Goal: Task Accomplishment & Management: Use online tool/utility

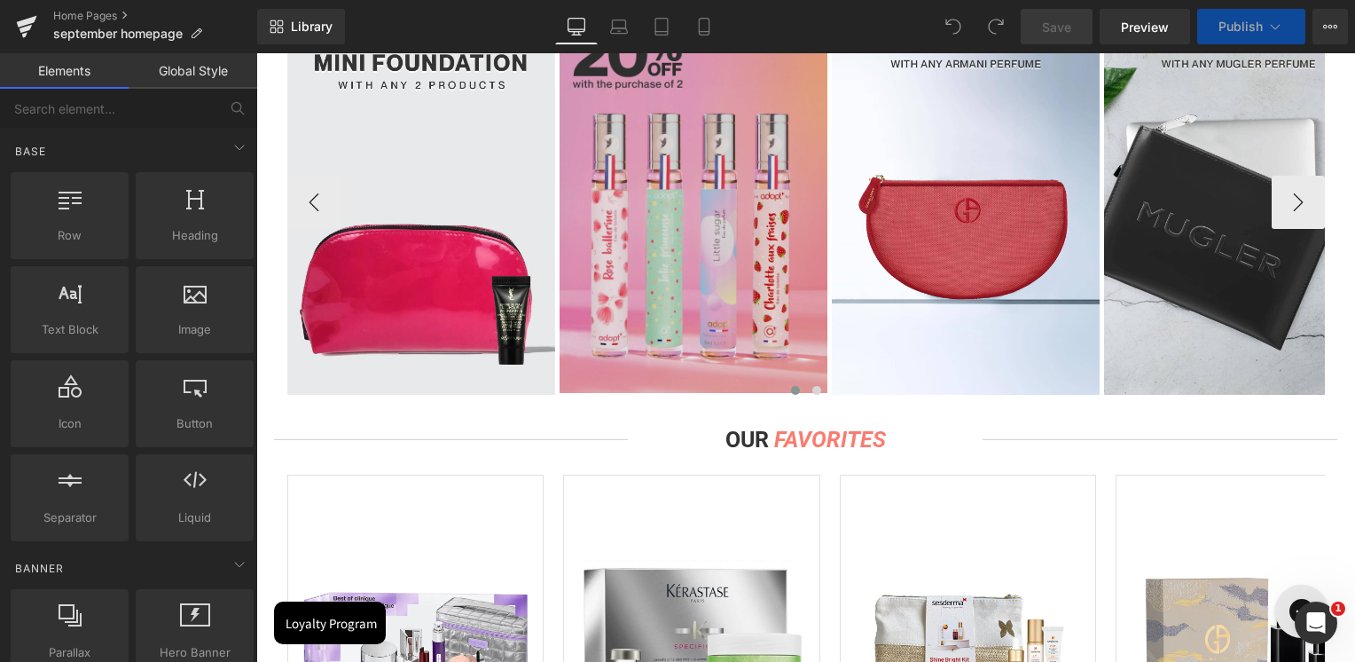
scroll to position [1330, 0]
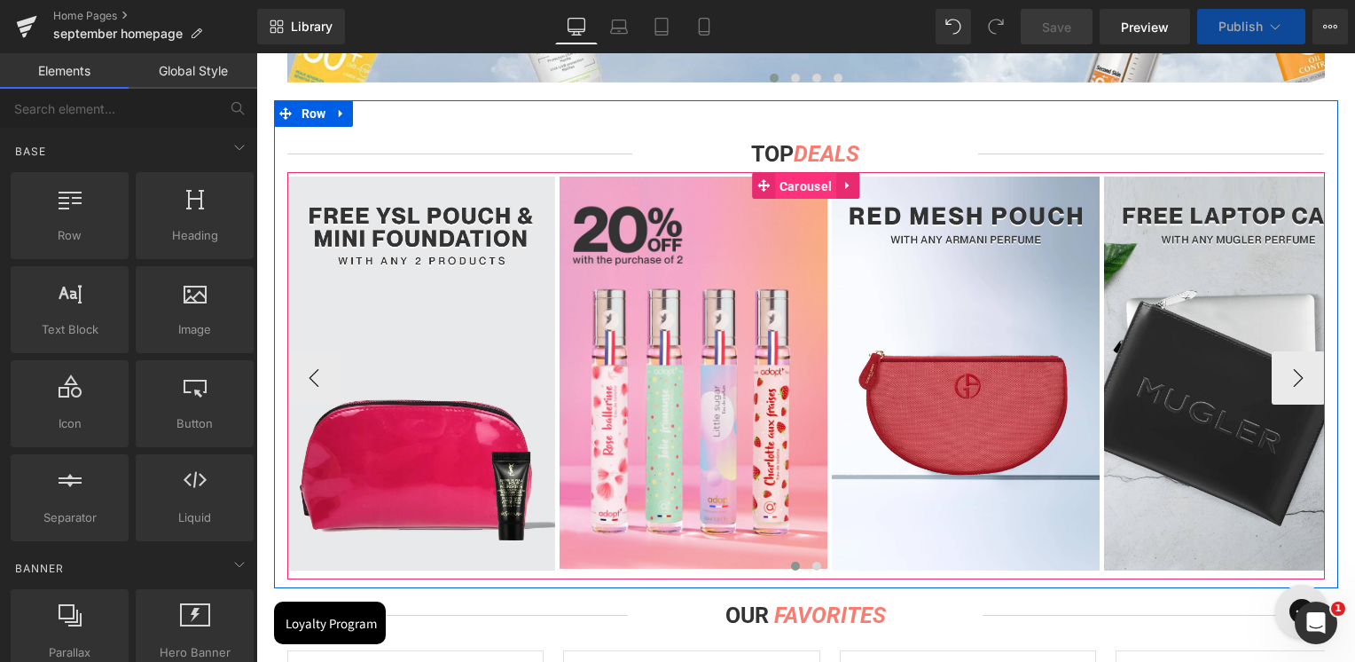
click at [802, 189] on span "Carousel" at bounding box center [805, 186] width 61 height 27
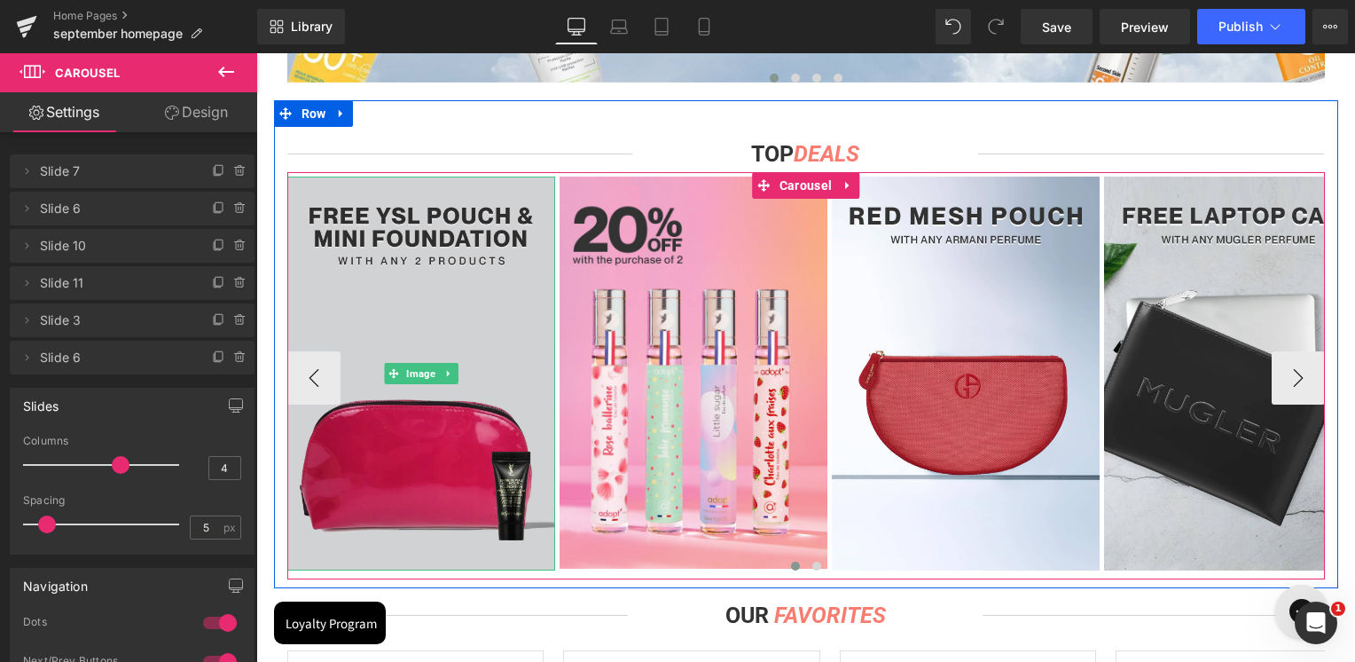
click at [384, 271] on img at bounding box center [421, 374] width 268 height 394
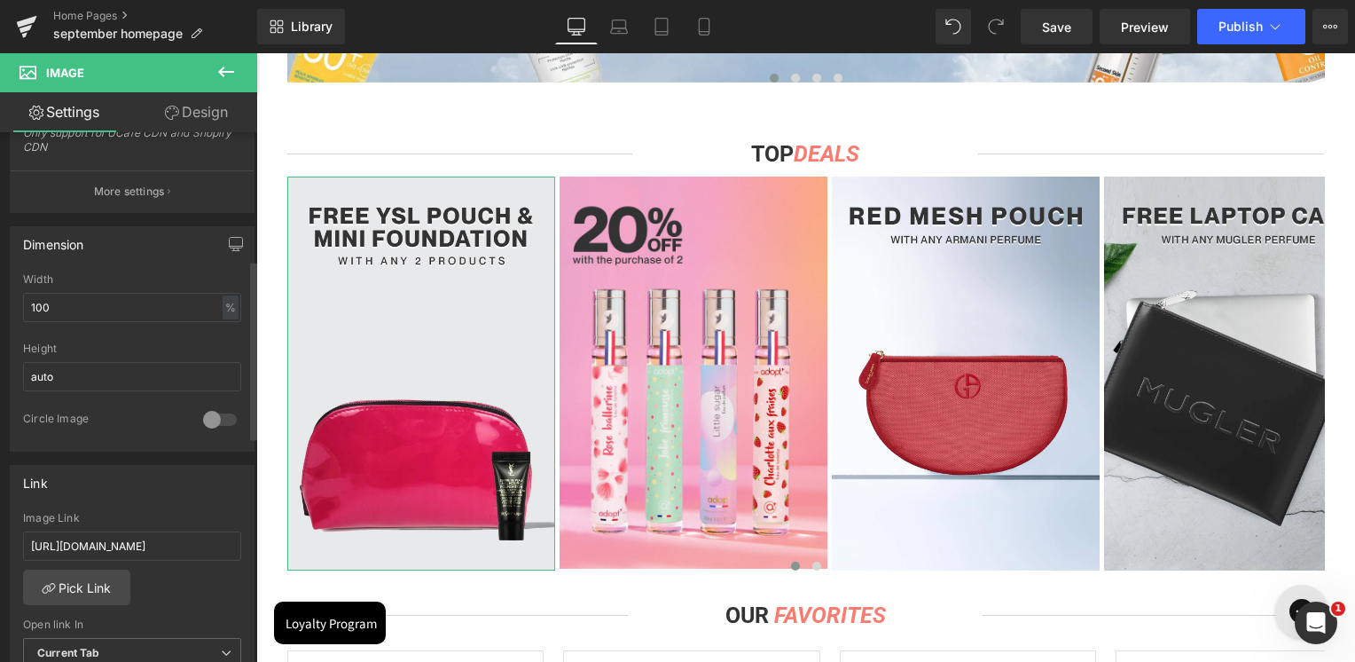
scroll to position [532, 0]
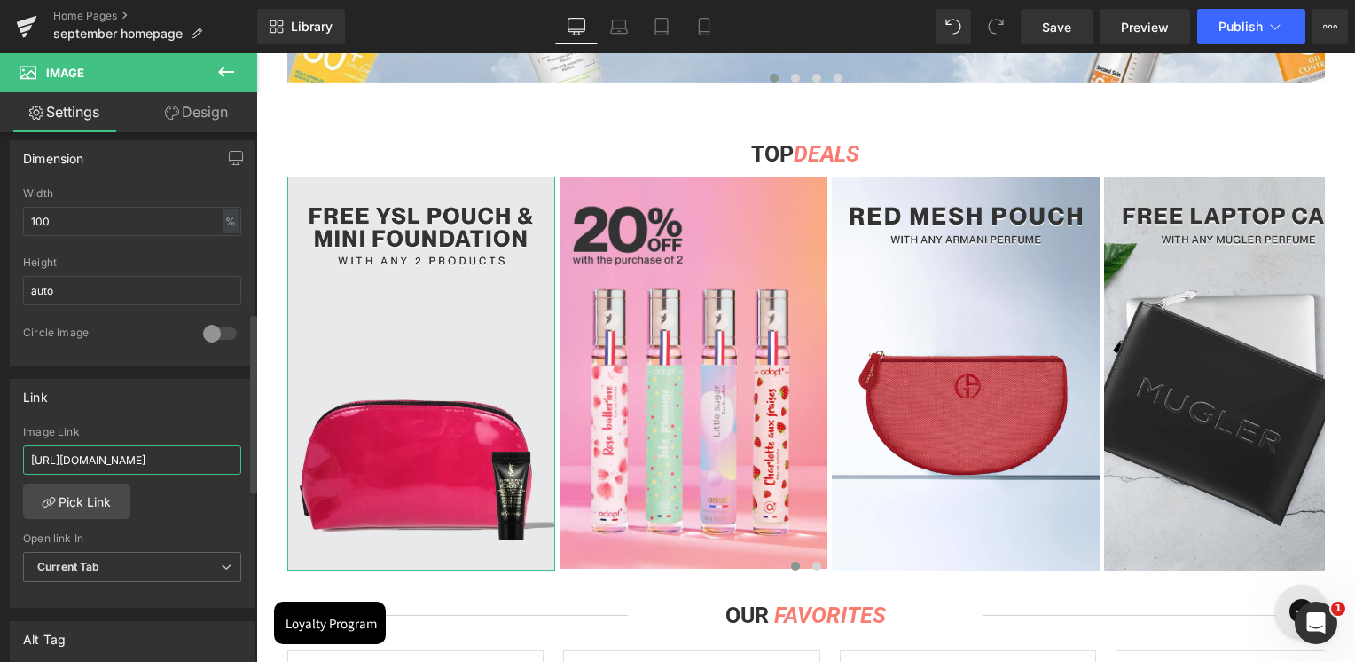
click at [129, 457] on input "[URL][DOMAIN_NAME]" at bounding box center [132, 459] width 218 height 29
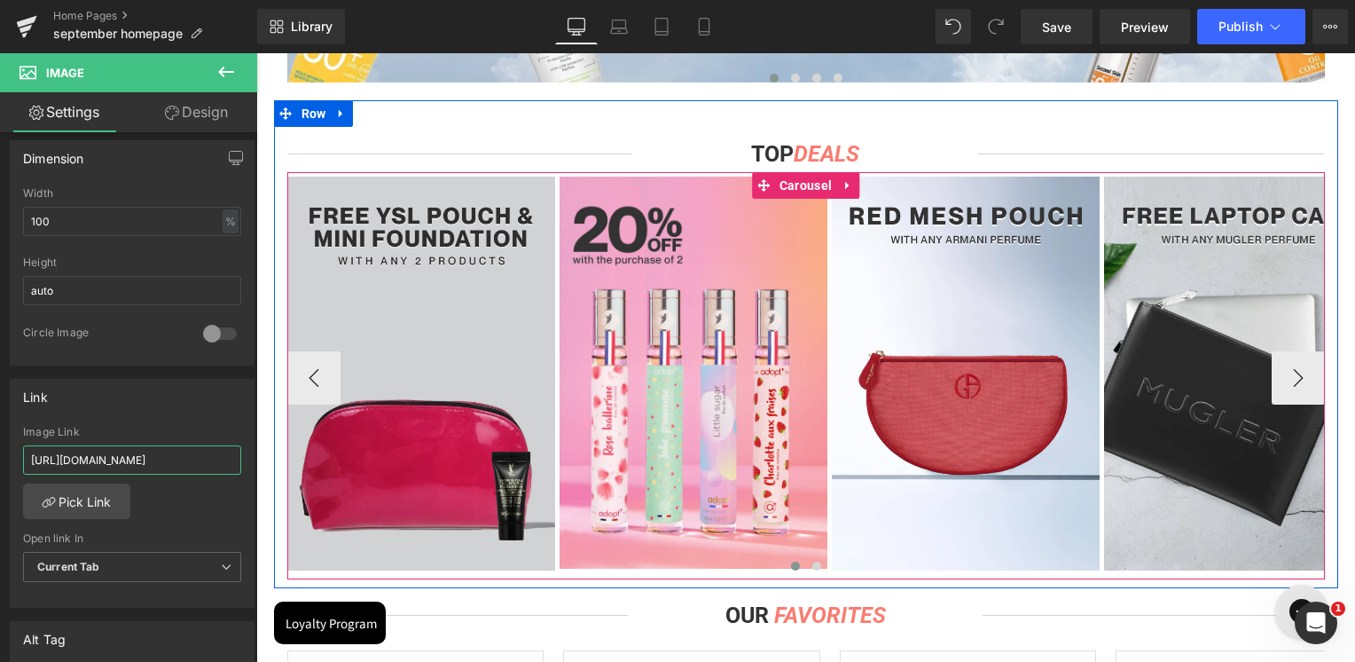
drag, startPoint x: 797, startPoint y: 186, endPoint x: 346, endPoint y: 191, distance: 451.5
click at [797, 186] on span "Carousel" at bounding box center [805, 185] width 61 height 27
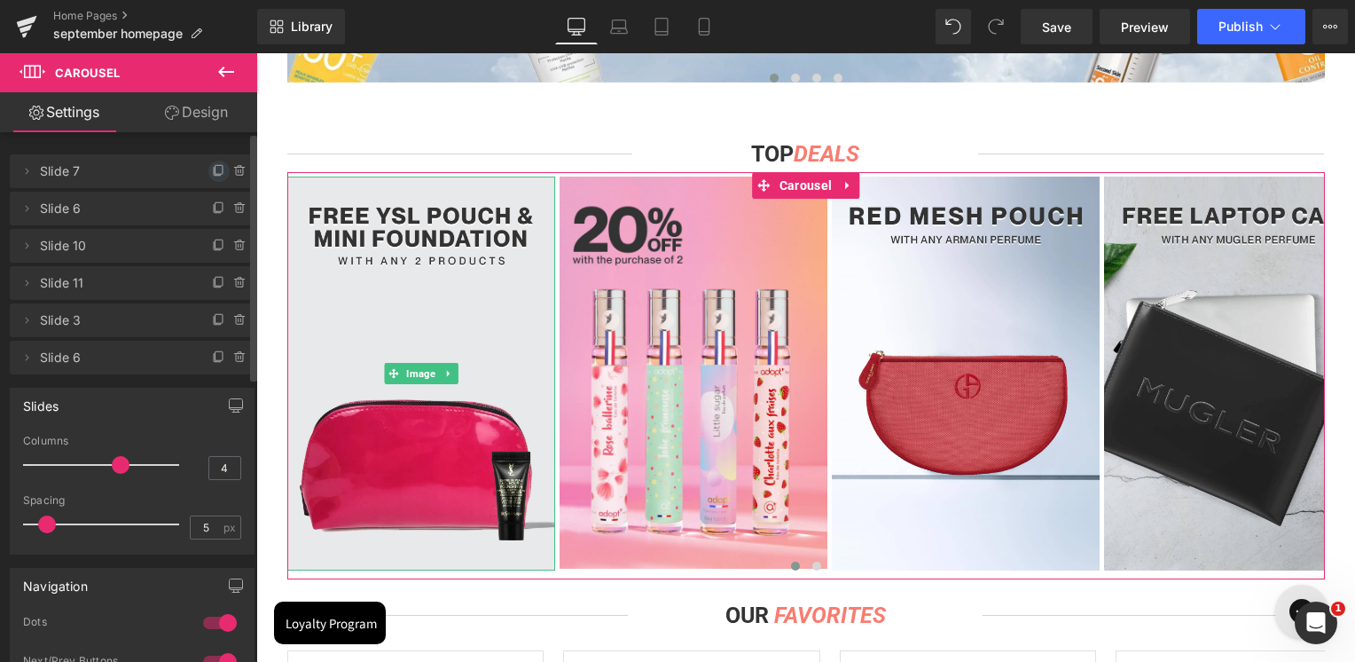
click at [216, 174] on icon at bounding box center [219, 169] width 7 height 9
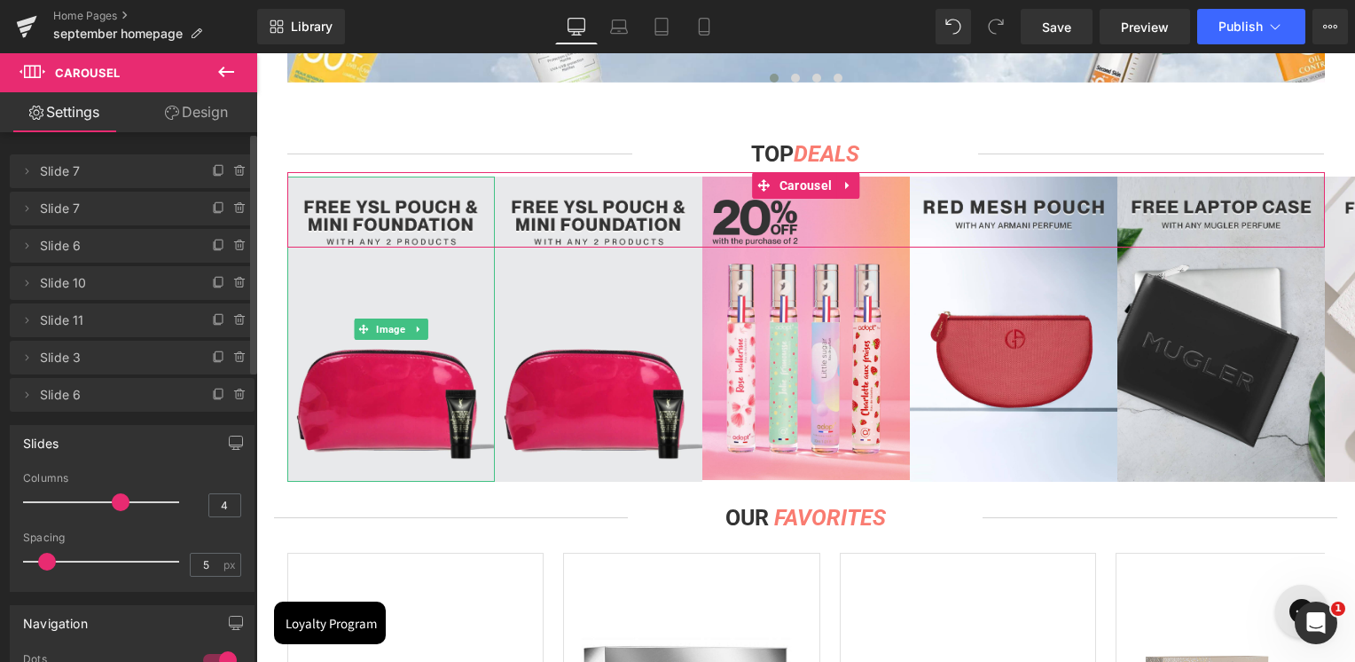
click at [216, 174] on icon at bounding box center [219, 169] width 7 height 9
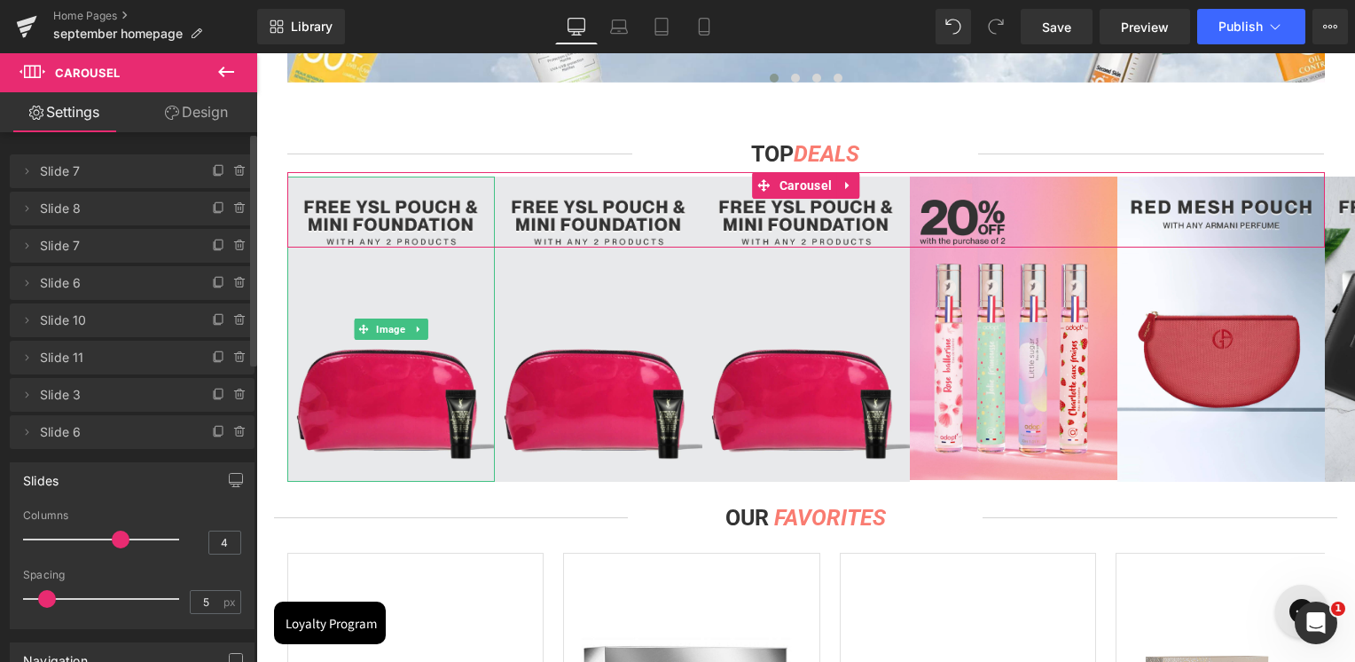
click at [216, 174] on icon at bounding box center [219, 169] width 7 height 9
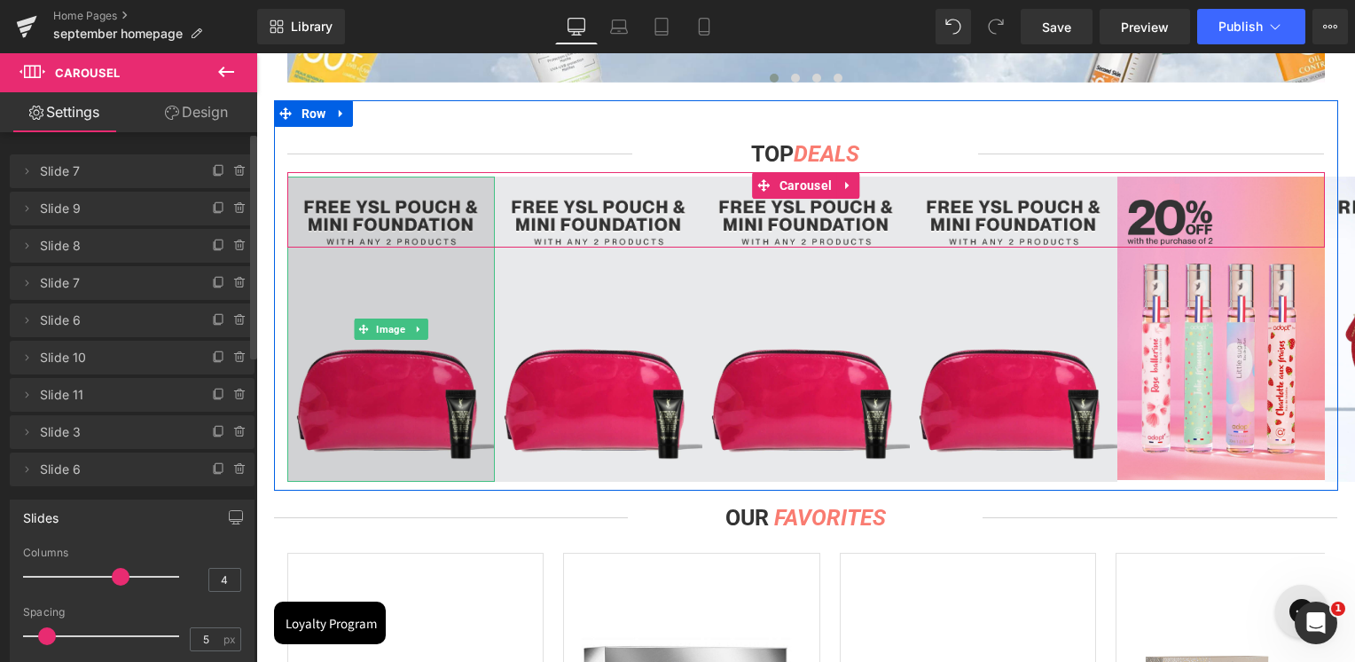
click at [370, 286] on img at bounding box center [391, 329] width 208 height 304
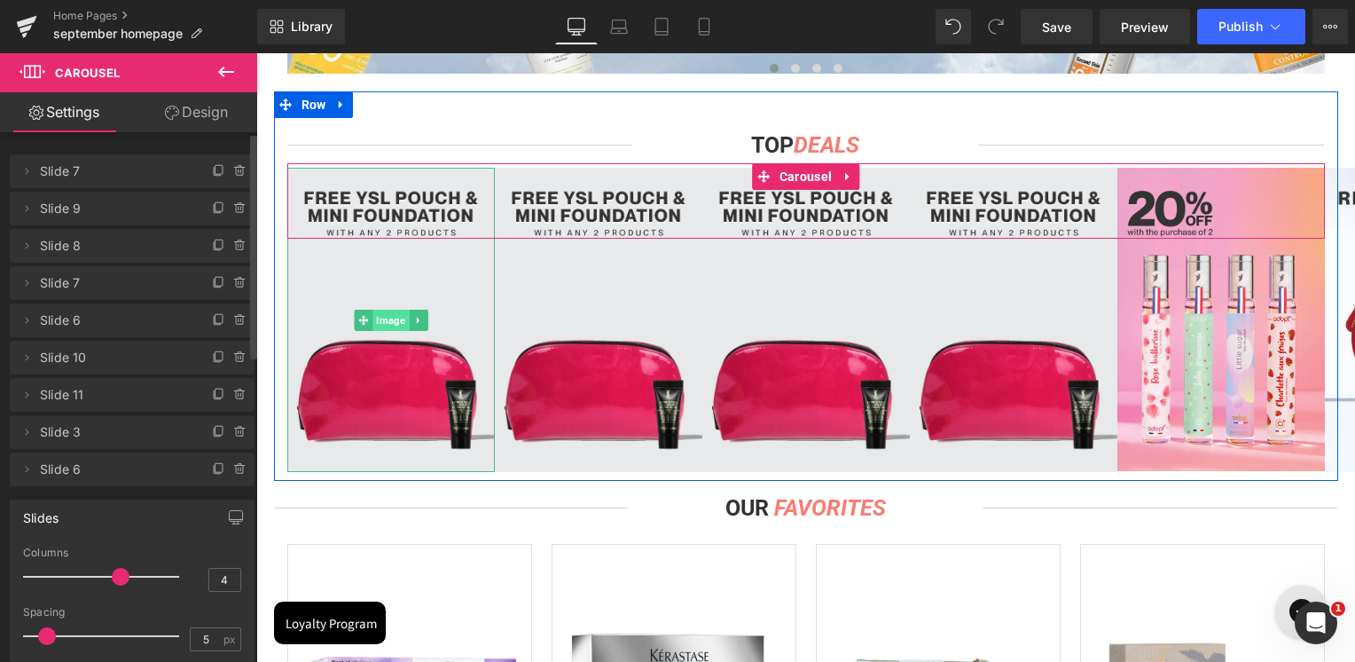
click at [375, 322] on span "Image" at bounding box center [391, 320] width 36 height 21
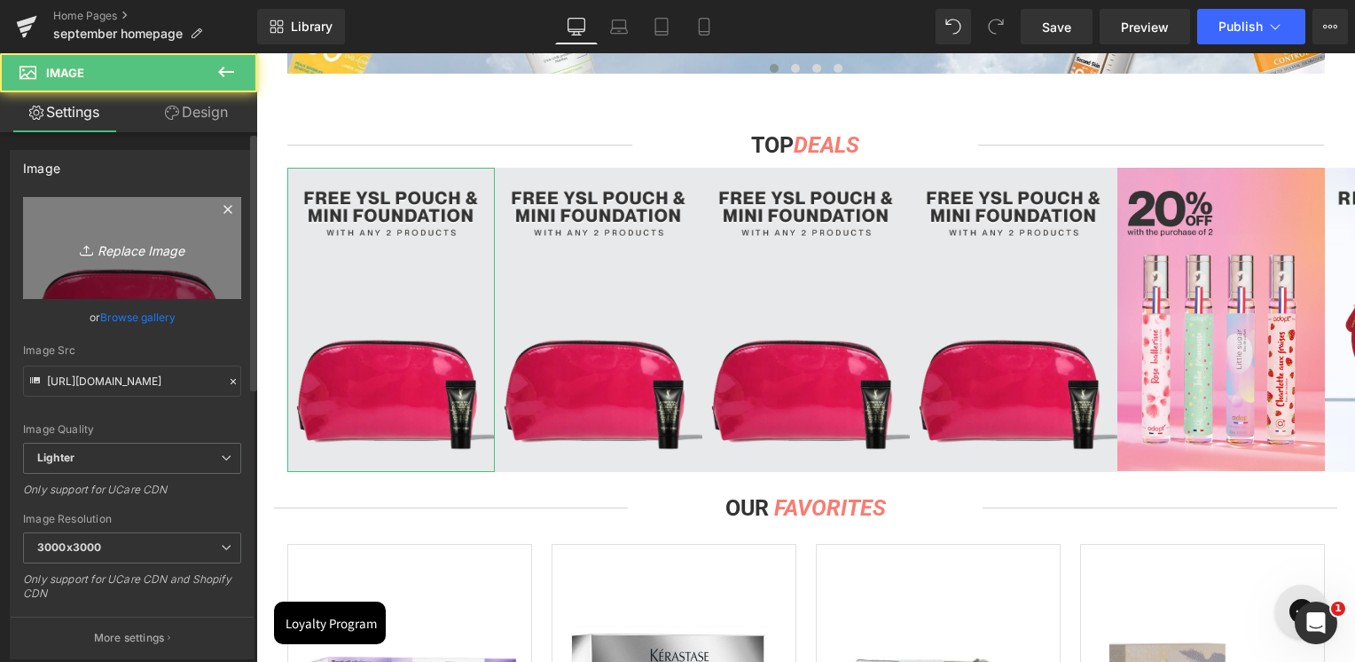
click at [90, 239] on icon "Replace Image" at bounding box center [132, 248] width 142 height 22
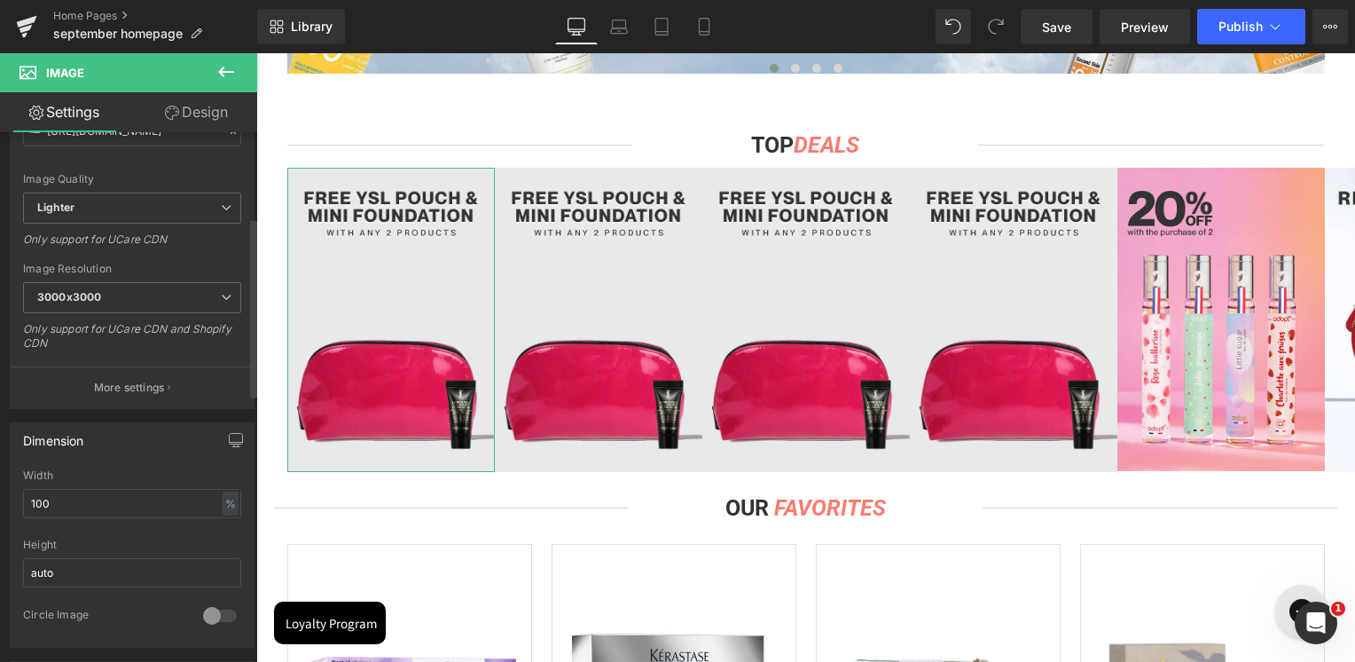
scroll to position [443, 0]
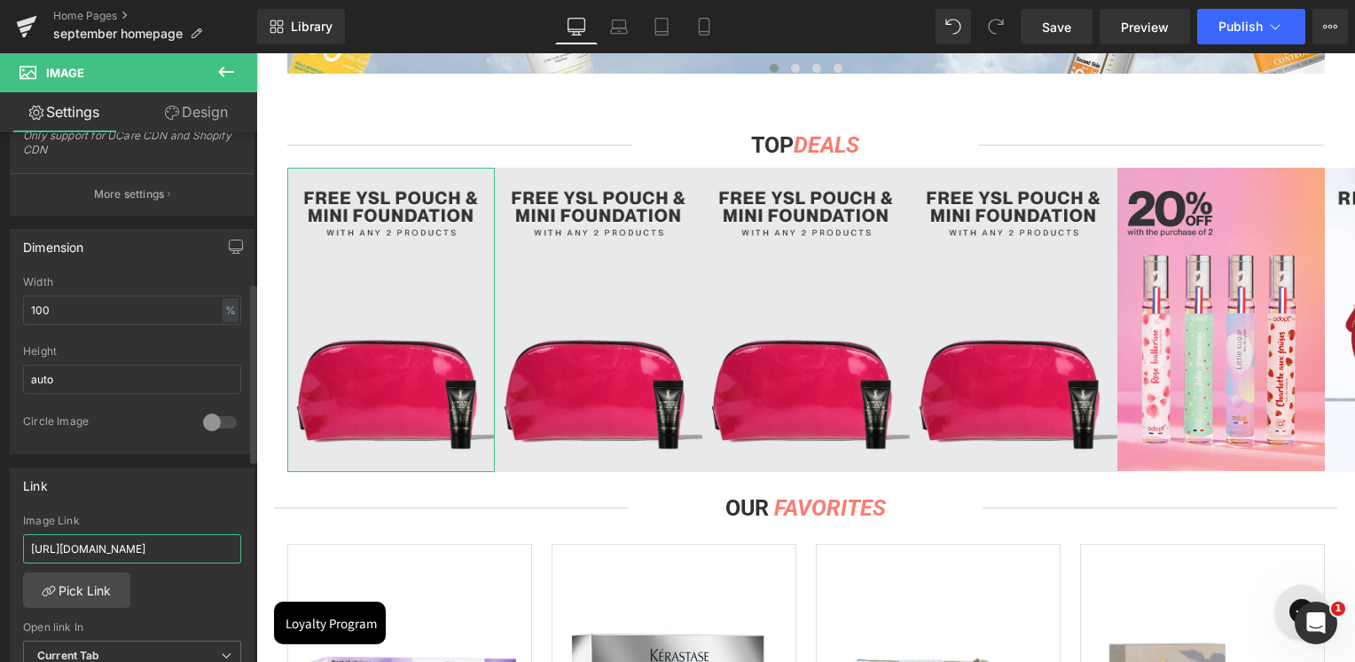
click at [96, 544] on input "[URL][DOMAIN_NAME]" at bounding box center [132, 548] width 218 height 29
paste input "avene-selected-cleanance"
type input "[URL][DOMAIN_NAME]"
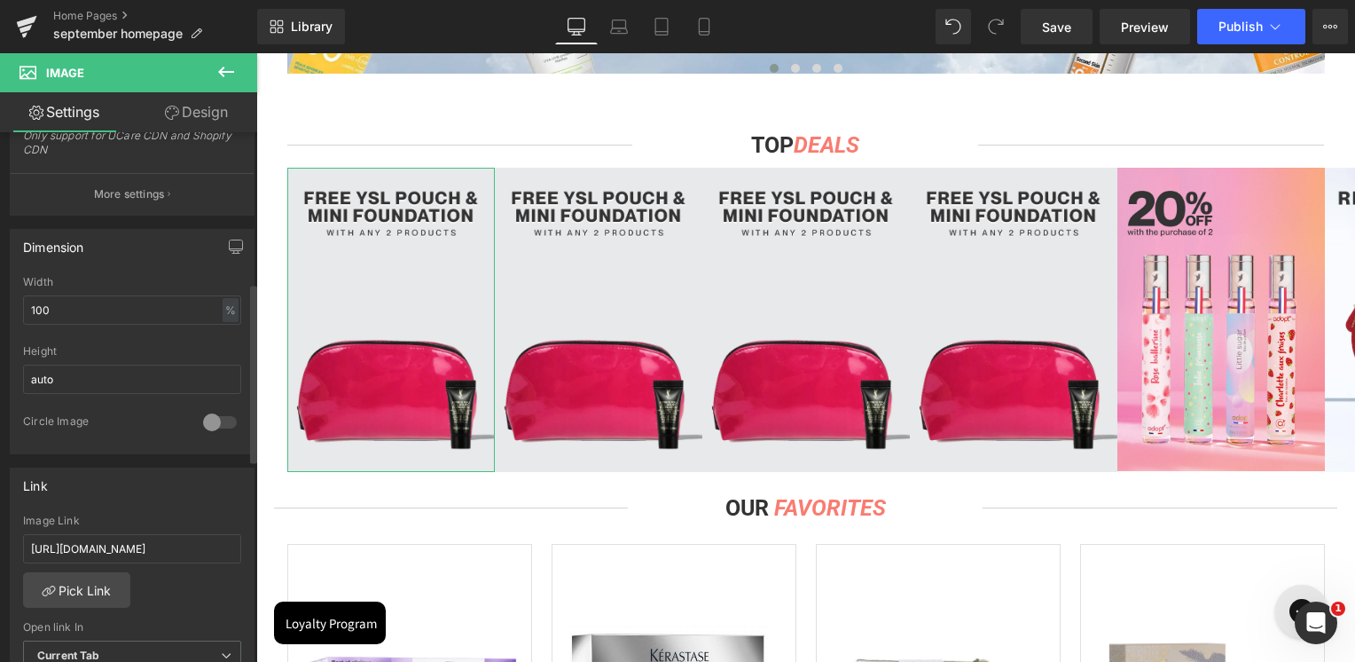
scroll to position [0, 0]
click at [133, 492] on div "Link" at bounding box center [132, 485] width 243 height 34
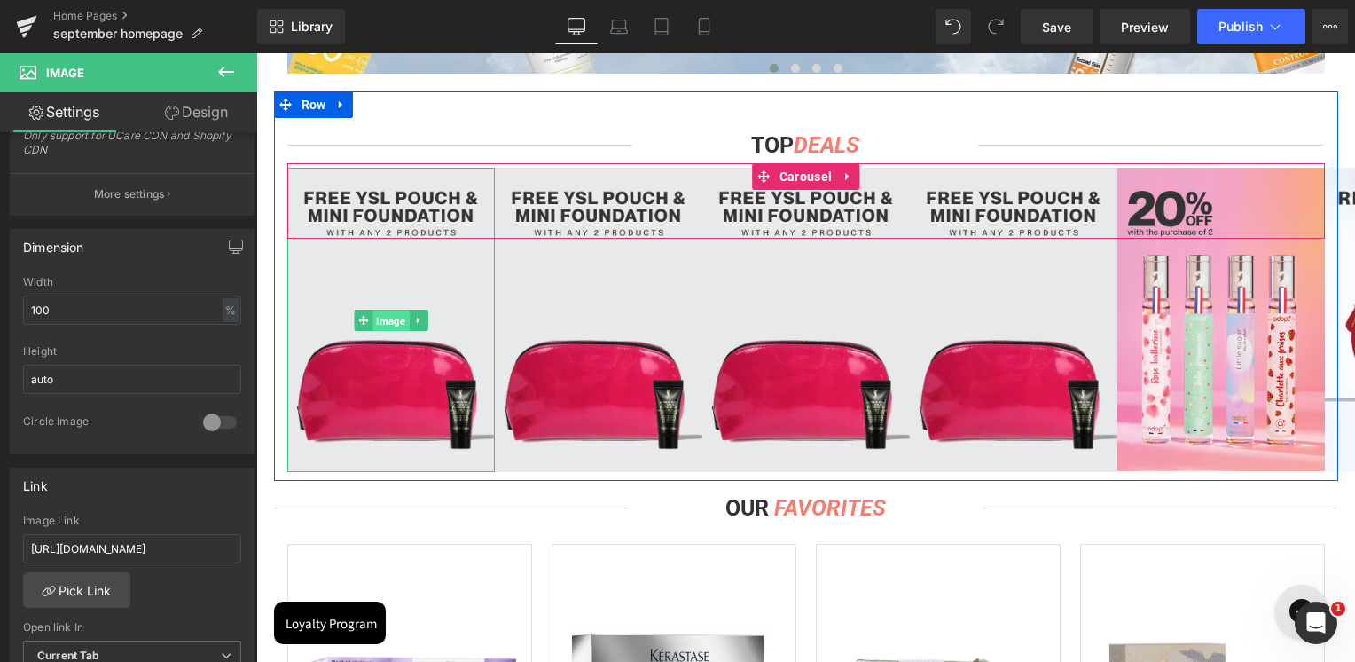
click at [382, 318] on span "Image" at bounding box center [391, 320] width 36 height 21
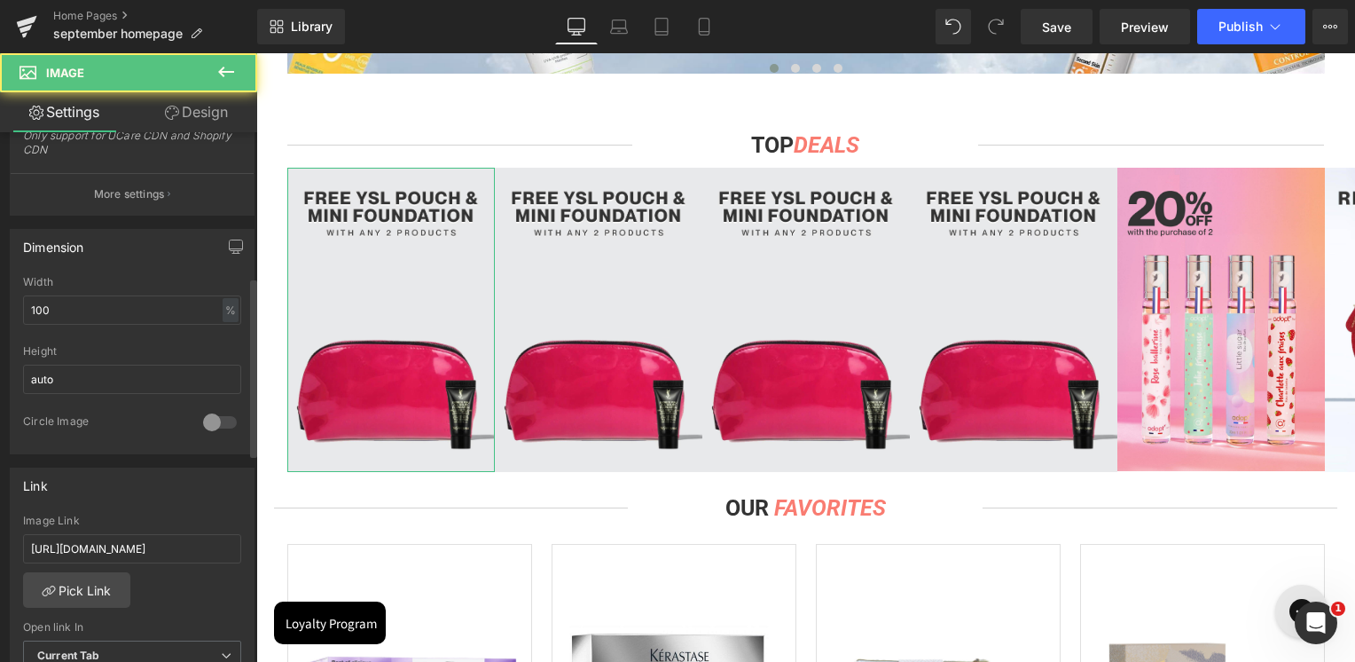
scroll to position [177, 0]
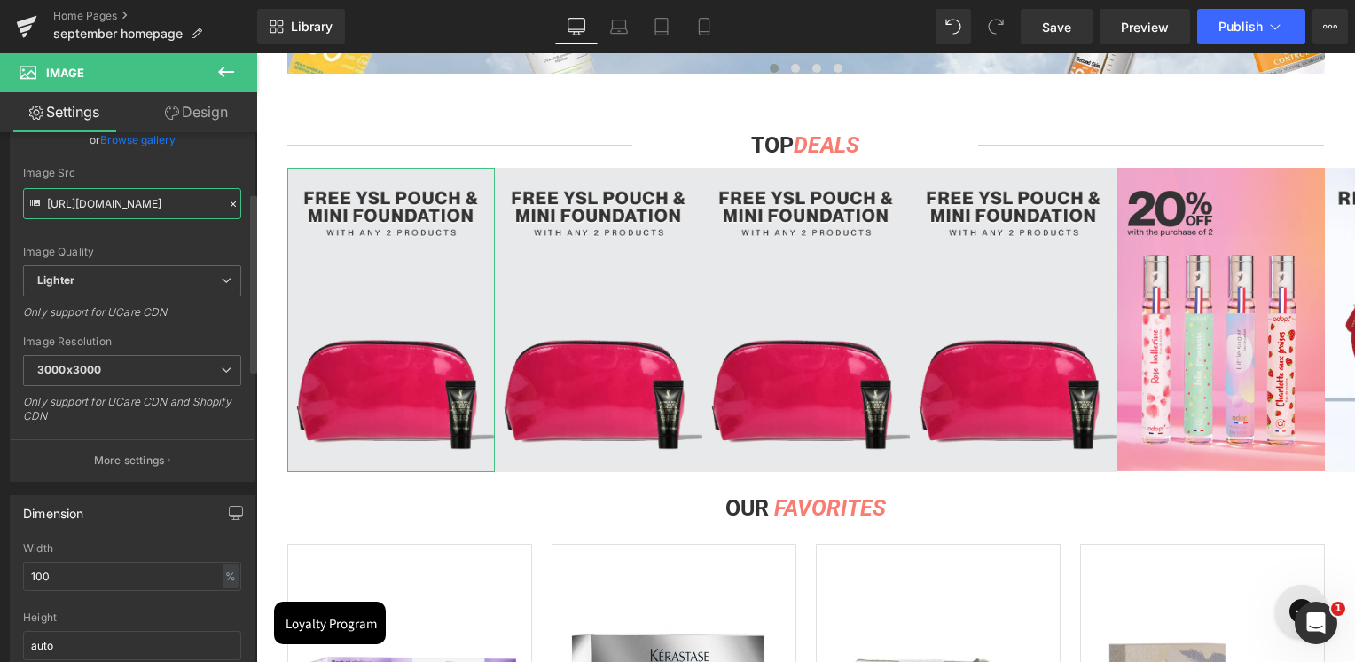
click at [122, 192] on input "[URL][DOMAIN_NAME]" at bounding box center [132, 203] width 218 height 31
paste input "[DOMAIN_NAME][URL]"
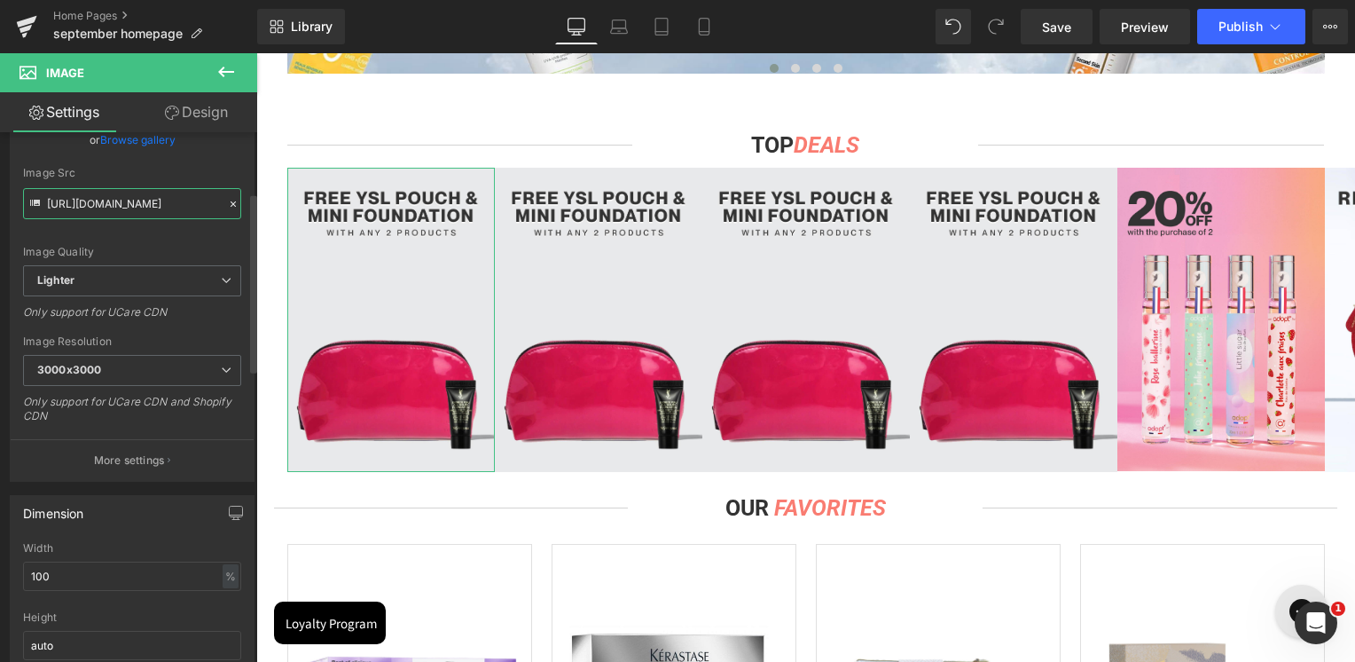
scroll to position [0, 484]
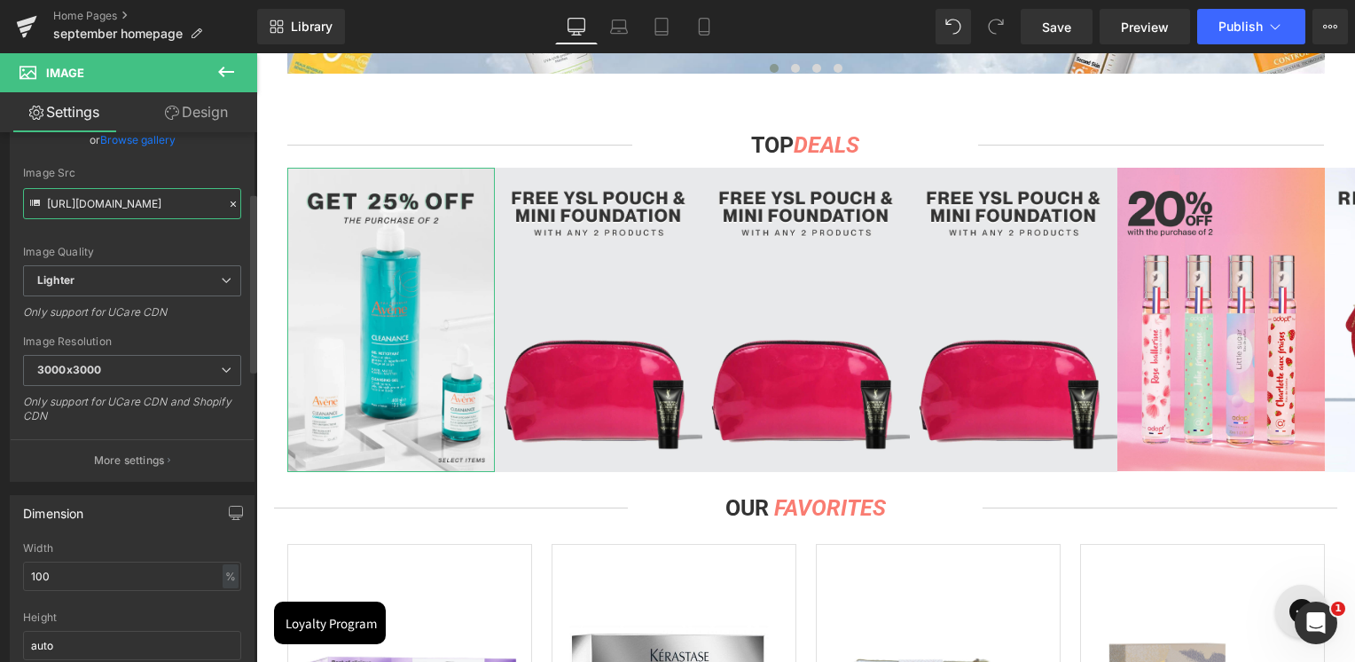
type input "[URL][DOMAIN_NAME]"
click at [169, 161] on div "Image Quality Lighter Lightest Lighter Lighter Lightest Only support for UCare …" at bounding box center [132, 143] width 218 height 246
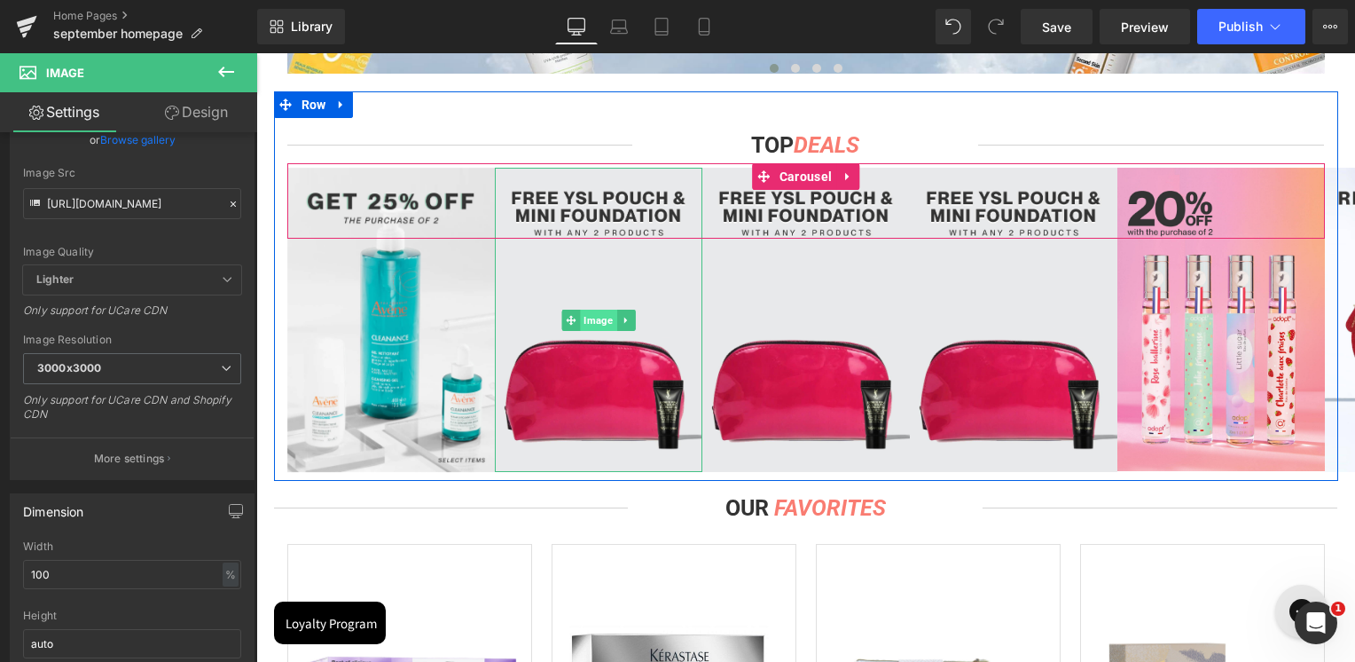
click at [592, 318] on span "Image" at bounding box center [598, 320] width 36 height 21
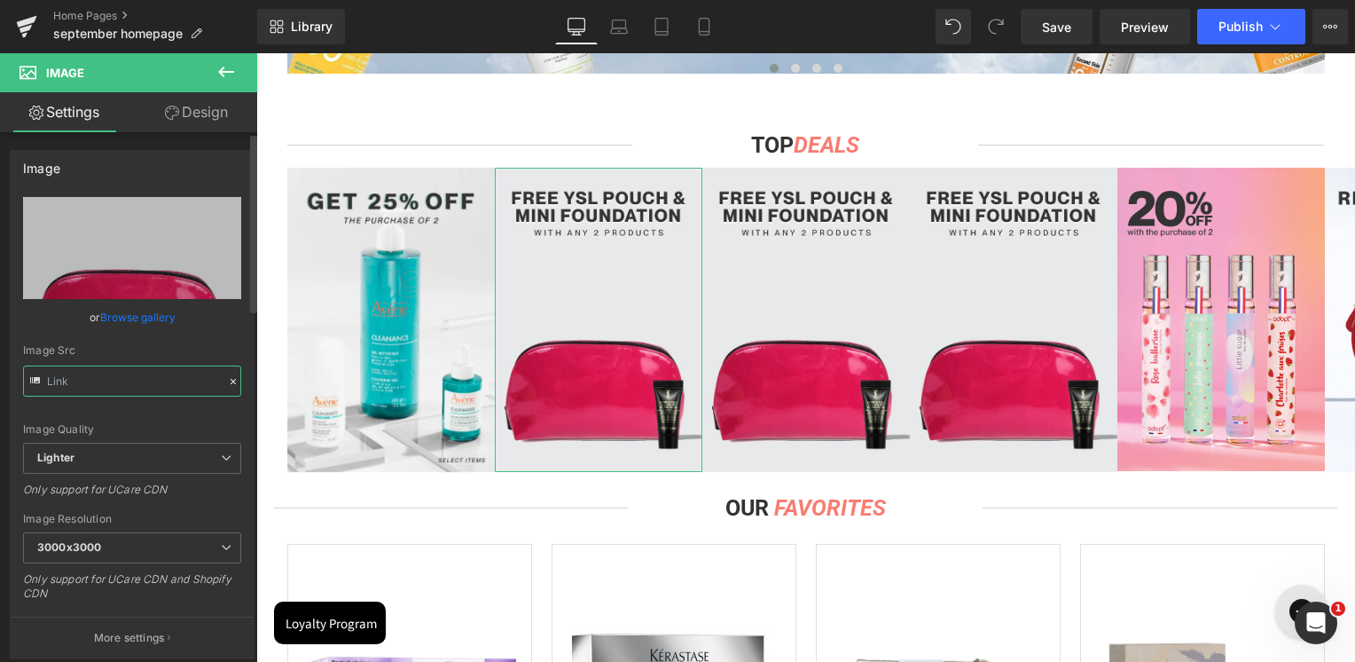
click at [168, 374] on input "text" at bounding box center [132, 380] width 218 height 31
paste input "[DOMAIN_NAME][URL]"
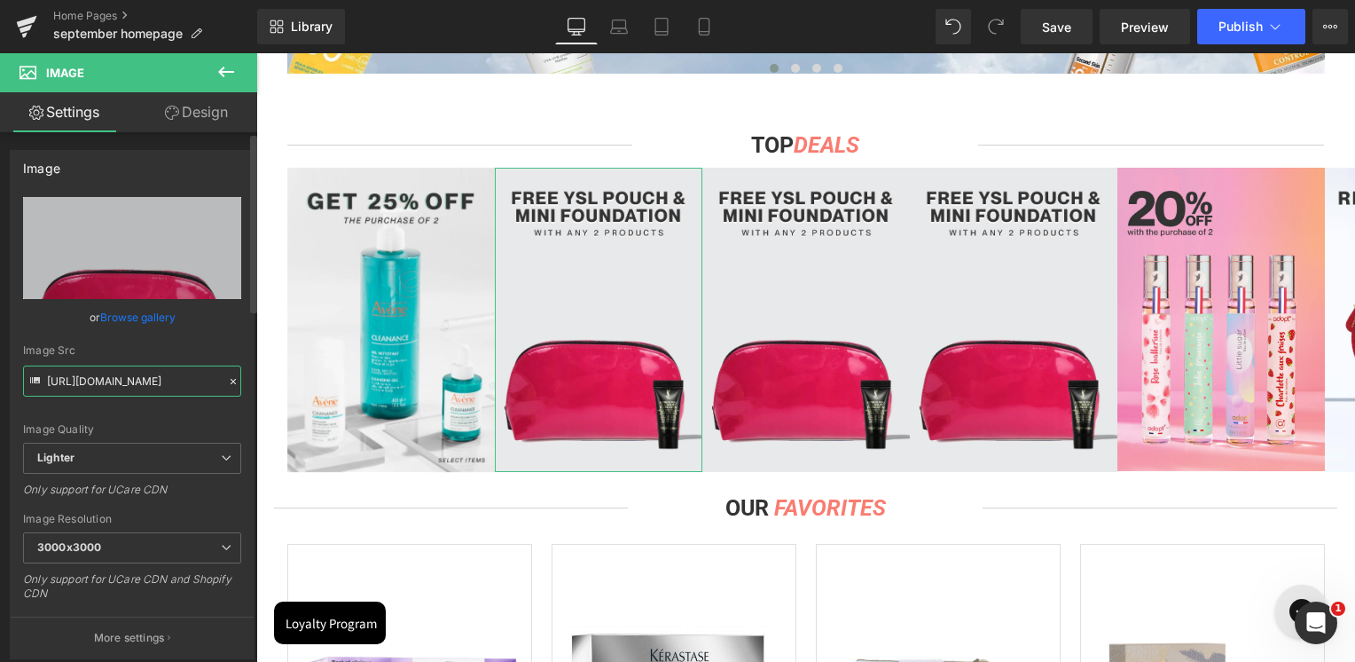
scroll to position [0, 493]
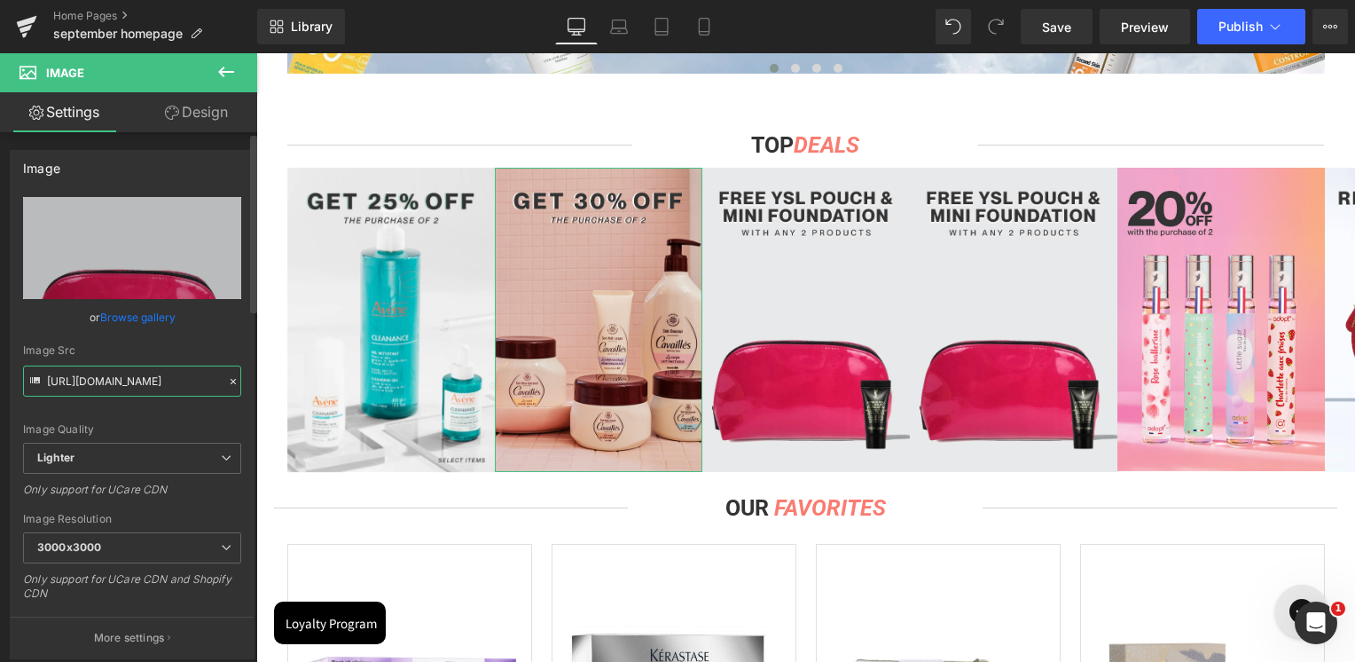
type input "[URL][DOMAIN_NAME]"
click at [174, 348] on div "Image Src" at bounding box center [132, 350] width 218 height 12
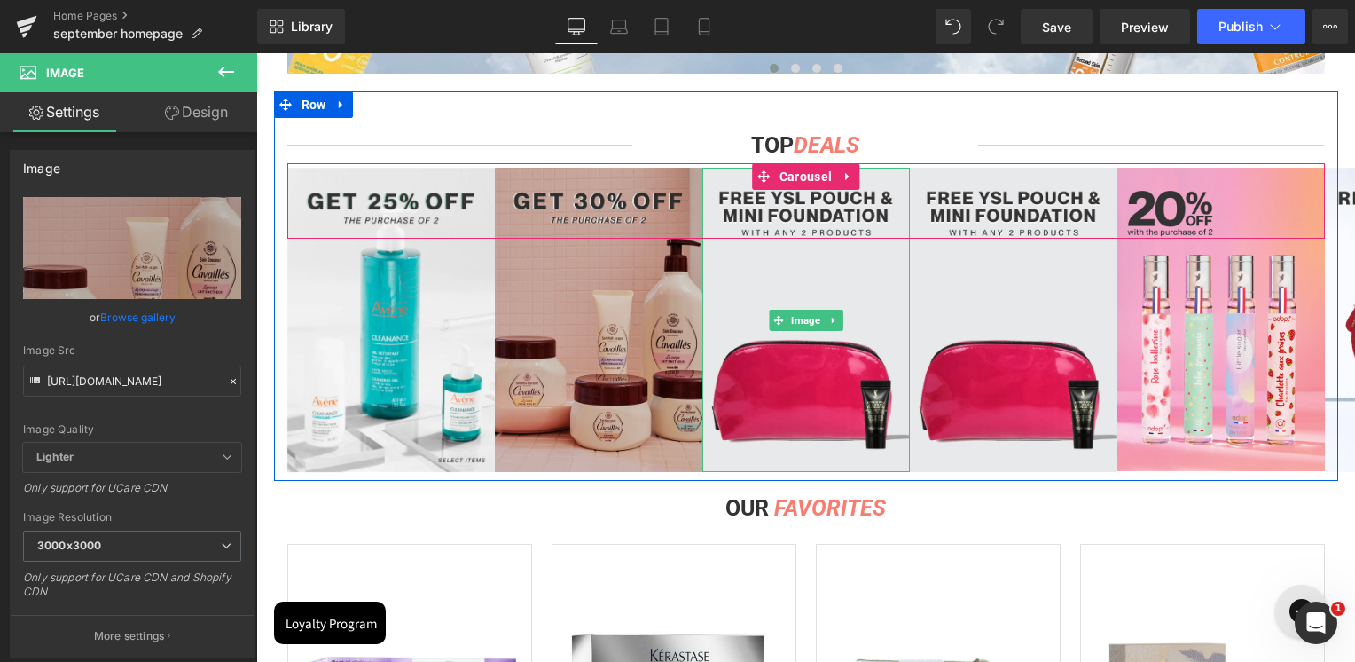
drag, startPoint x: 798, startPoint y: 325, endPoint x: 688, endPoint y: 330, distance: 110.1
click at [798, 325] on span "Image" at bounding box center [806, 320] width 36 height 21
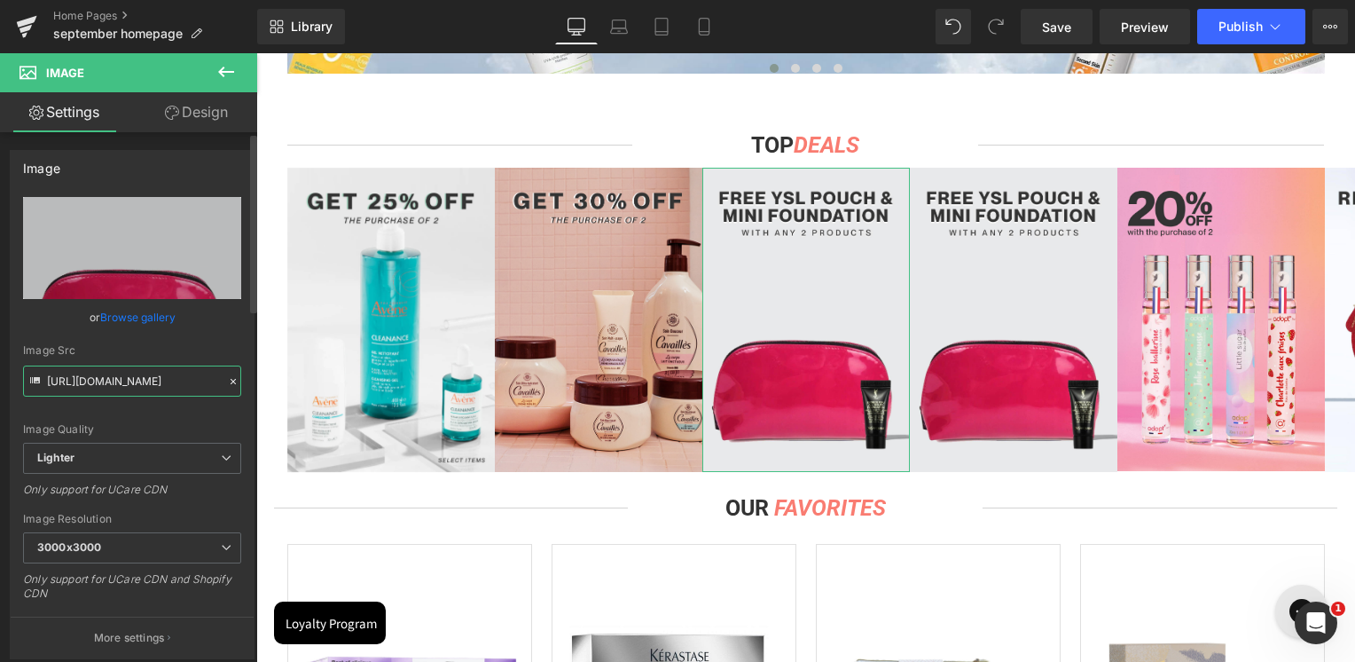
click at [124, 389] on input "[URL][DOMAIN_NAME]" at bounding box center [132, 380] width 218 height 31
paste input "[DOMAIN_NAME][URL]"
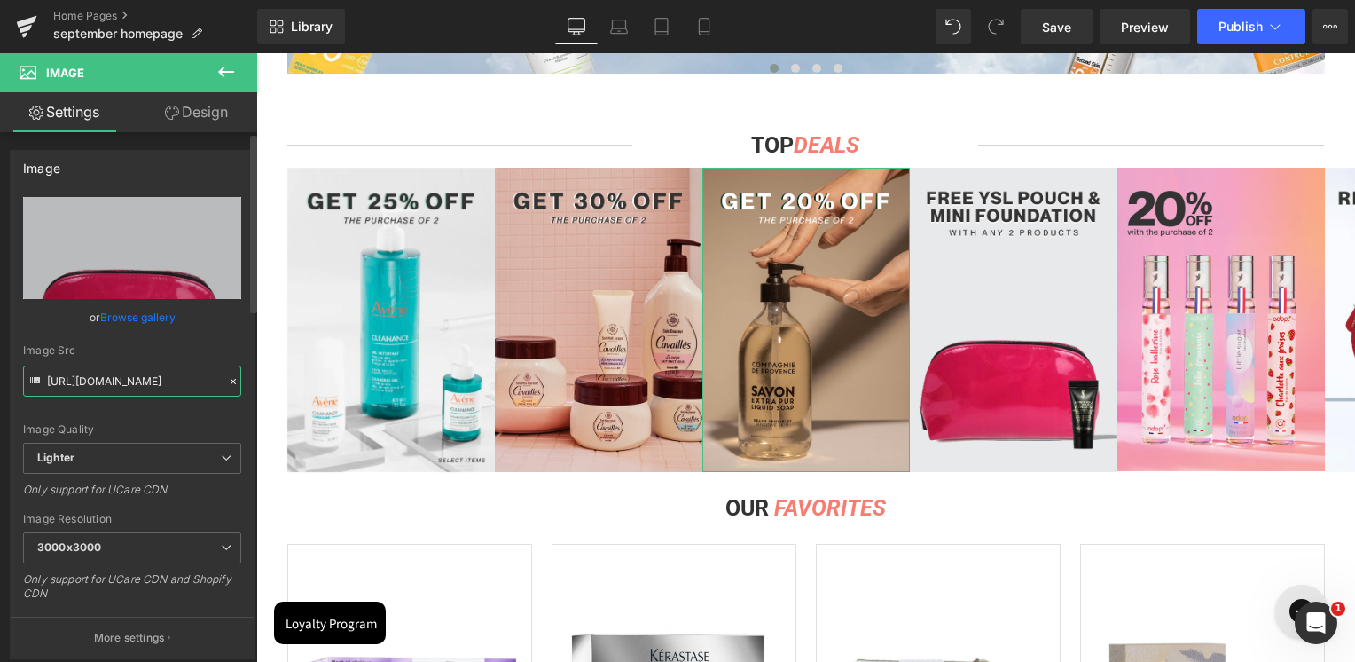
type input "[URL][DOMAIN_NAME]"
click at [167, 350] on div "Image Src" at bounding box center [132, 350] width 218 height 12
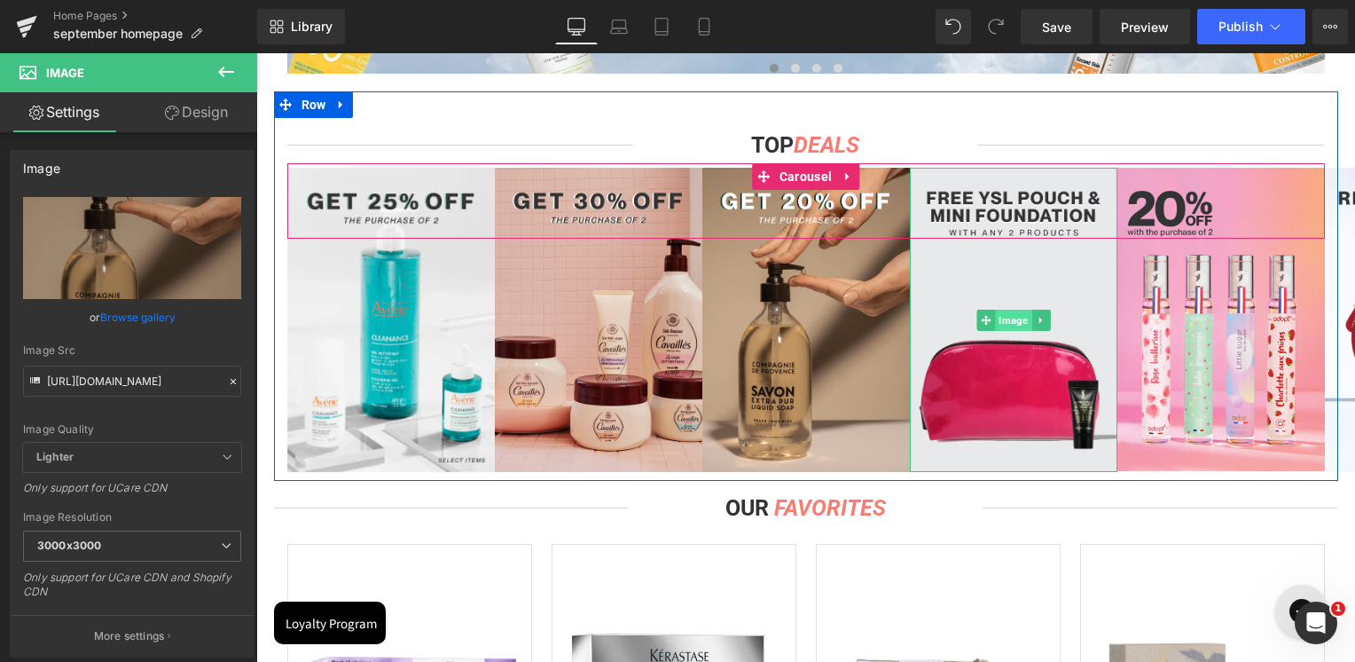
click at [1000, 321] on span "Image" at bounding box center [1013, 320] width 36 height 21
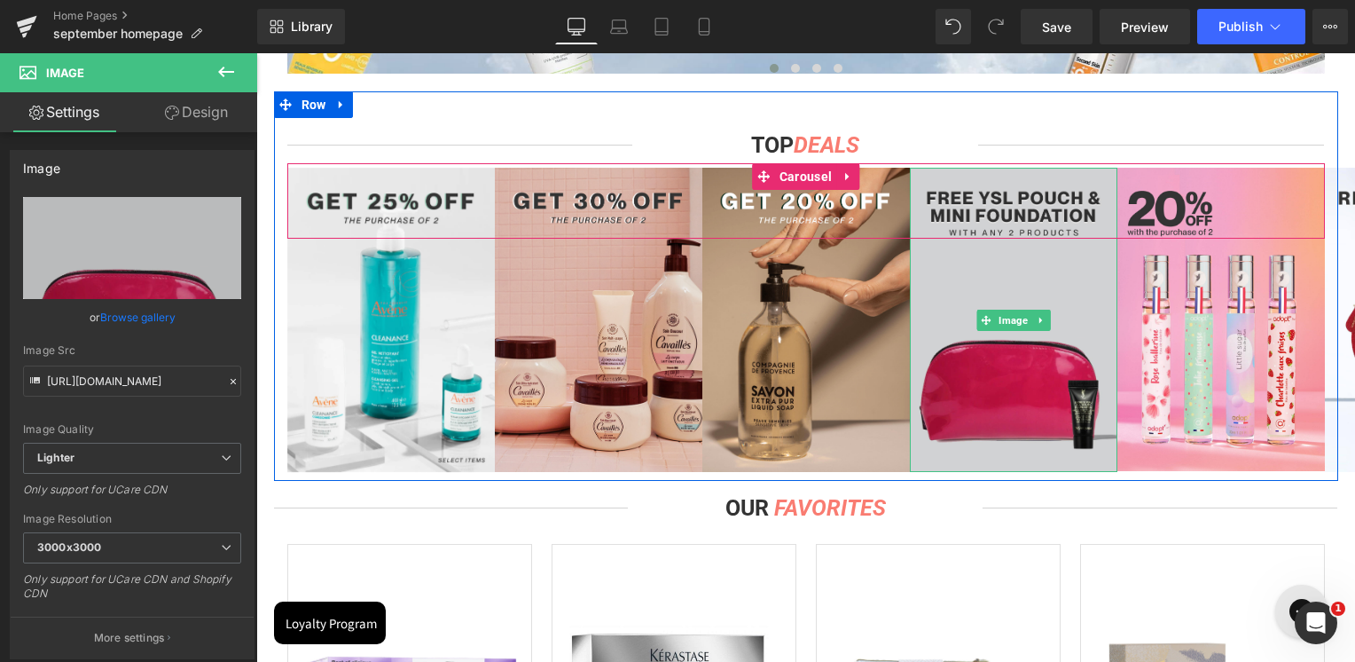
click at [990, 266] on img at bounding box center [1014, 320] width 208 height 304
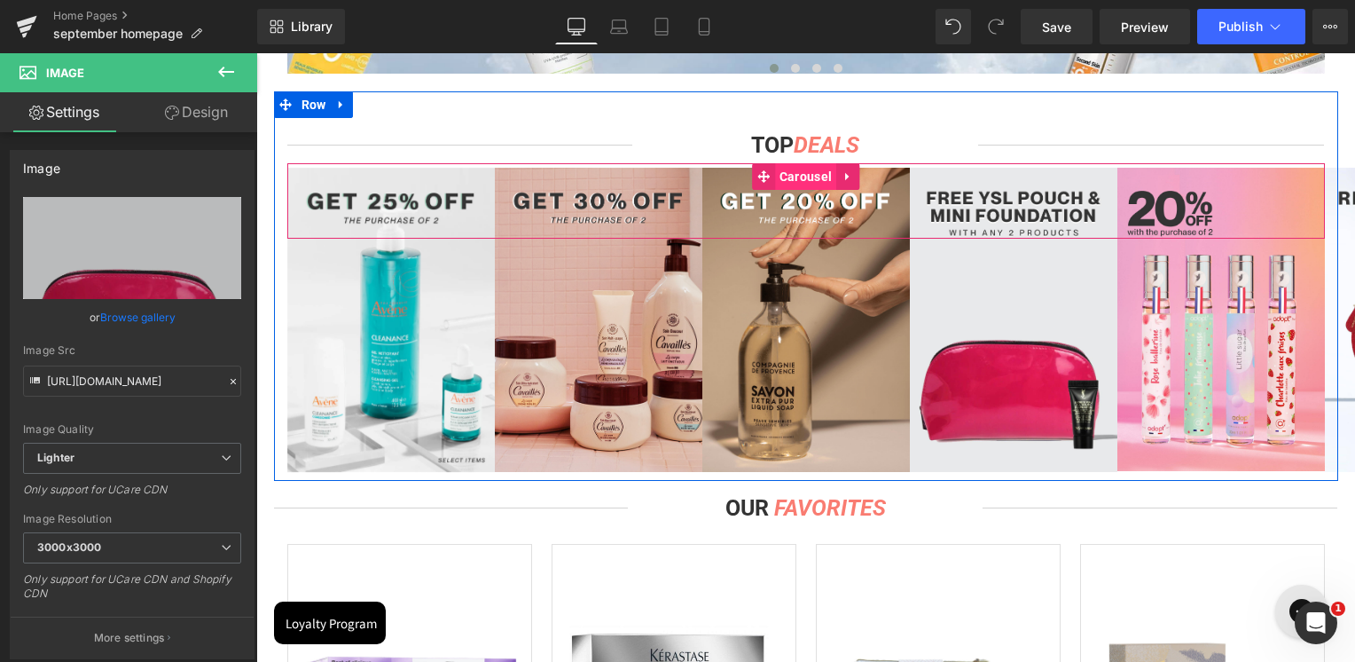
click at [791, 177] on span "Carousel" at bounding box center [805, 176] width 61 height 27
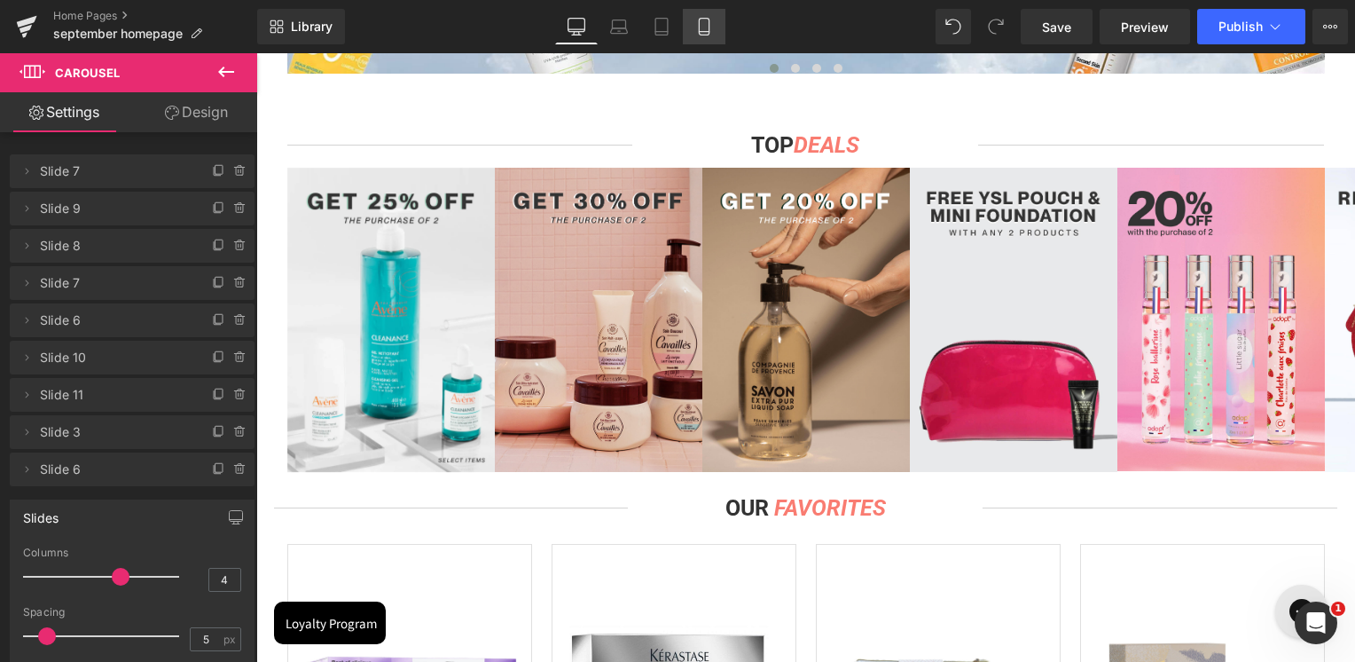
click at [693, 27] on link "Mobile" at bounding box center [704, 26] width 43 height 35
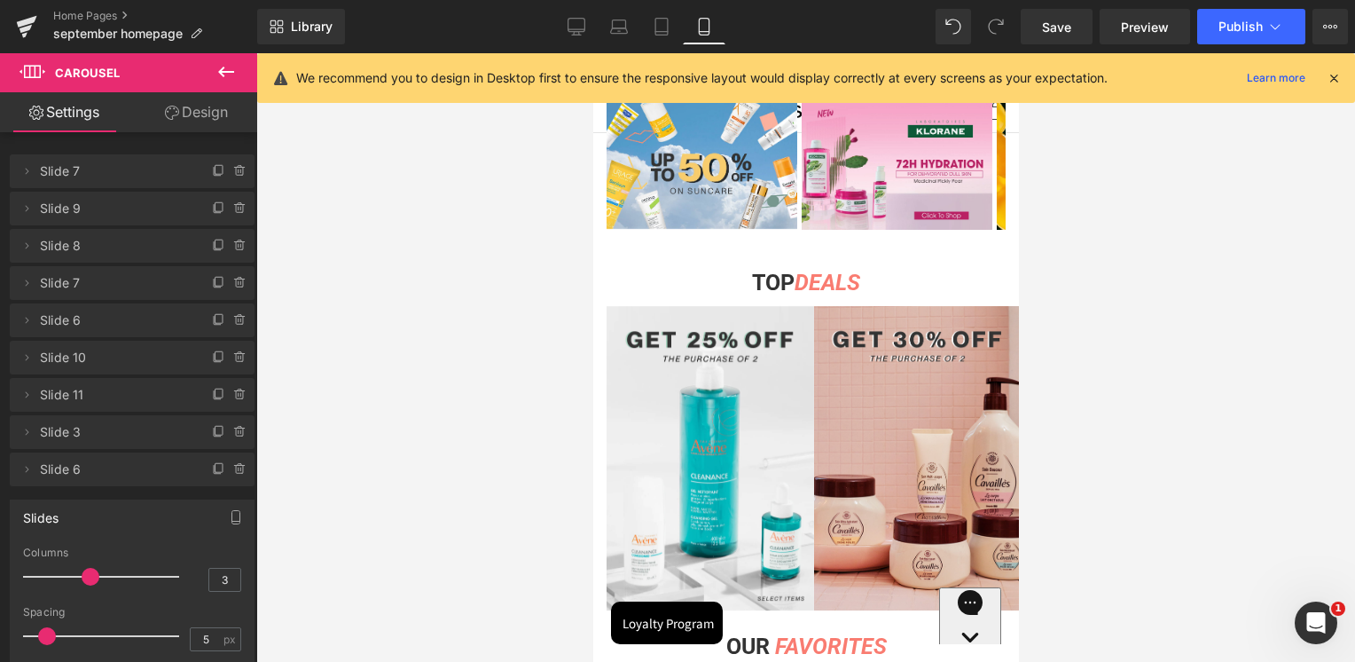
scroll to position [588, 0]
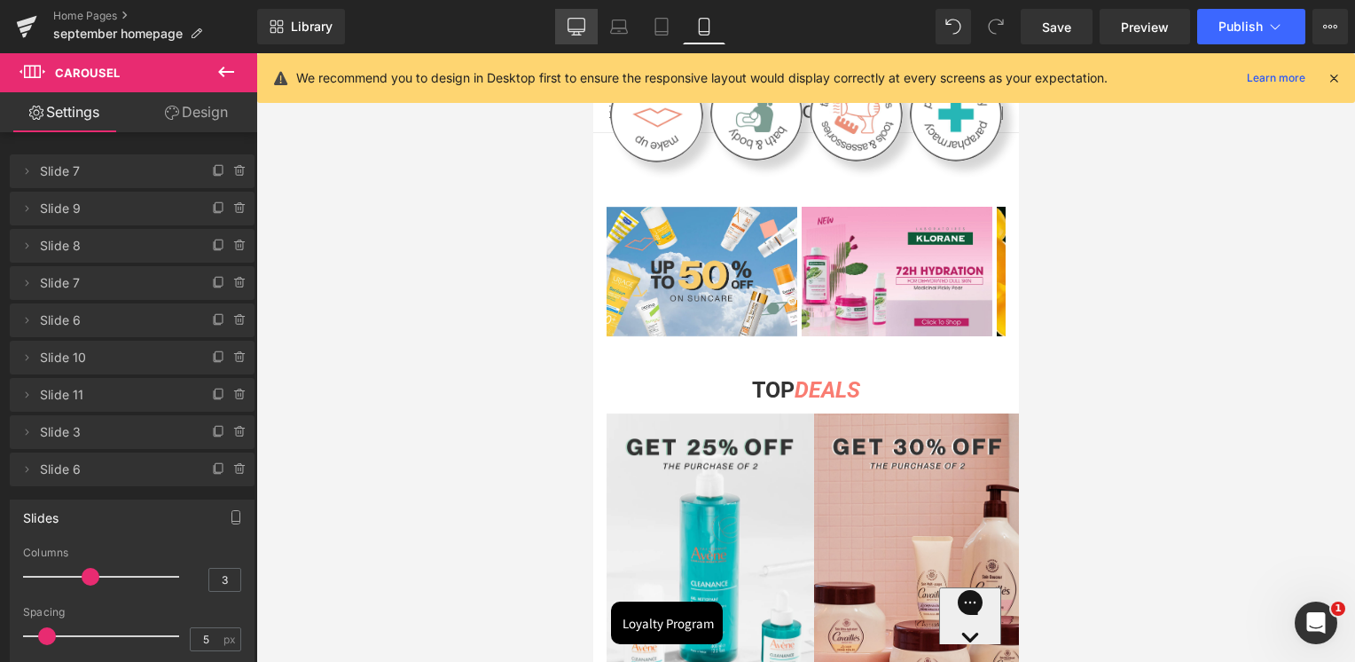
click at [575, 26] on icon at bounding box center [577, 27] width 18 height 18
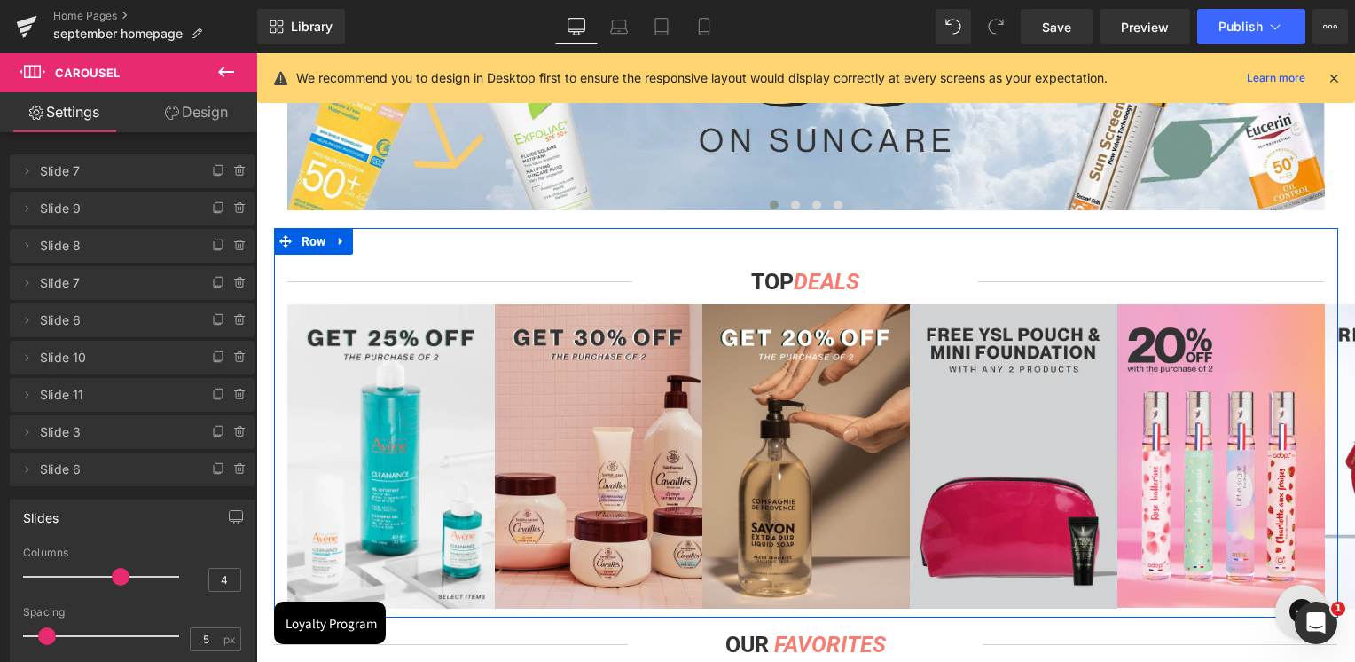
scroll to position [1268, 0]
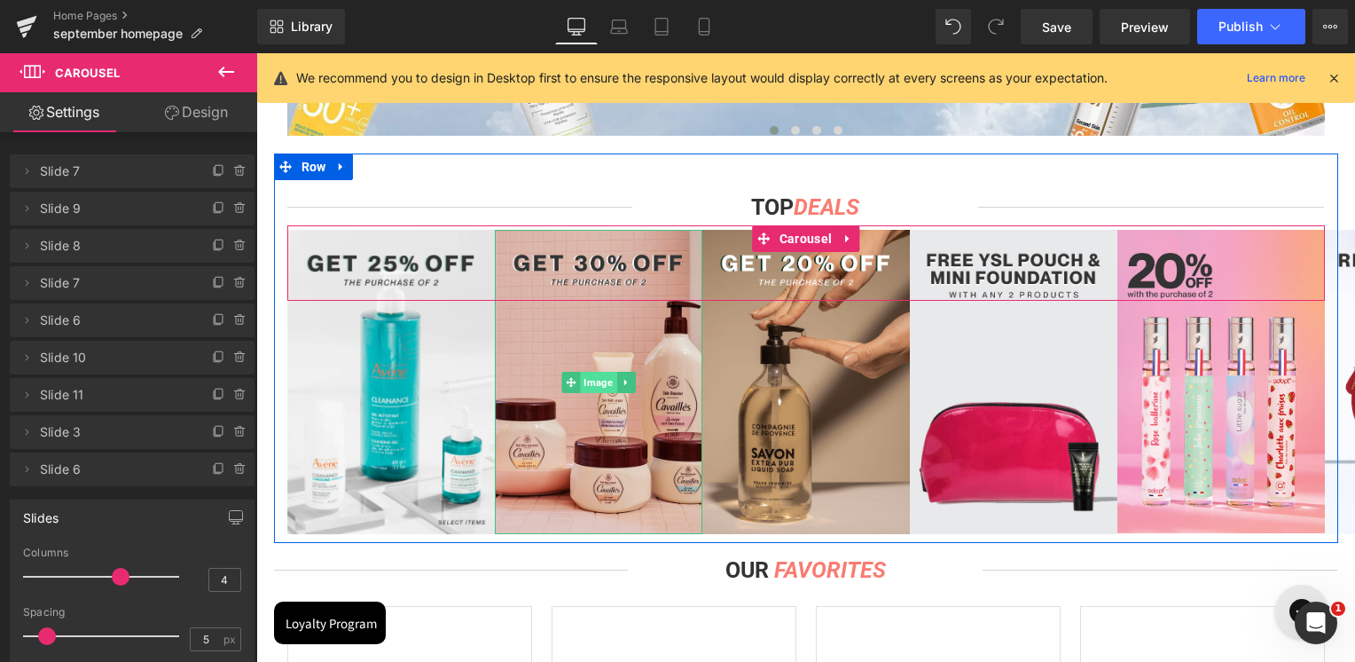
click at [587, 376] on span "Image" at bounding box center [598, 382] width 36 height 21
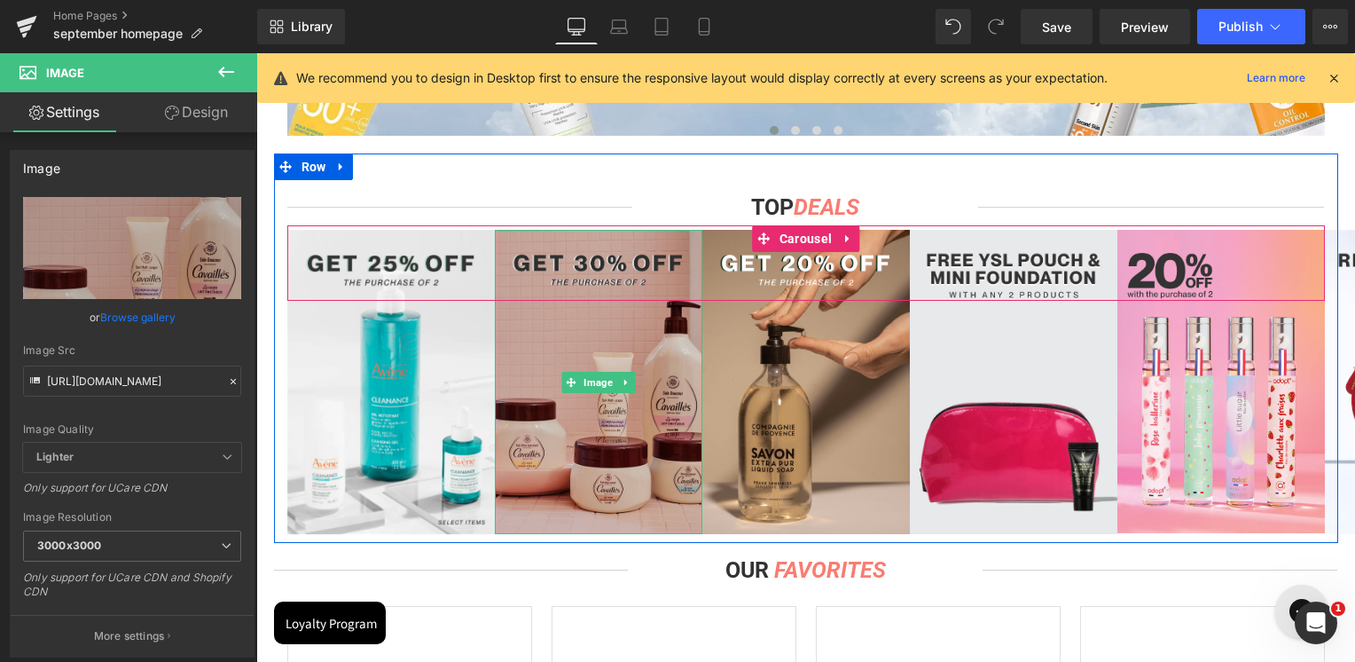
drag, startPoint x: 594, startPoint y: 386, endPoint x: 502, endPoint y: 403, distance: 93.8
click at [594, 386] on span "Image" at bounding box center [598, 382] width 36 height 21
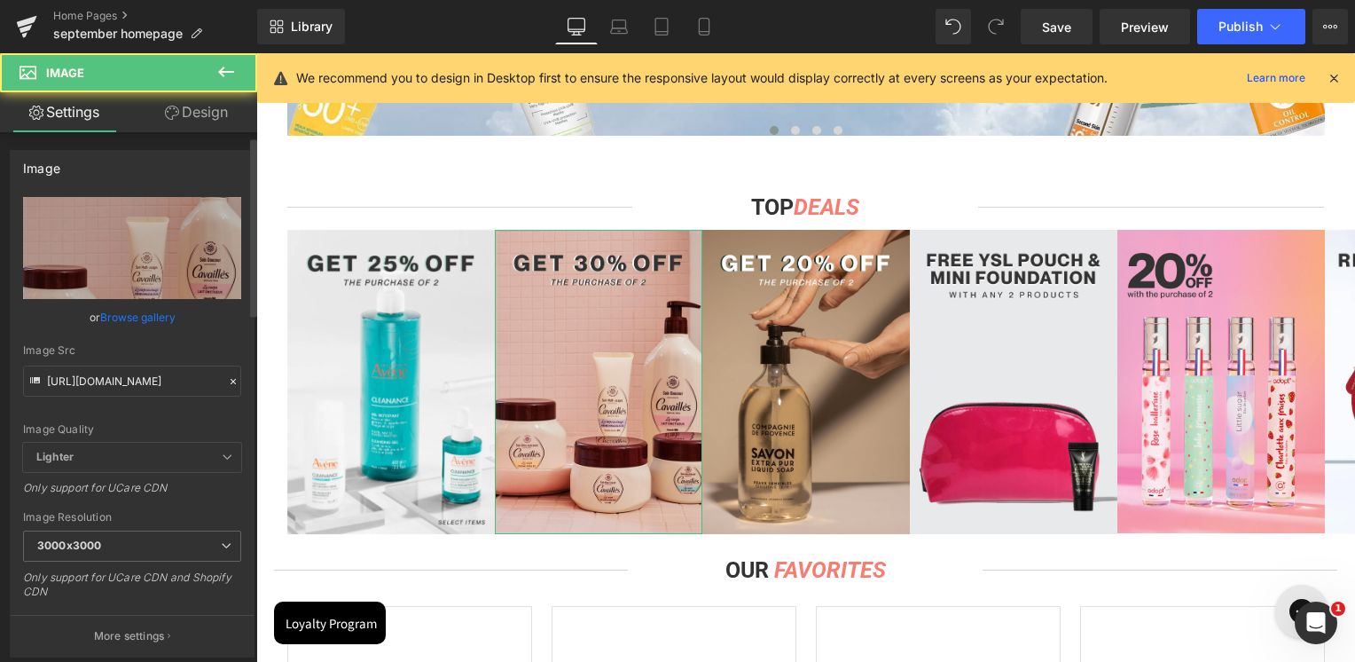
scroll to position [443, 0]
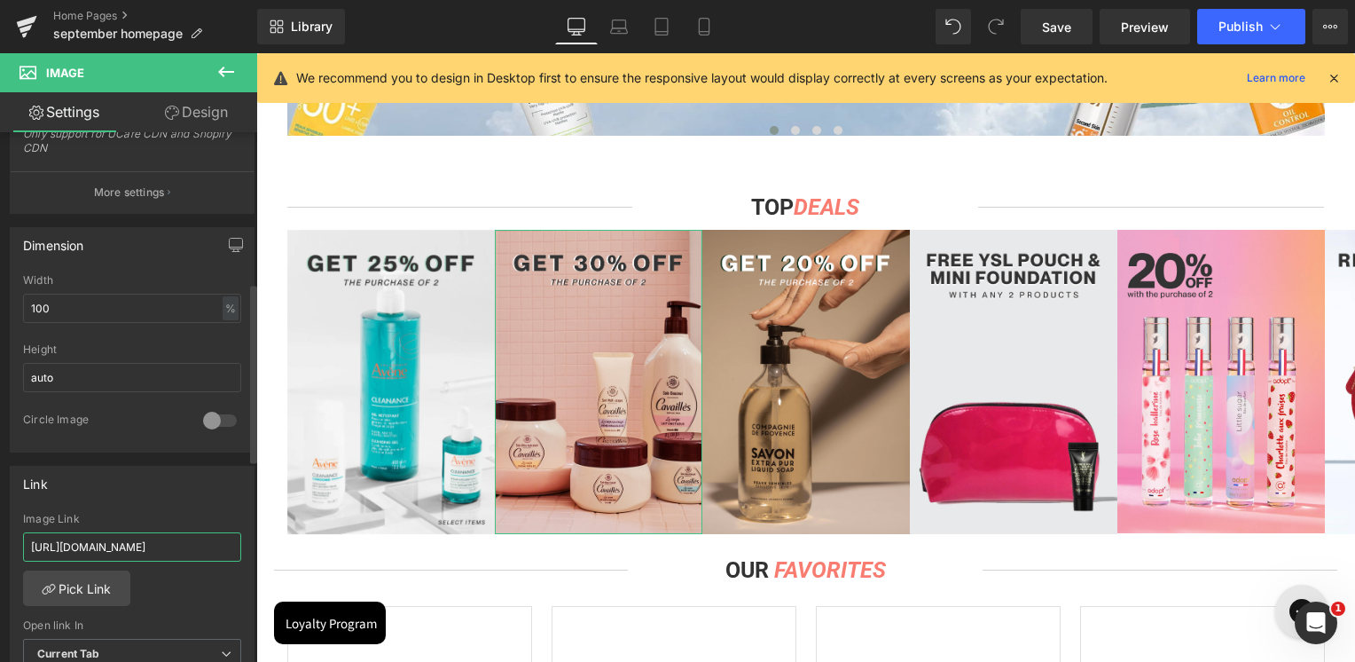
click at [115, 545] on input "[URL][DOMAIN_NAME]" at bounding box center [132, 546] width 218 height 29
paste input "roge-cavailles-shower-gel"
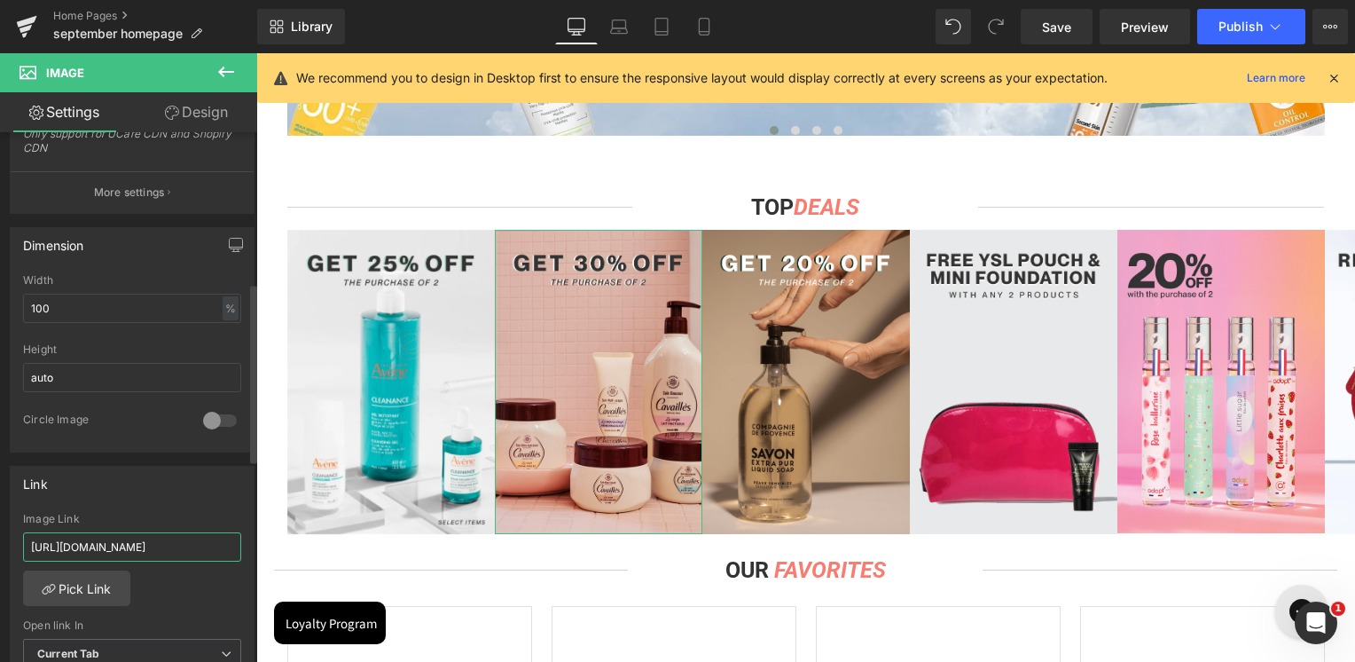
scroll to position [0, 110]
type input "[URL][DOMAIN_NAME]"
click at [135, 501] on div "Link [URL][DOMAIN_NAME] Image Link [URL][DOMAIN_NAME] Pick Link Current Tab New…" at bounding box center [132, 581] width 245 height 230
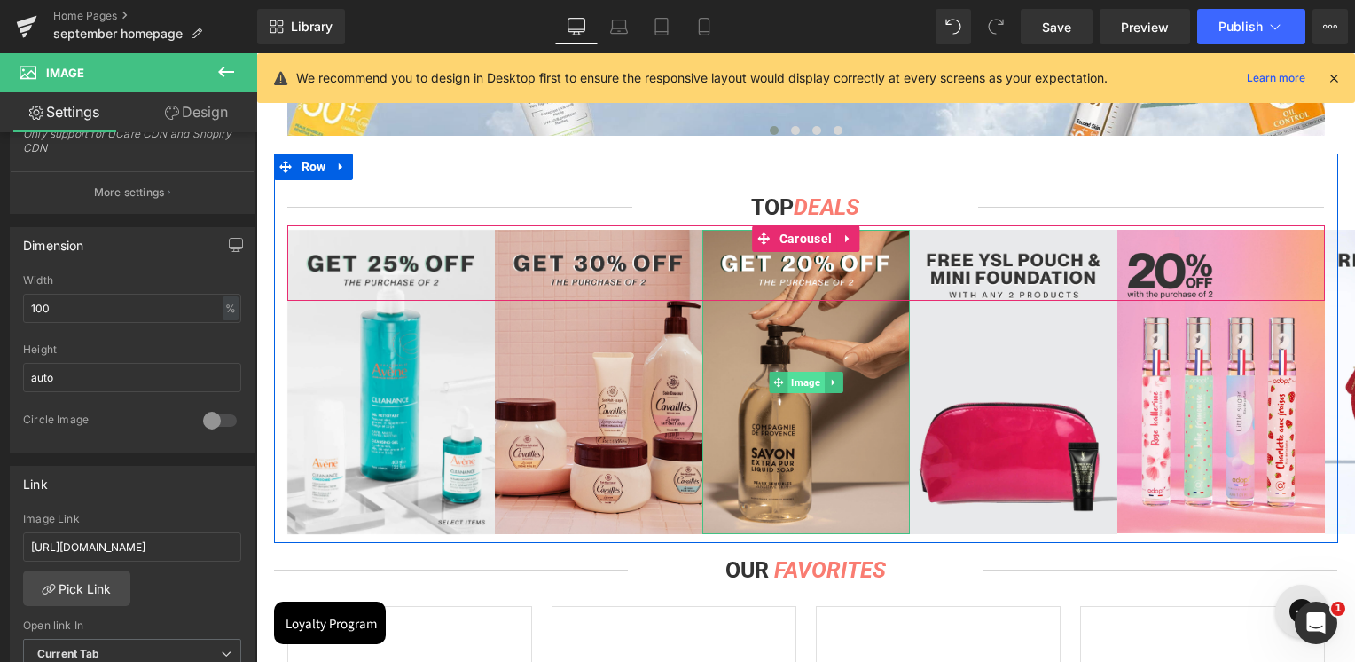
click at [794, 381] on span "Image" at bounding box center [806, 382] width 36 height 21
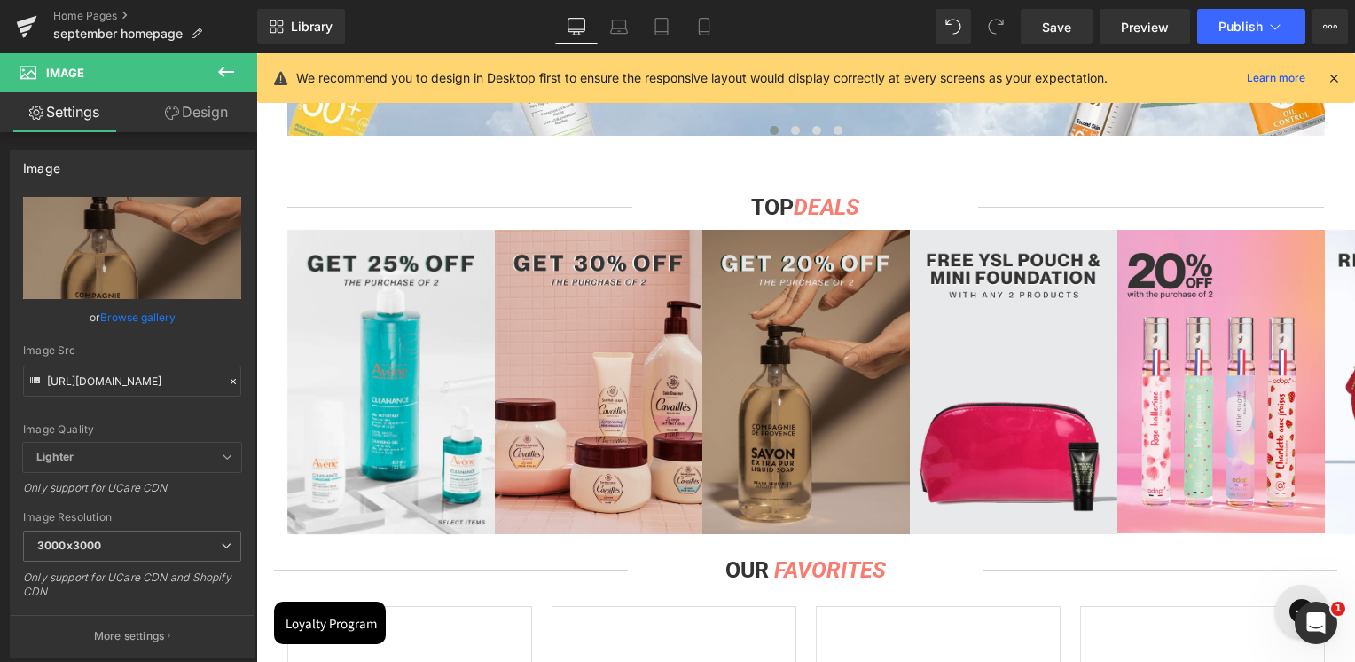
click at [788, 367] on img at bounding box center [806, 382] width 208 height 304
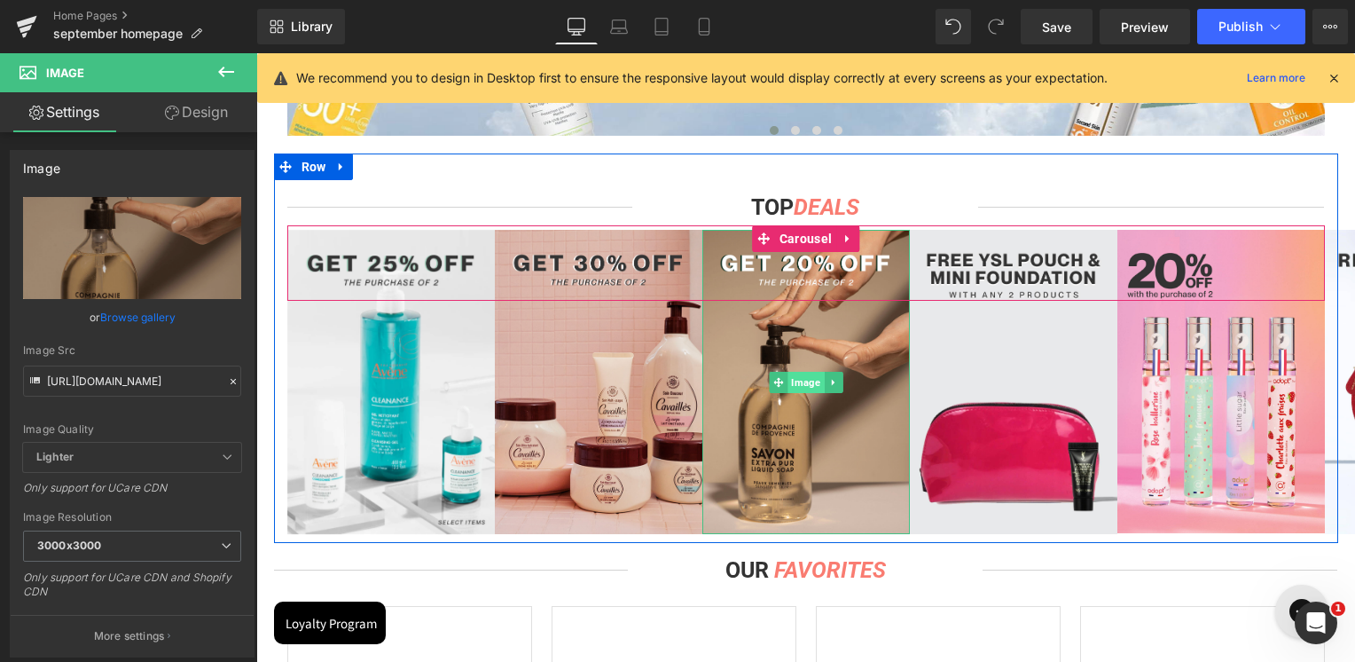
click at [792, 385] on span "Image" at bounding box center [806, 382] width 36 height 21
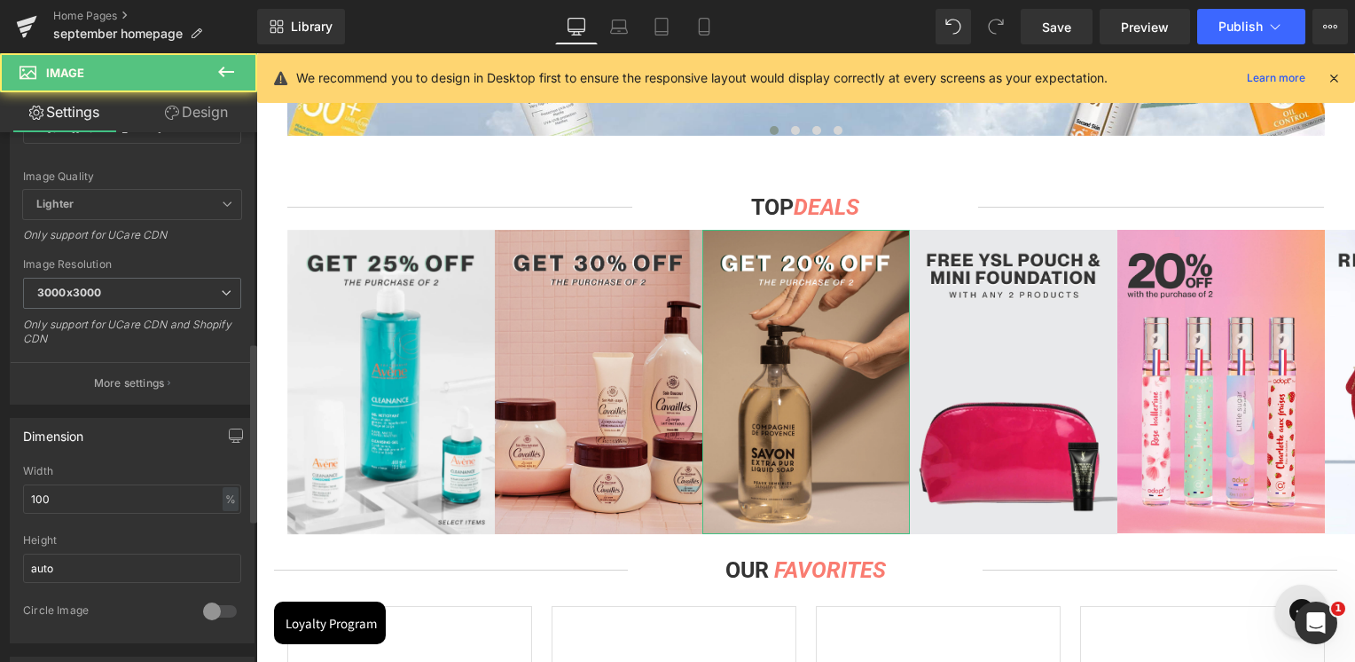
scroll to position [621, 0]
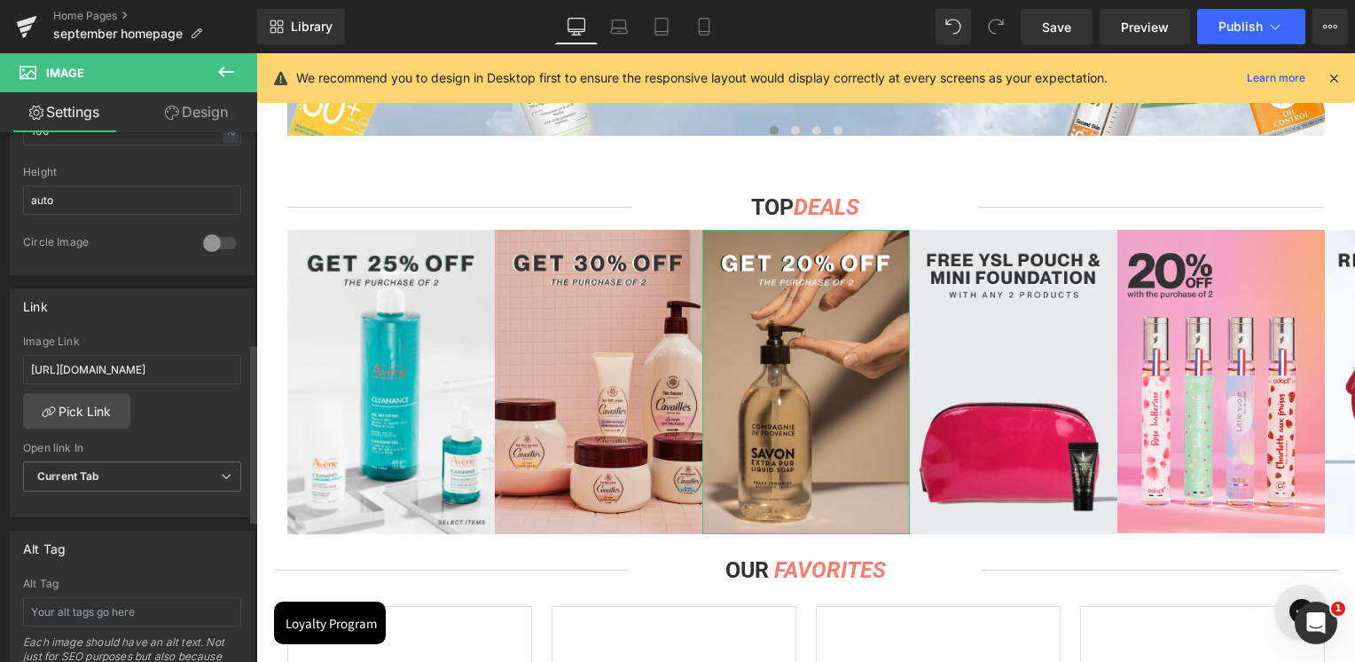
click at [118, 349] on div "Image Link [URL][DOMAIN_NAME]" at bounding box center [132, 364] width 218 height 58
click at [118, 361] on input "[URL][DOMAIN_NAME]" at bounding box center [132, 369] width 218 height 29
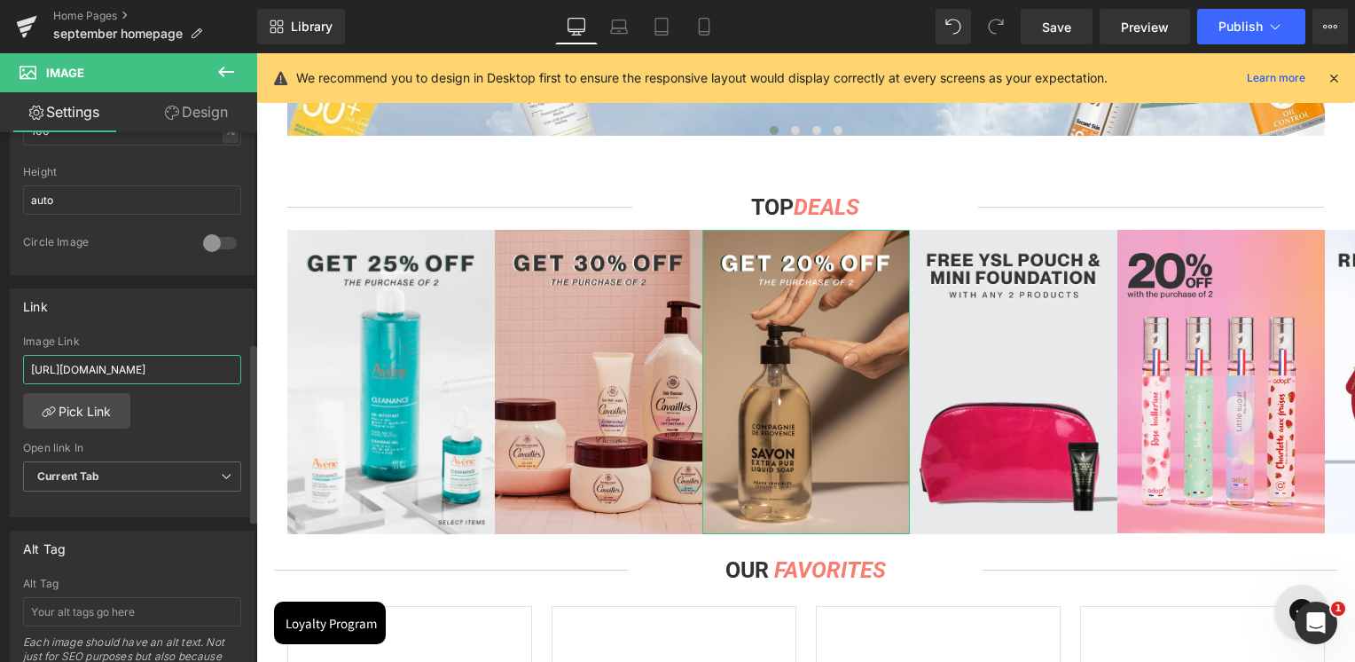
click at [118, 361] on input "[URL][DOMAIN_NAME]" at bounding box center [132, 369] width 218 height 29
paste input "[PERSON_NAME]-furturer-triphasic-forticea-energizing-lotion"
type input "[URL][DOMAIN_NAME][PERSON_NAME]"
click at [137, 332] on div "Link [URL][DOMAIN_NAME] Image Link [URL][DOMAIN_NAME][PERSON_NAME] Pick Link Cu…" at bounding box center [132, 403] width 245 height 230
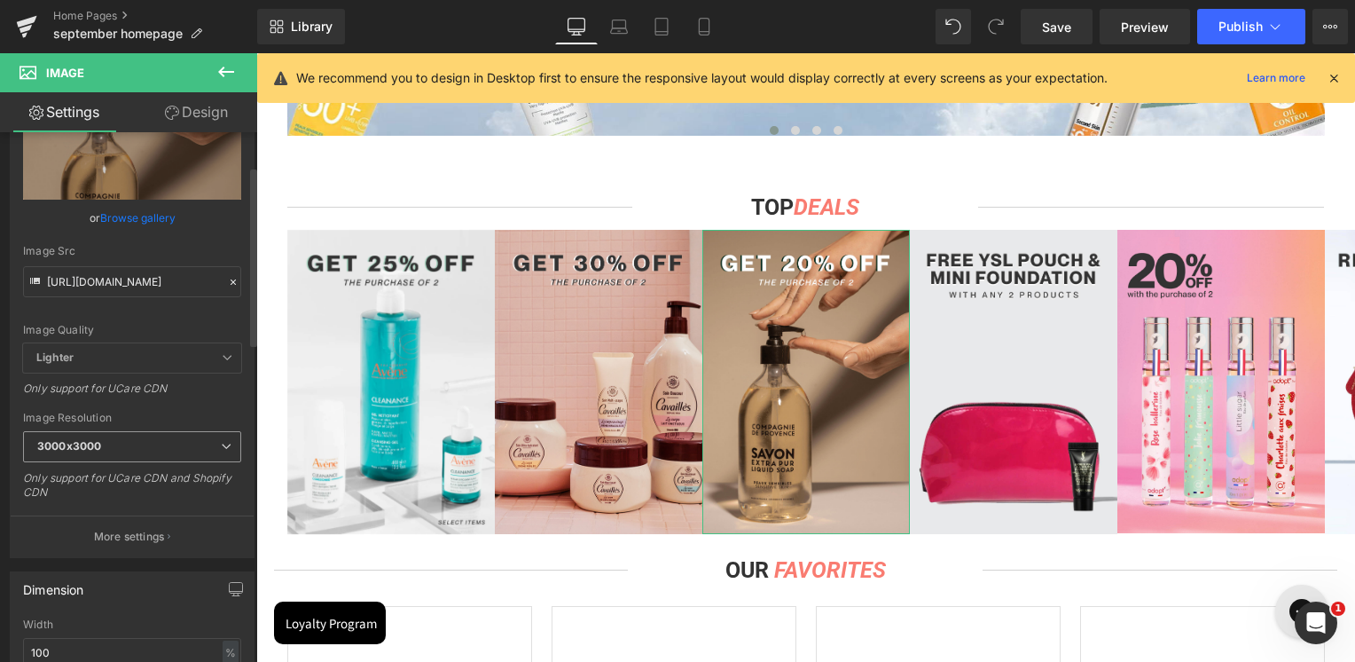
scroll to position [0, 0]
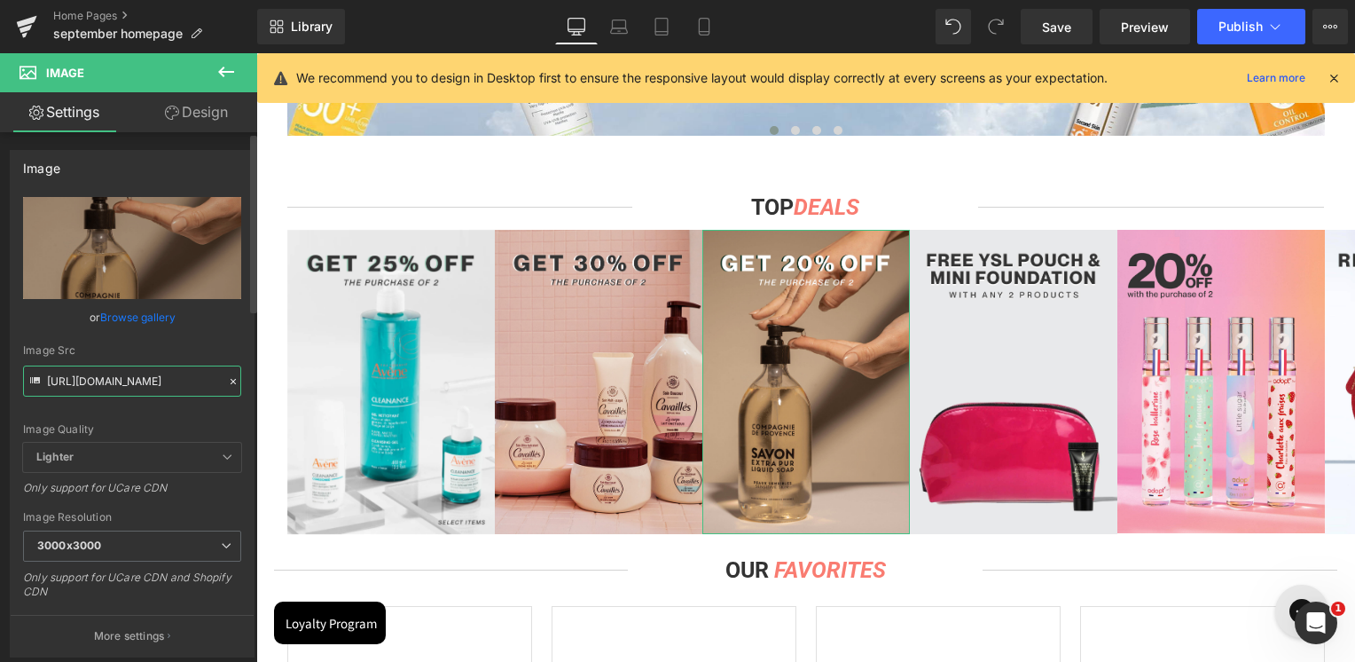
click at [97, 378] on input "[URL][DOMAIN_NAME]" at bounding box center [132, 380] width 218 height 31
paste input "5_e07425fe-8936-4471-bcc5-f2a3d1c65c28"
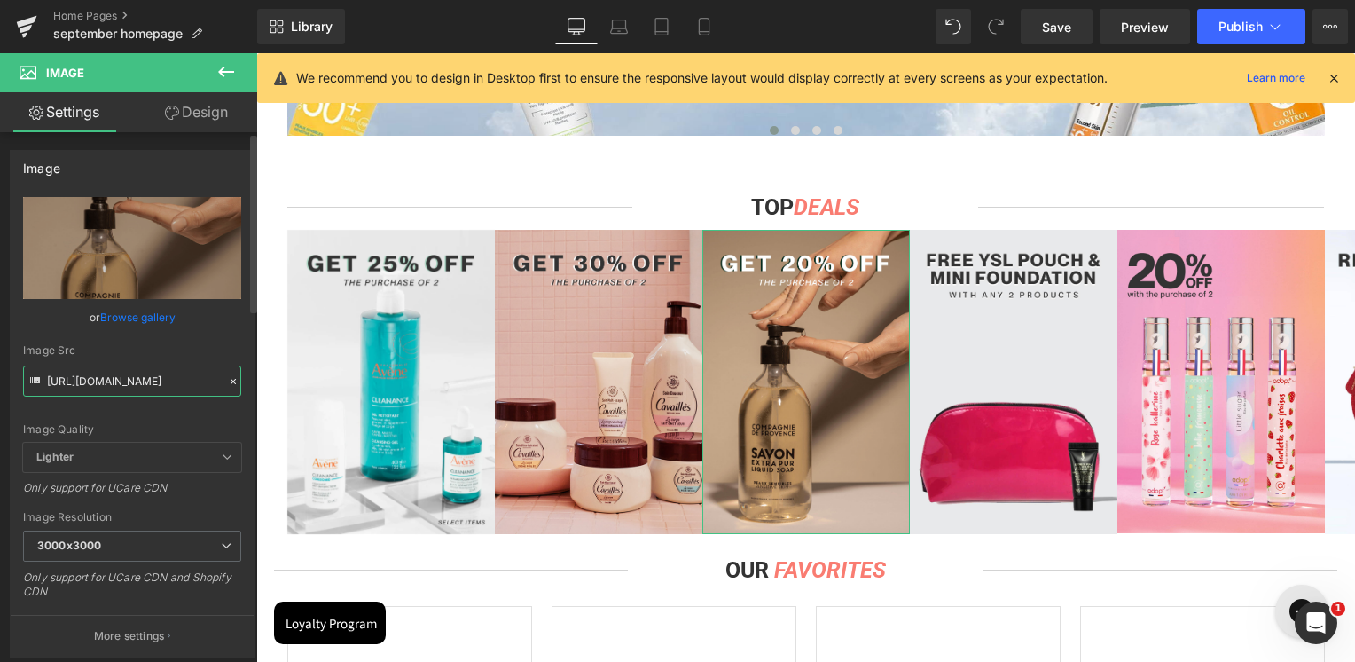
scroll to position [0, 490]
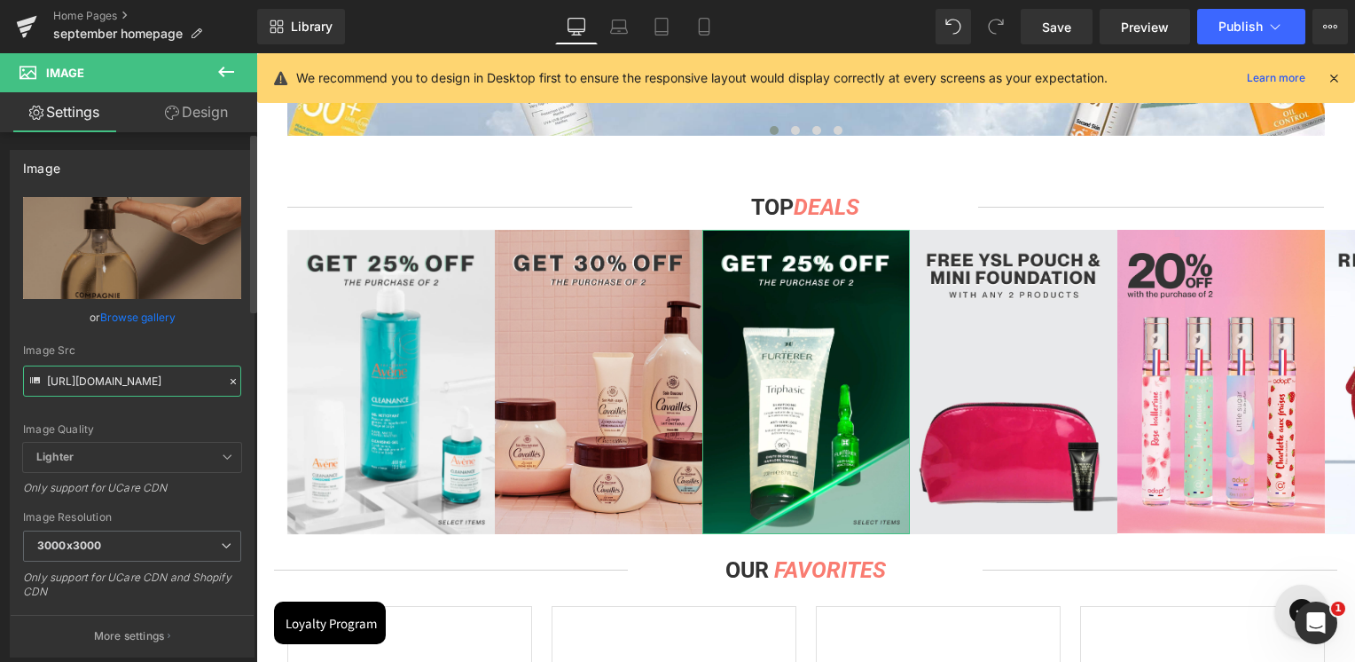
click at [104, 367] on input "[URL][DOMAIN_NAME]" at bounding box center [132, 380] width 218 height 31
click at [106, 370] on input "[URL][DOMAIN_NAME]" at bounding box center [132, 380] width 218 height 31
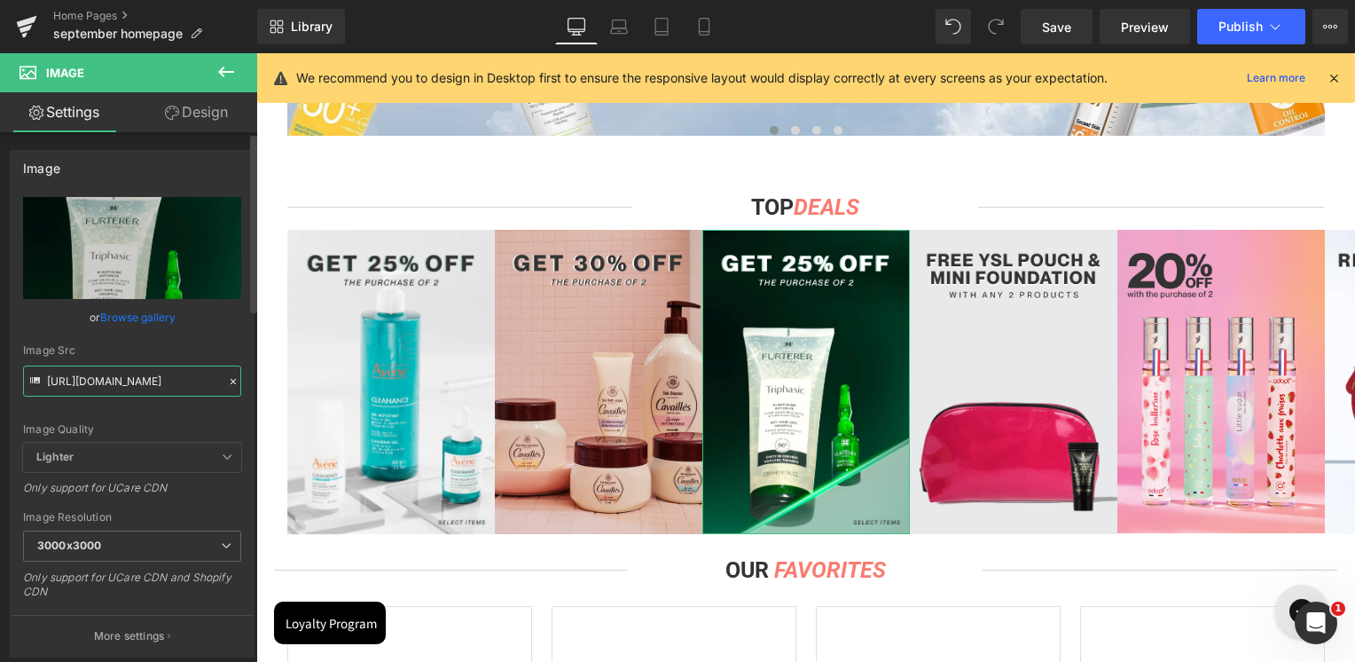
click at [106, 365] on input "[URL][DOMAIN_NAME]" at bounding box center [132, 380] width 218 height 31
type input "[URL][DOMAIN_NAME]"
click at [125, 351] on div "Image Src" at bounding box center [132, 350] width 218 height 12
click at [224, 66] on icon at bounding box center [226, 71] width 21 height 21
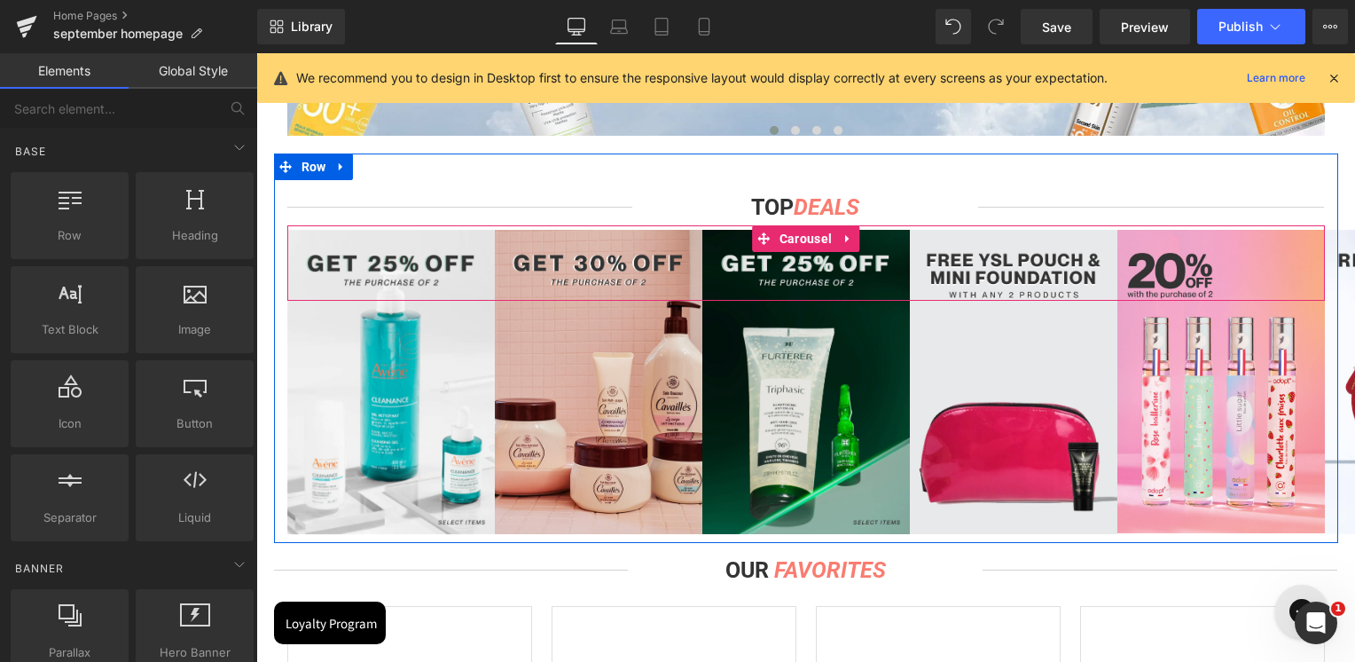
click at [800, 232] on span "Carousel" at bounding box center [805, 238] width 61 height 27
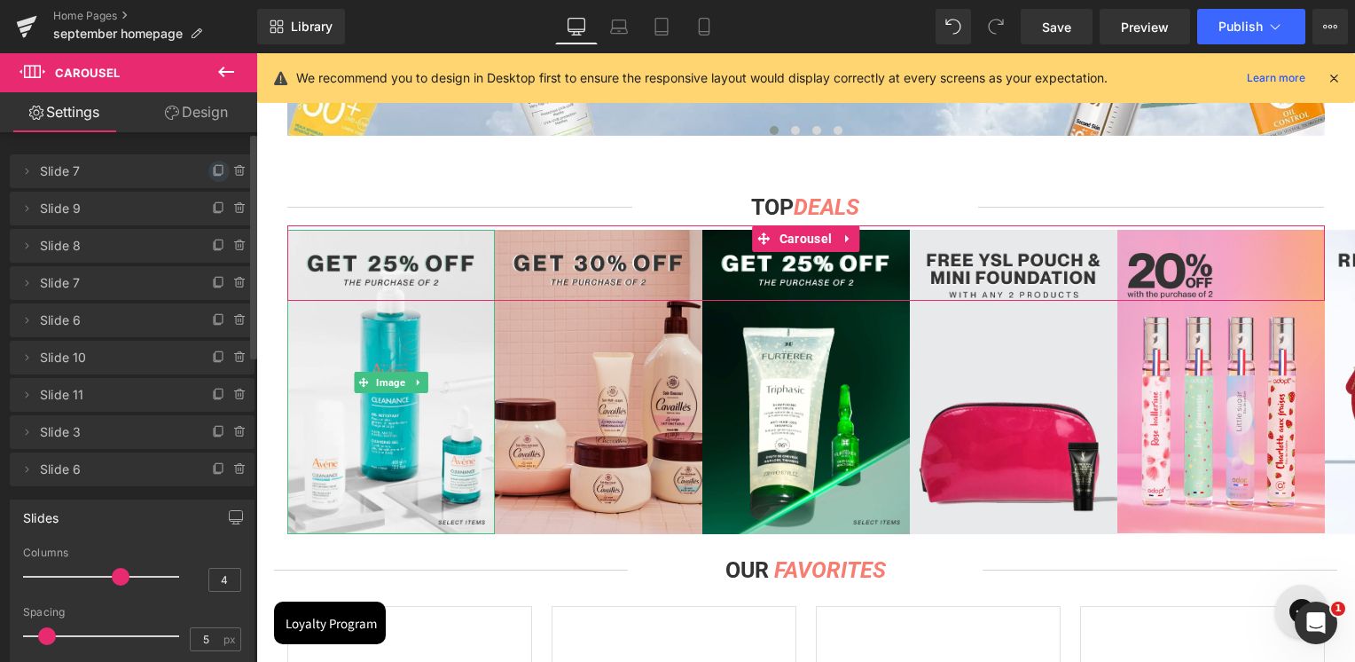
click at [216, 171] on icon at bounding box center [219, 171] width 14 height 14
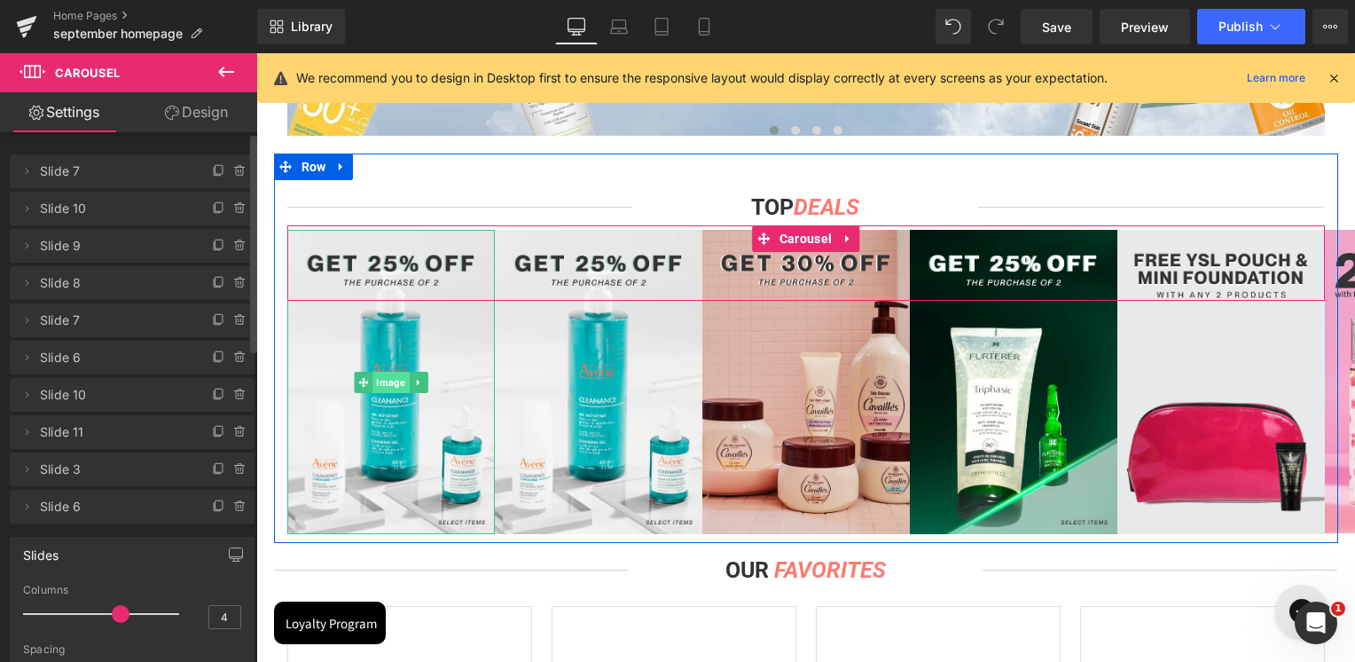
click at [390, 388] on span "Image" at bounding box center [391, 382] width 36 height 21
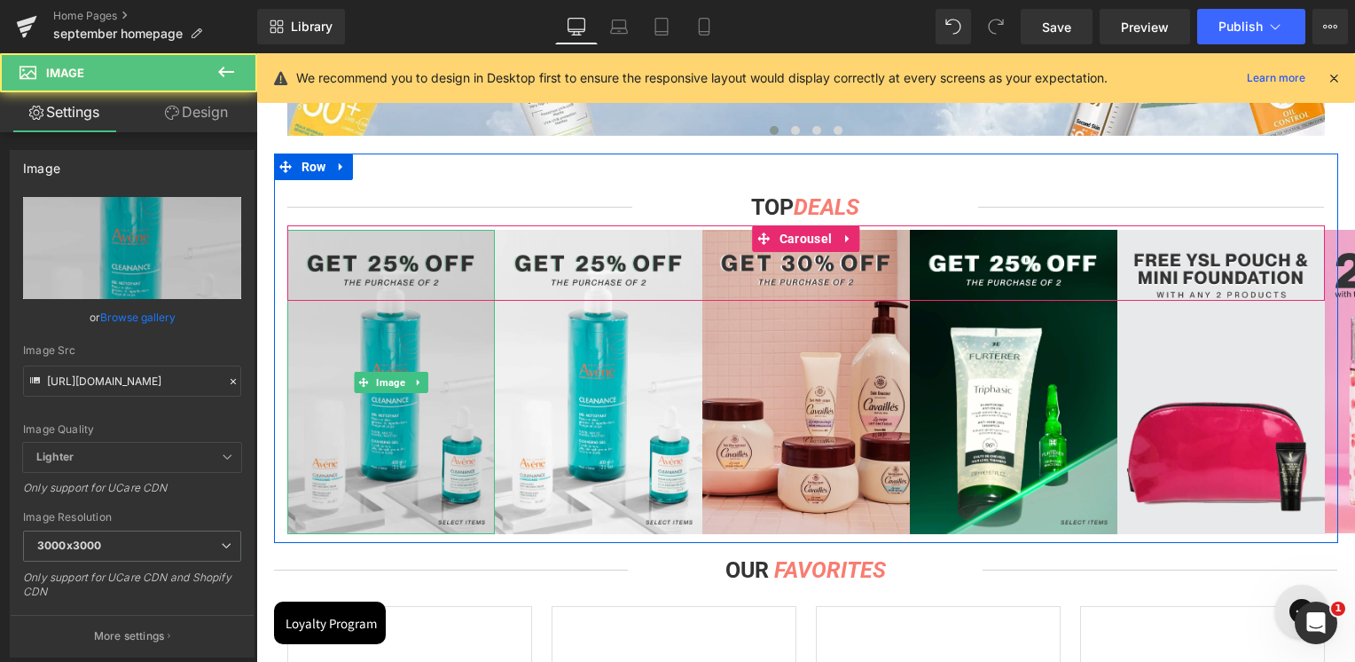
drag, startPoint x: 373, startPoint y: 385, endPoint x: 325, endPoint y: 394, distance: 48.7
click at [373, 385] on span "Image" at bounding box center [391, 382] width 36 height 21
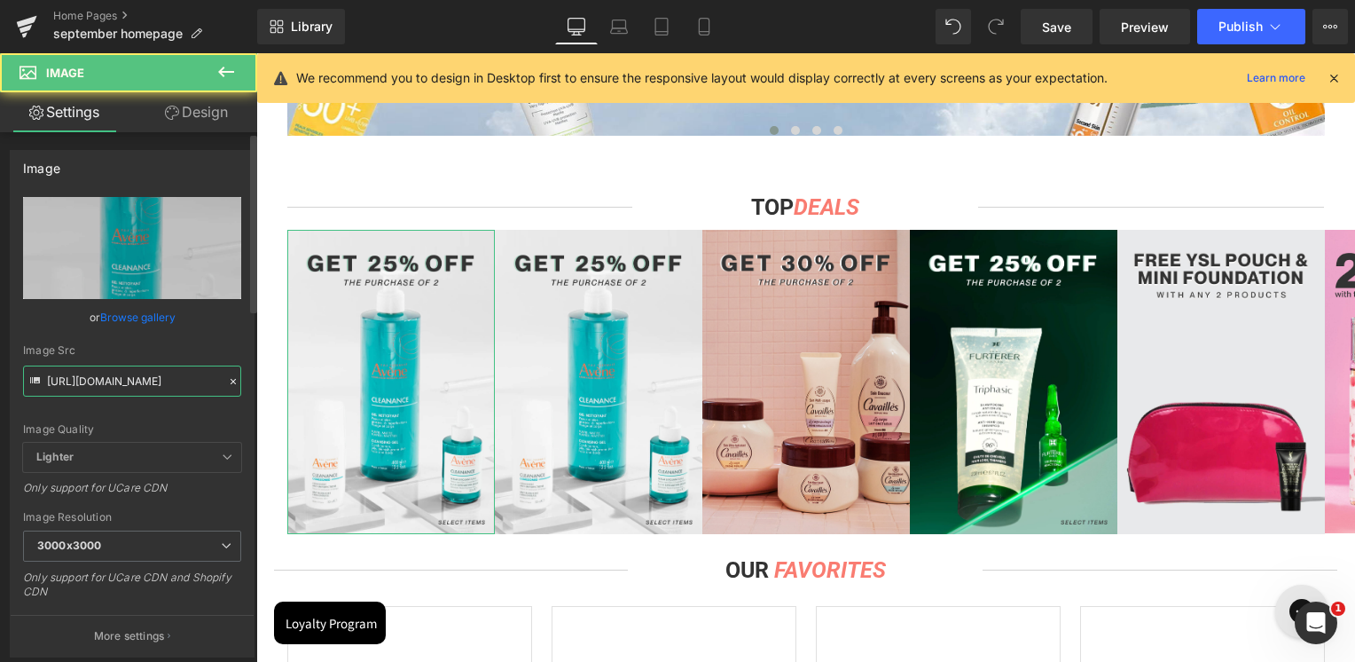
click at [120, 391] on input "[URL][DOMAIN_NAME]" at bounding box center [132, 380] width 218 height 31
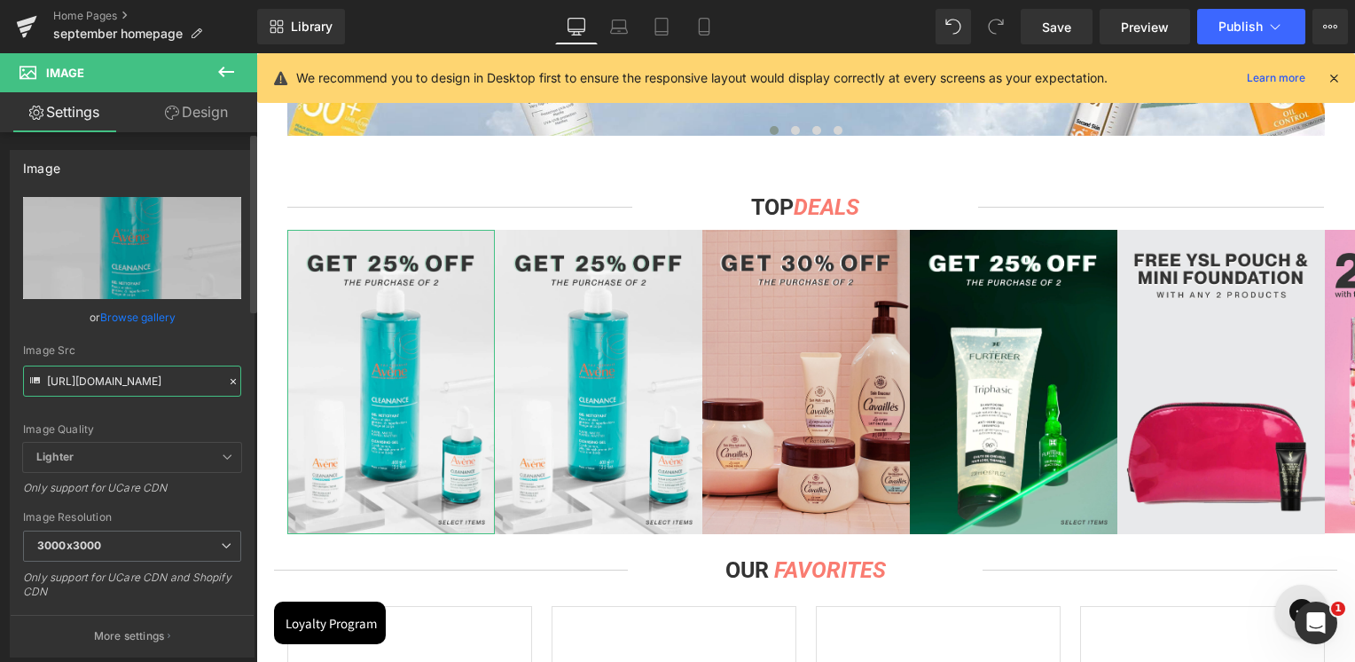
paste input "3_0da8bfe1-8be6-4972-865b-f28ae853ea34"
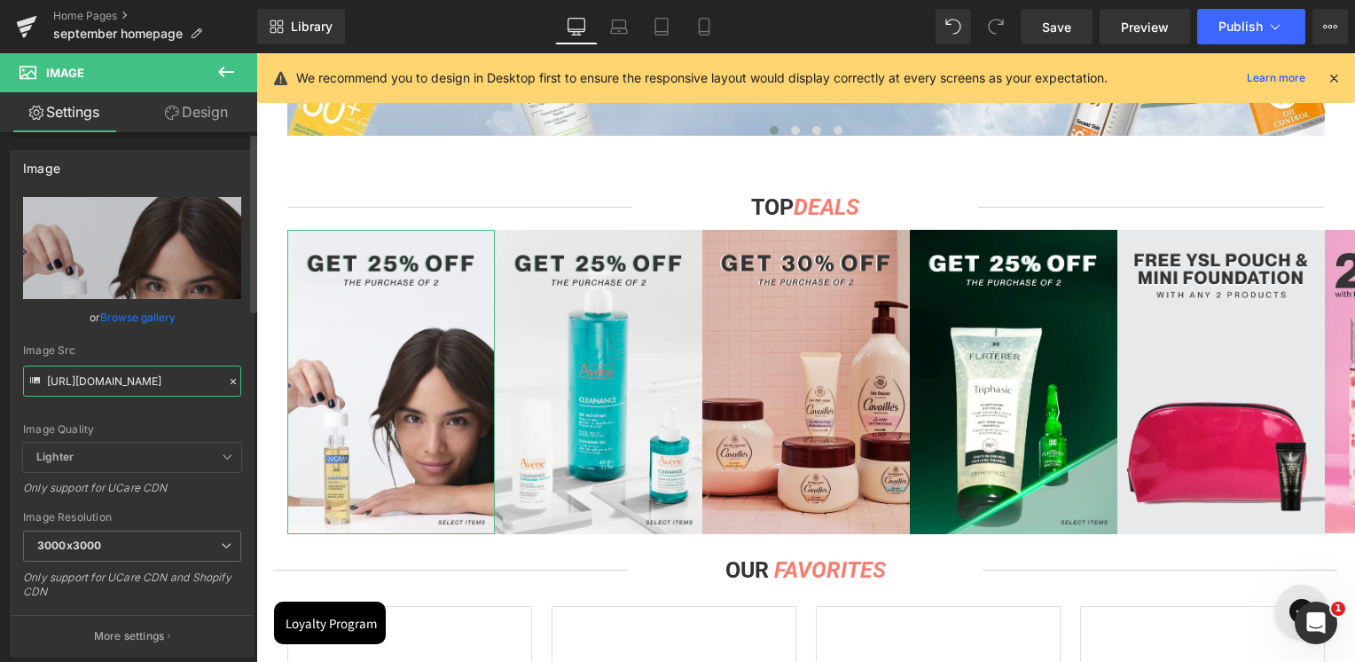
type input "[URL][DOMAIN_NAME]"
click at [124, 357] on div "Image Src [URL][DOMAIN_NAME]" at bounding box center [132, 370] width 218 height 52
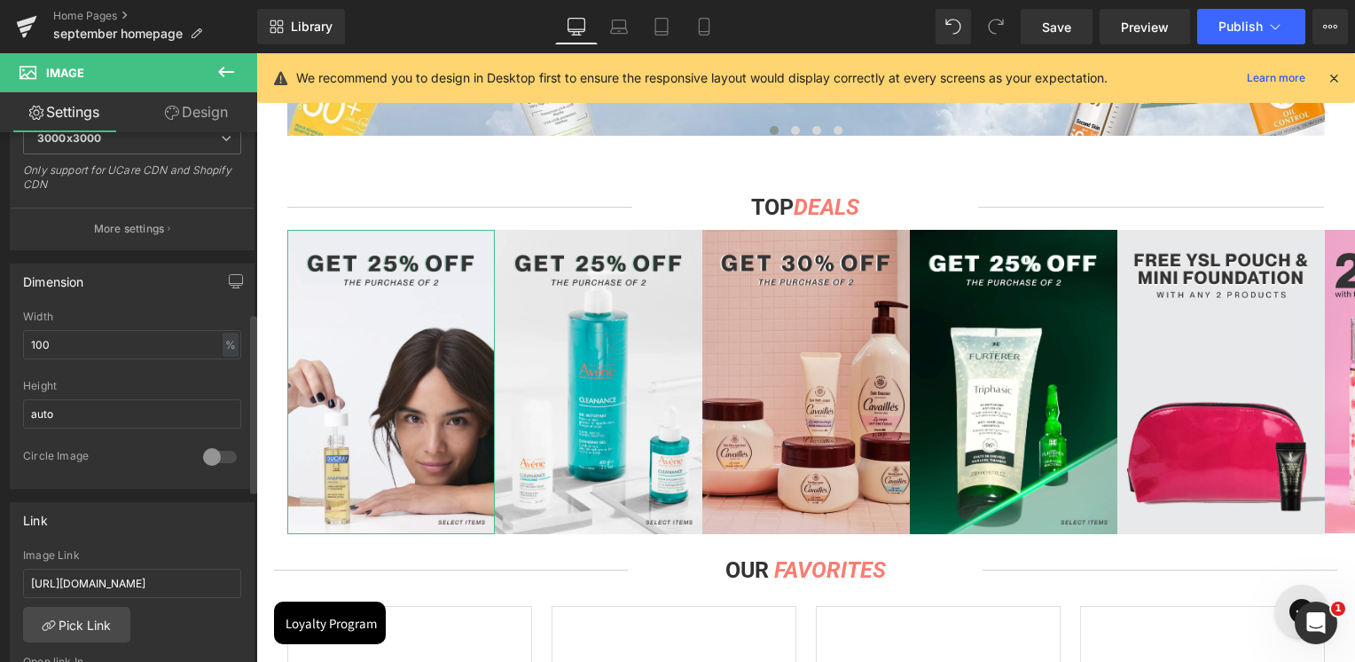
scroll to position [532, 0]
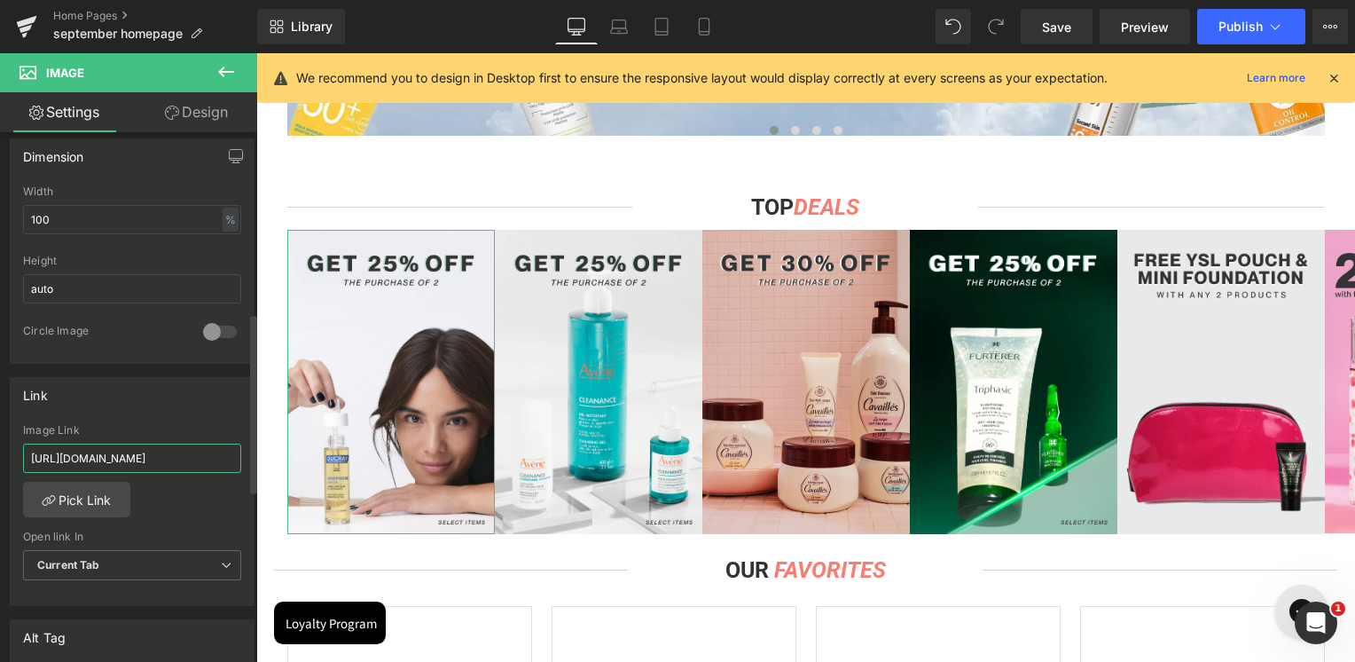
click at [125, 456] on input "[URL][DOMAIN_NAME]" at bounding box center [132, 457] width 218 height 29
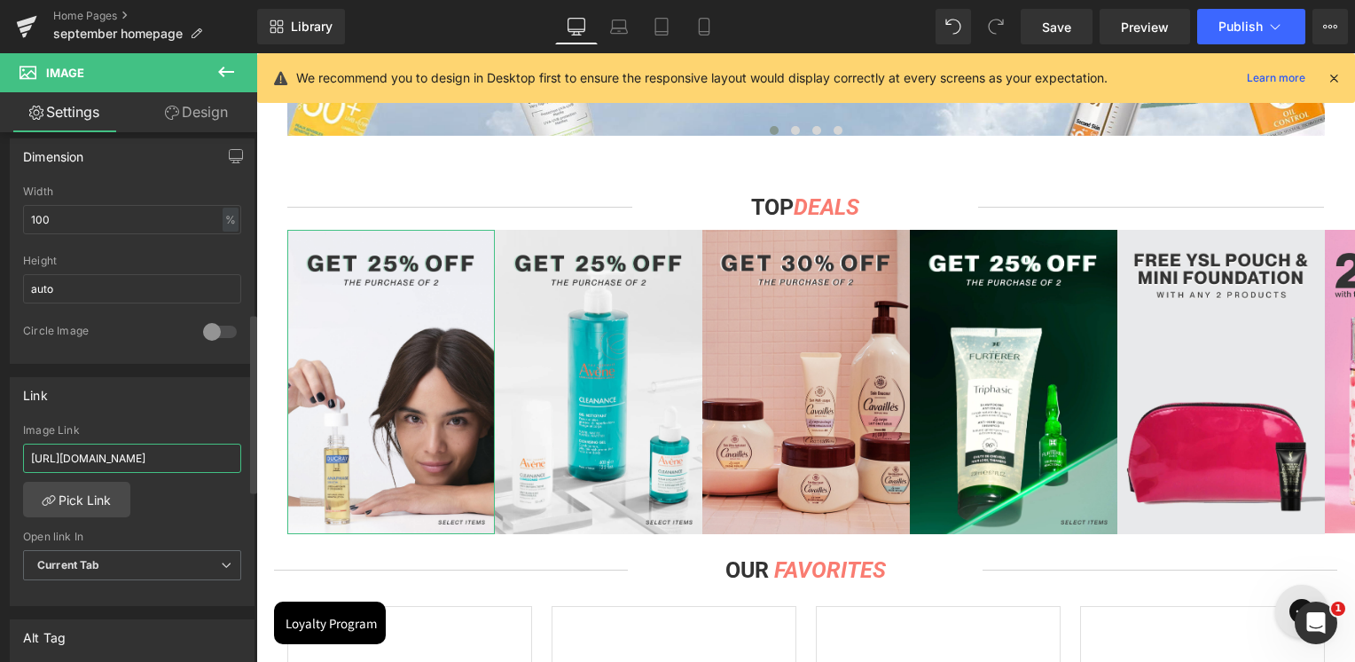
paste input "ducray-neoptide-expert-creastim-reactiv"
type input "[URL][DOMAIN_NAME]"
click at [148, 393] on div "Link" at bounding box center [132, 395] width 243 height 34
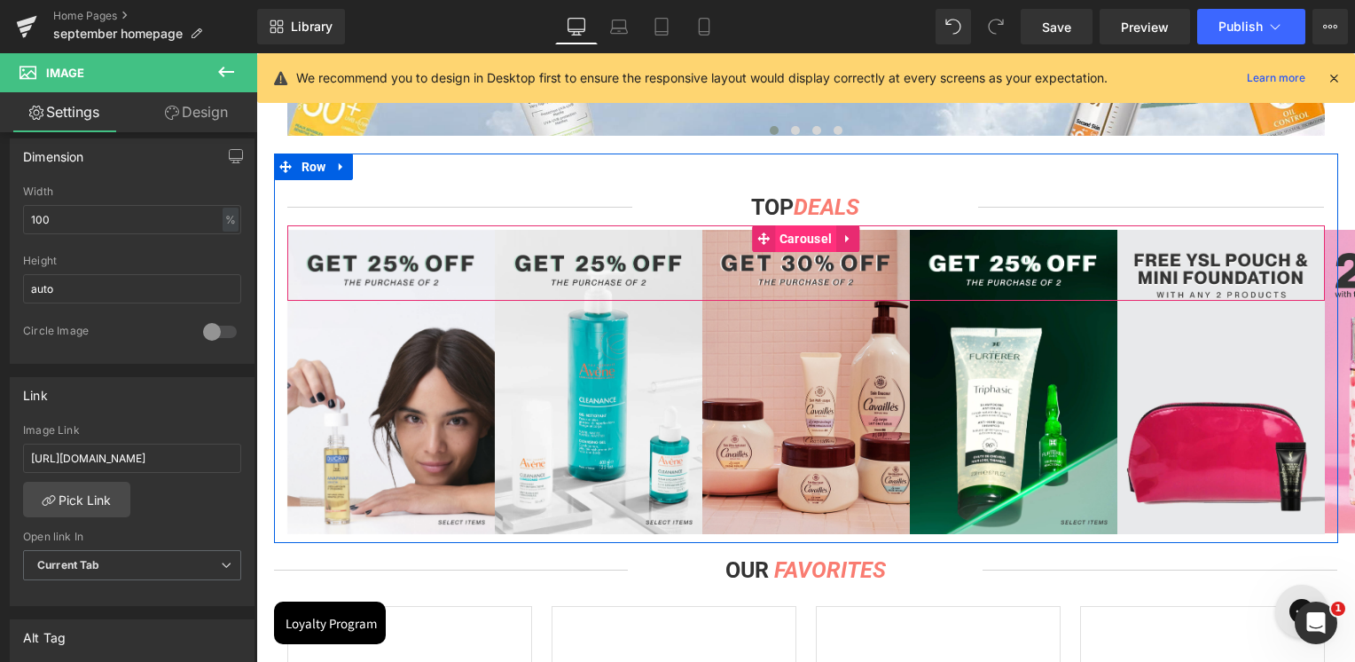
click at [818, 232] on span "Carousel" at bounding box center [805, 238] width 61 height 27
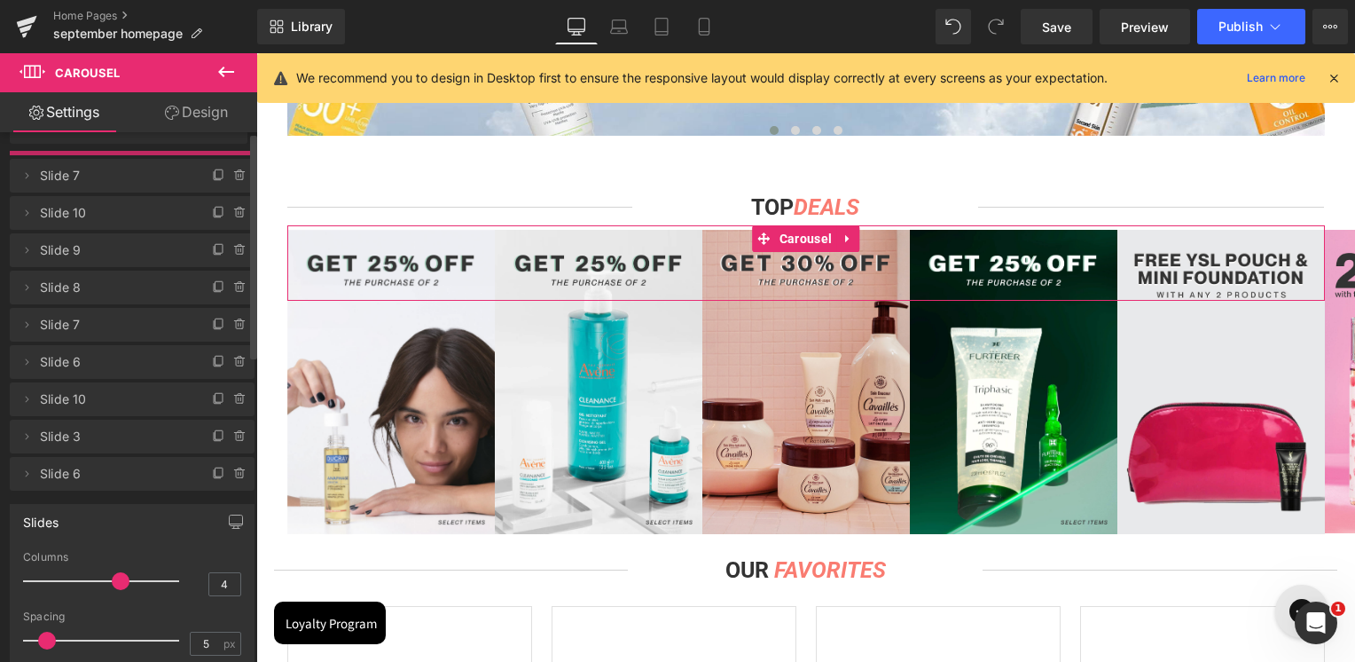
drag, startPoint x: 87, startPoint y: 438, endPoint x: 122, endPoint y: 133, distance: 307.2
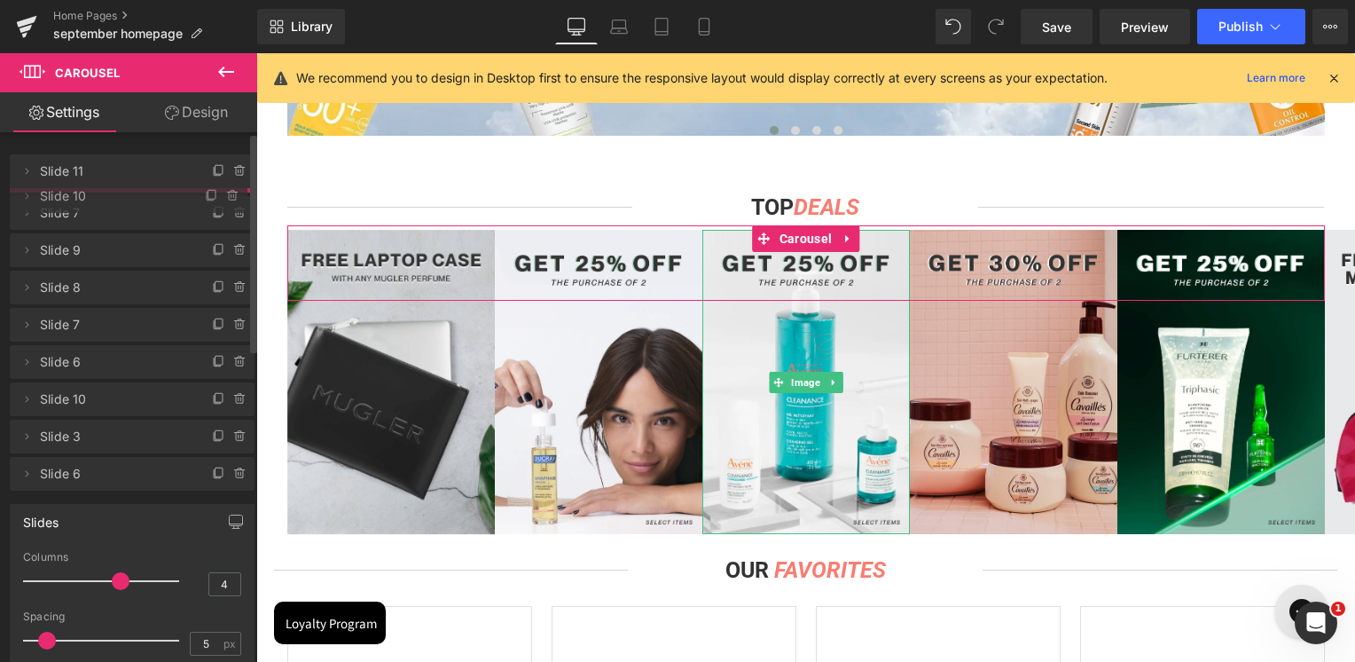
drag, startPoint x: 79, startPoint y: 247, endPoint x: 93, endPoint y: 197, distance: 51.7
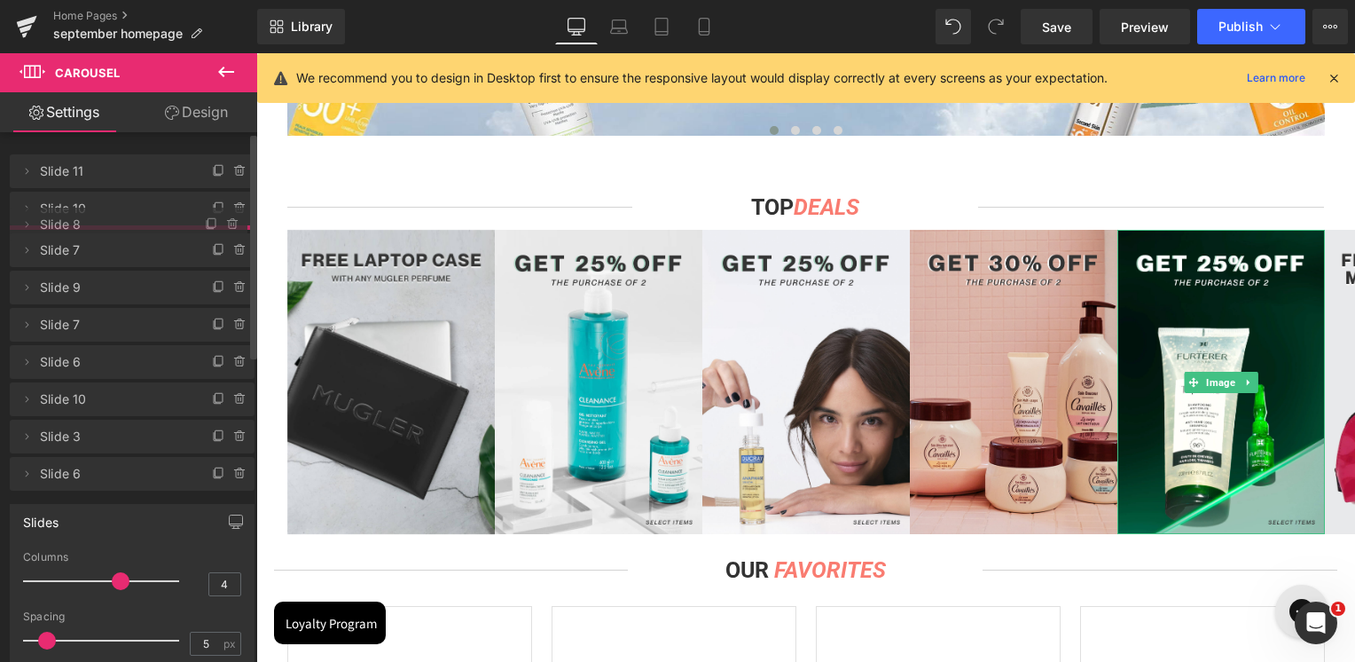
drag, startPoint x: 120, startPoint y: 321, endPoint x: 140, endPoint y: 225, distance: 97.9
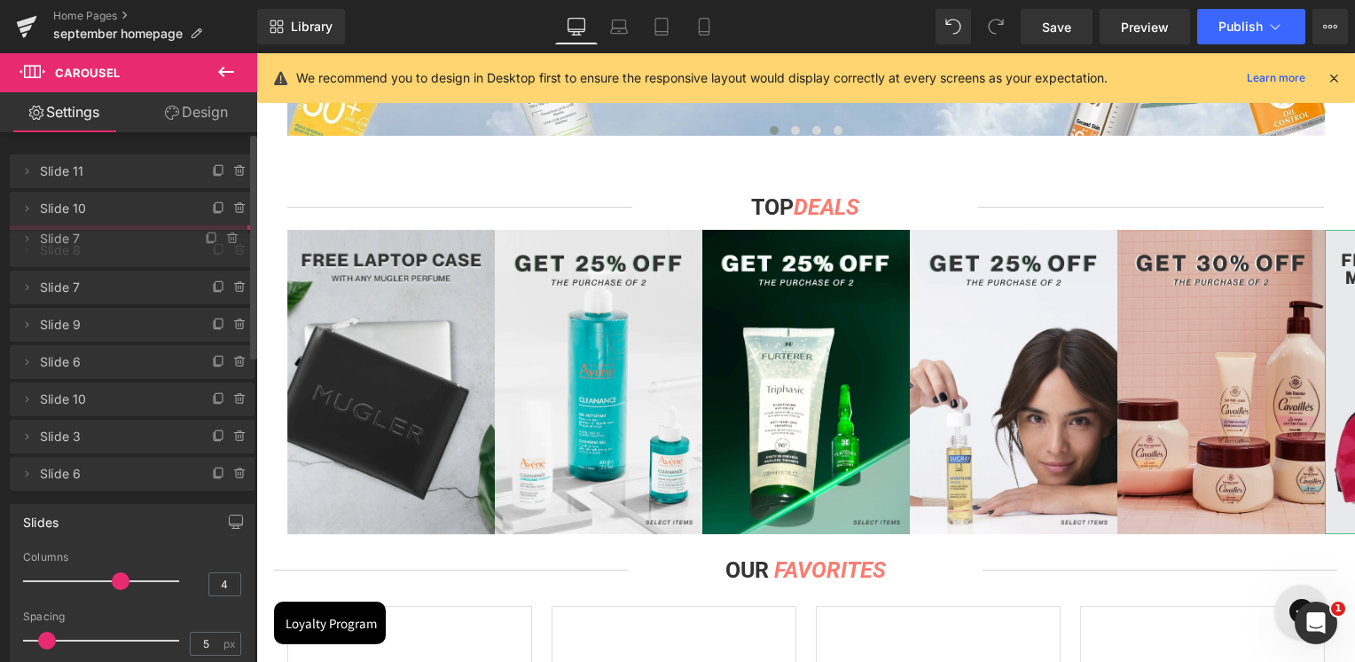
drag, startPoint x: 99, startPoint y: 356, endPoint x: 118, endPoint y: 237, distance: 120.3
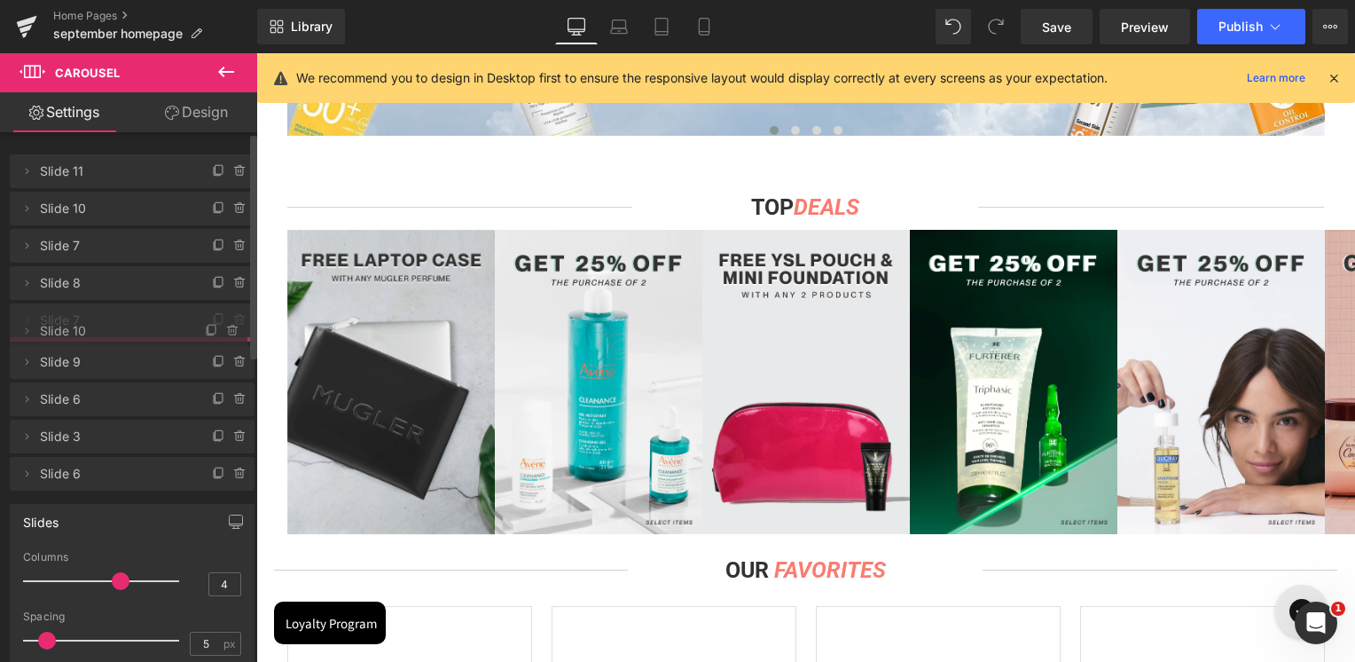
drag, startPoint x: 78, startPoint y: 439, endPoint x: 122, endPoint y: 338, distance: 110.1
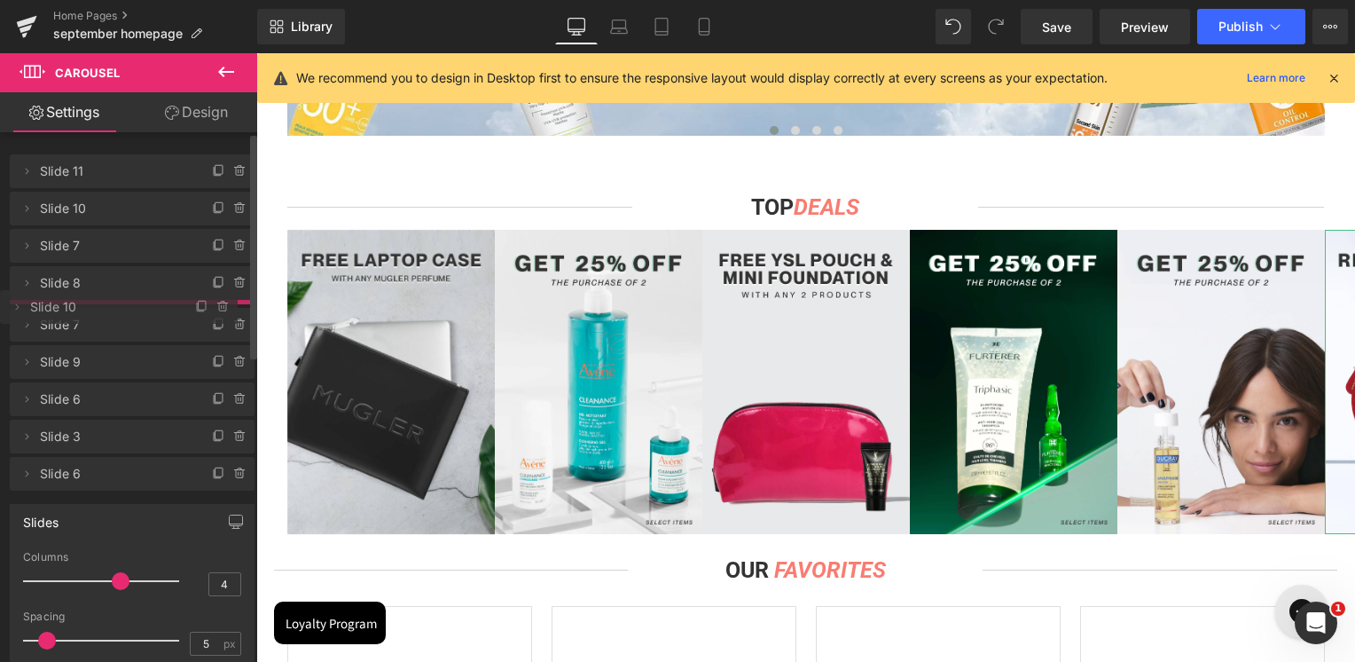
drag, startPoint x: 114, startPoint y: 357, endPoint x: 123, endPoint y: 307, distance: 51.5
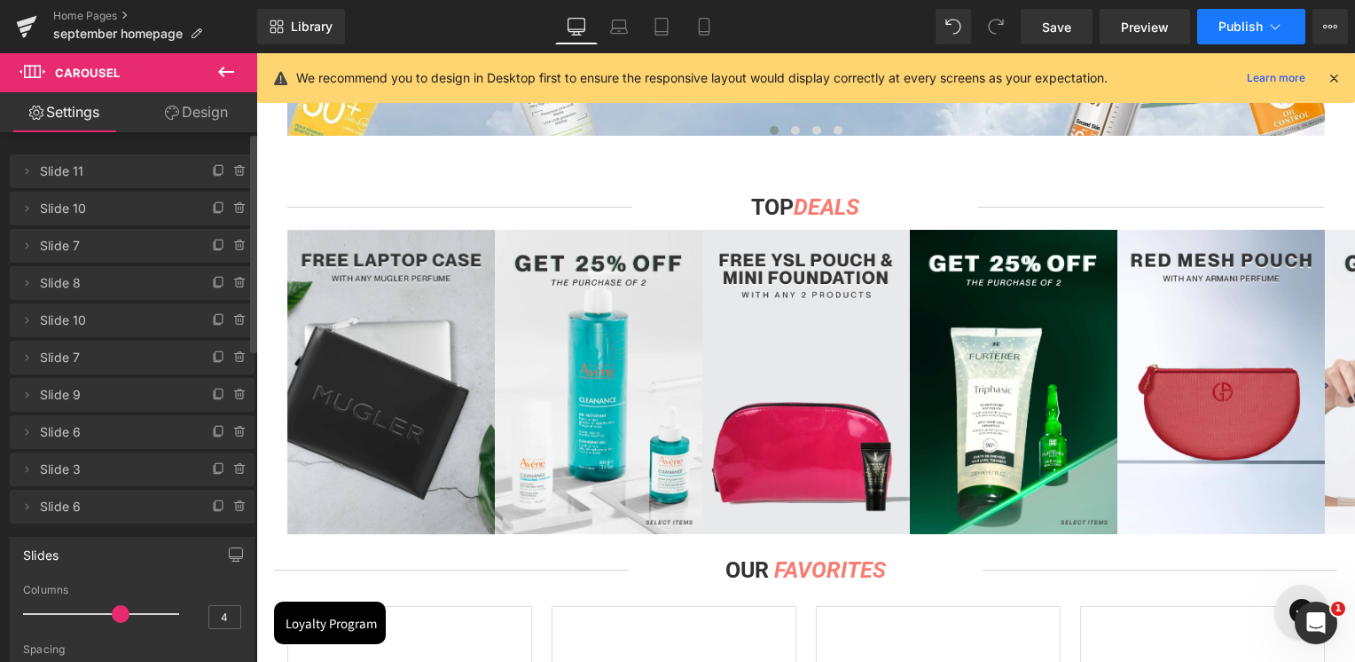
click at [1246, 31] on span "Publish" at bounding box center [1241, 27] width 44 height 14
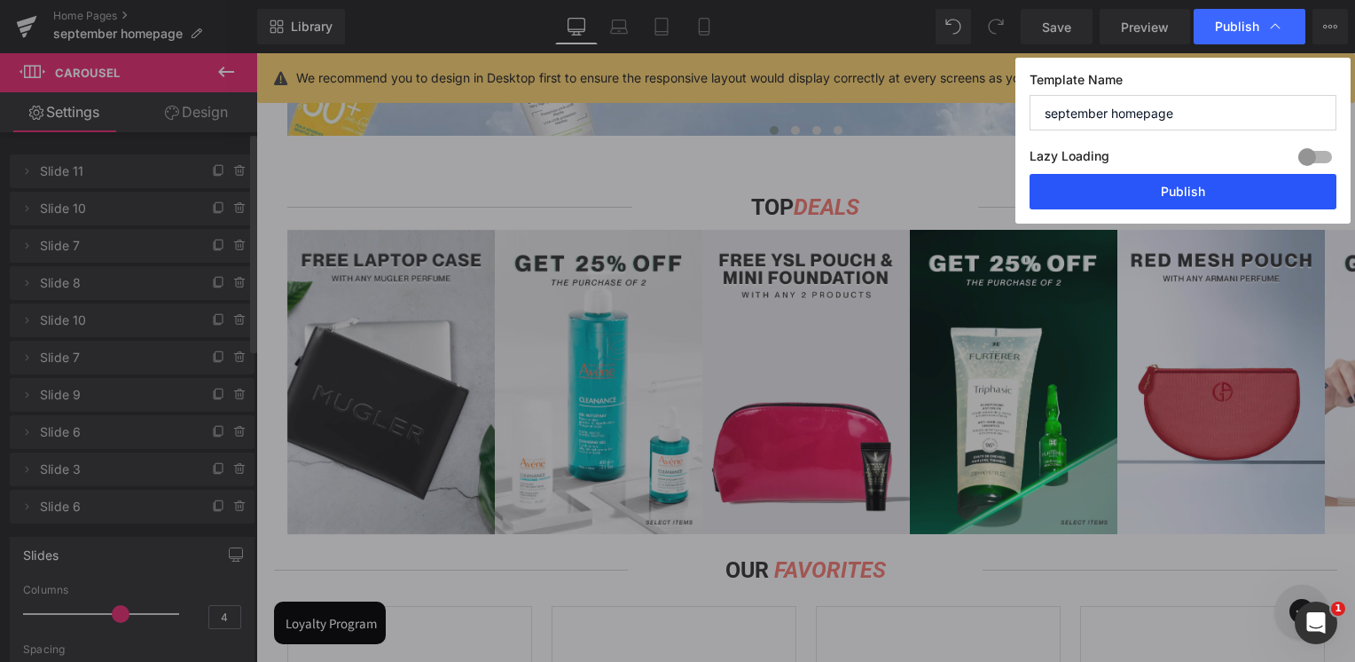
click at [1202, 186] on button "Publish" at bounding box center [1183, 191] width 307 height 35
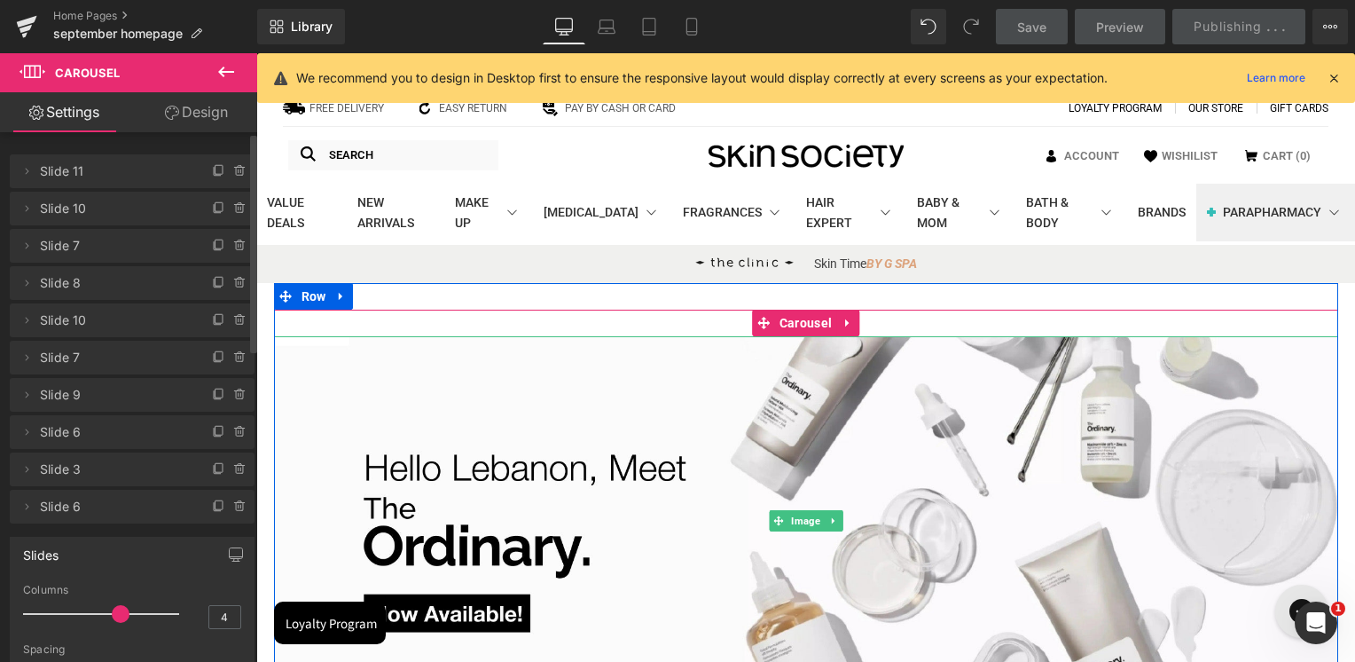
scroll to position [266, 0]
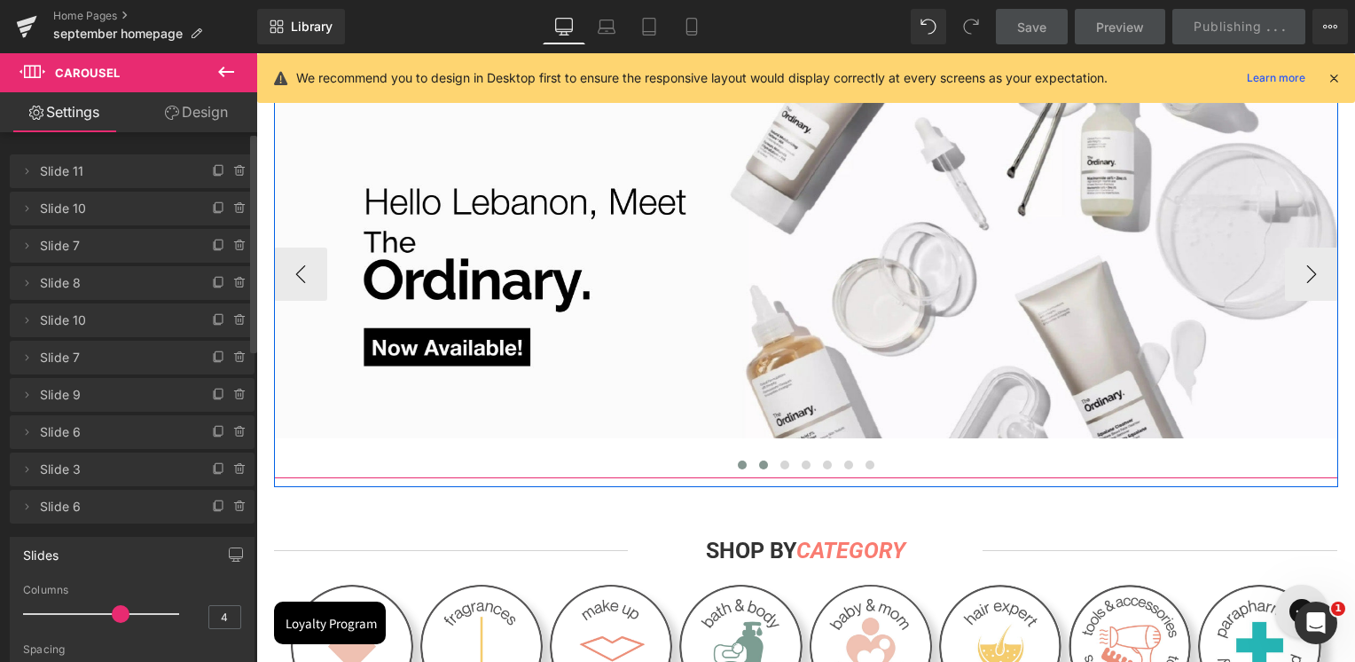
click at [759, 467] on span at bounding box center [763, 464] width 9 height 9
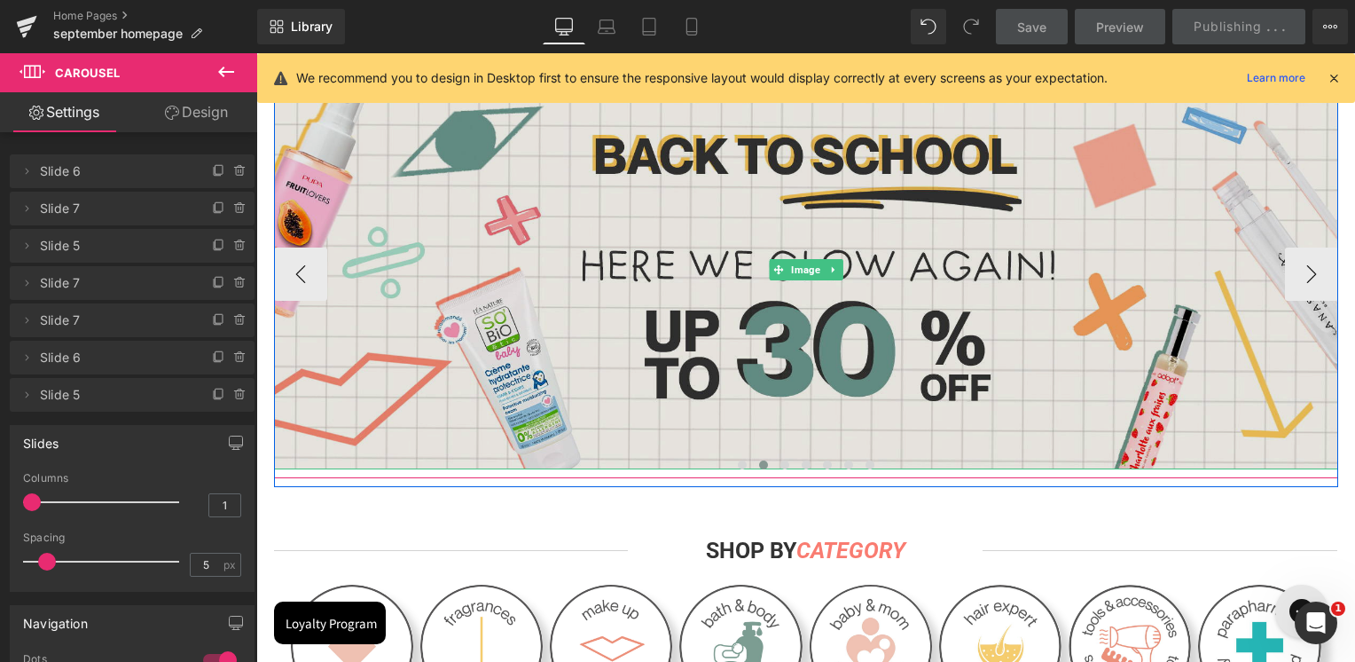
click at [718, 381] on img at bounding box center [806, 269] width 1064 height 399
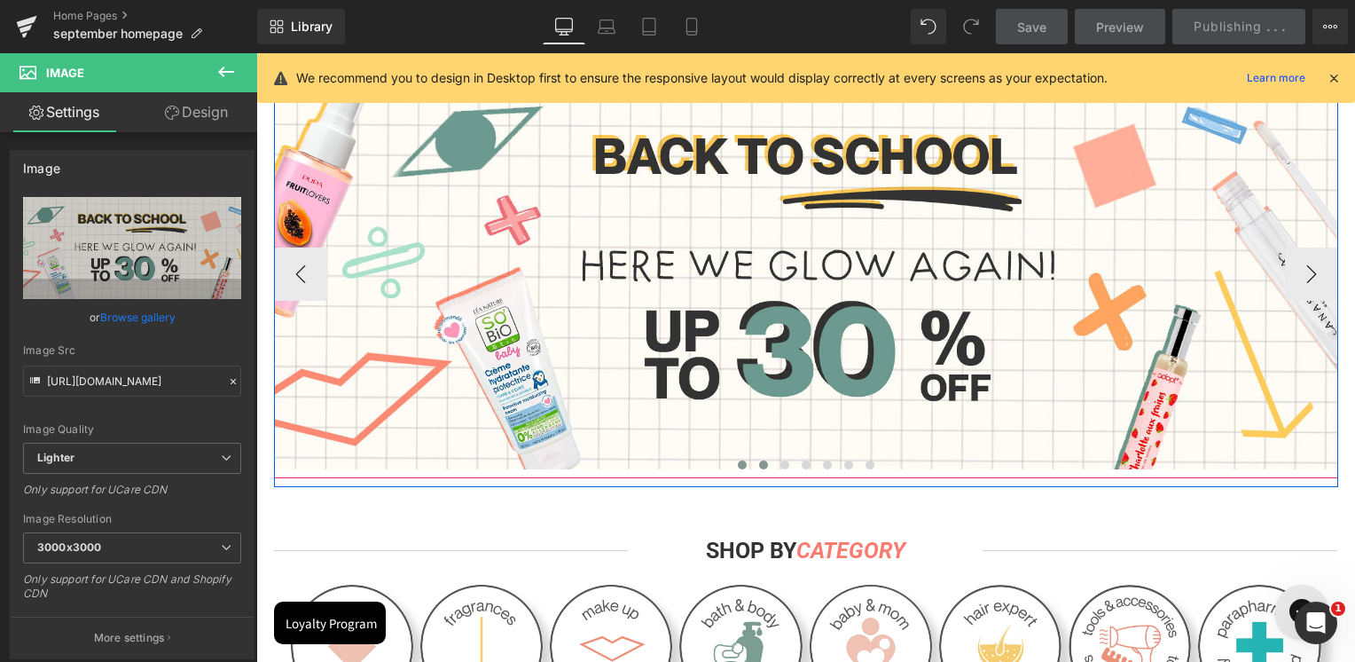
click at [733, 470] on button at bounding box center [742, 465] width 21 height 18
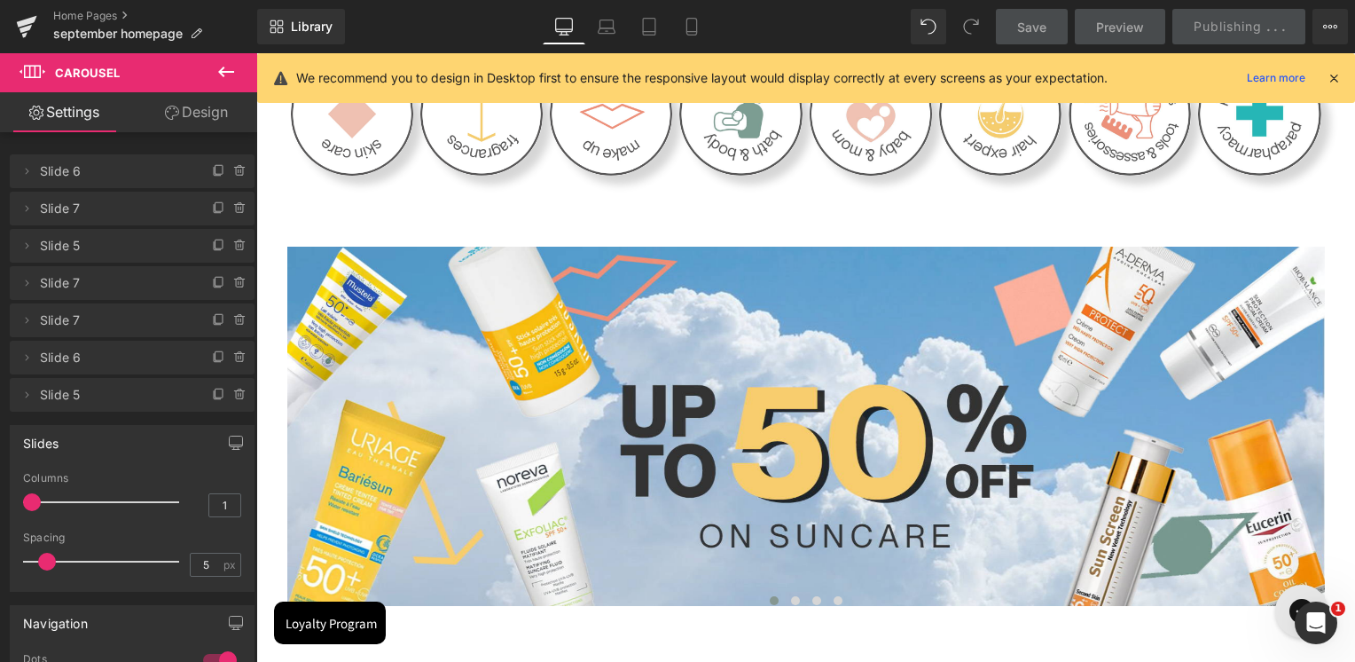
scroll to position [1153, 0]
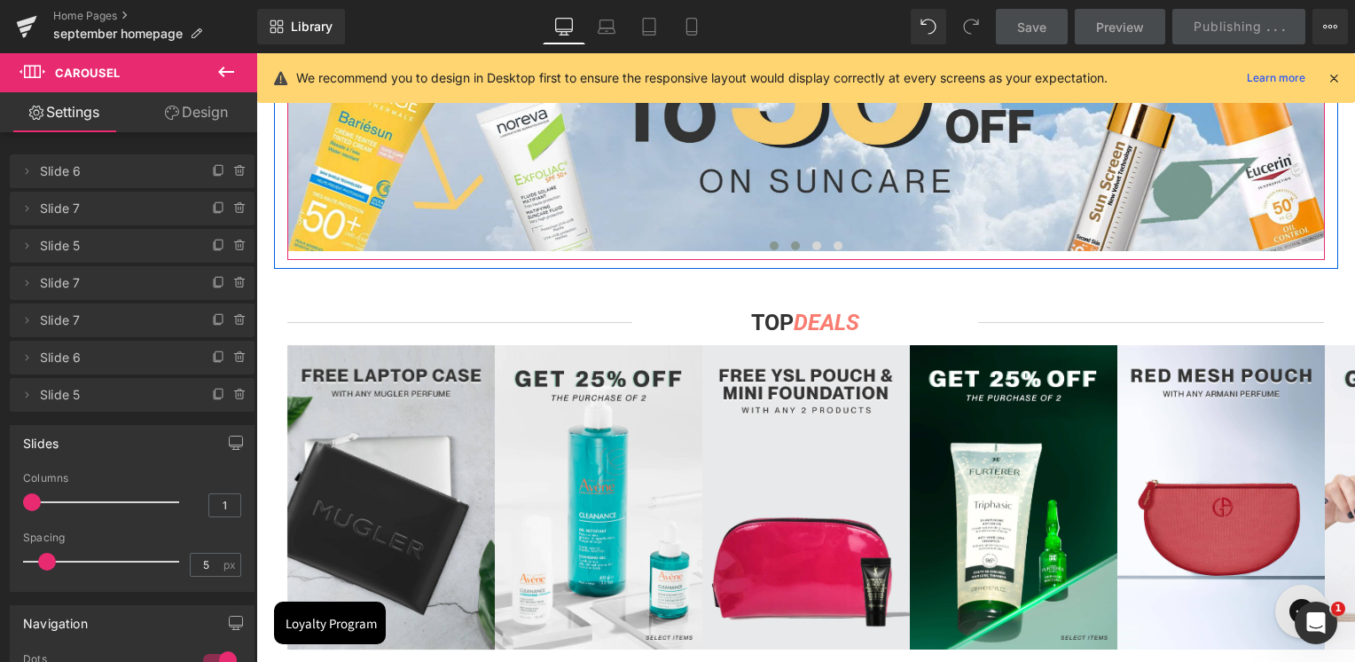
click at [791, 247] on span at bounding box center [795, 245] width 9 height 9
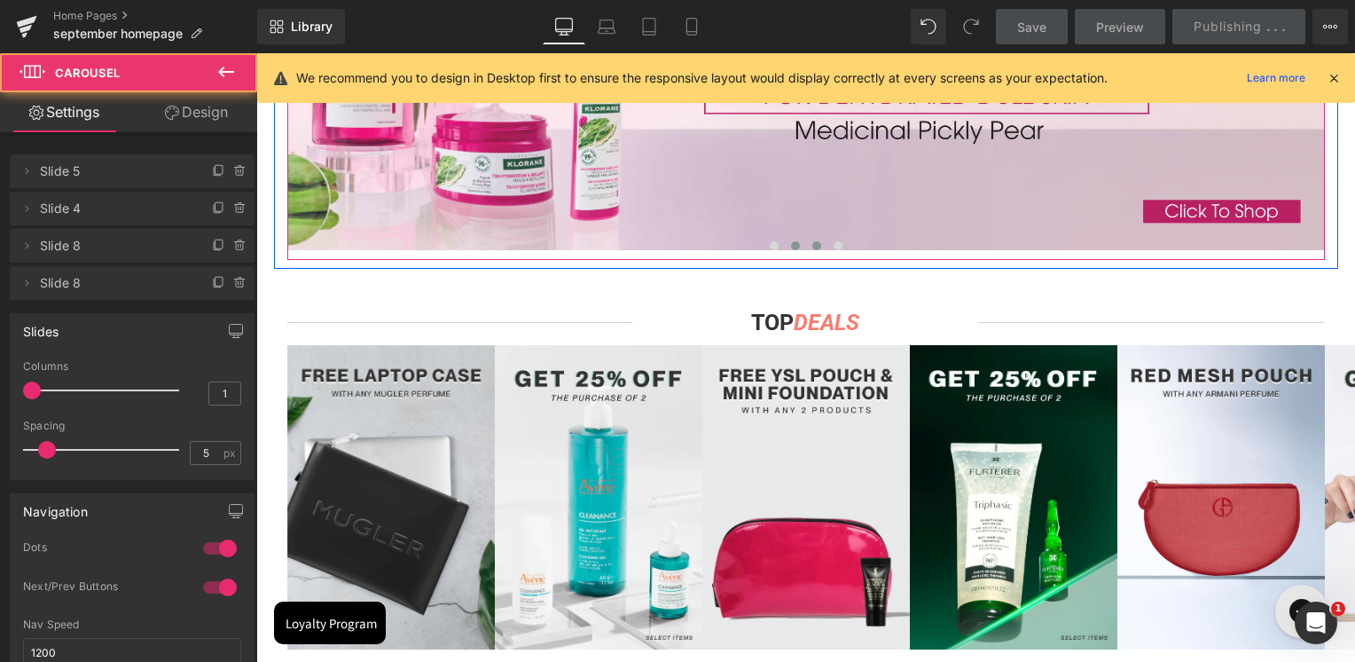
click at [812, 246] on span at bounding box center [816, 245] width 9 height 9
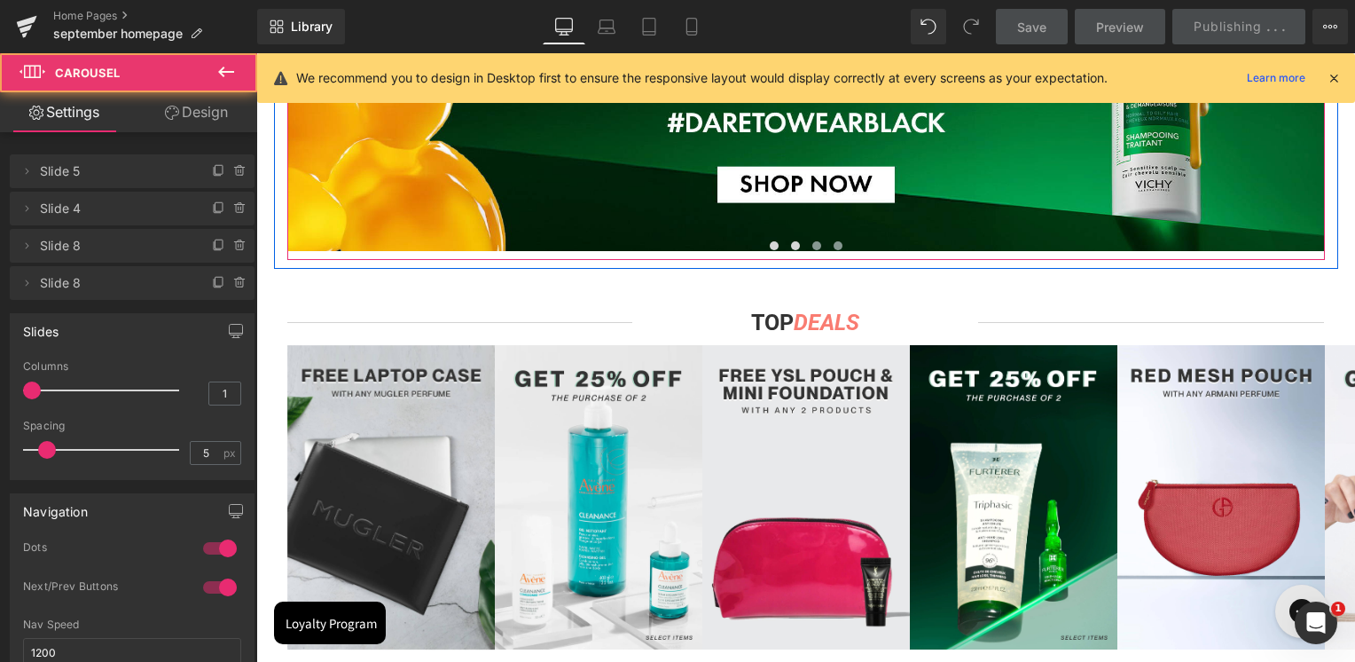
click at [834, 246] on span at bounding box center [838, 245] width 9 height 9
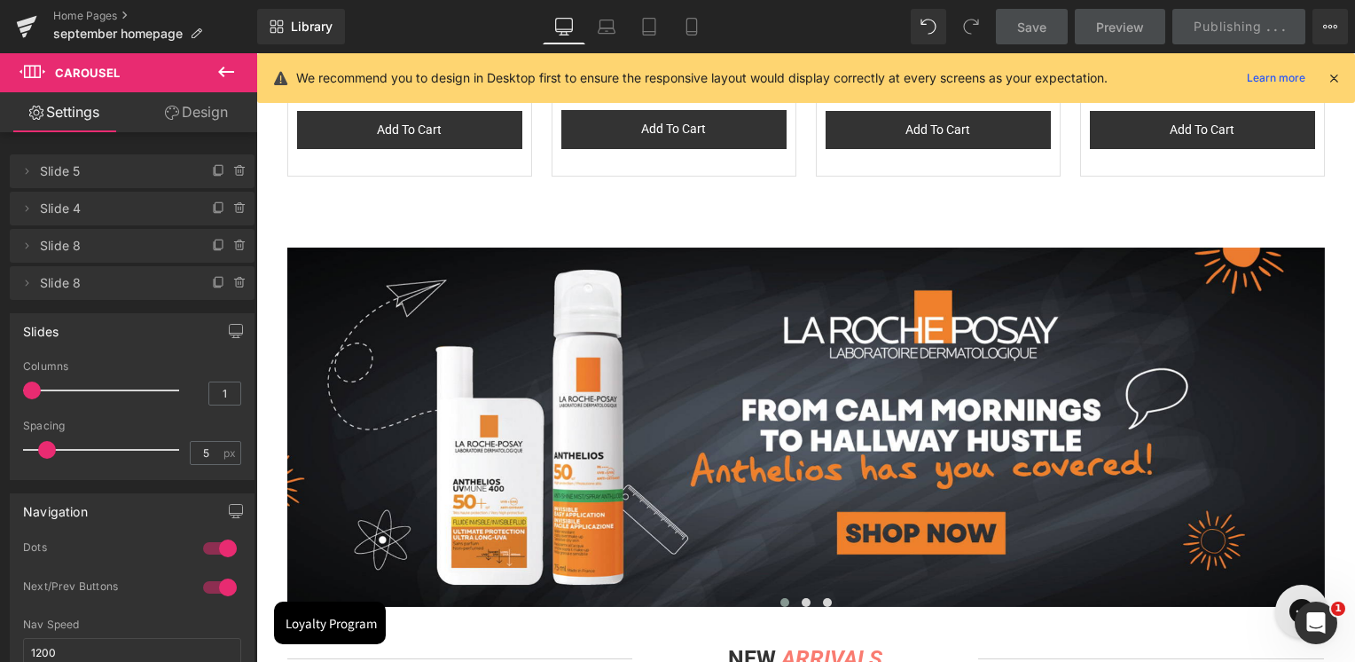
scroll to position [2306, 0]
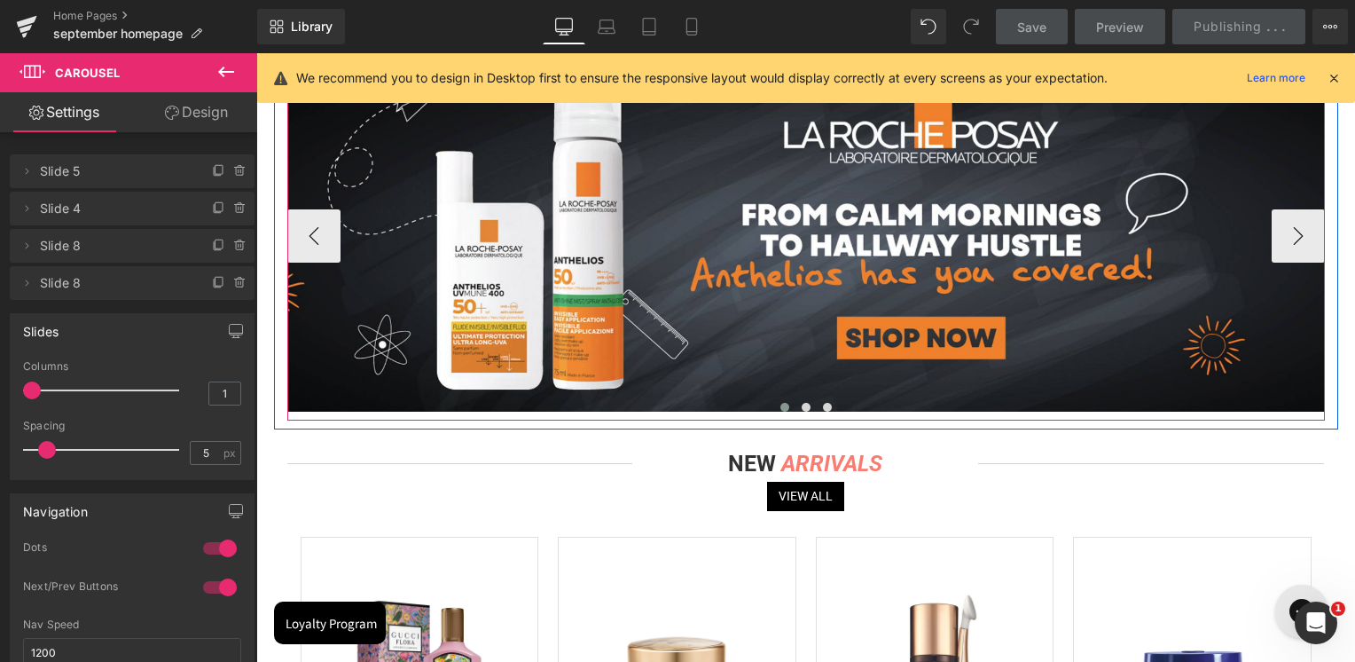
click at [781, 405] on span at bounding box center [785, 407] width 9 height 9
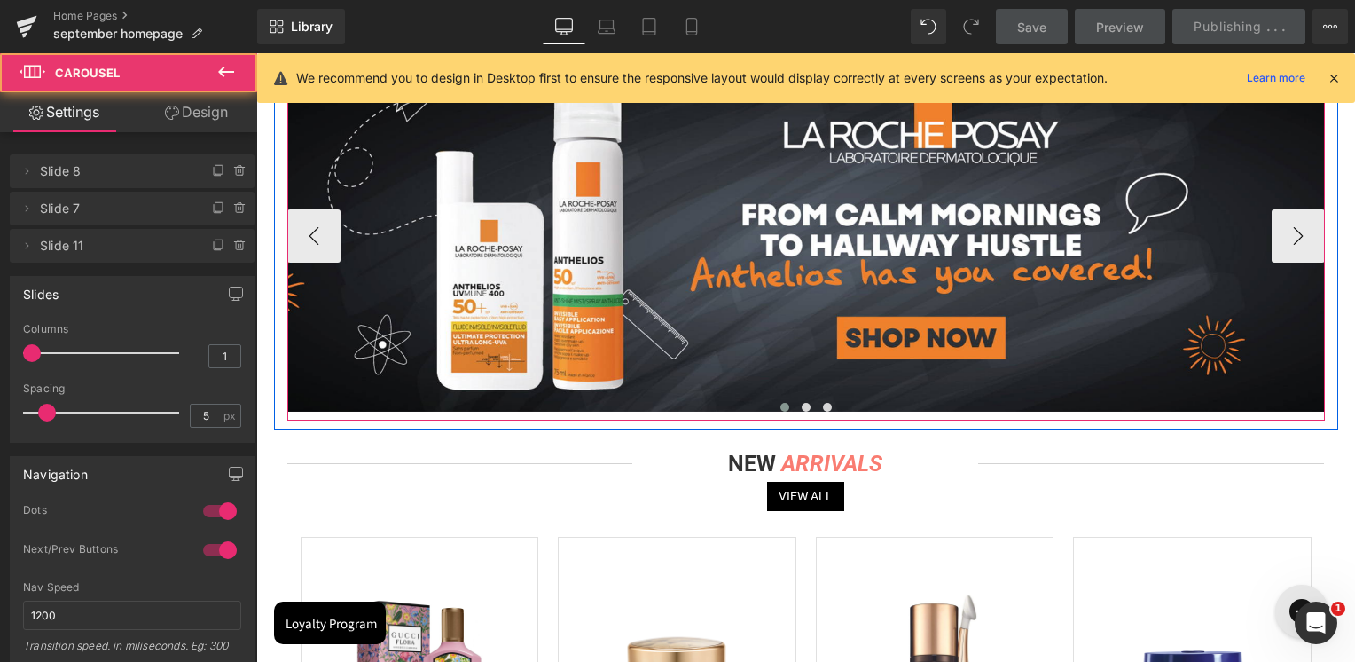
click at [781, 404] on span at bounding box center [785, 407] width 9 height 9
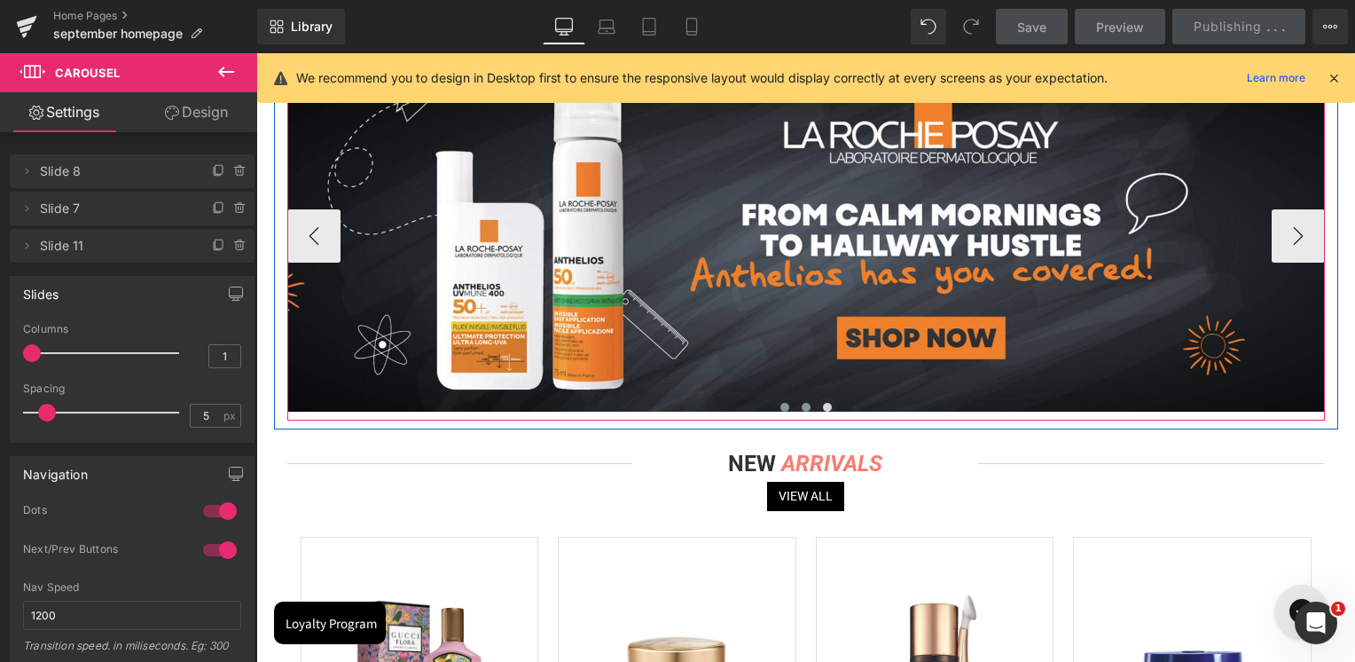
click at [802, 409] on span at bounding box center [806, 407] width 9 height 9
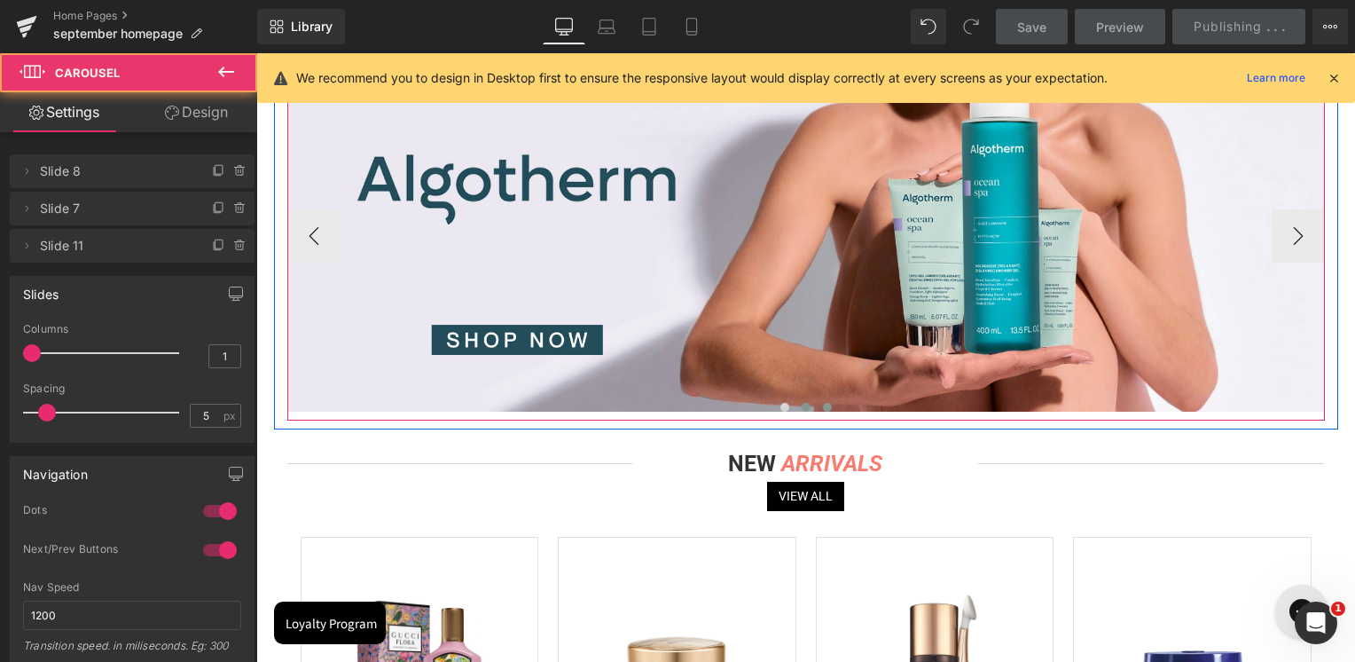
click at [817, 405] on button at bounding box center [827, 407] width 21 height 18
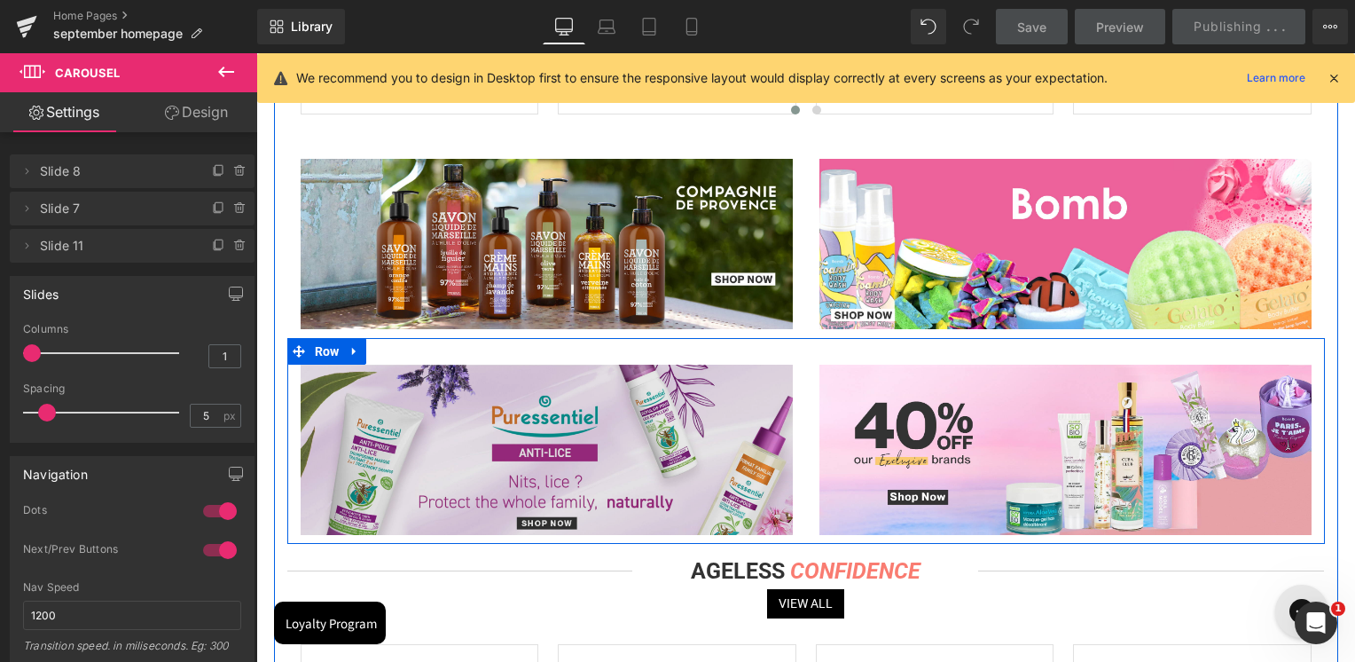
scroll to position [3104, 0]
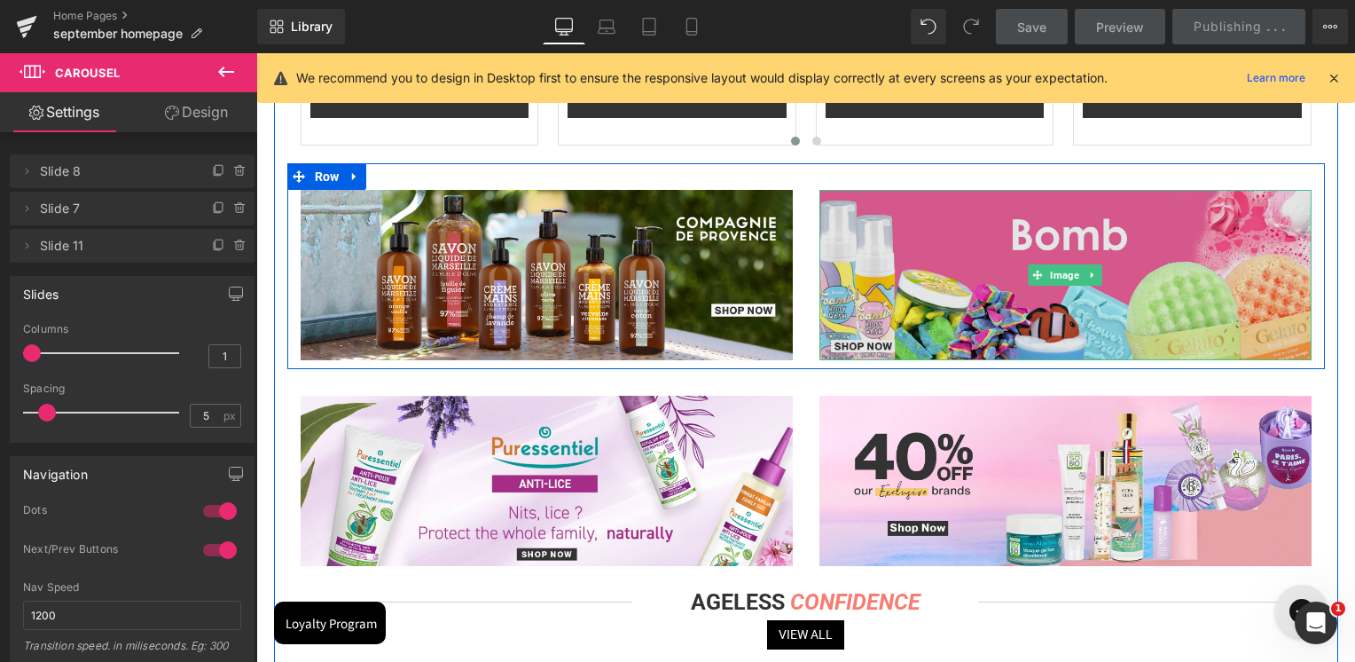
click at [969, 253] on img at bounding box center [1066, 275] width 492 height 170
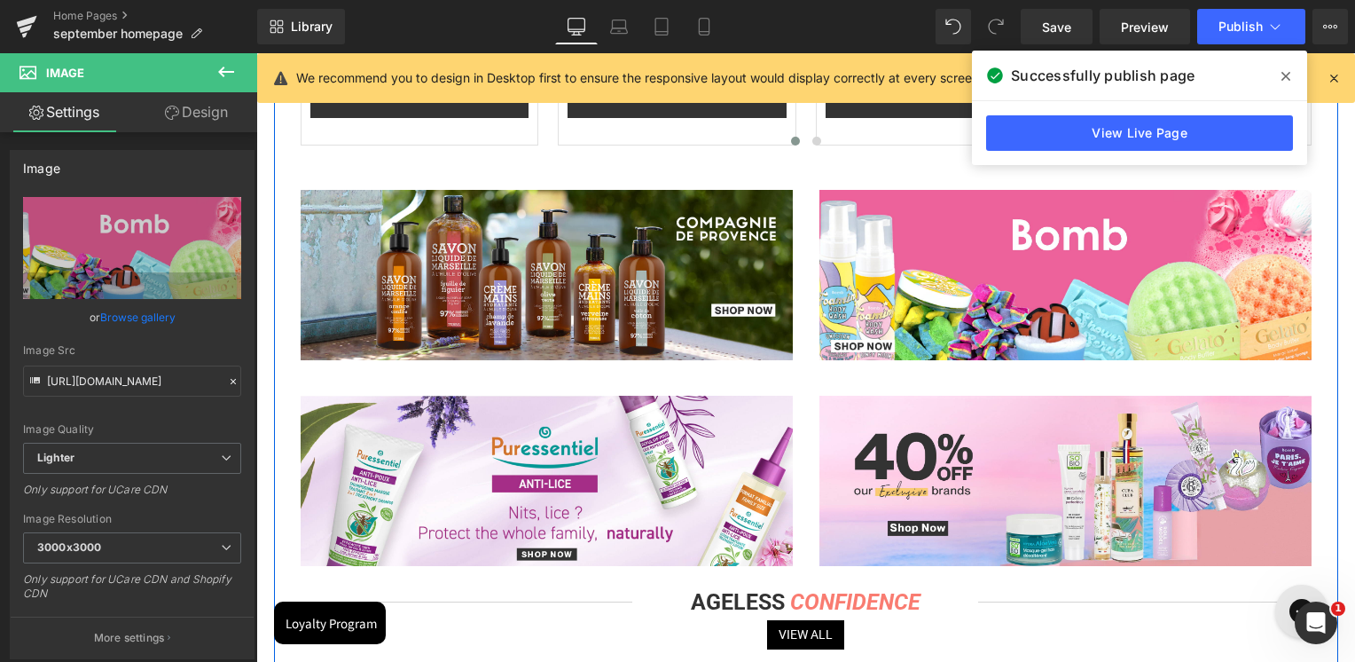
click at [1321, 314] on div "Separator NEW ARRIVALS Heading View All Button Separator Row Sale Off (P) Image…" at bounding box center [806, 604] width 1064 height 1932
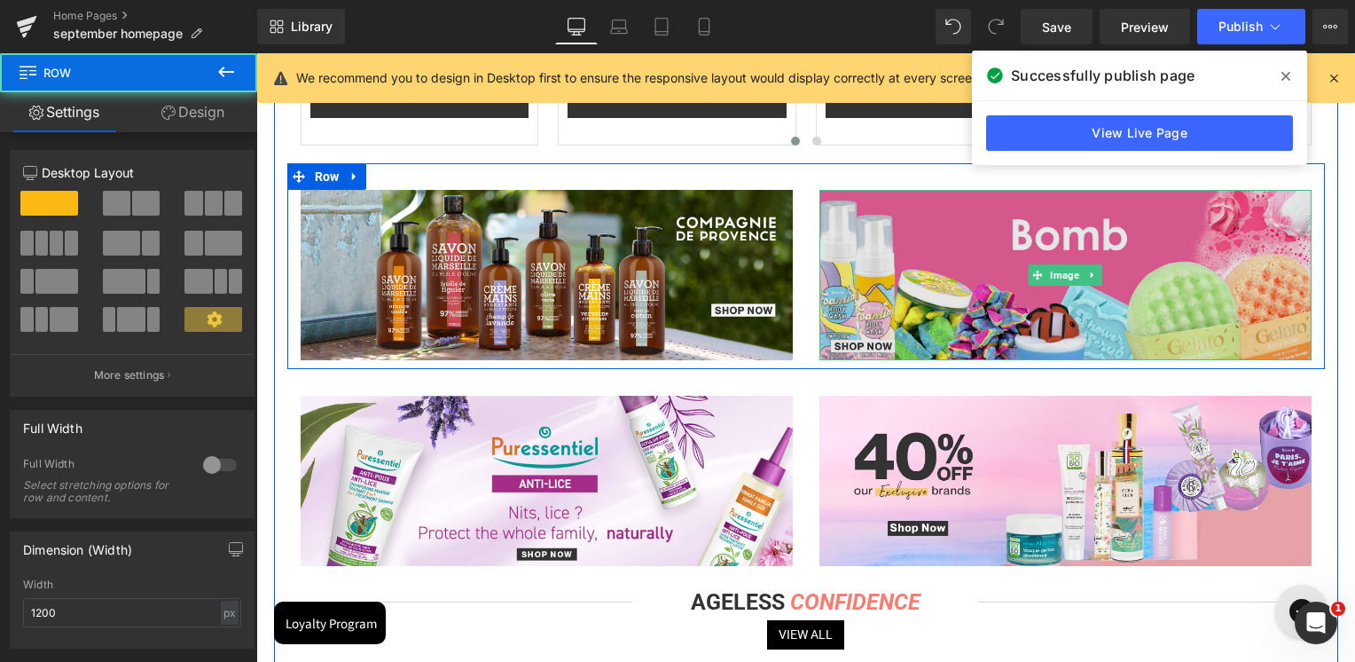
click at [1222, 314] on img at bounding box center [1066, 275] width 492 height 170
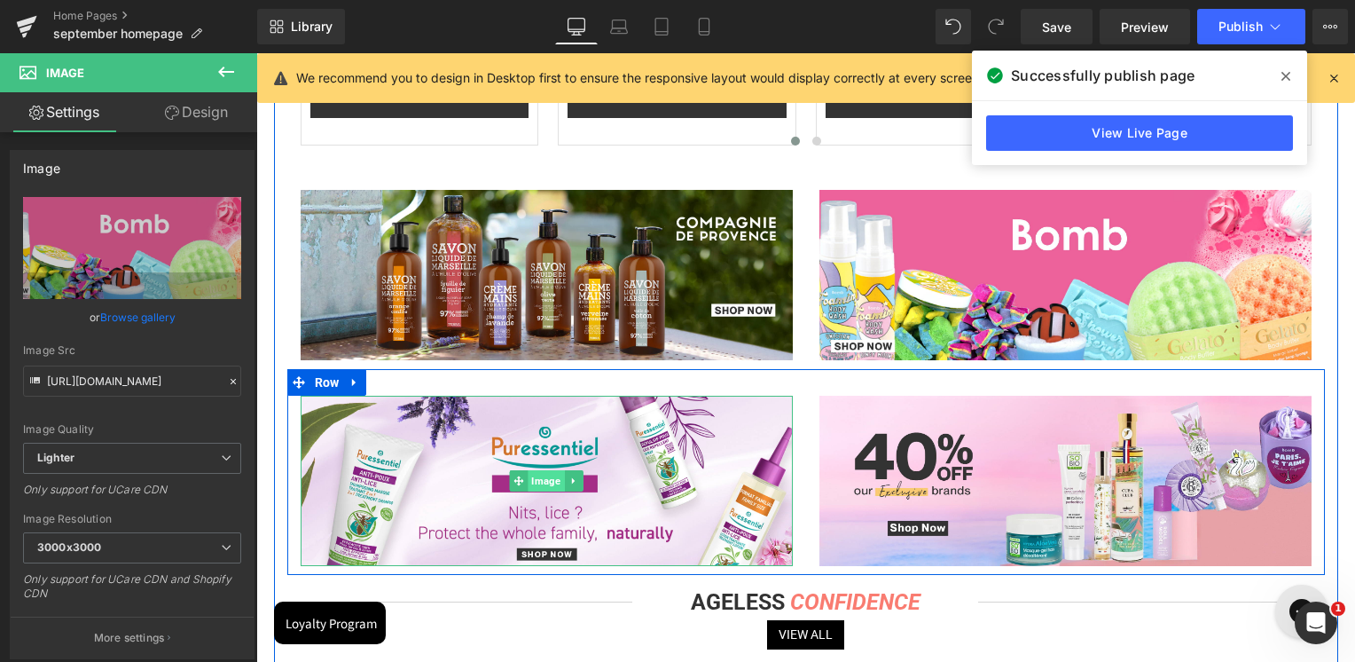
click at [528, 477] on span "Image" at bounding box center [546, 480] width 36 height 21
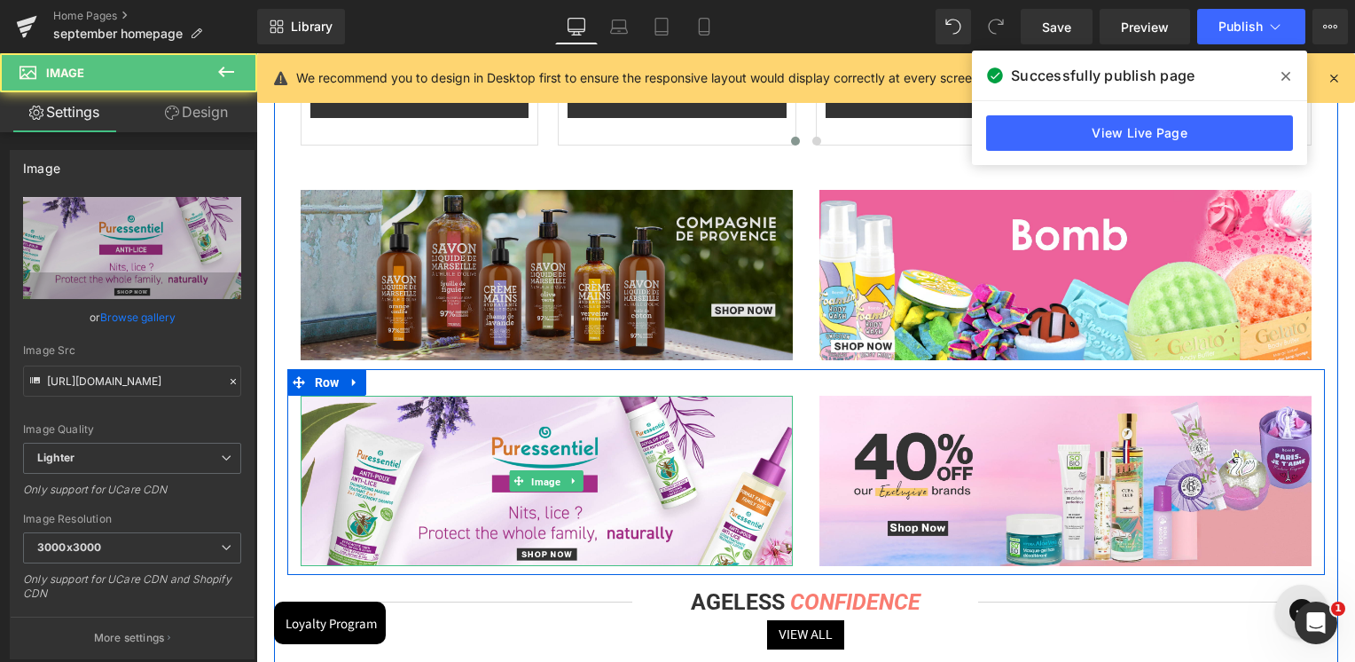
click at [521, 293] on img at bounding box center [547, 275] width 492 height 170
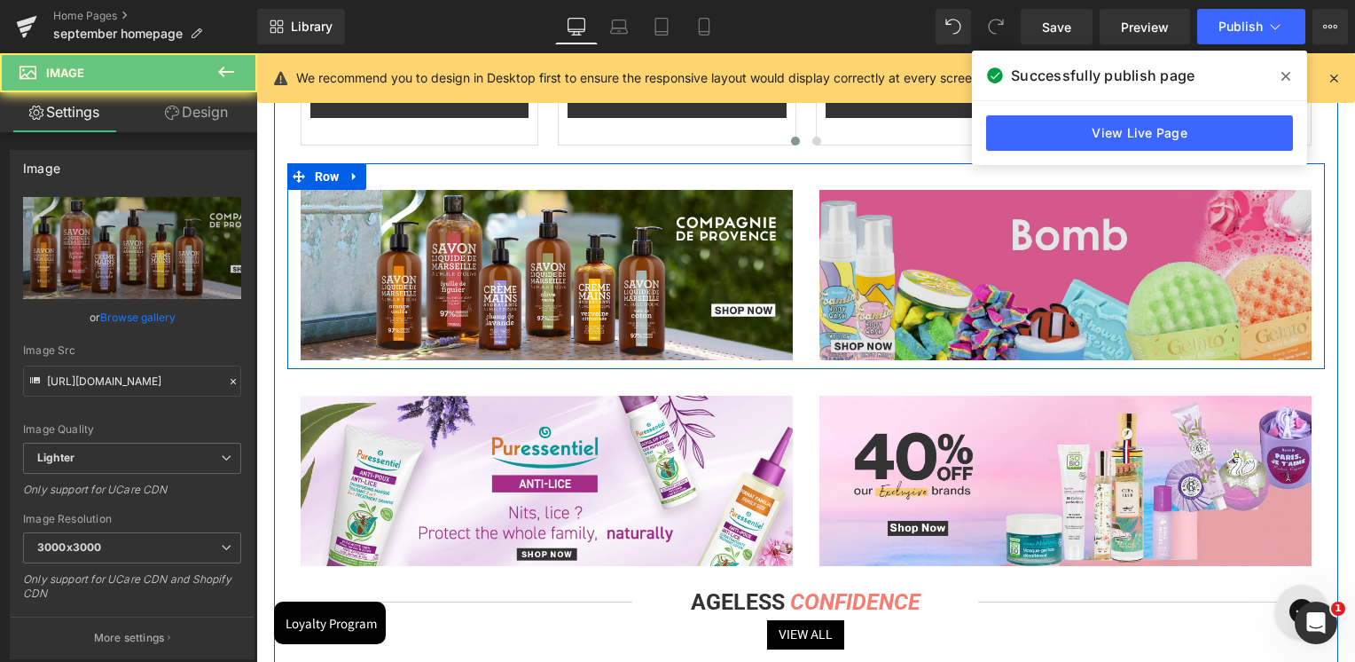
click at [869, 255] on img at bounding box center [1066, 275] width 492 height 170
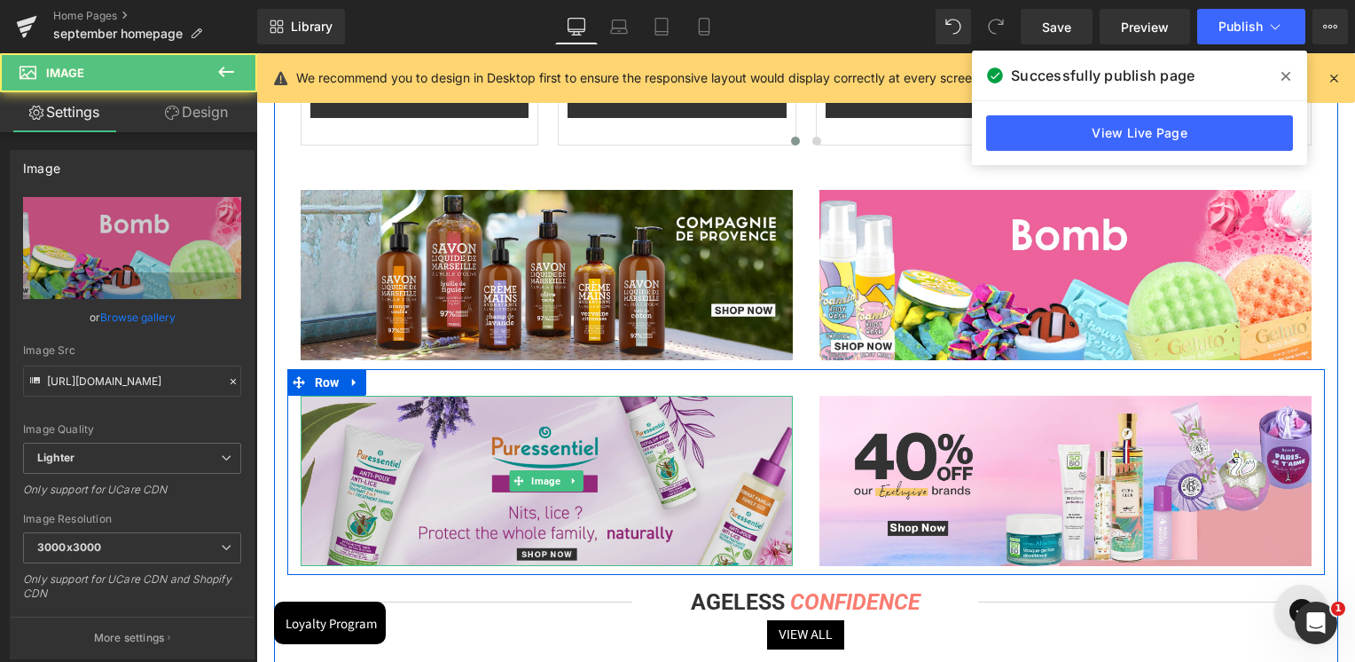
click at [590, 461] on img at bounding box center [547, 481] width 492 height 170
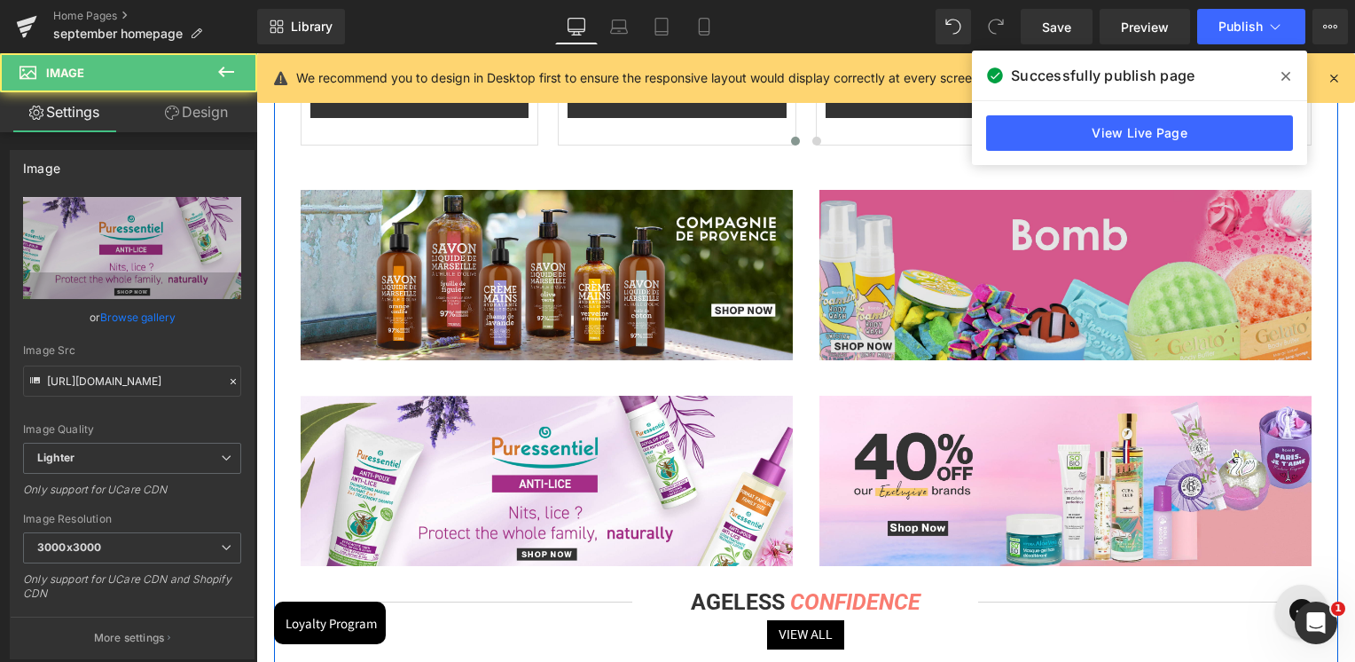
click at [986, 311] on img at bounding box center [1066, 275] width 492 height 170
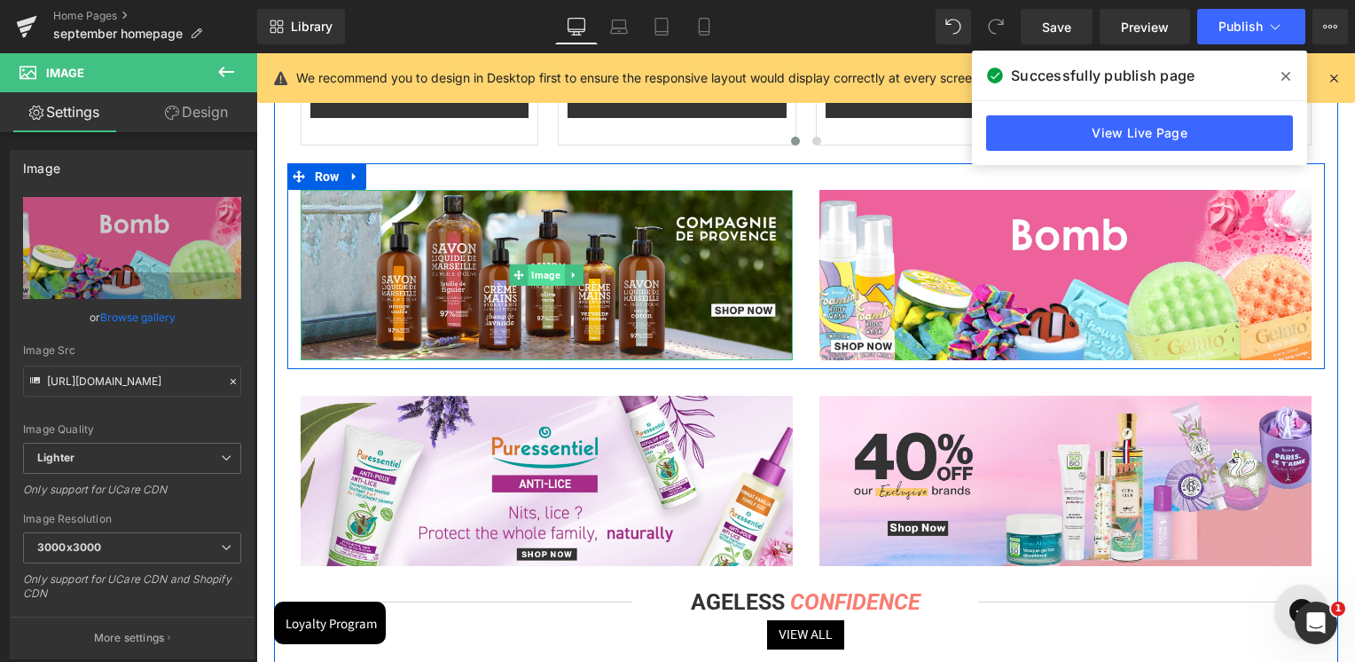
click at [534, 276] on span "Image" at bounding box center [546, 274] width 36 height 21
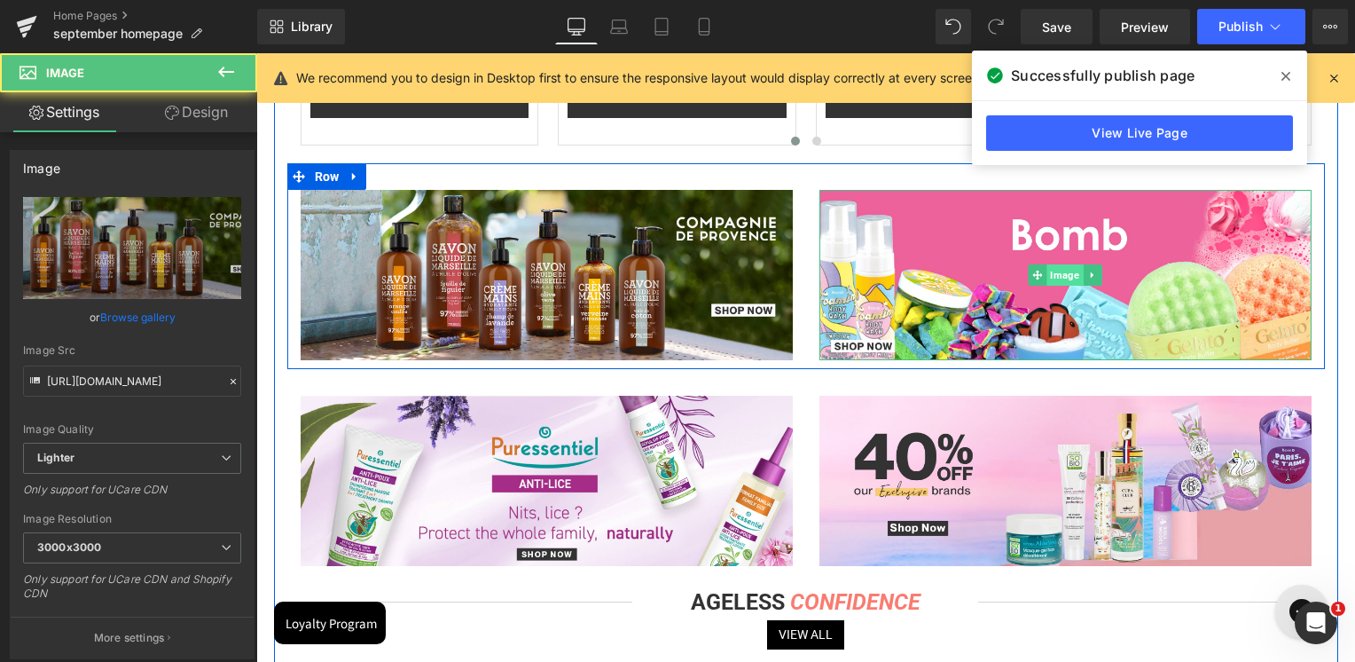
click at [1059, 266] on span "Image" at bounding box center [1065, 274] width 36 height 21
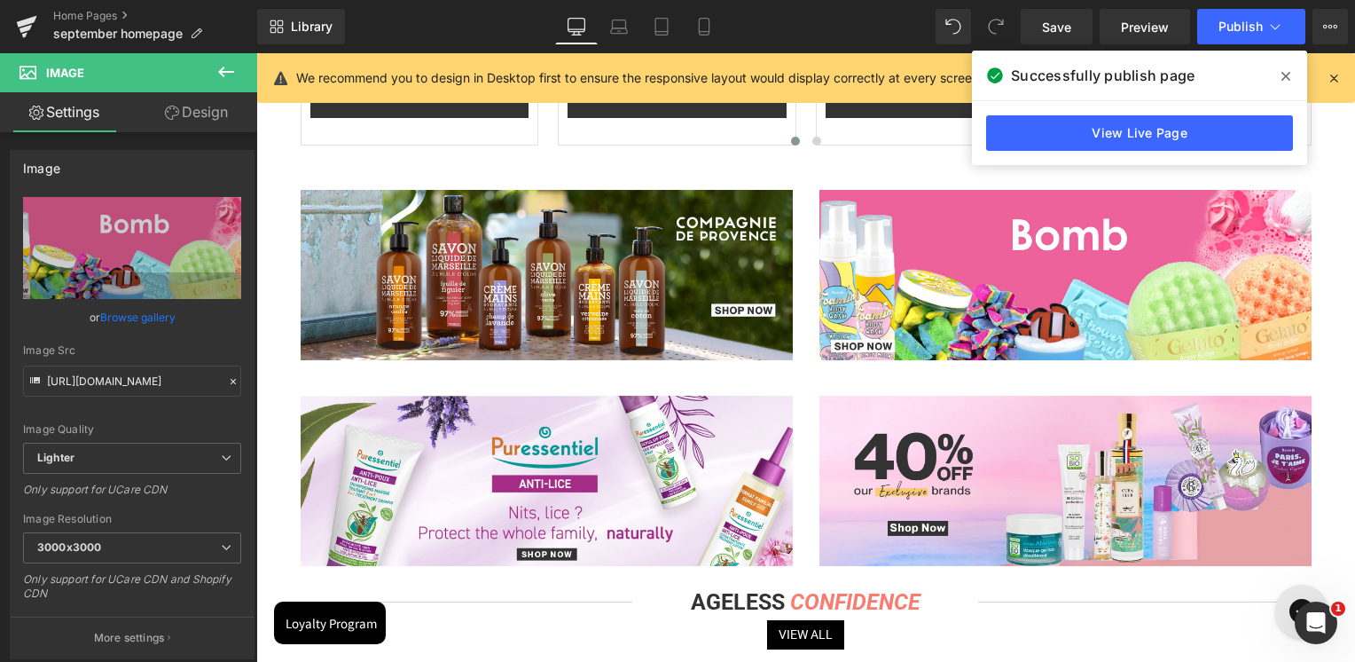
click at [1283, 70] on icon at bounding box center [1286, 76] width 9 height 14
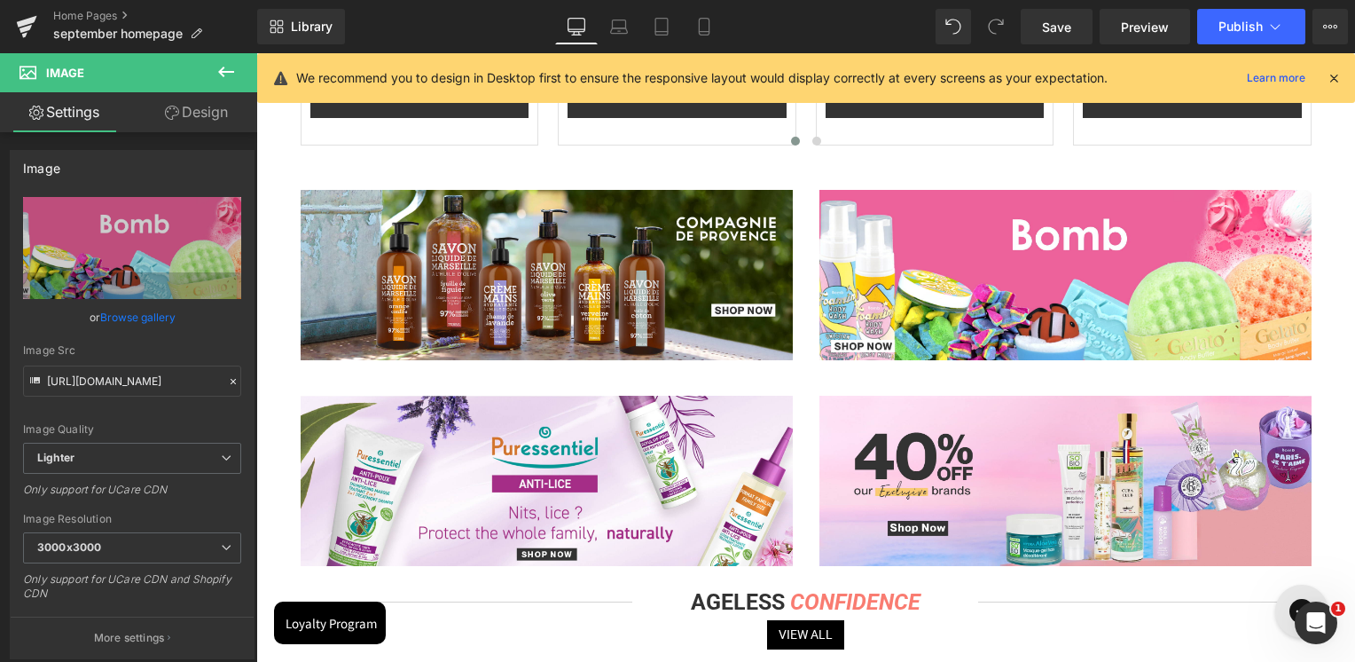
click at [1340, 76] on icon at bounding box center [1334, 78] width 16 height 16
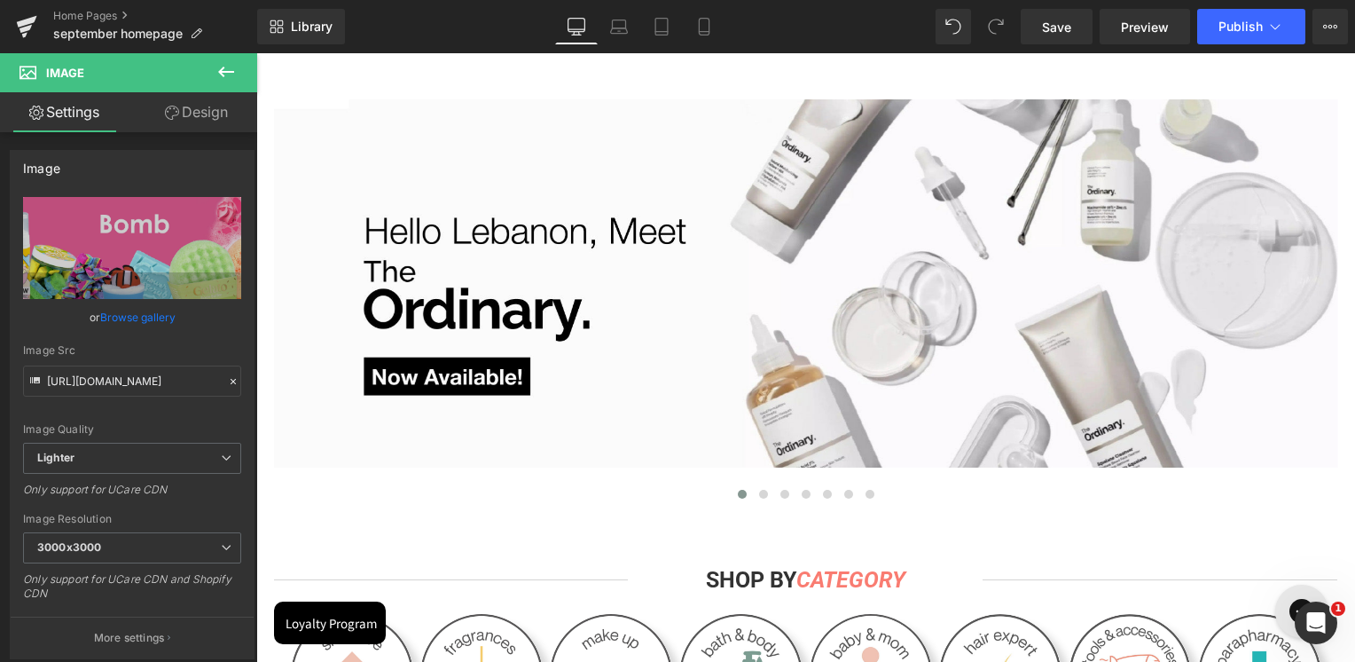
scroll to position [355, 0]
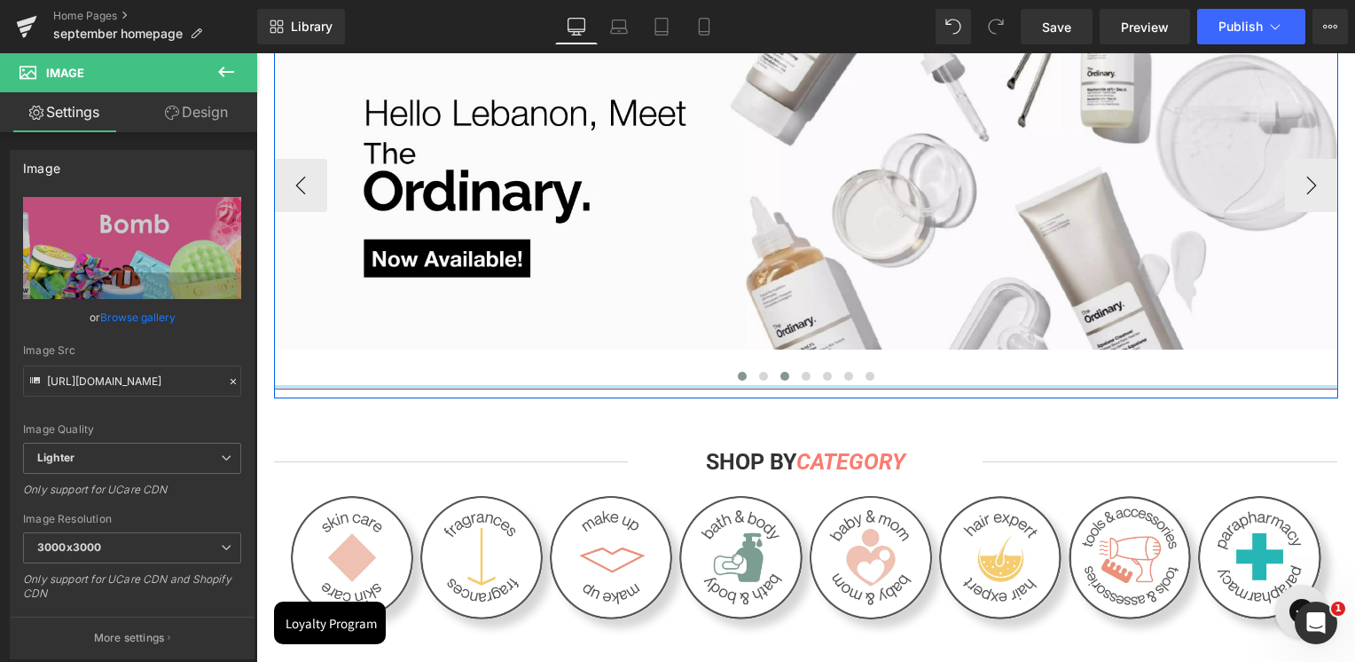
click at [759, 380] on span at bounding box center [763, 376] width 9 height 9
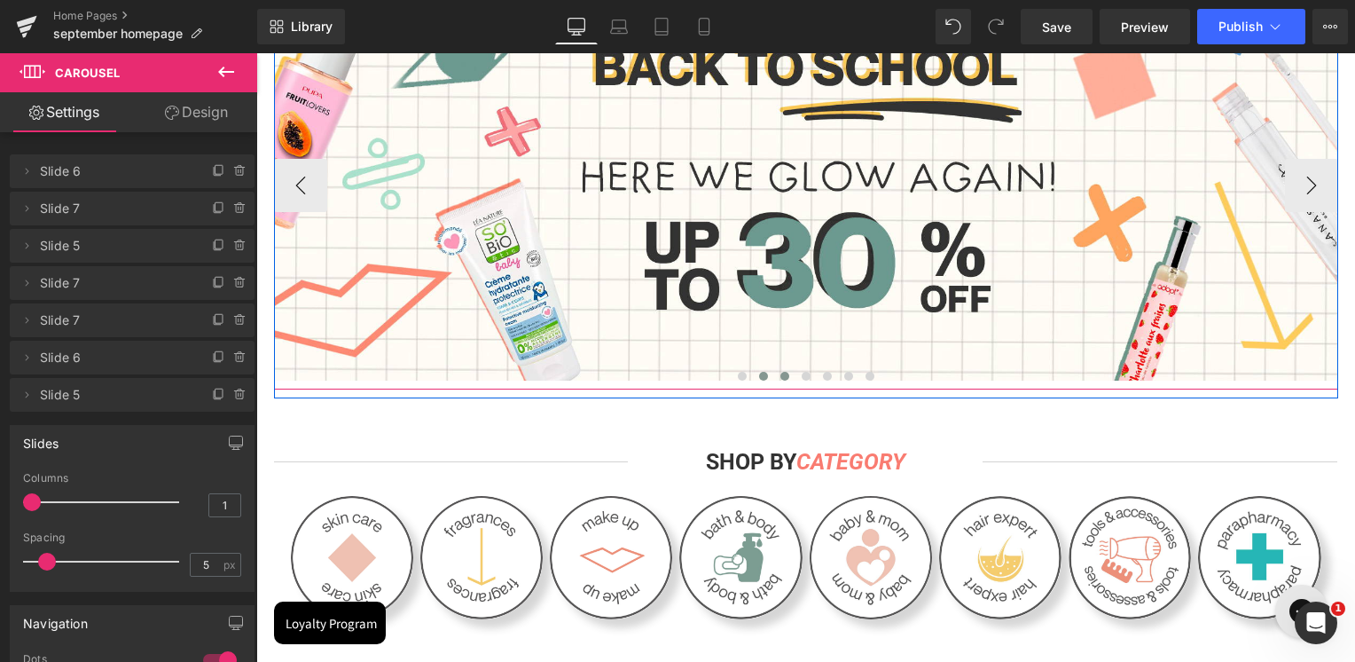
click at [781, 378] on span at bounding box center [785, 376] width 9 height 9
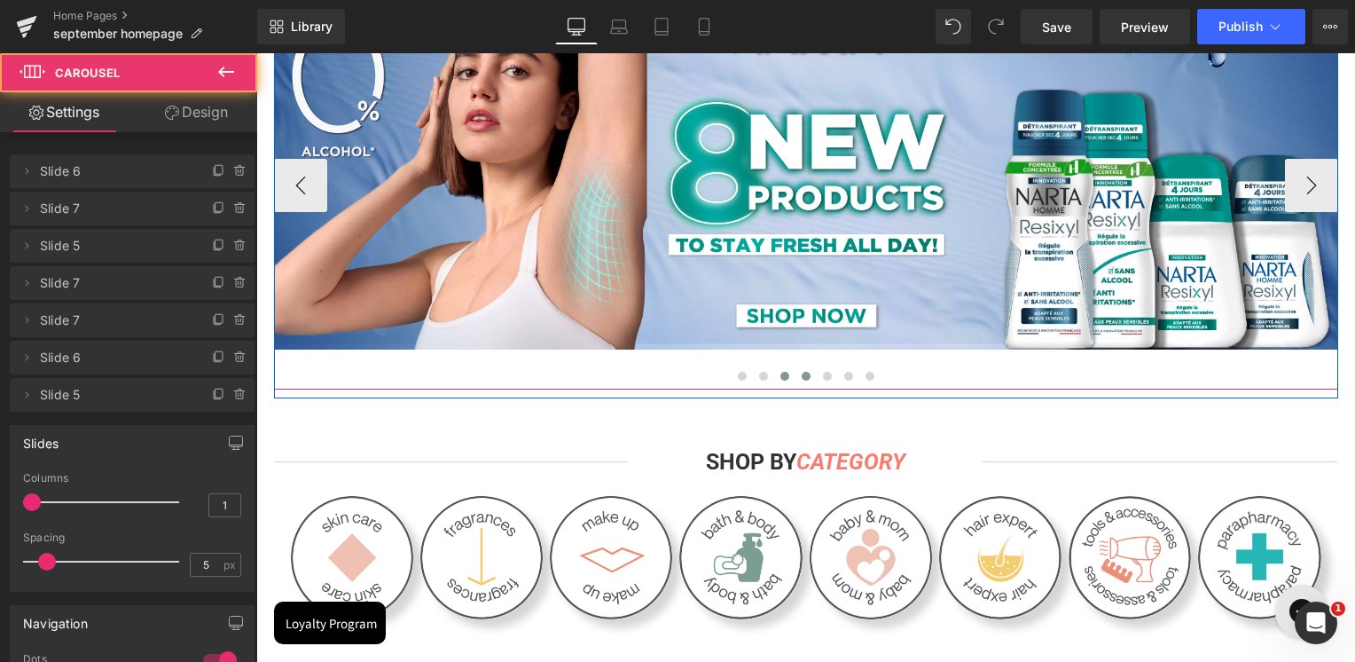
click at [802, 380] on span at bounding box center [806, 376] width 9 height 9
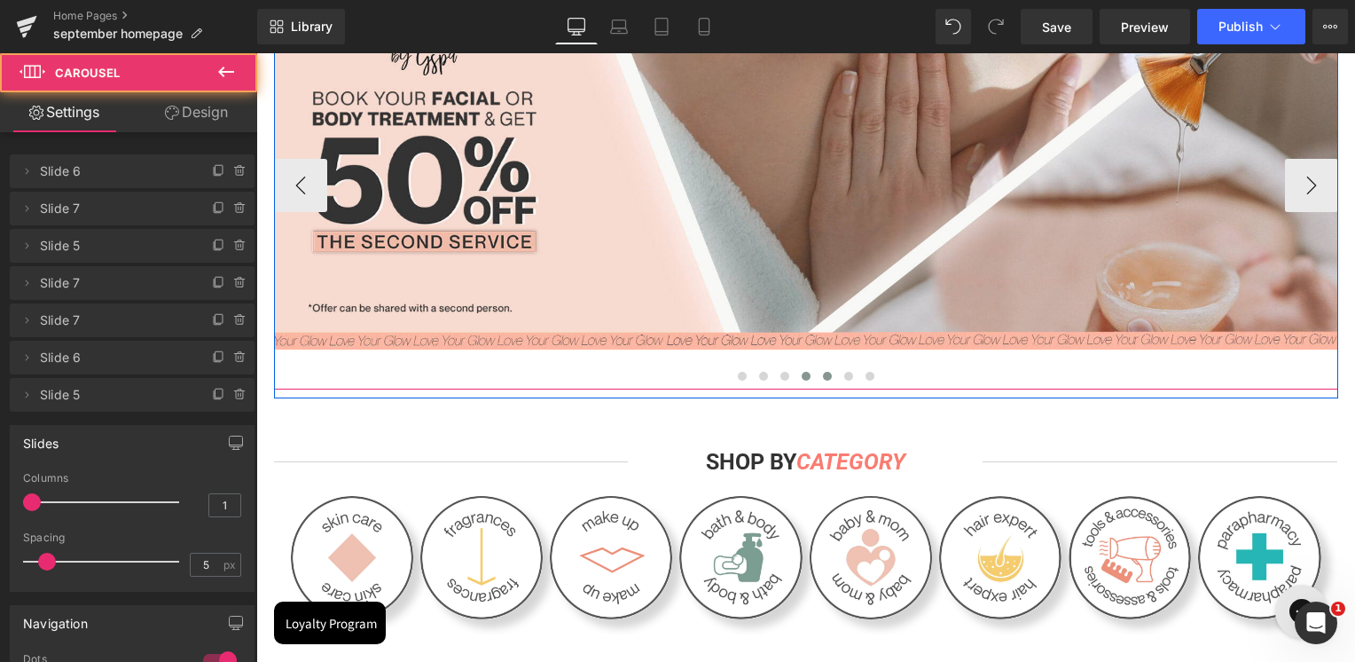
click at [823, 378] on span at bounding box center [827, 376] width 9 height 9
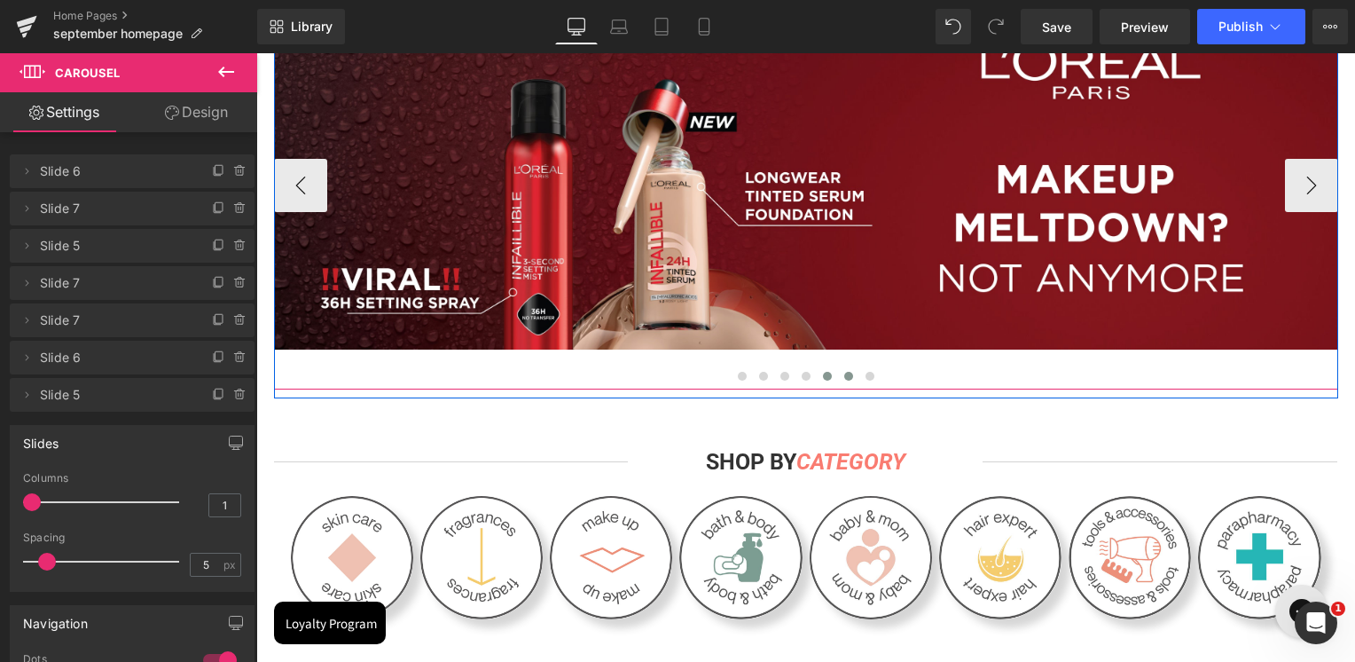
click at [844, 375] on span at bounding box center [848, 376] width 9 height 9
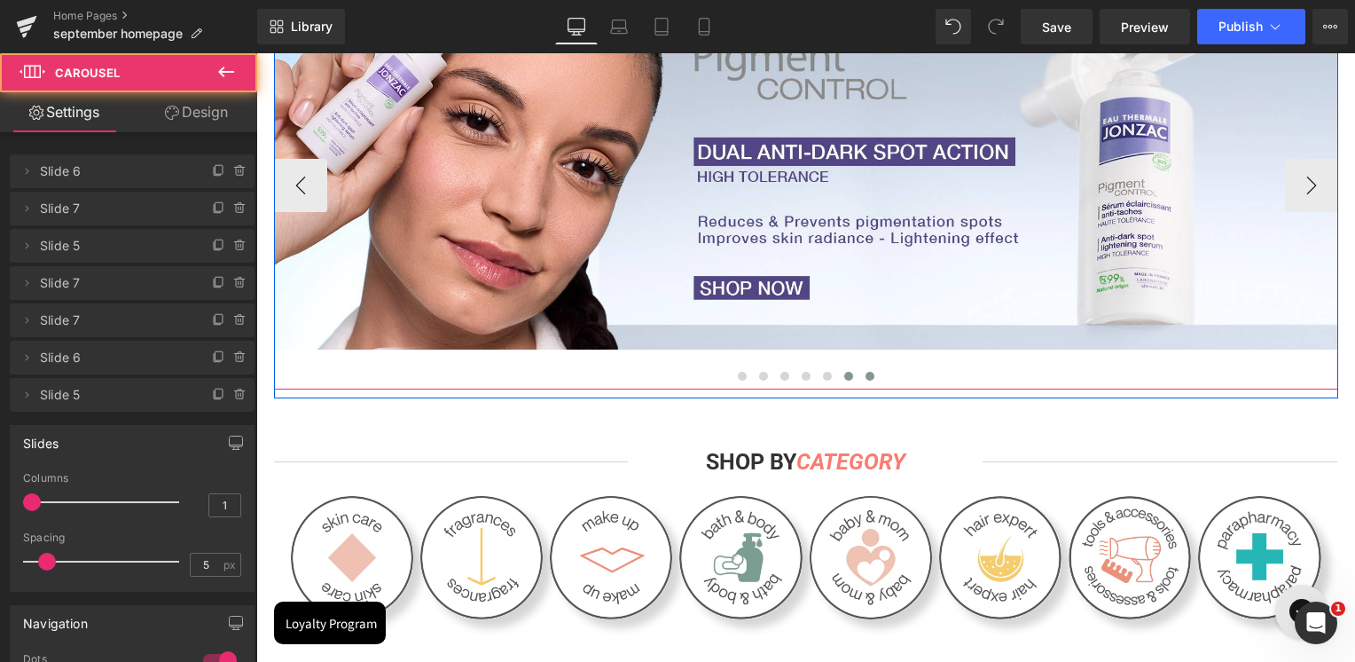
click at [867, 378] on button at bounding box center [869, 376] width 21 height 18
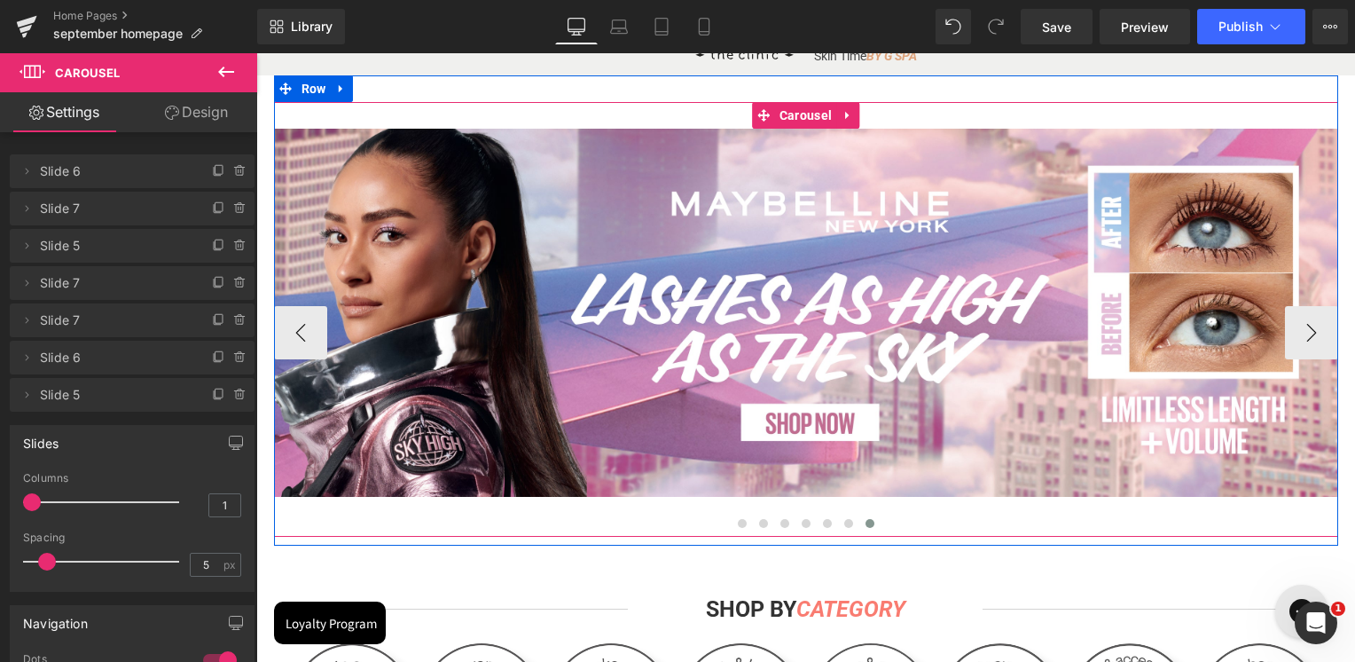
scroll to position [177, 0]
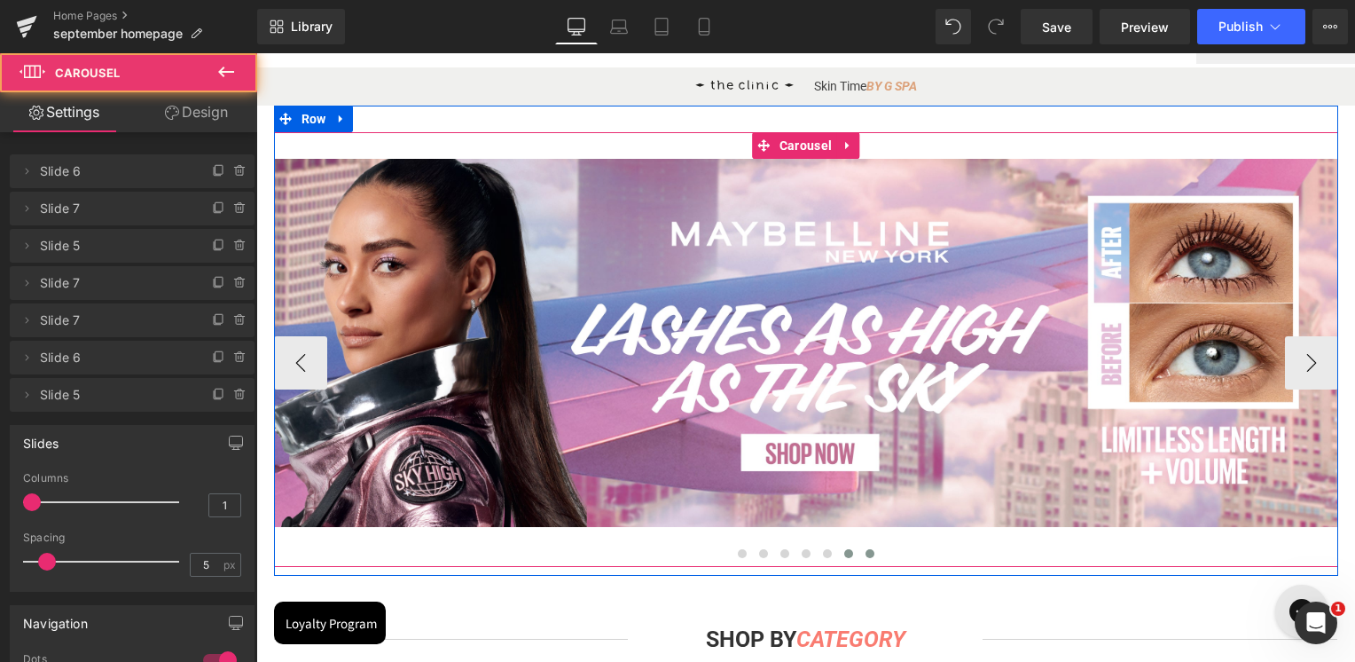
click at [844, 552] on span at bounding box center [848, 553] width 9 height 9
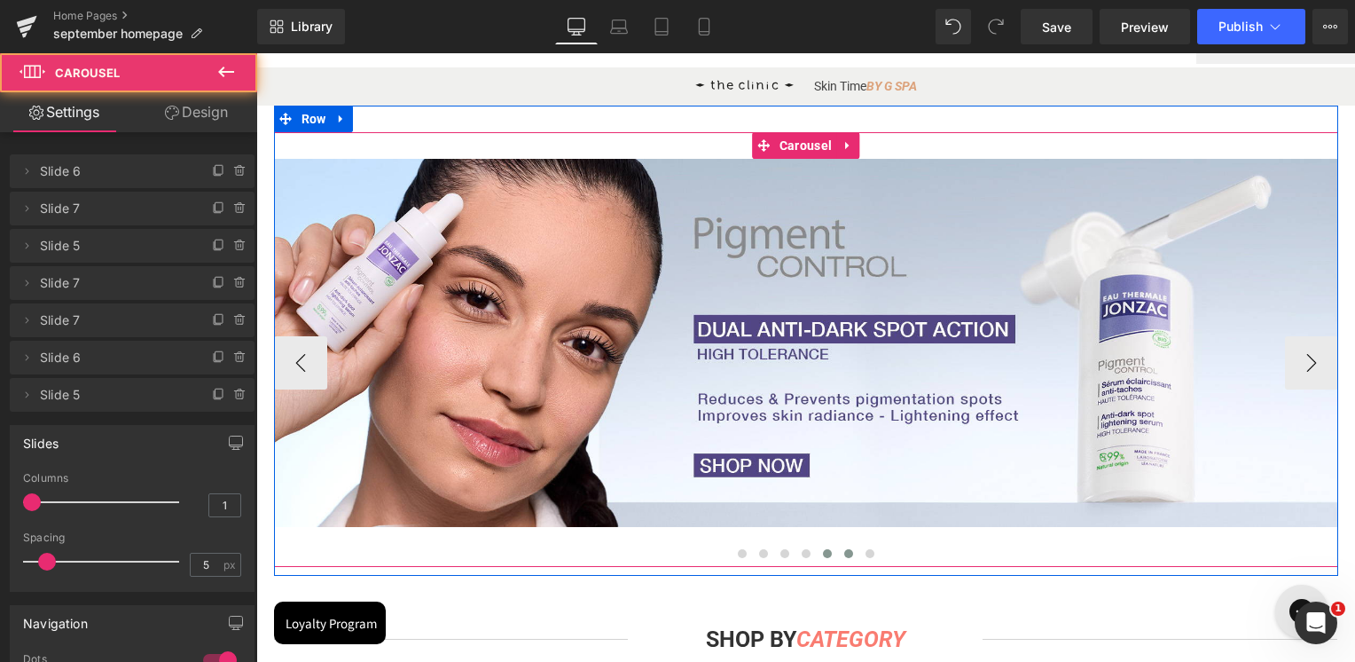
click at [817, 555] on button at bounding box center [827, 554] width 21 height 18
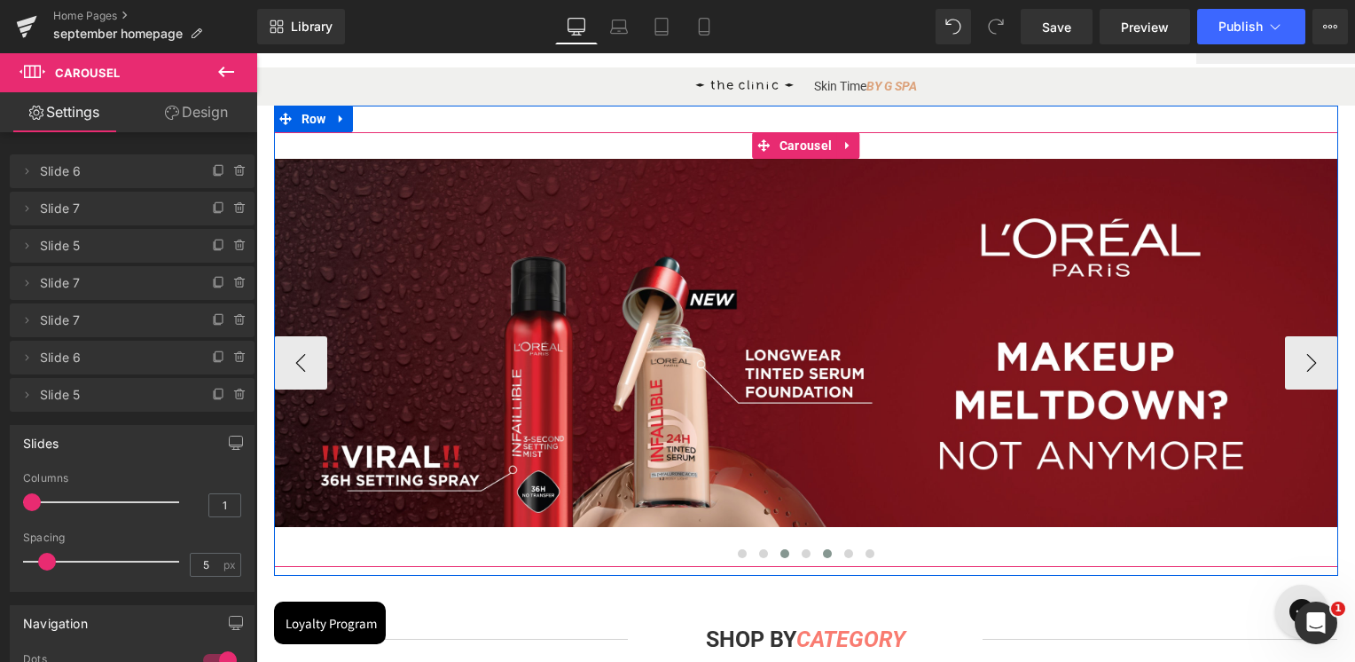
click at [781, 556] on span at bounding box center [785, 553] width 9 height 9
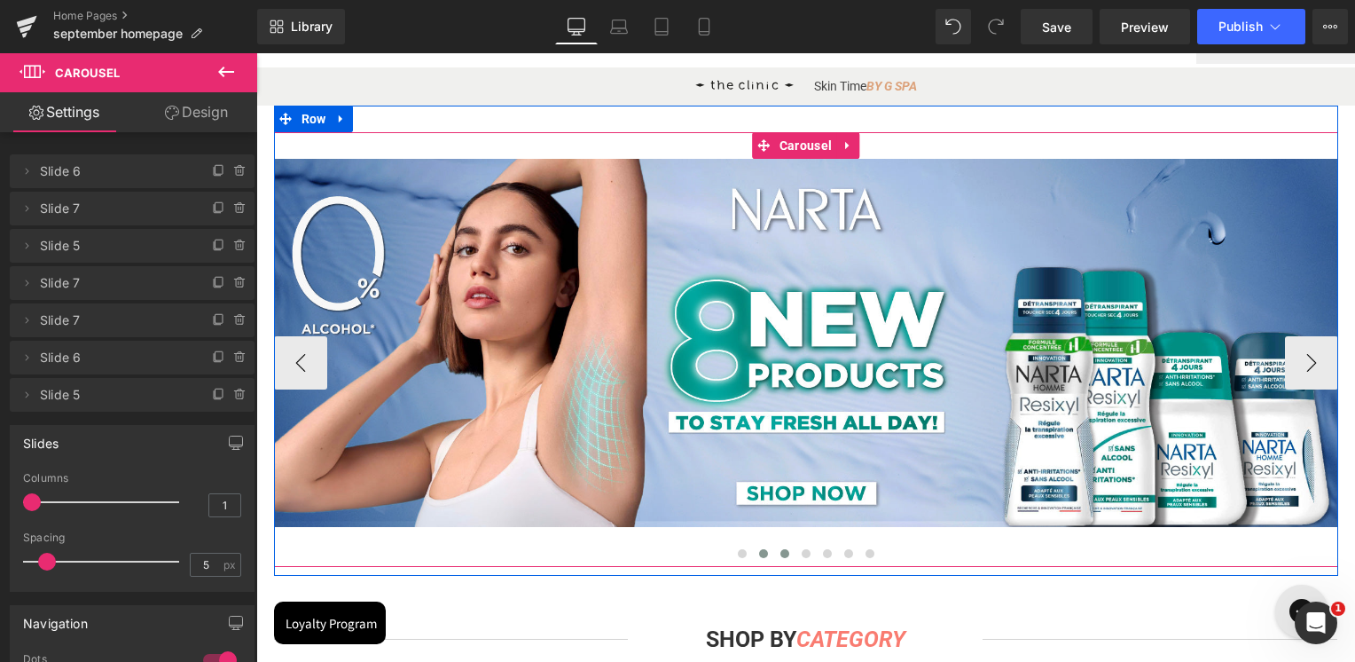
click at [759, 552] on span at bounding box center [763, 553] width 9 height 9
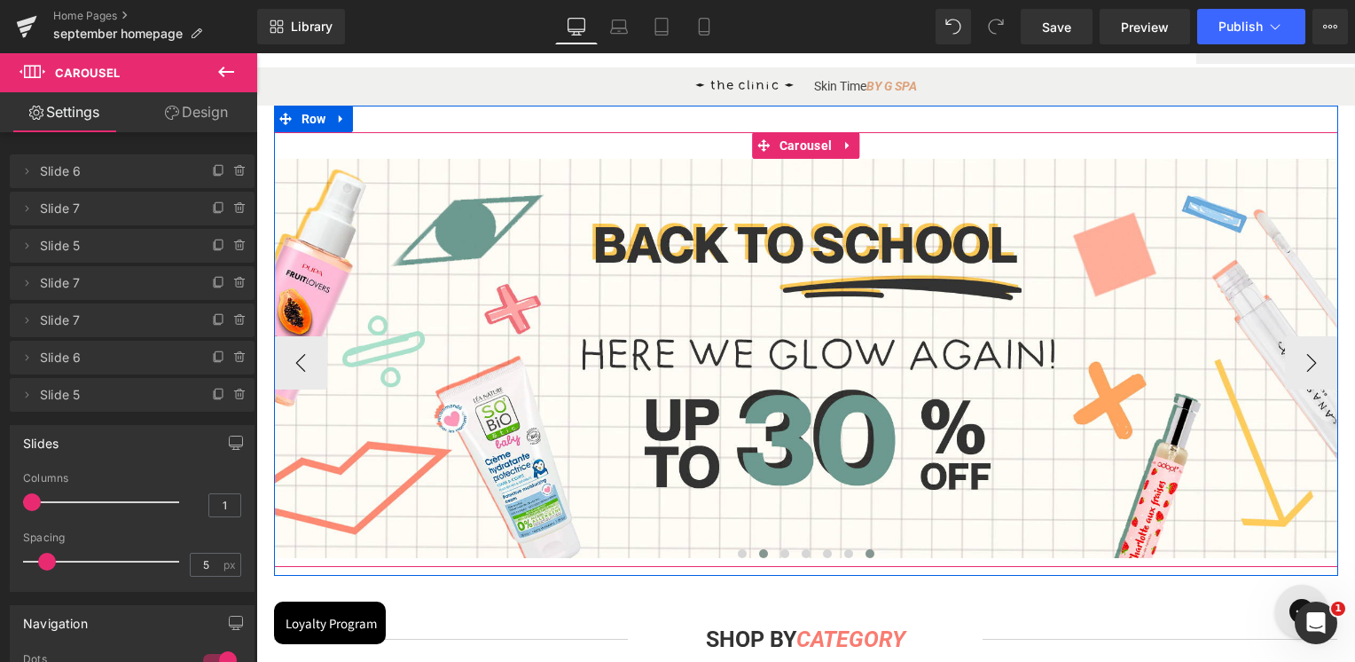
click at [859, 552] on button at bounding box center [869, 554] width 21 height 18
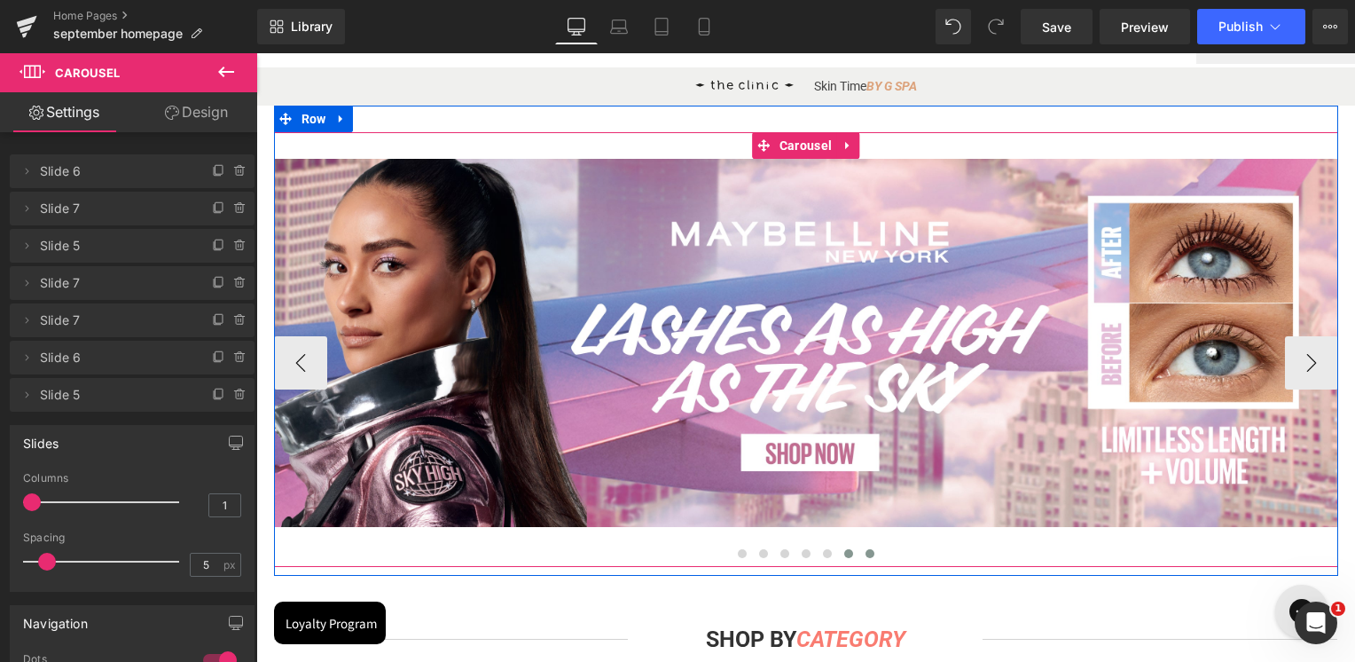
click at [848, 555] on button at bounding box center [848, 554] width 21 height 18
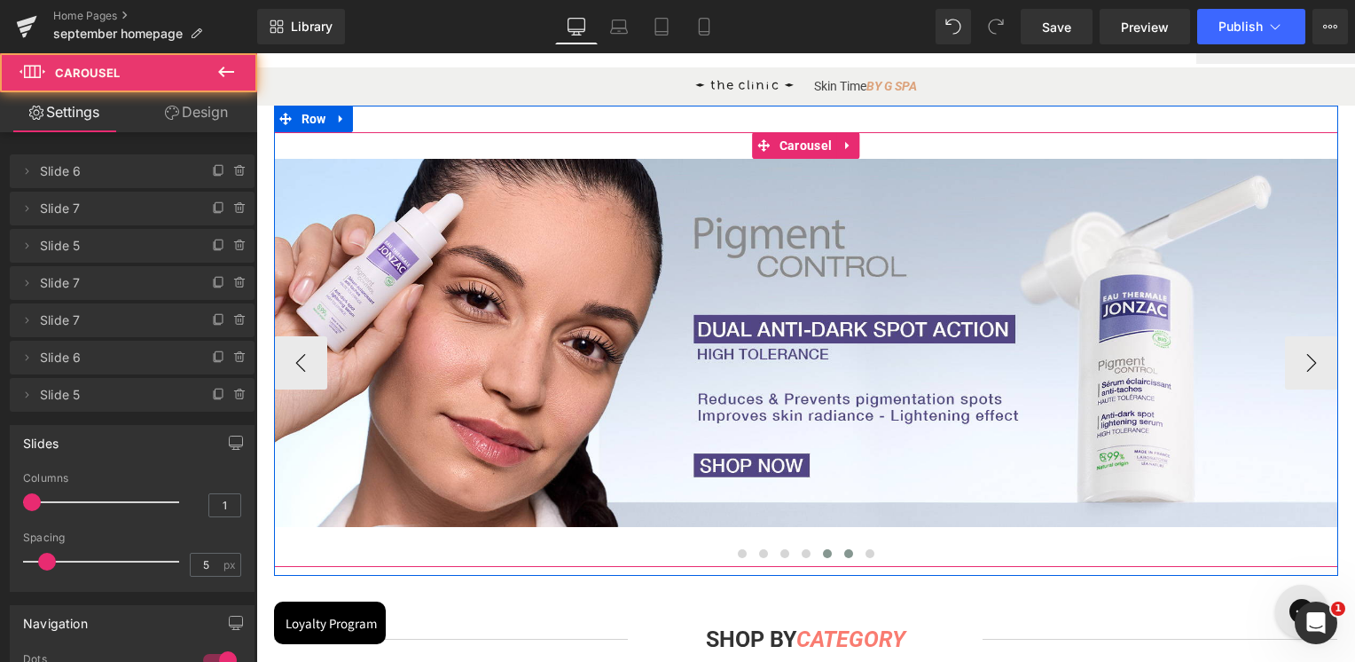
click at [817, 550] on button at bounding box center [827, 554] width 21 height 18
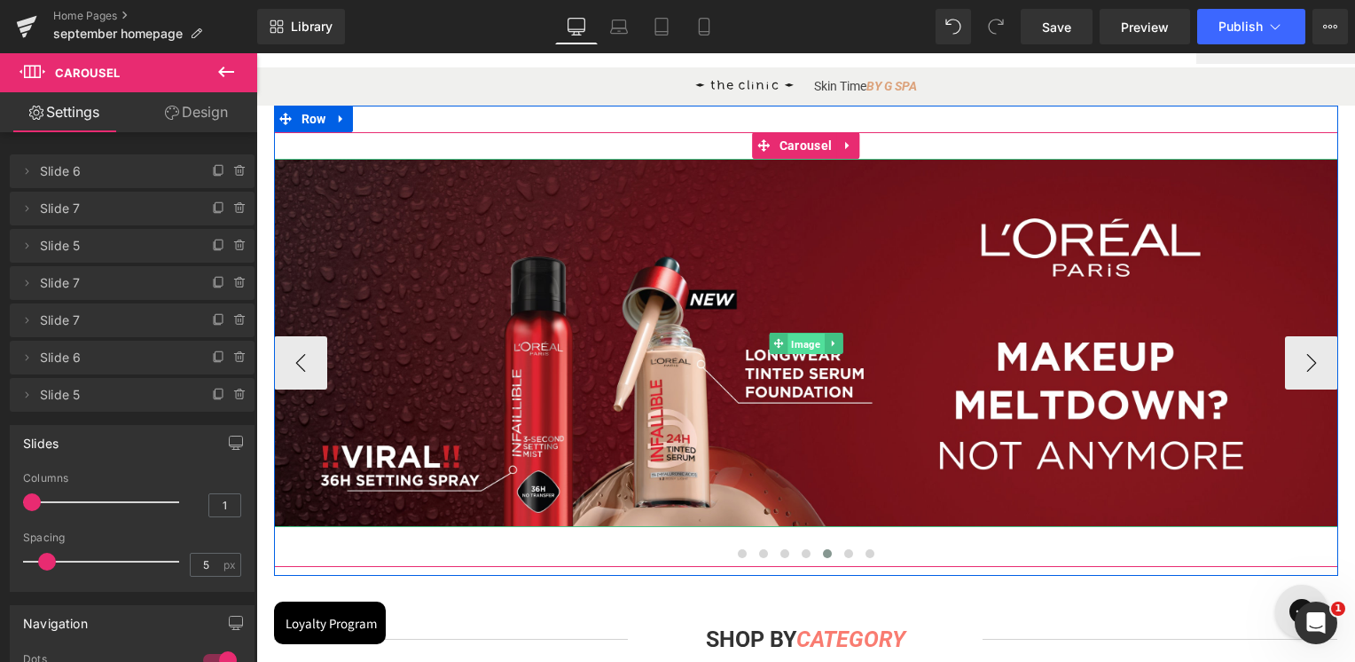
click at [798, 346] on span "Image" at bounding box center [806, 343] width 36 height 21
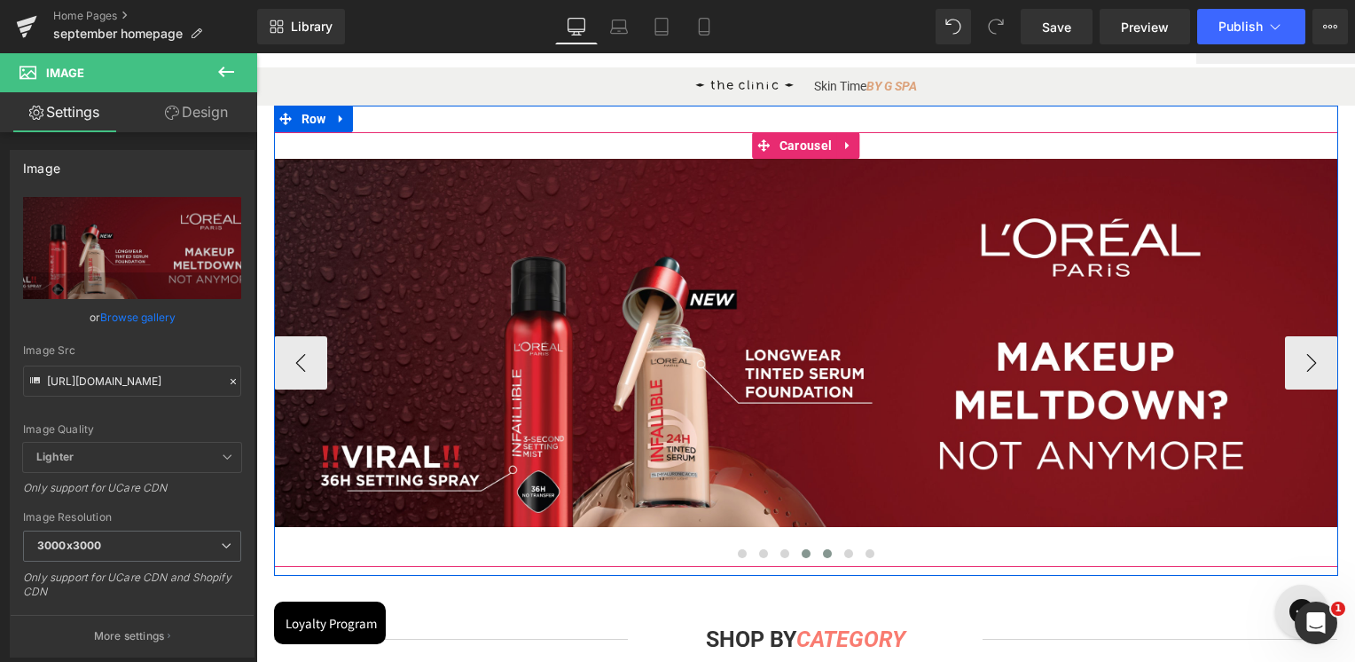
click at [797, 559] on button at bounding box center [806, 554] width 21 height 18
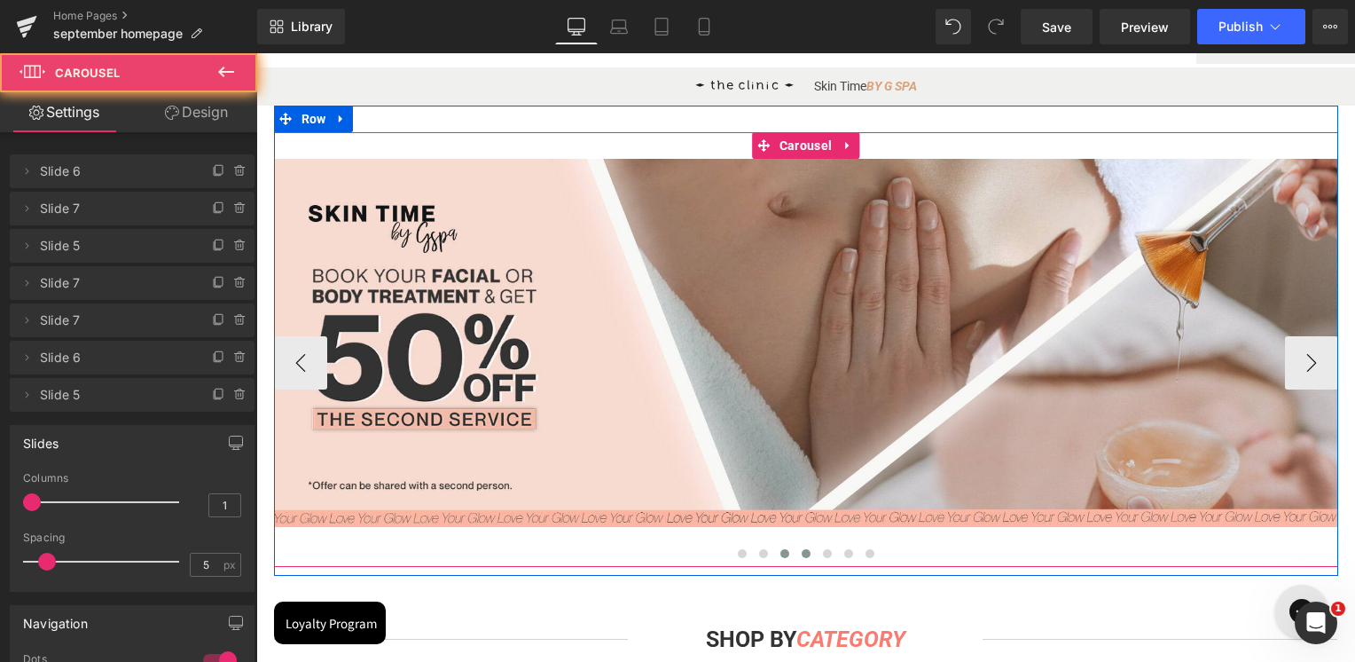
click at [781, 559] on button at bounding box center [784, 554] width 21 height 18
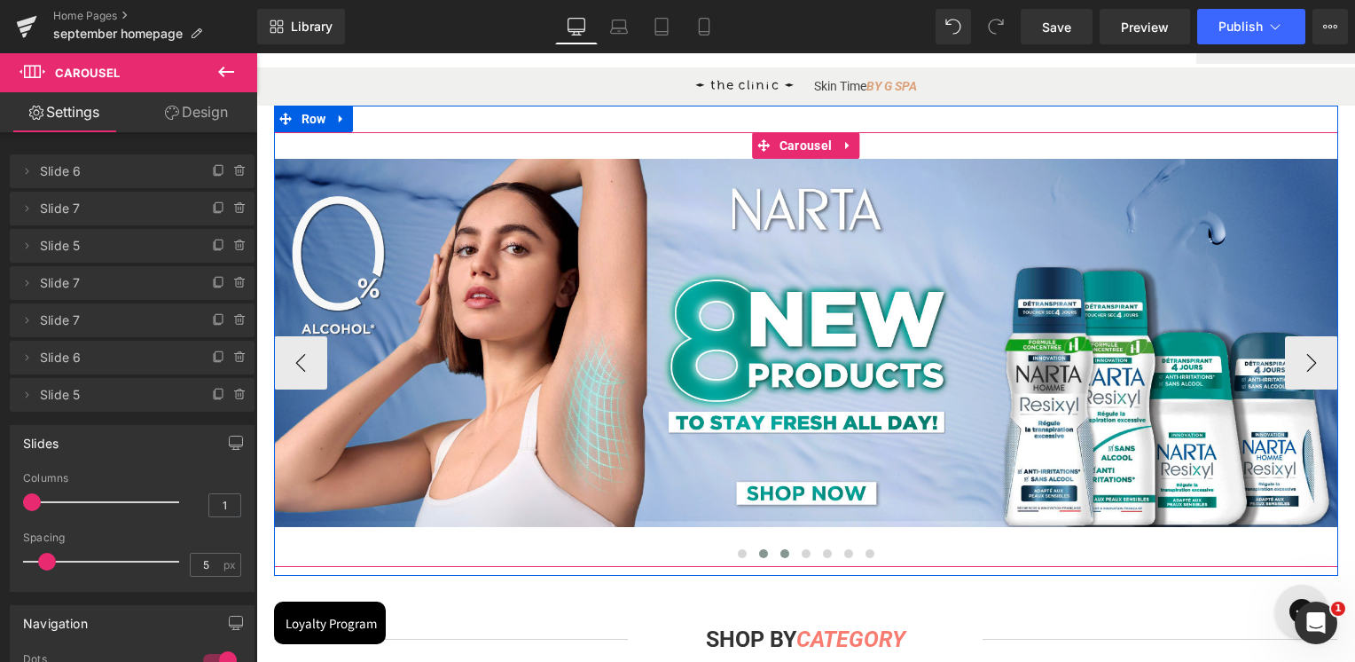
click at [759, 554] on span at bounding box center [763, 553] width 9 height 9
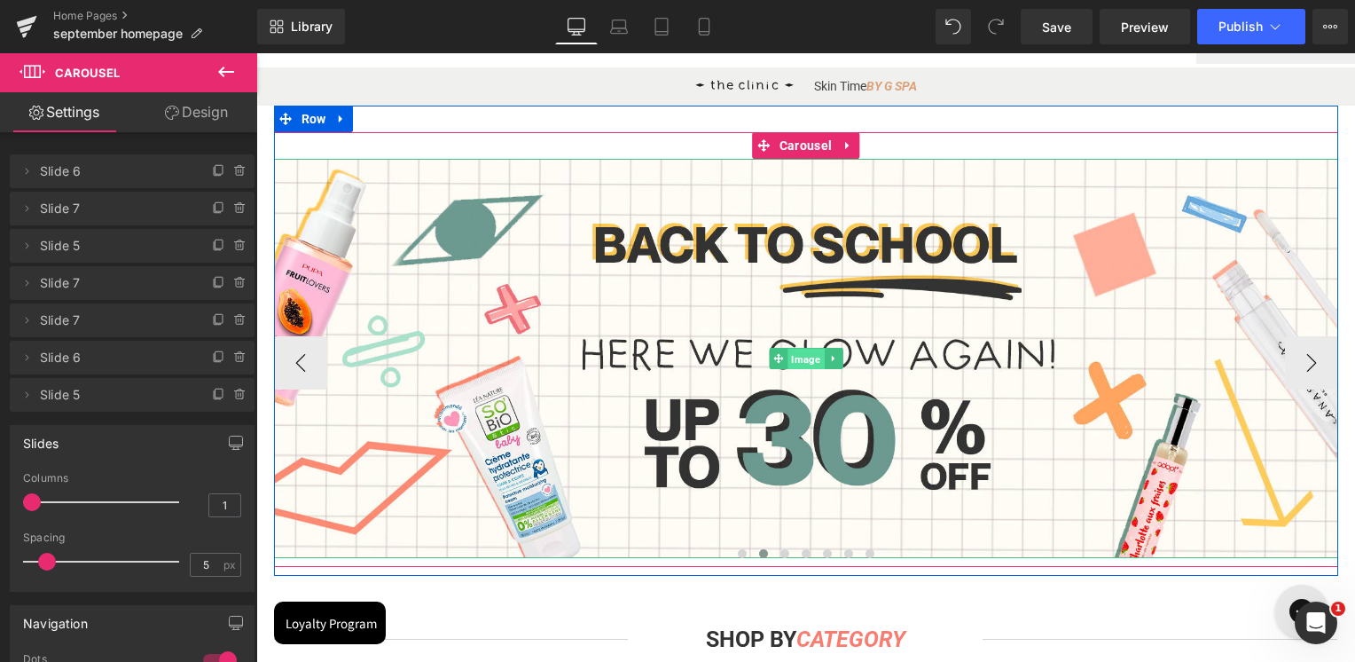
click at [796, 365] on span "Image" at bounding box center [806, 359] width 36 height 21
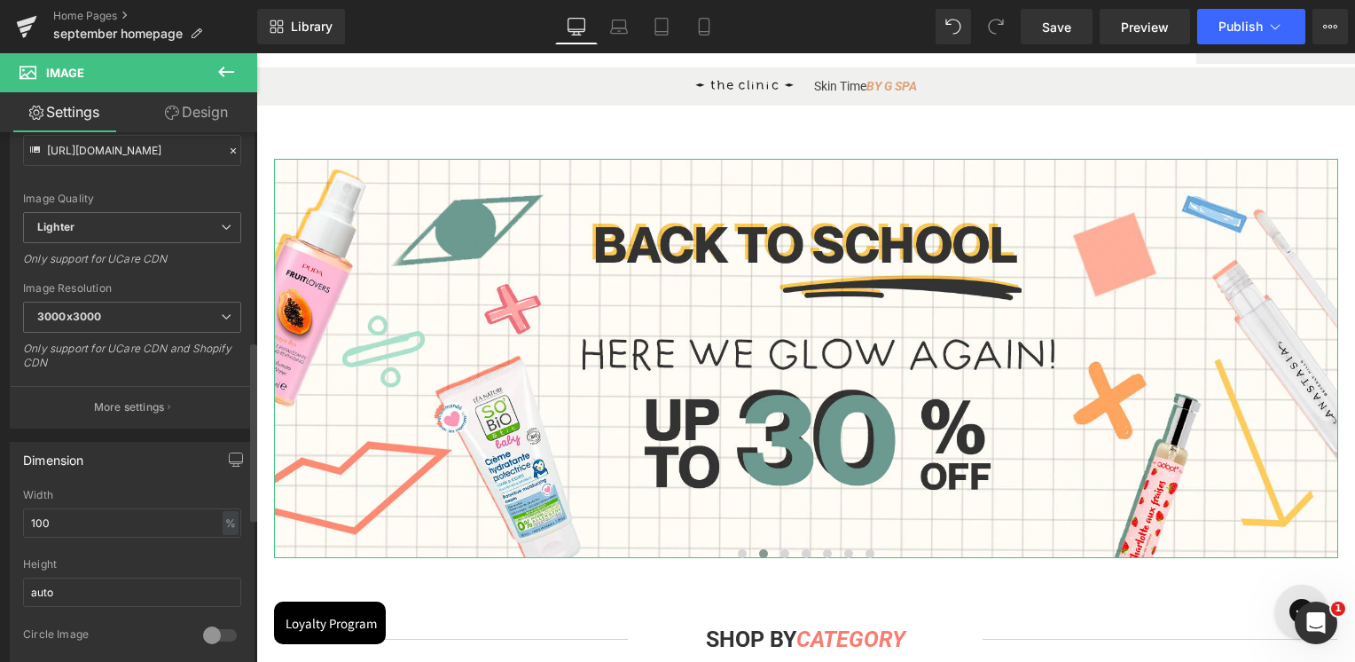
scroll to position [621, 0]
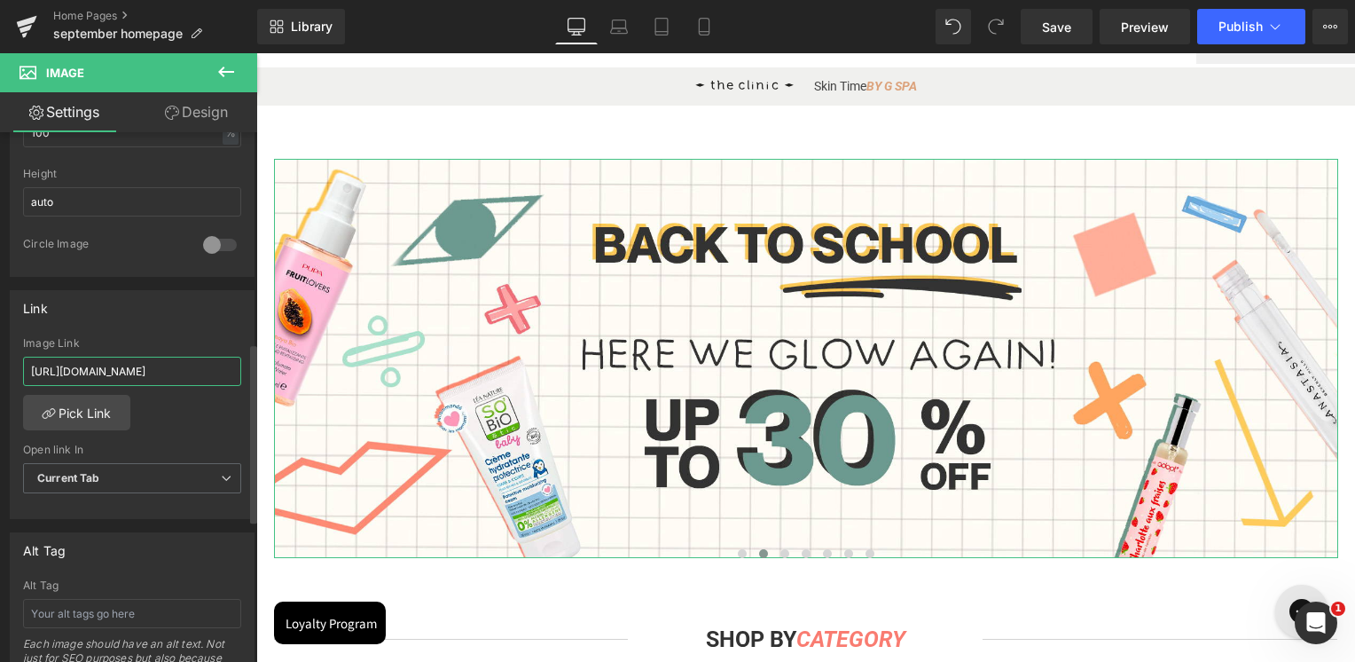
click at [147, 371] on input "[URL][DOMAIN_NAME]" at bounding box center [132, 371] width 218 height 29
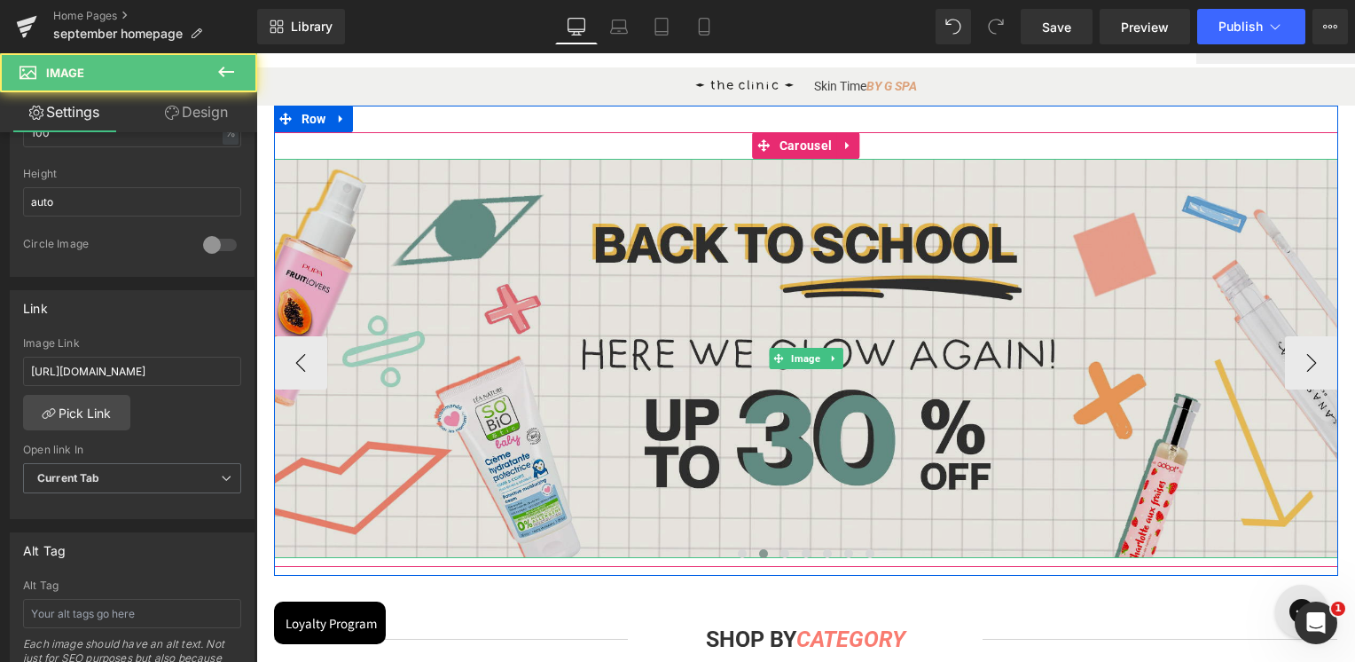
click at [883, 296] on img at bounding box center [806, 358] width 1064 height 399
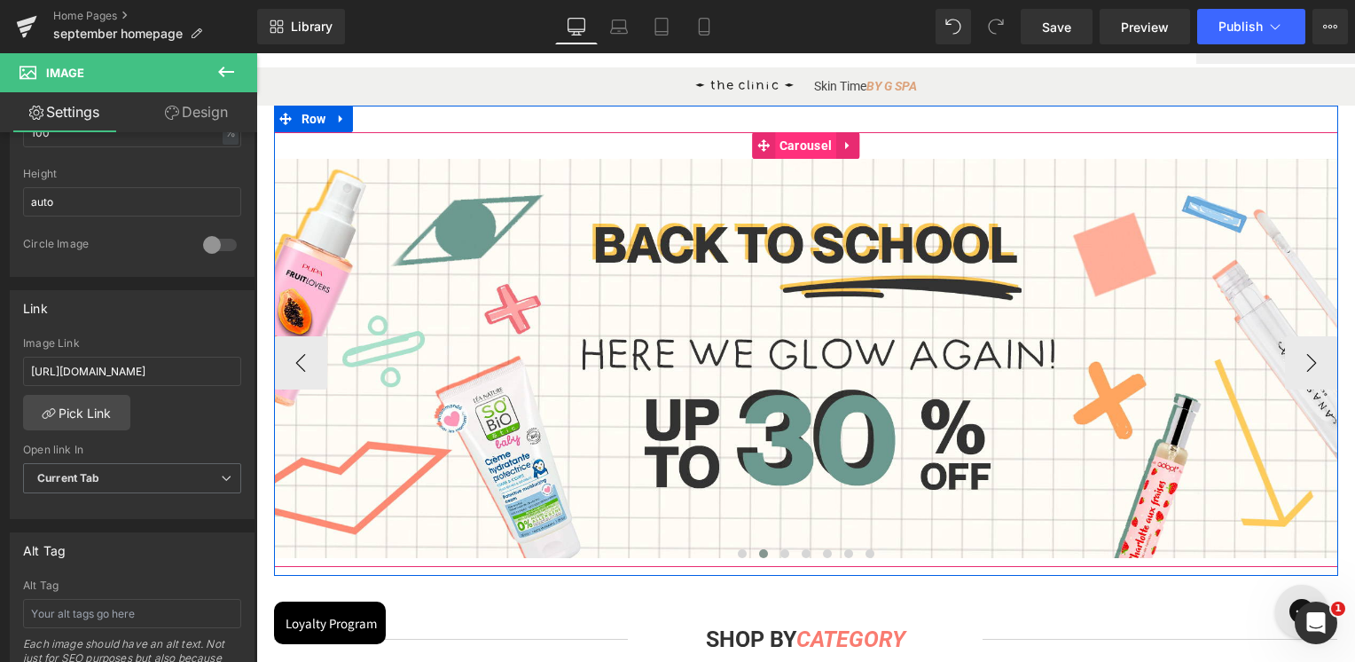
click at [782, 156] on span "Carousel" at bounding box center [805, 145] width 61 height 27
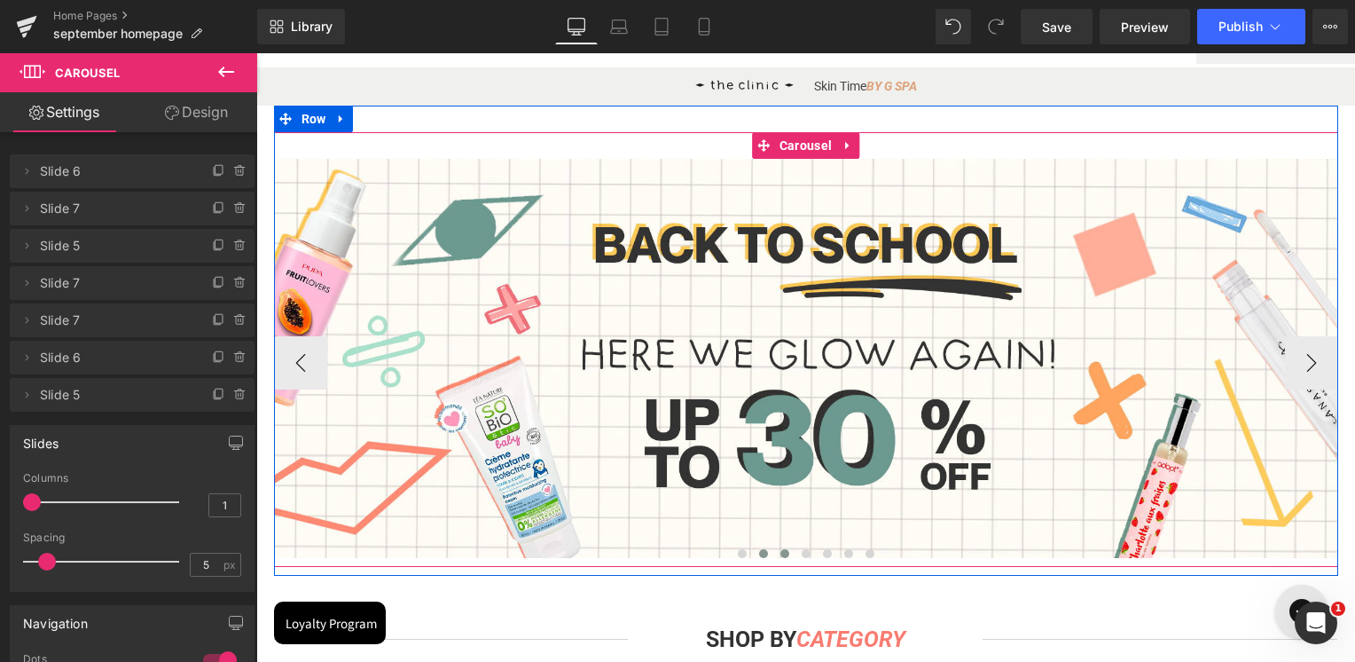
click at [781, 553] on span at bounding box center [785, 553] width 9 height 9
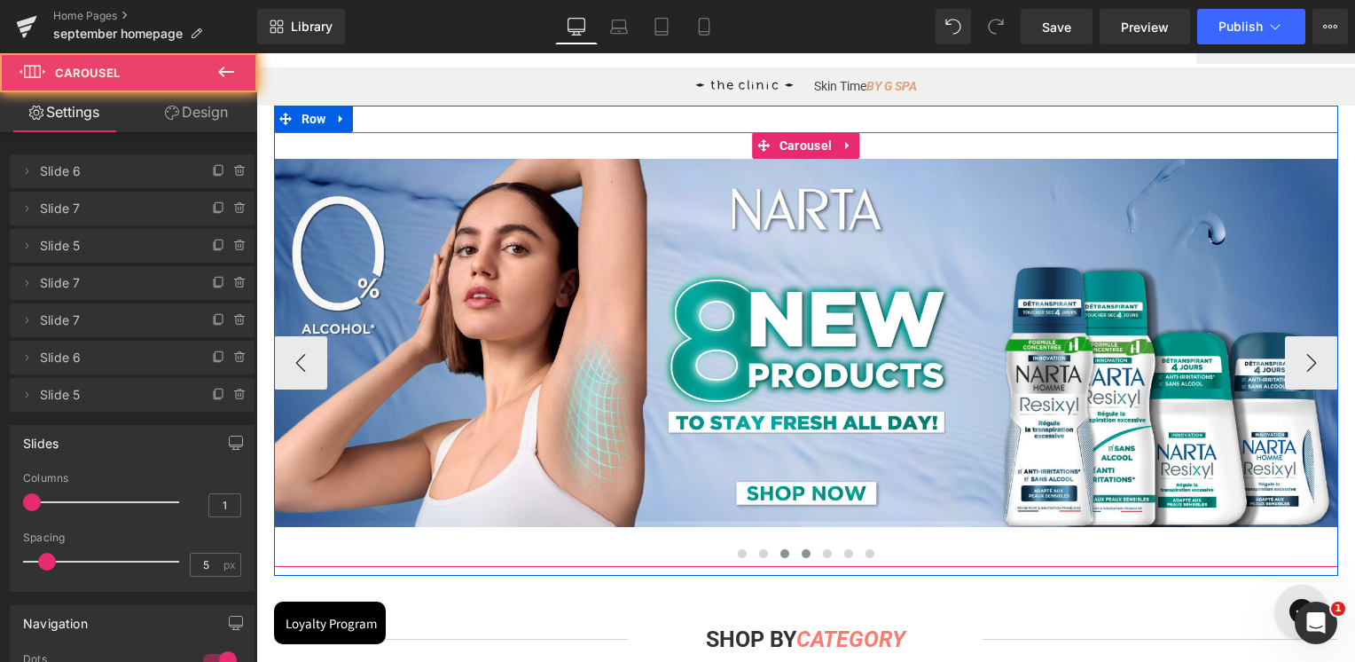
click at [804, 552] on button at bounding box center [806, 554] width 21 height 18
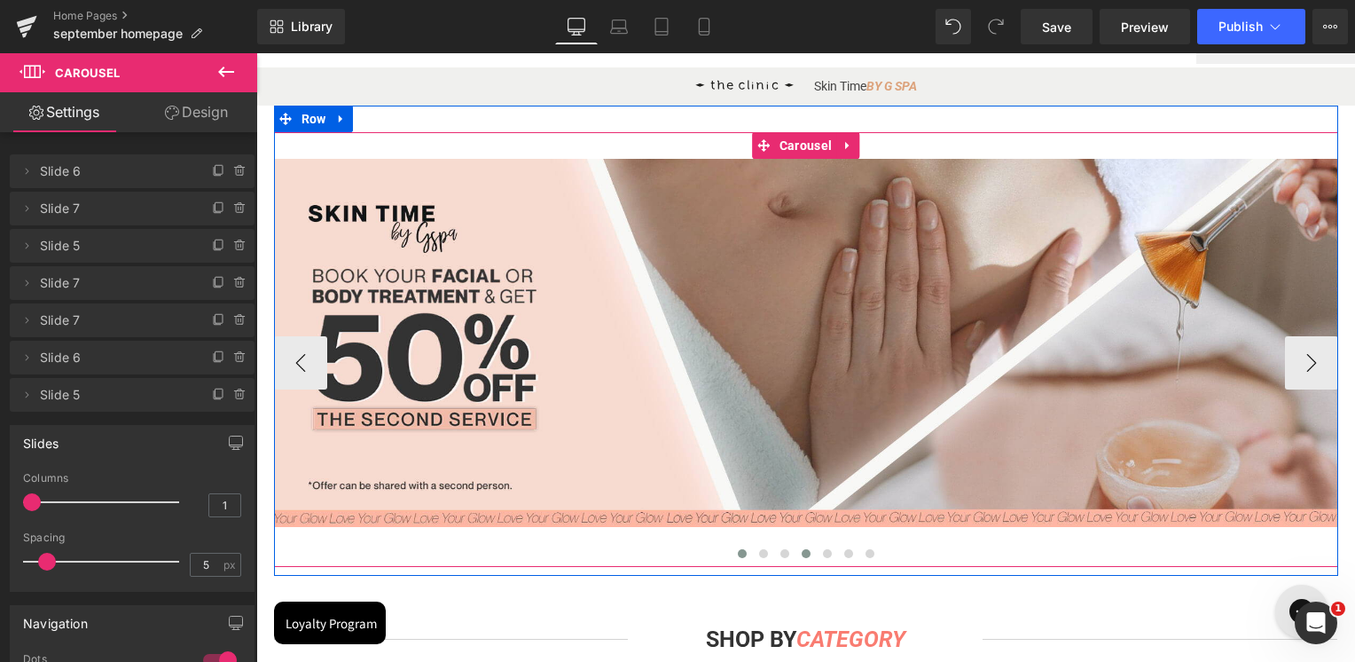
click at [732, 548] on button at bounding box center [742, 554] width 21 height 18
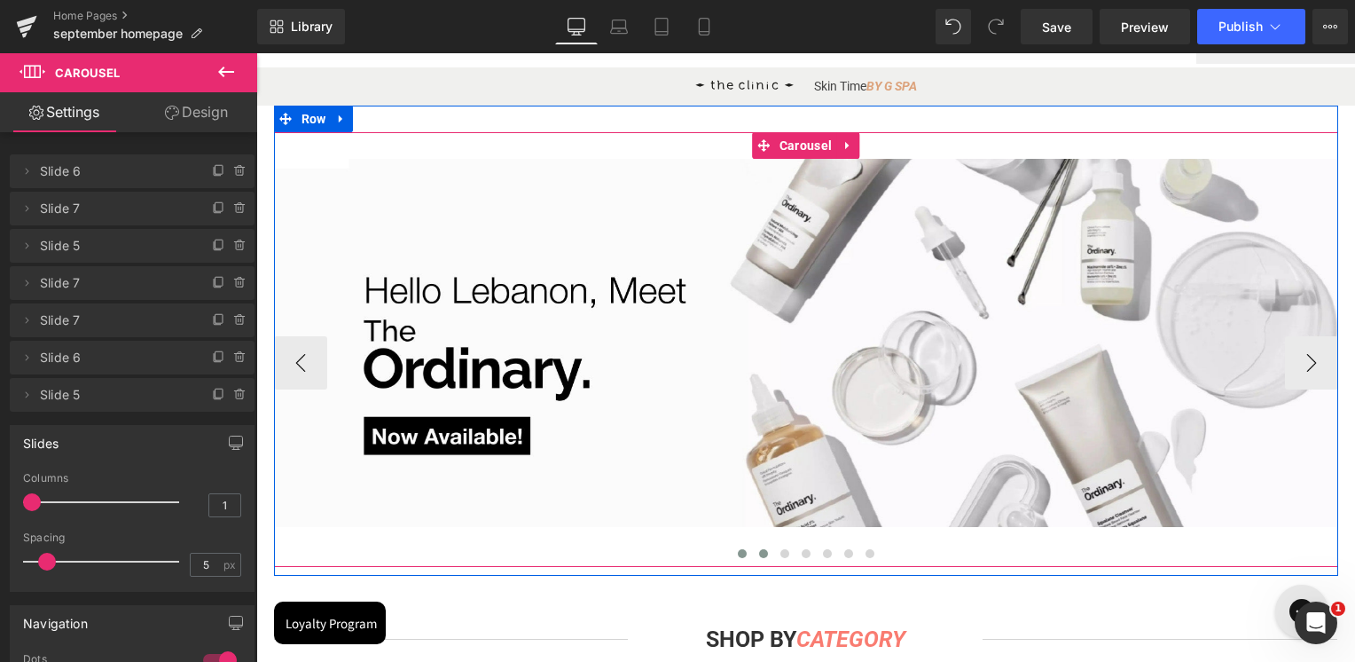
click at [759, 555] on span at bounding box center [763, 553] width 9 height 9
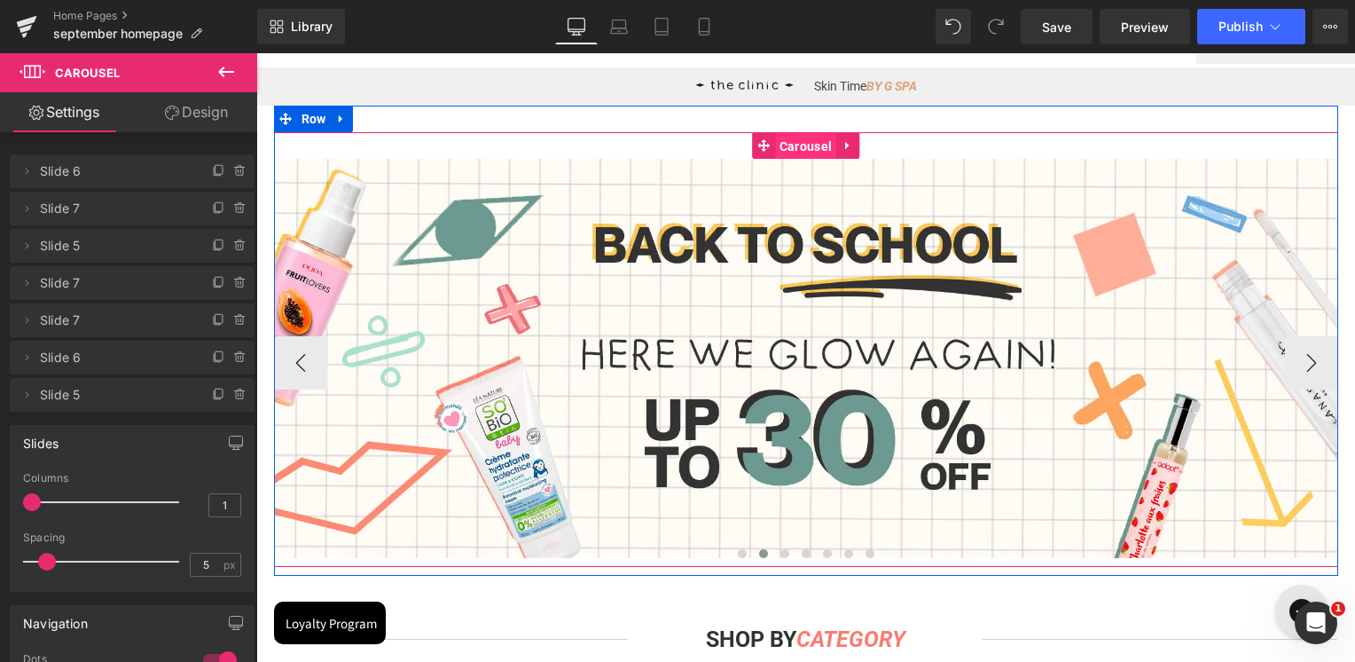
click at [809, 154] on span "Carousel" at bounding box center [805, 146] width 61 height 27
click at [774, 556] on button at bounding box center [784, 554] width 21 height 18
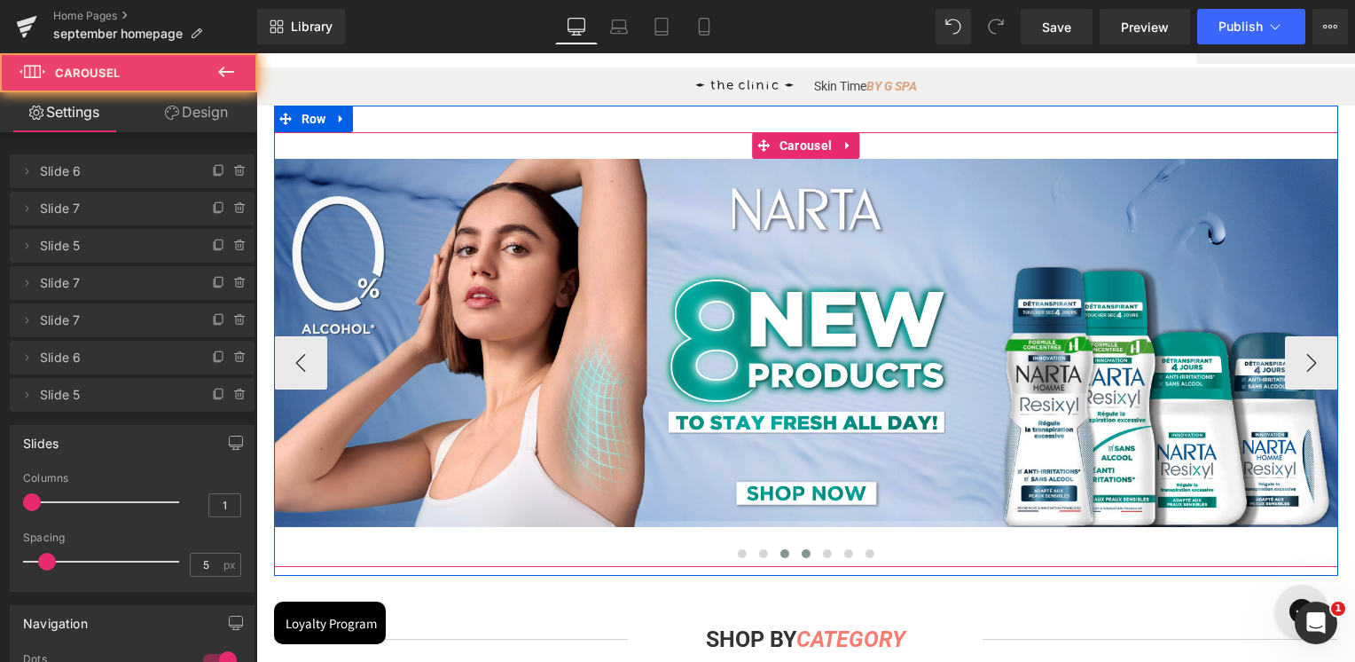
click at [796, 558] on button at bounding box center [806, 554] width 21 height 18
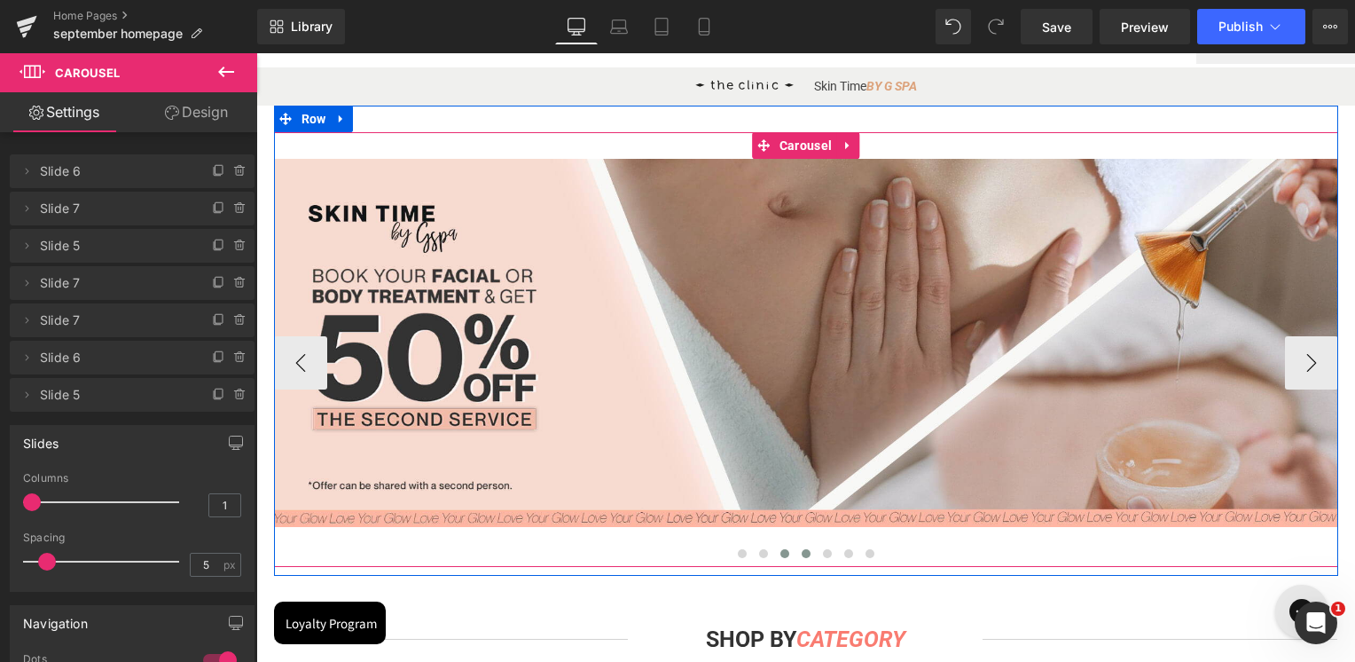
click at [779, 559] on button at bounding box center [784, 554] width 21 height 18
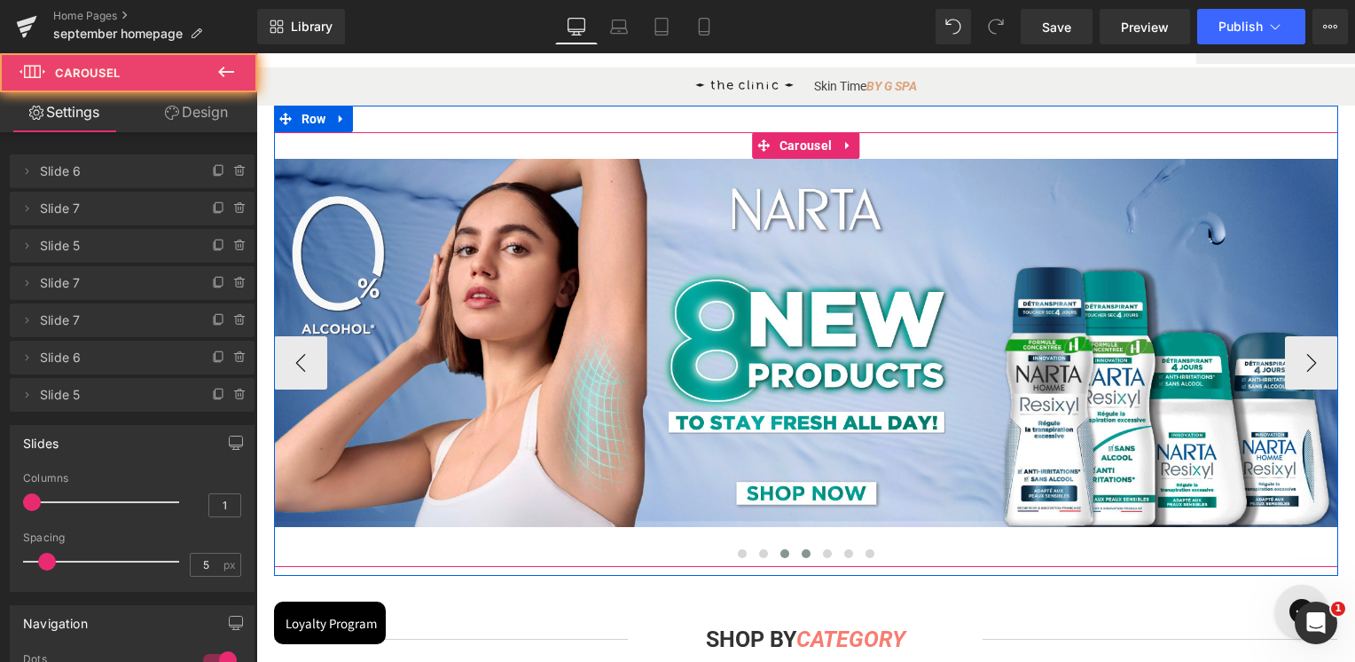
click at [802, 555] on span at bounding box center [806, 553] width 9 height 9
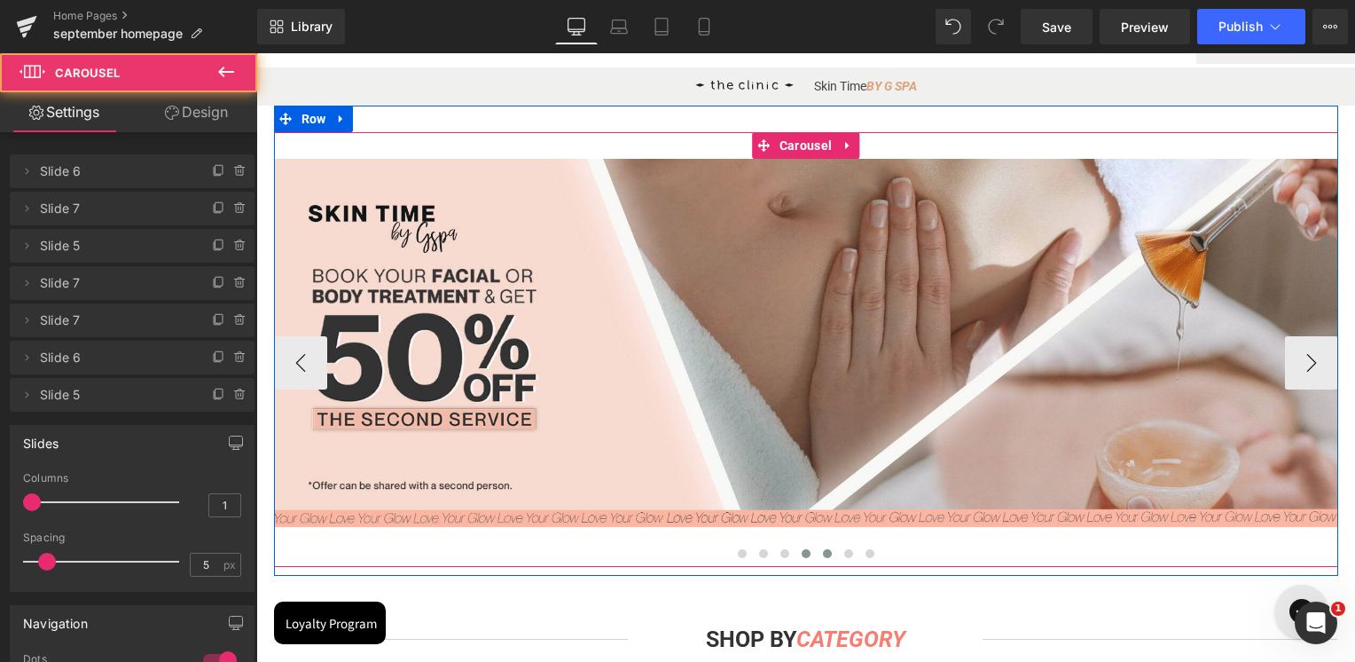
click at [823, 557] on span at bounding box center [827, 553] width 9 height 9
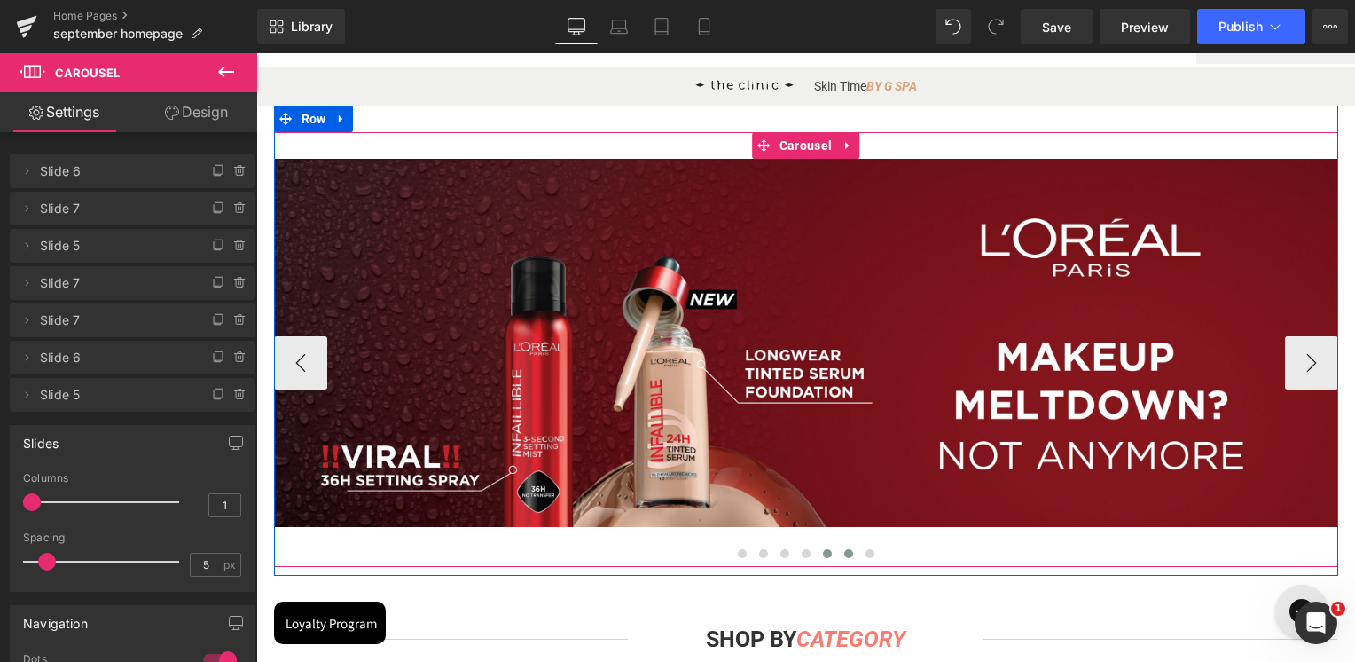
click at [838, 558] on button at bounding box center [848, 554] width 21 height 18
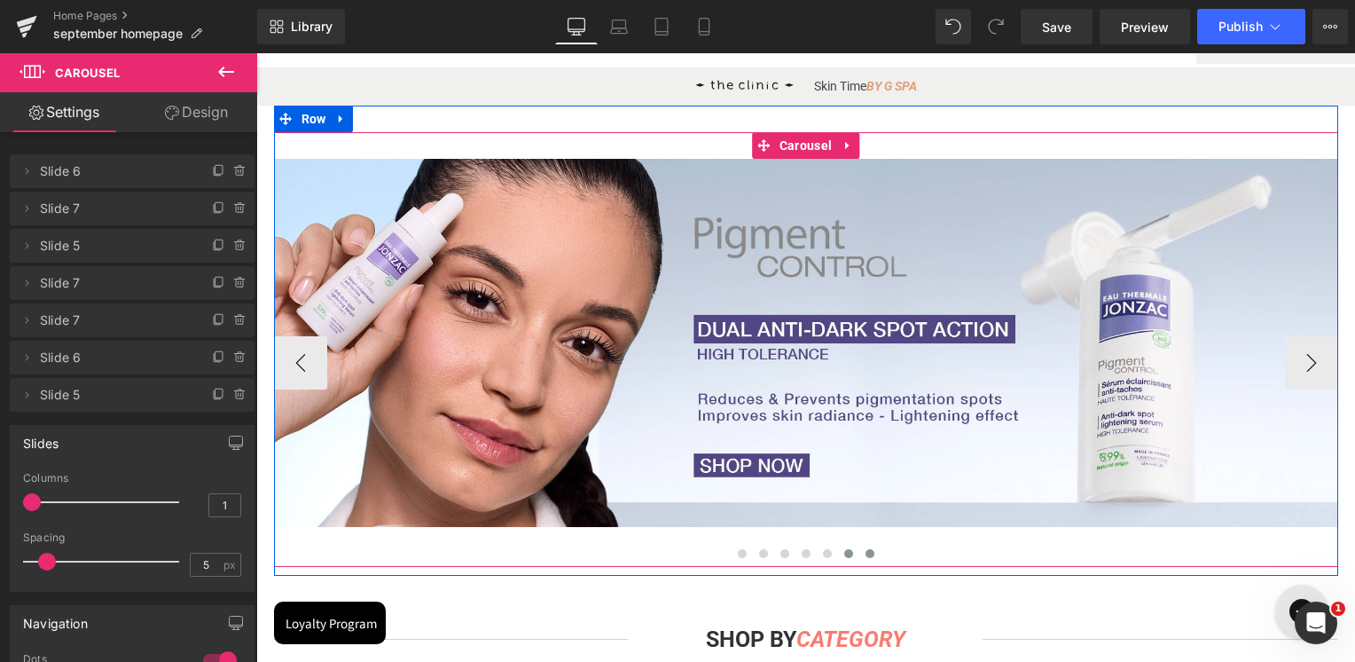
click at [859, 558] on button at bounding box center [869, 554] width 21 height 18
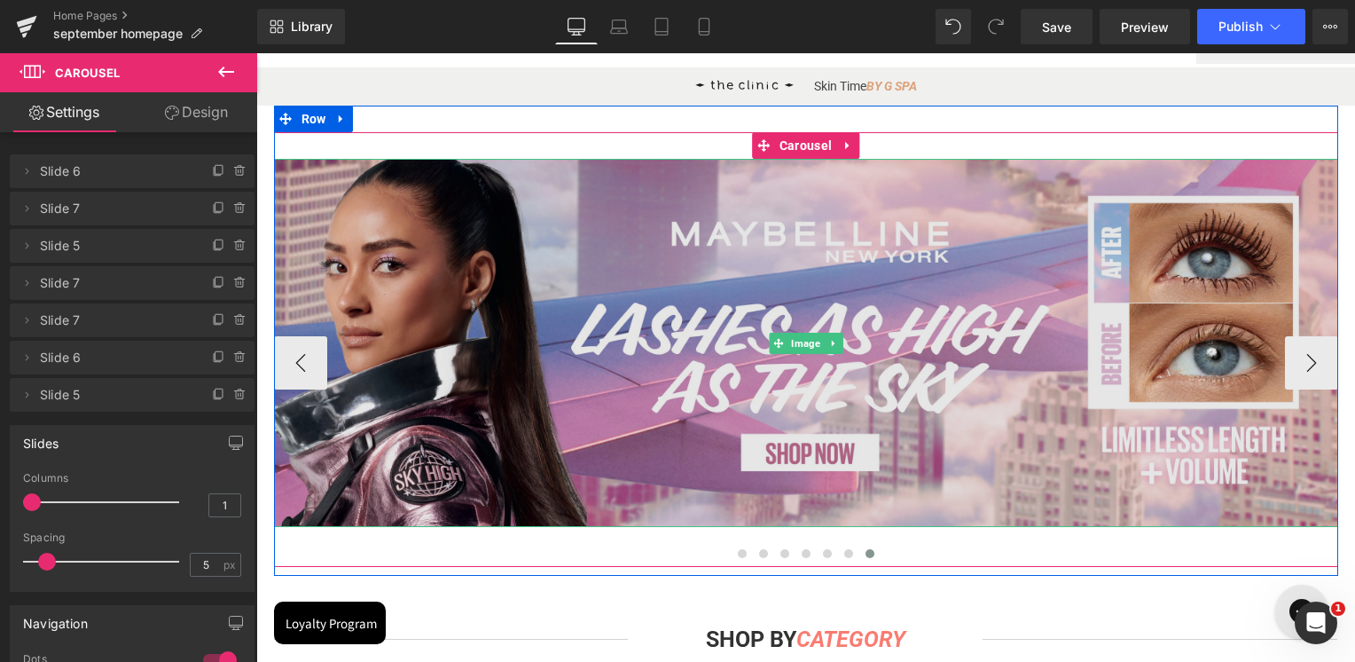
click at [801, 434] on img at bounding box center [806, 343] width 1064 height 368
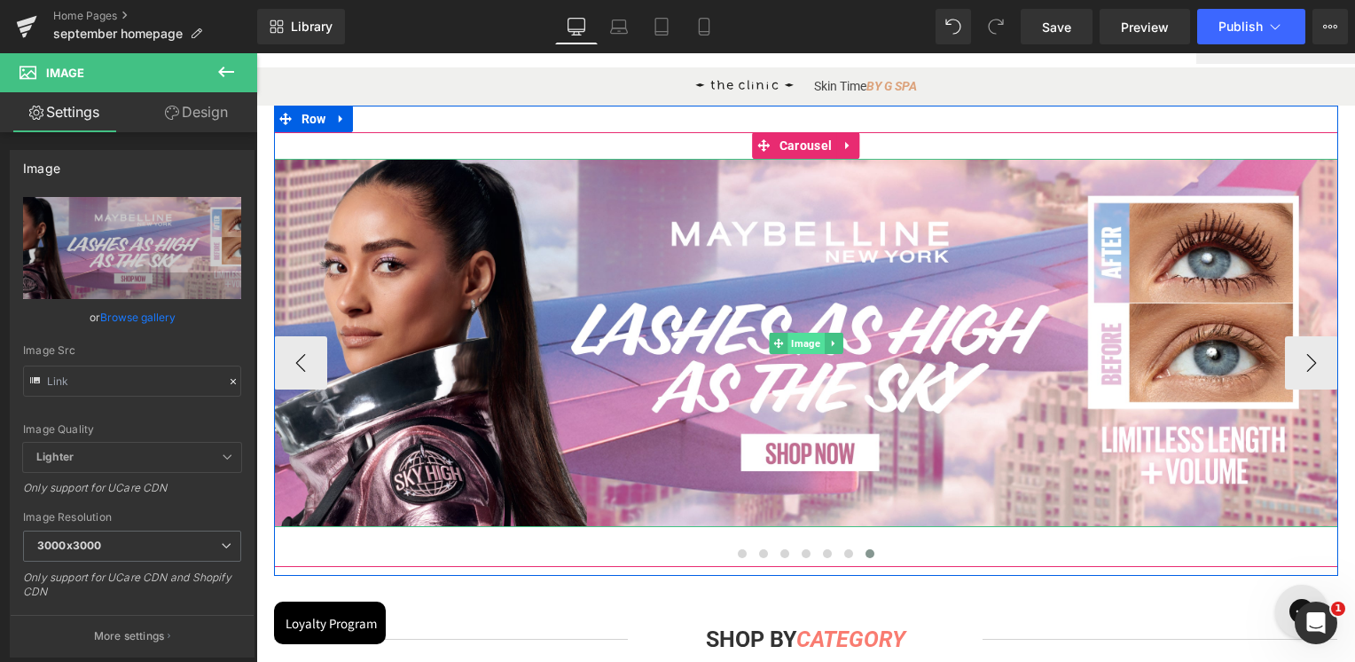
click at [804, 346] on span "Image" at bounding box center [806, 343] width 36 height 21
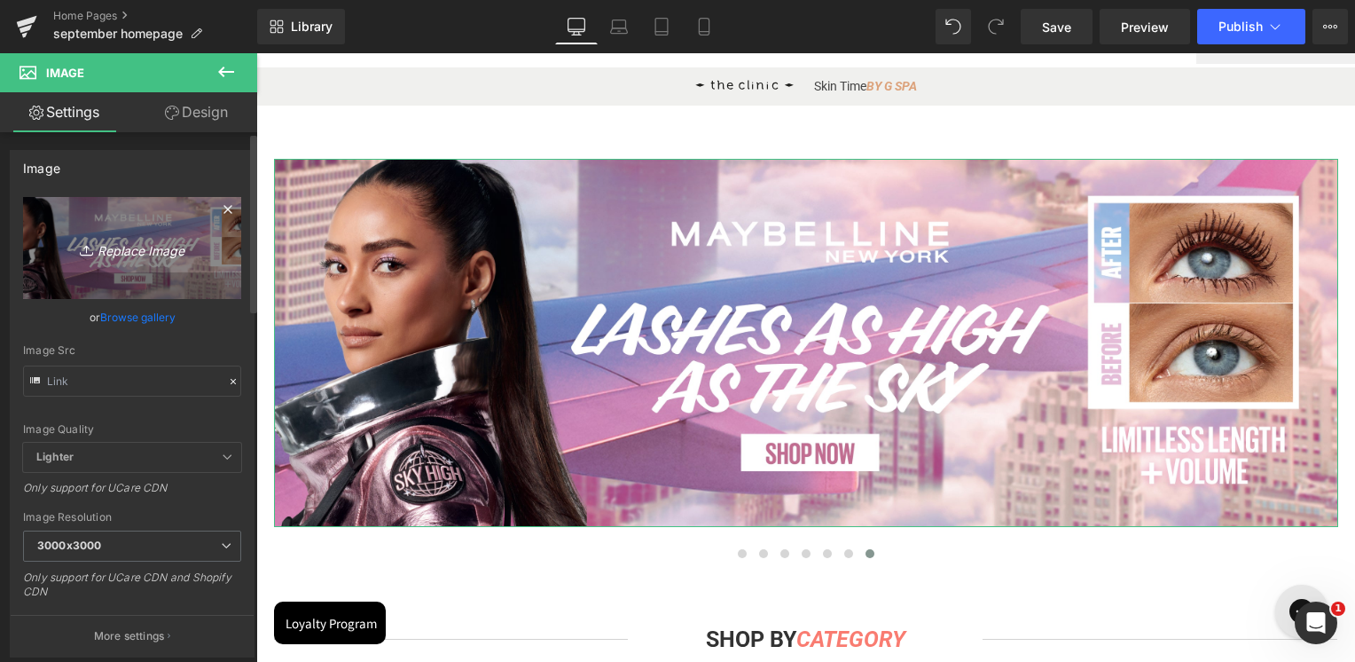
click at [137, 264] on link "Replace Image" at bounding box center [132, 248] width 218 height 102
type input "C:\fakepath\2000x692px.jpg"
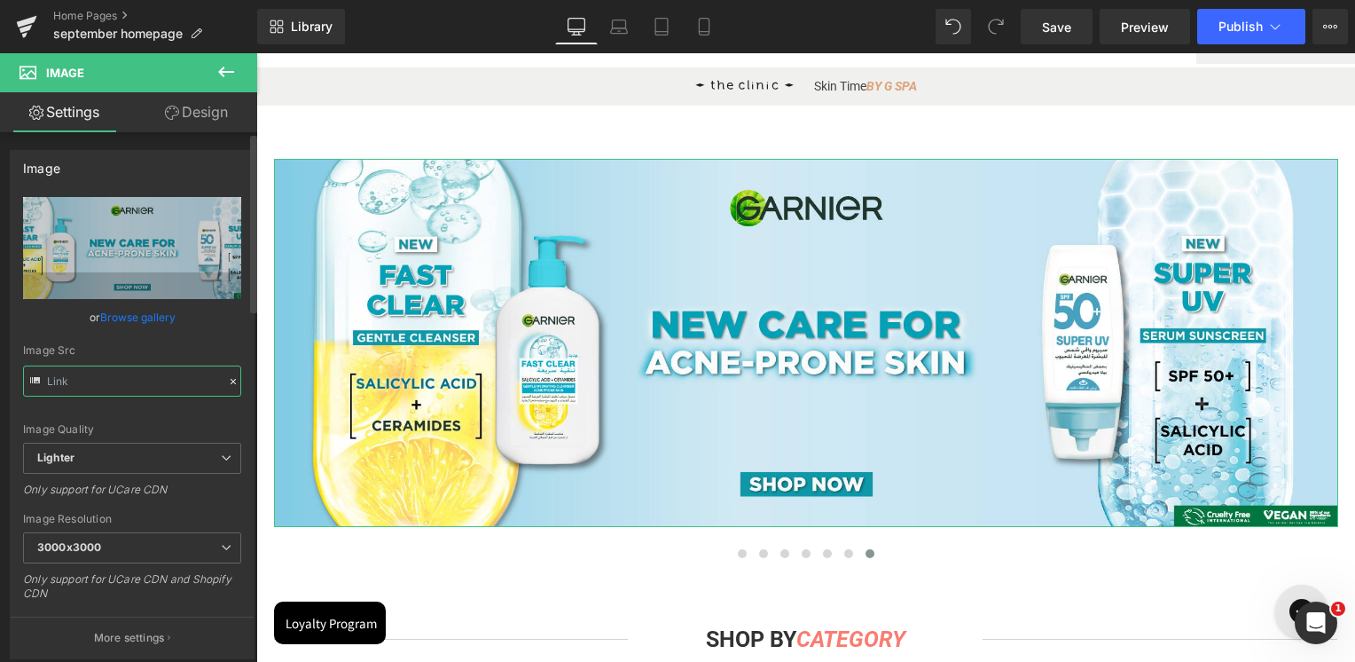
click at [126, 386] on input "text" at bounding box center [132, 380] width 218 height 31
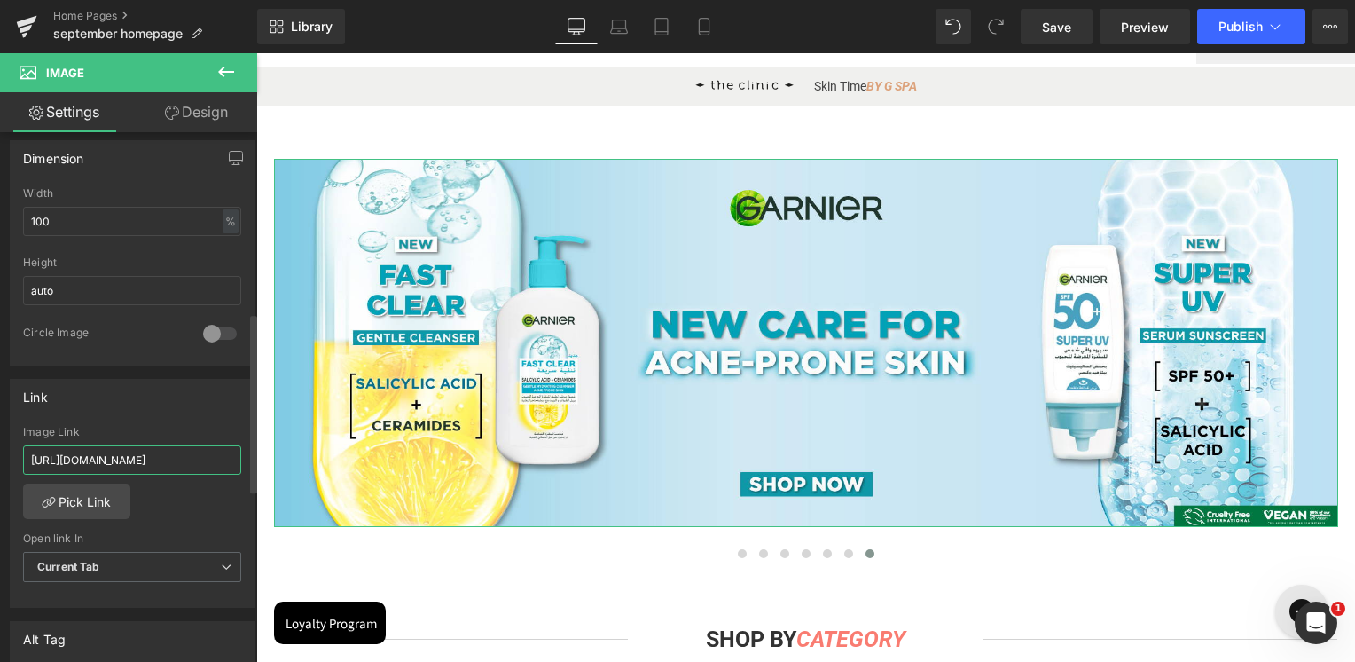
click at [113, 454] on input "[URL][DOMAIN_NAME]" at bounding box center [132, 459] width 218 height 29
paste input "pages/garnier-anti-acne?_ab=0&key=1758087096426"
type input "[URL][DOMAIN_NAME]"
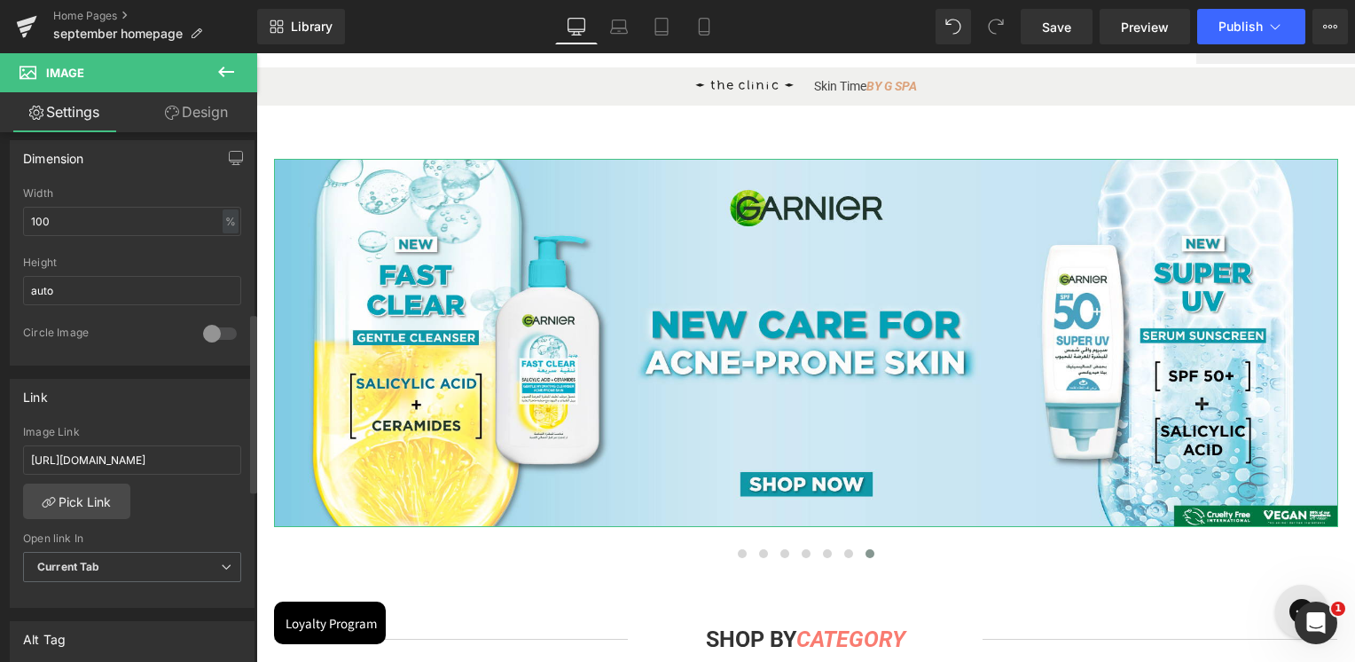
scroll to position [0, 0]
drag, startPoint x: 143, startPoint y: 405, endPoint x: 210, endPoint y: 383, distance: 71.0
click at [145, 405] on div "Link" at bounding box center [132, 397] width 243 height 34
click at [702, 27] on icon at bounding box center [704, 27] width 18 height 18
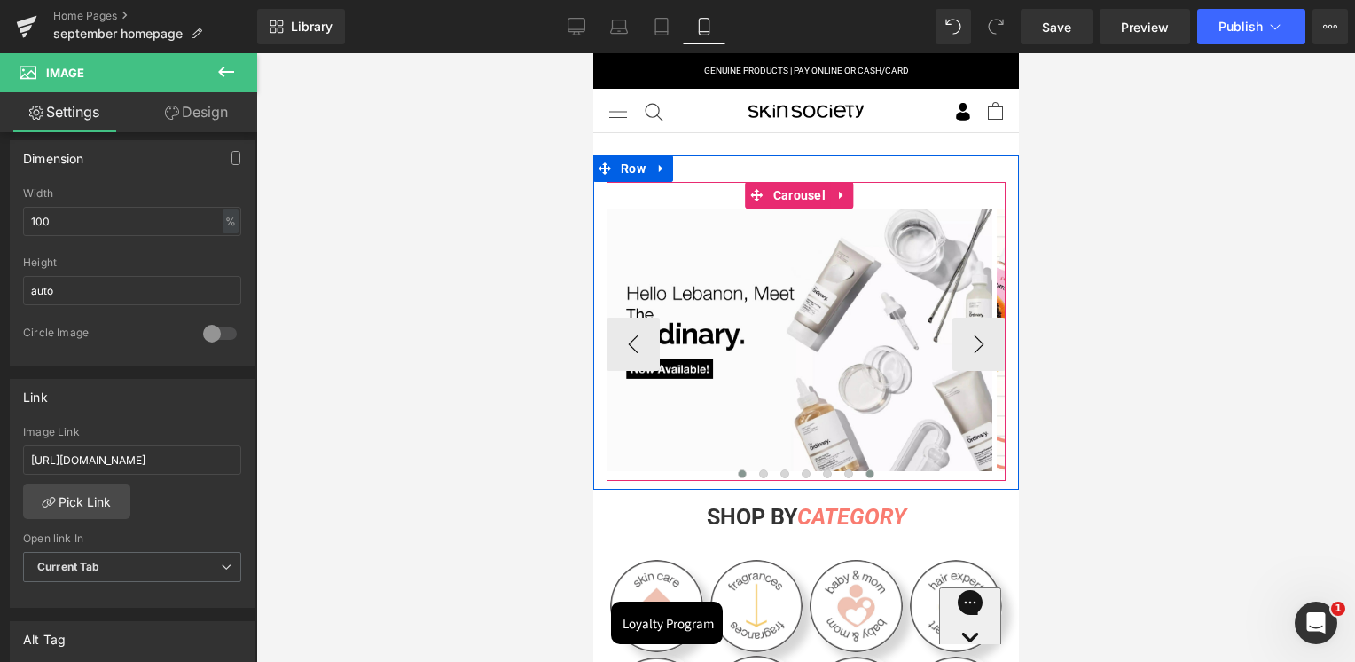
click at [859, 470] on button at bounding box center [869, 474] width 21 height 18
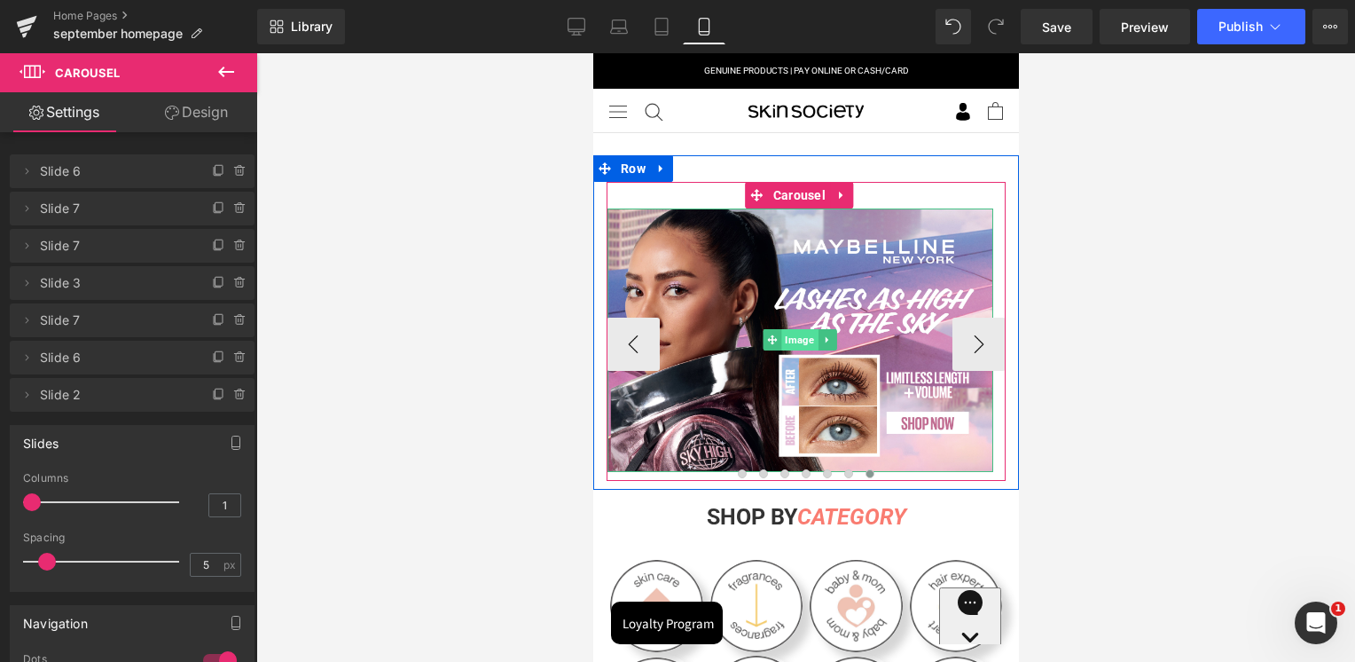
click at [804, 335] on span "Image" at bounding box center [799, 339] width 36 height 21
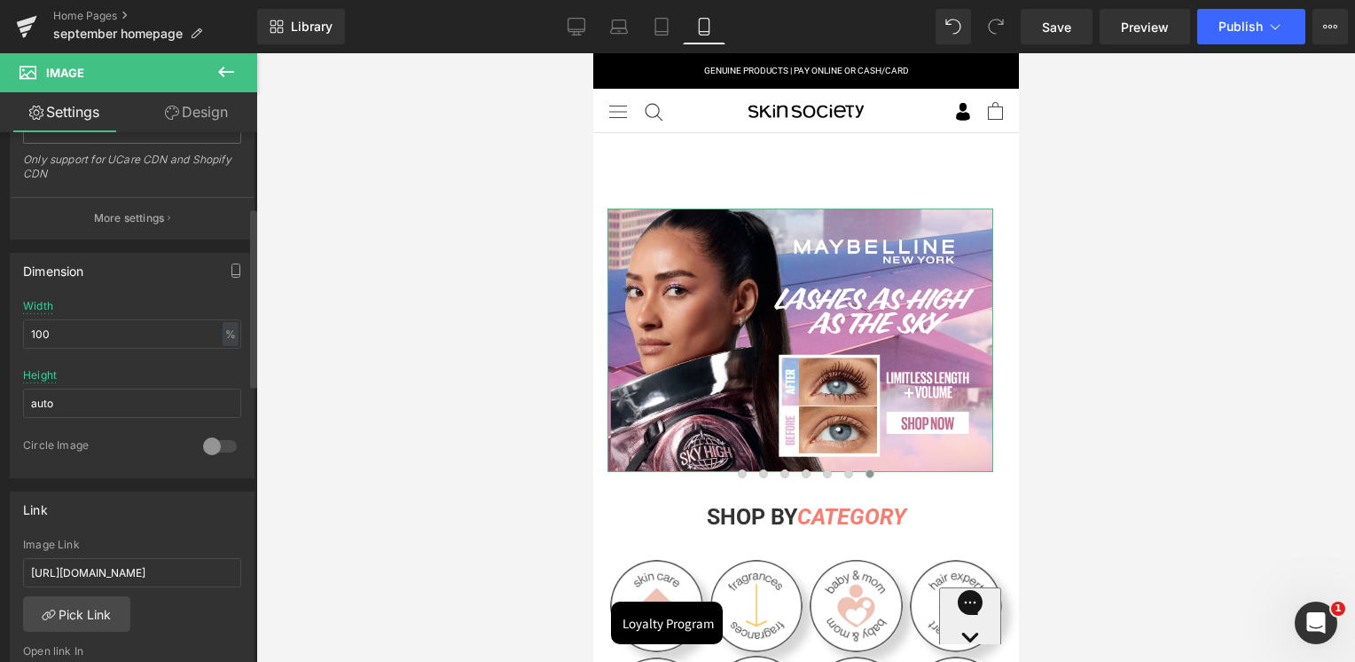
scroll to position [443, 0]
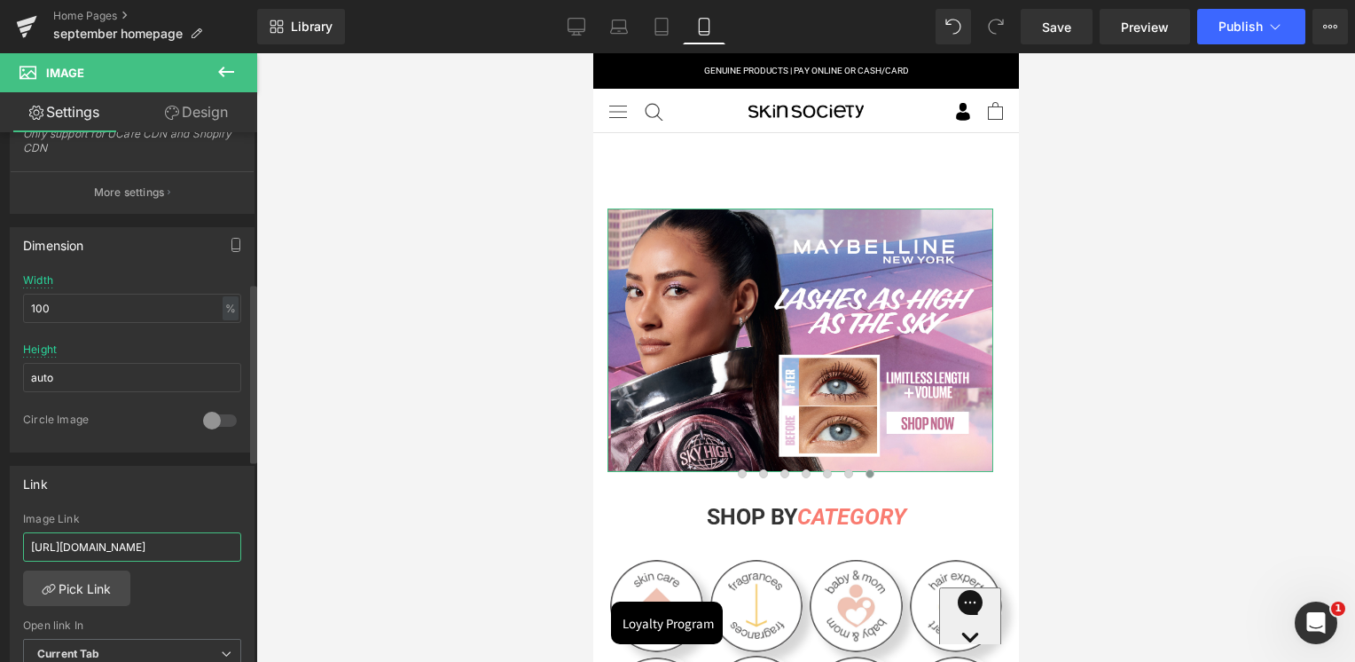
click at [129, 542] on input "[URL][DOMAIN_NAME]" at bounding box center [132, 546] width 218 height 29
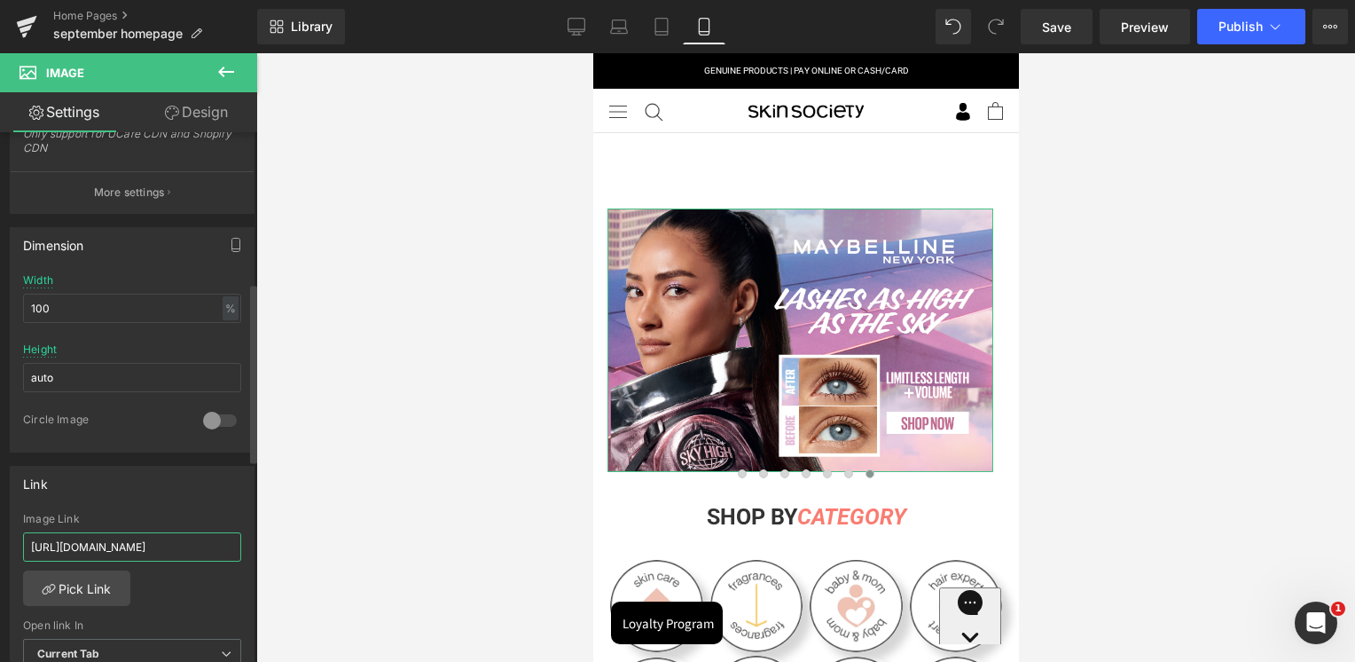
type input "[URL][DOMAIN_NAME]"
click at [140, 513] on div "Image Link" at bounding box center [132, 519] width 218 height 12
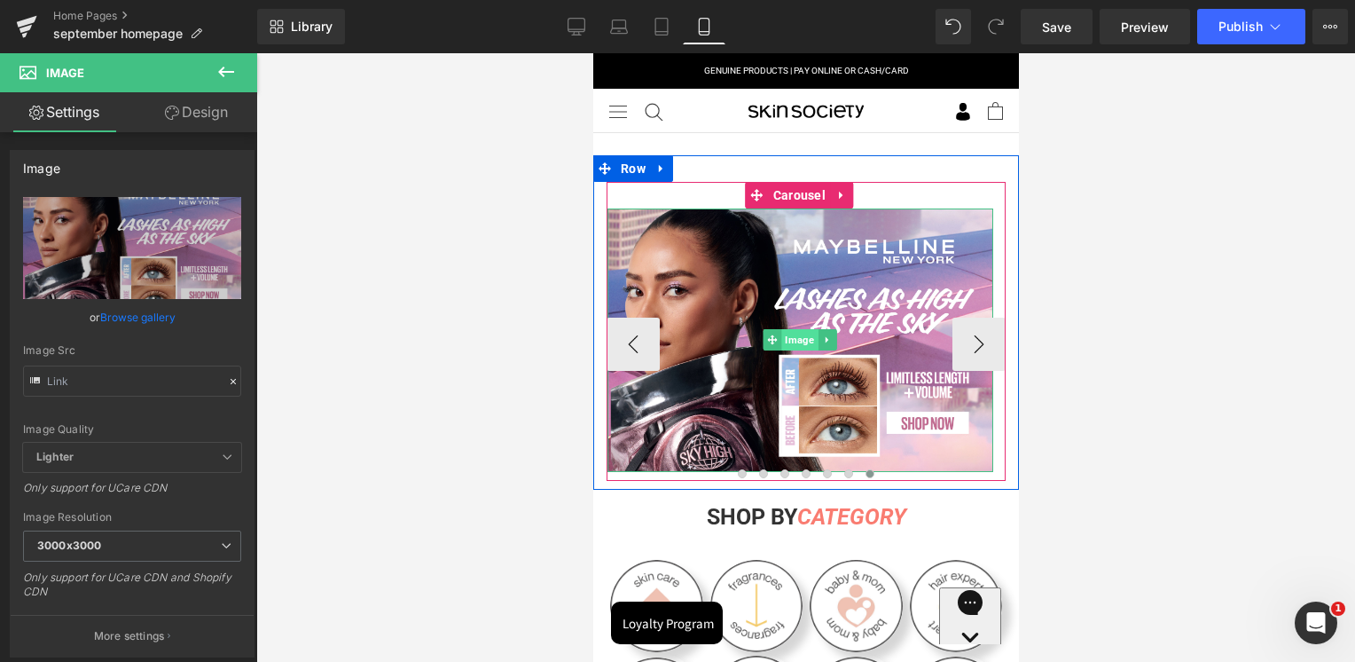
click at [792, 339] on span "Image" at bounding box center [799, 339] width 36 height 21
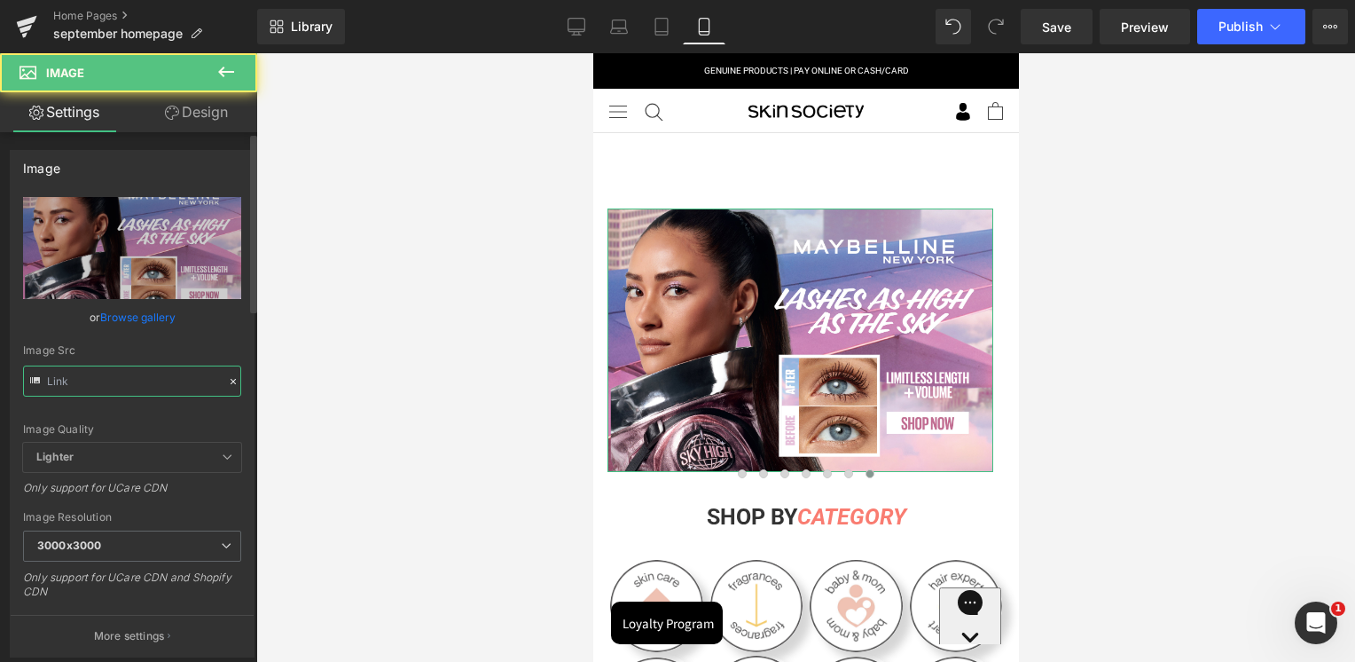
click at [128, 394] on input "text" at bounding box center [132, 380] width 218 height 31
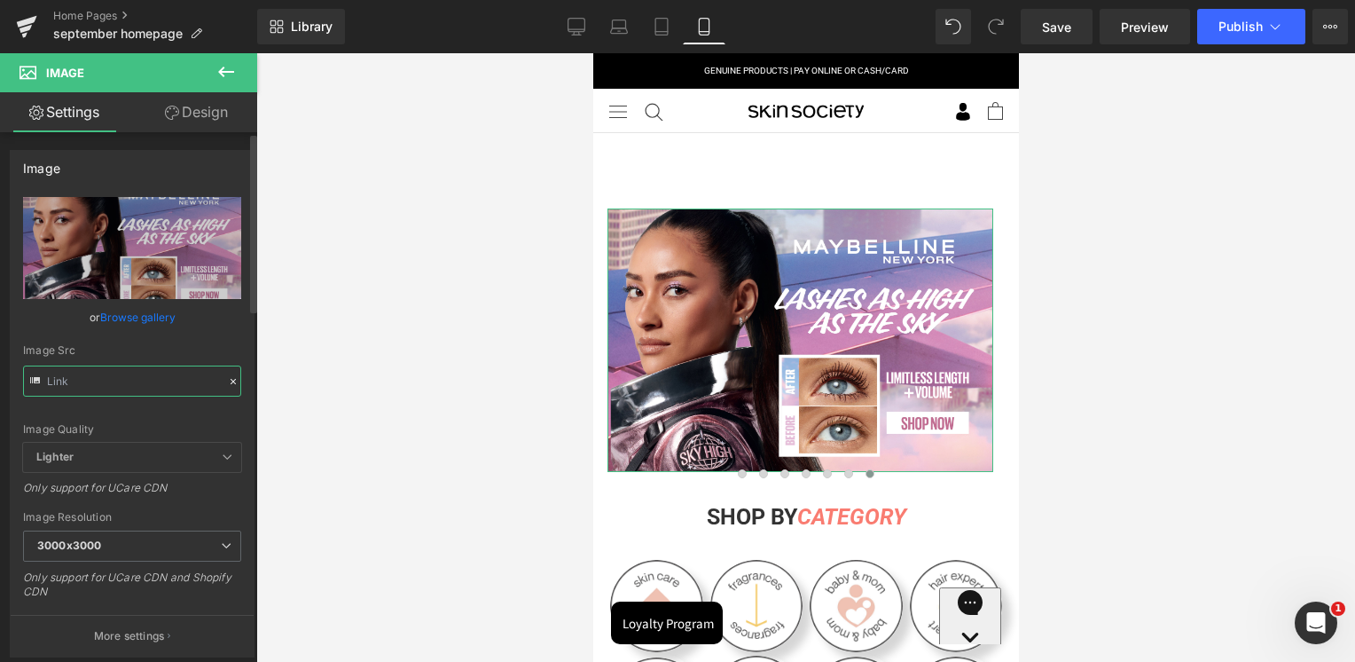
click at [128, 394] on input "text" at bounding box center [132, 380] width 218 height 31
paste input "1100x750px_c1fe84ba-668d-49b6-9d23-e034b7a327da.jpg?v=1758087114"
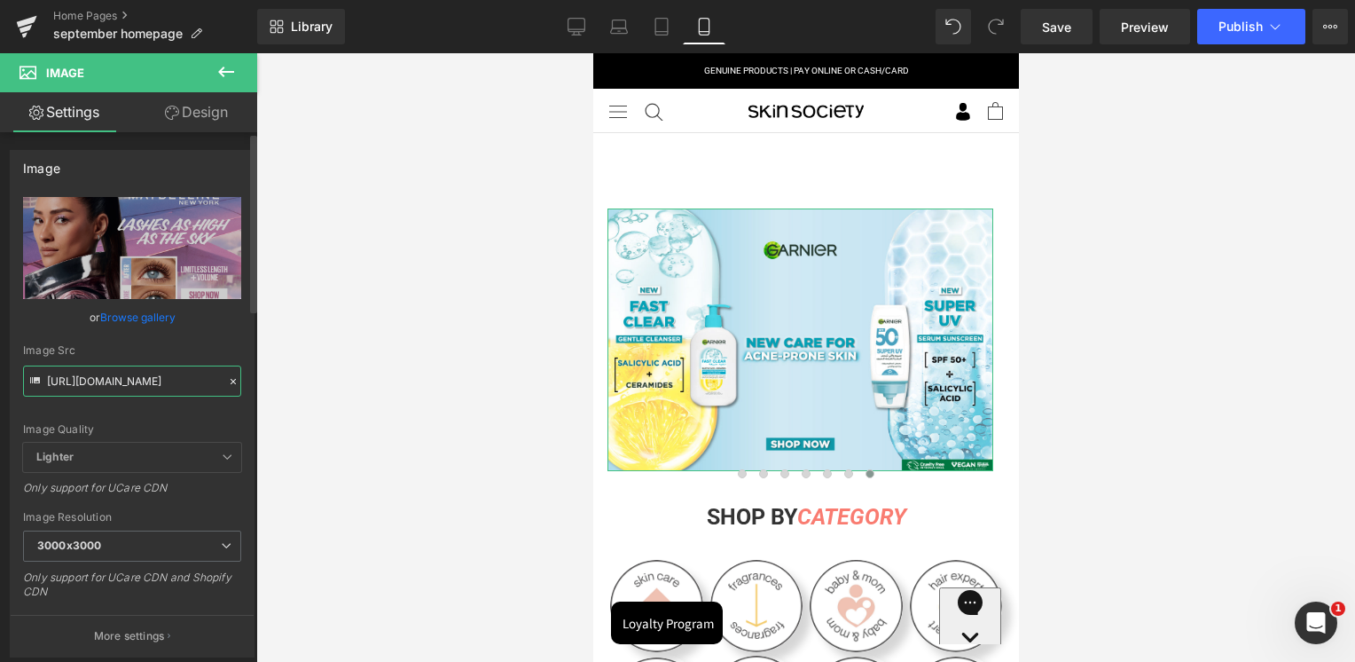
type input "[URL][DOMAIN_NAME]"
click at [156, 338] on div "Image Quality Lighter Lightest Lighter Lighter Lightest Only support for UCare …" at bounding box center [132, 320] width 218 height 246
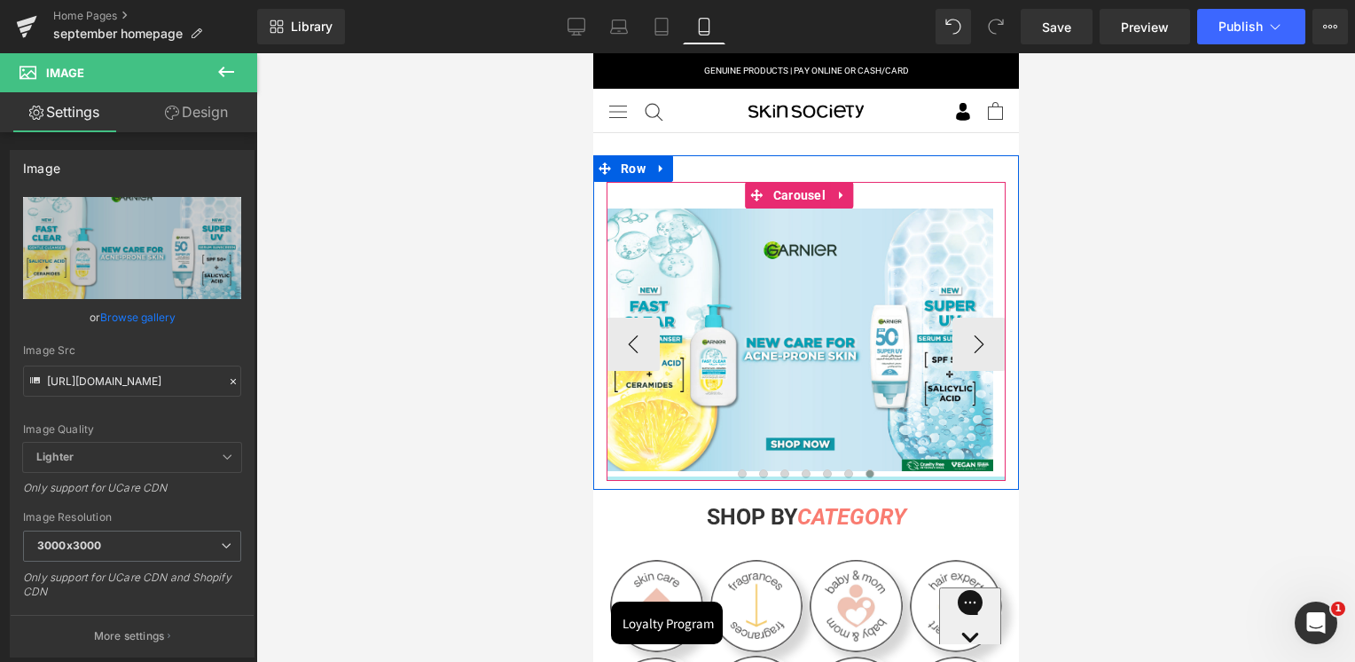
click at [734, 476] on div at bounding box center [805, 478] width 399 height 4
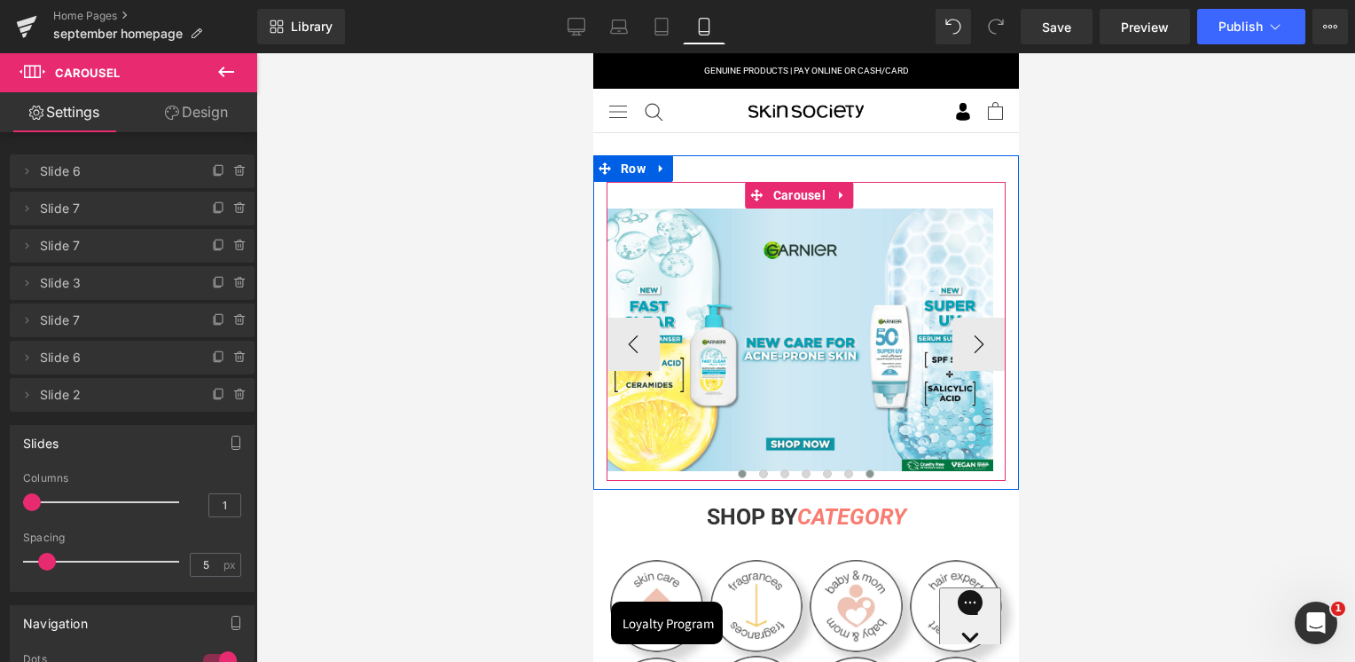
click at [737, 472] on span at bounding box center [741, 473] width 9 height 9
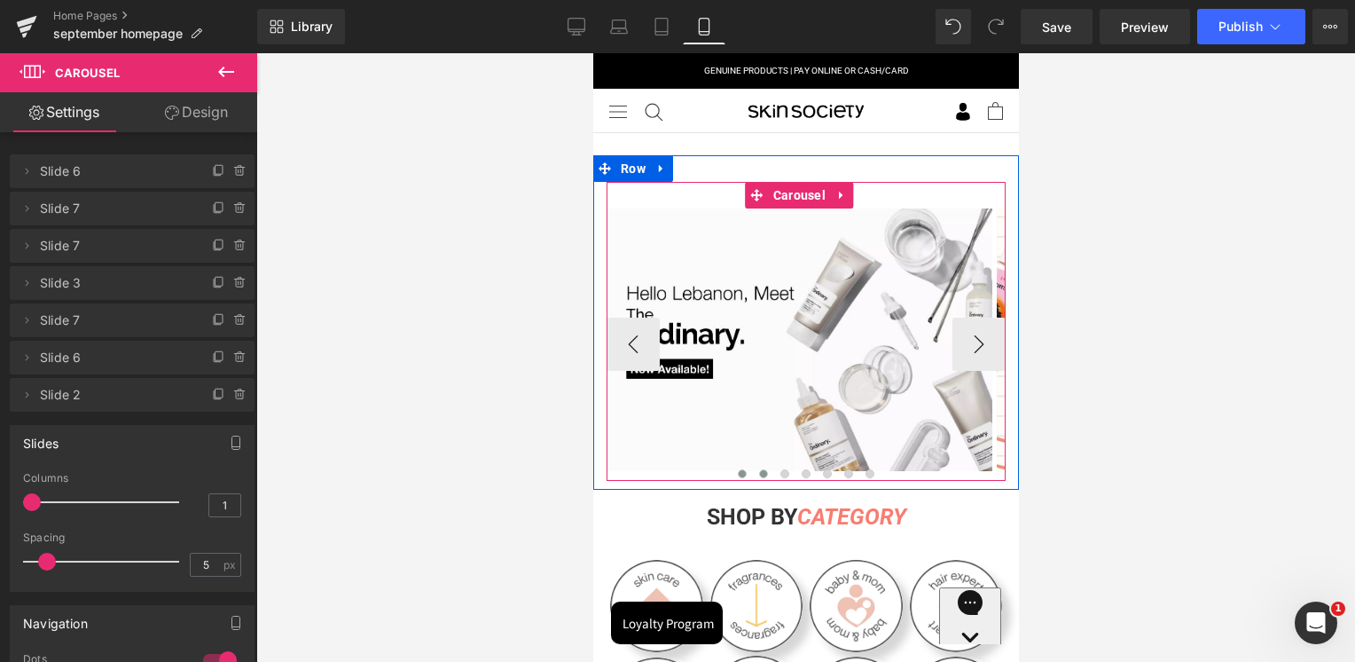
click at [759, 470] on span at bounding box center [762, 473] width 9 height 9
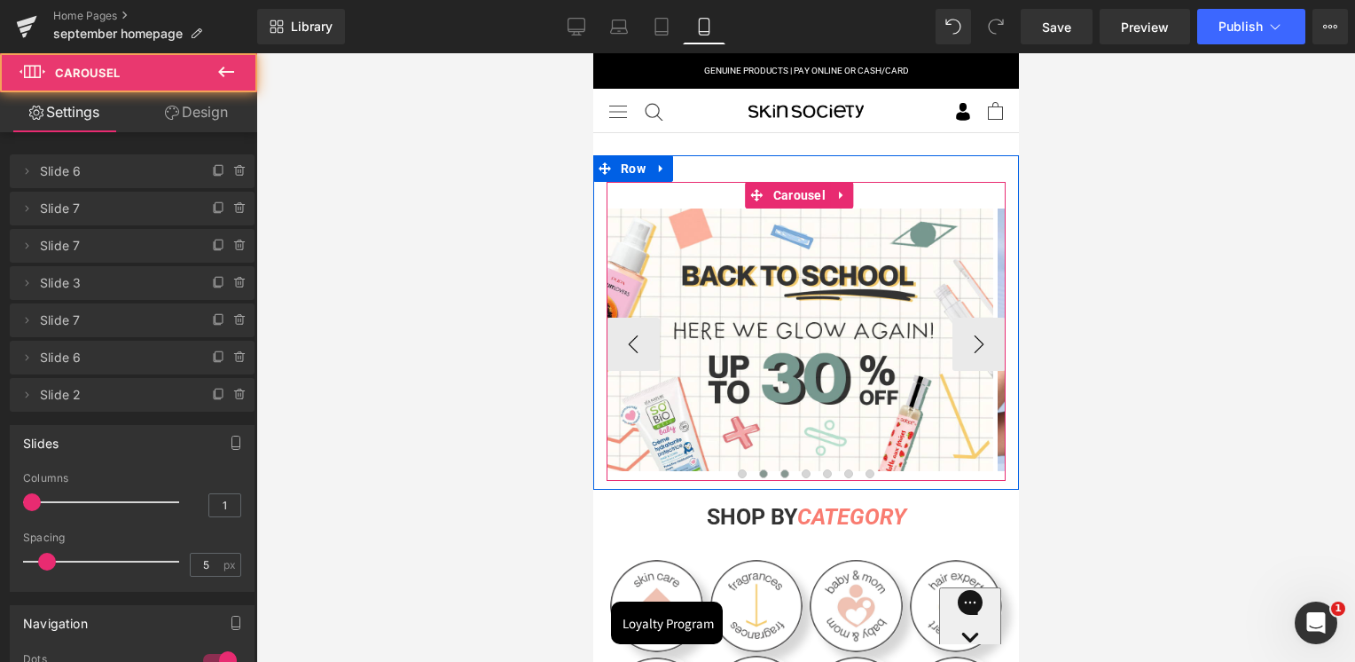
click at [780, 470] on span at bounding box center [784, 473] width 9 height 9
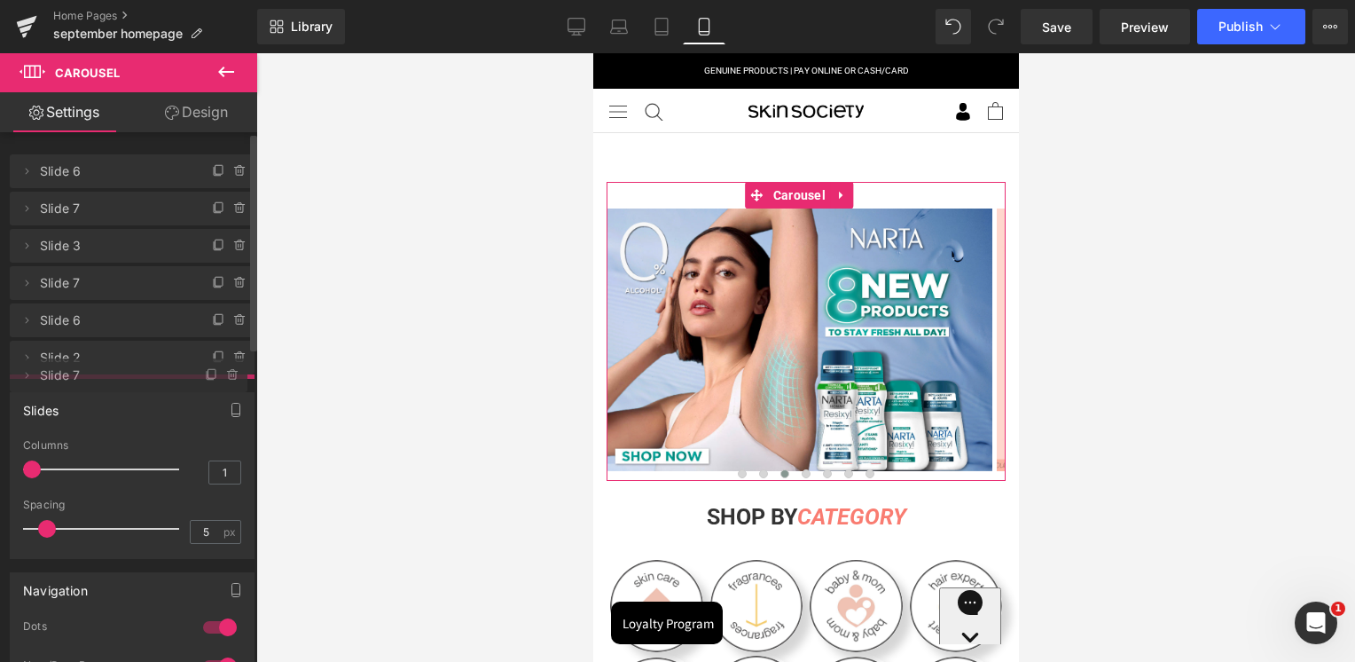
drag, startPoint x: 108, startPoint y: 211, endPoint x: 114, endPoint y: 378, distance: 166.8
click at [114, 378] on span "Slide 7" at bounding box center [111, 375] width 142 height 34
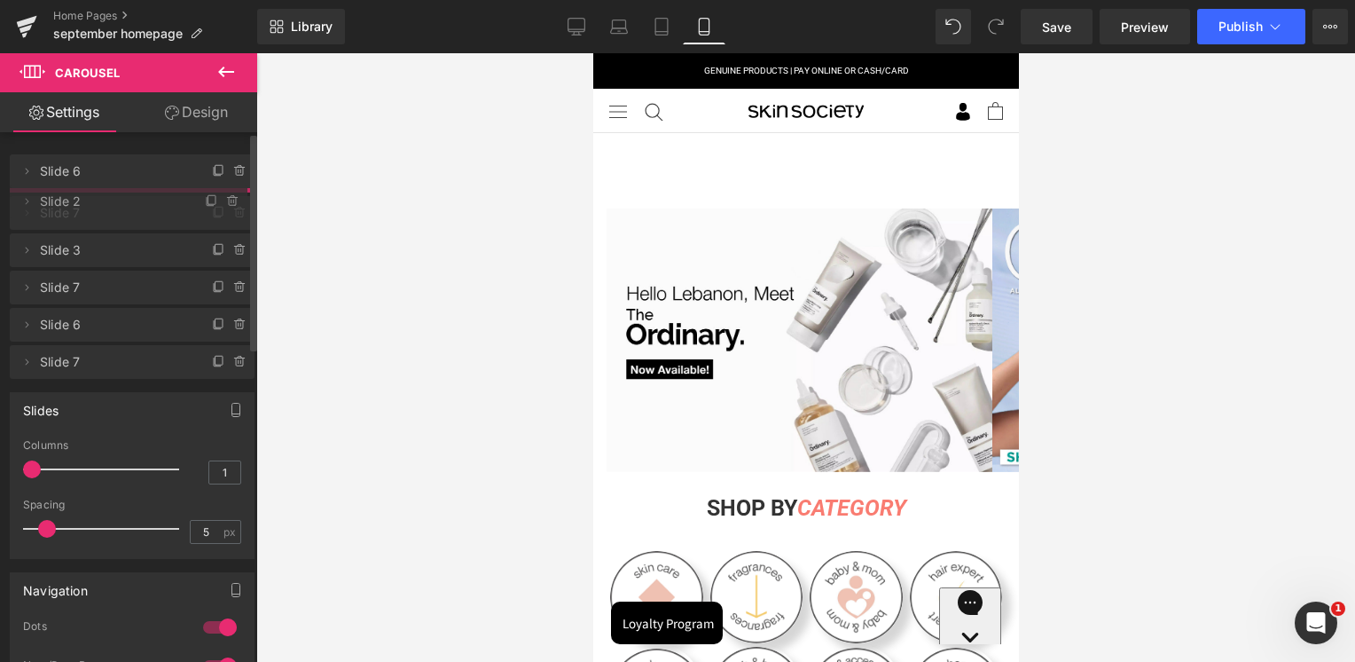
drag, startPoint x: 103, startPoint y: 353, endPoint x: 123, endPoint y: 197, distance: 157.4
click at [123, 197] on span "Slide 2" at bounding box center [111, 201] width 142 height 34
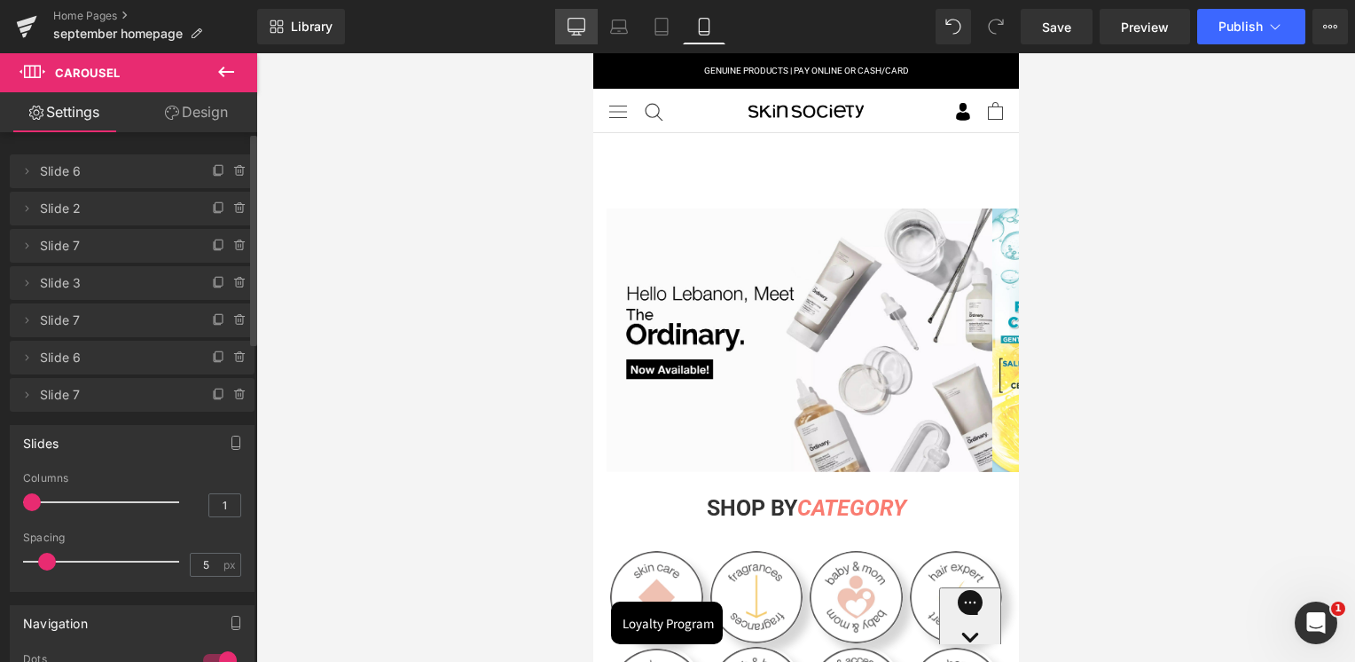
click at [571, 32] on icon at bounding box center [577, 27] width 18 height 18
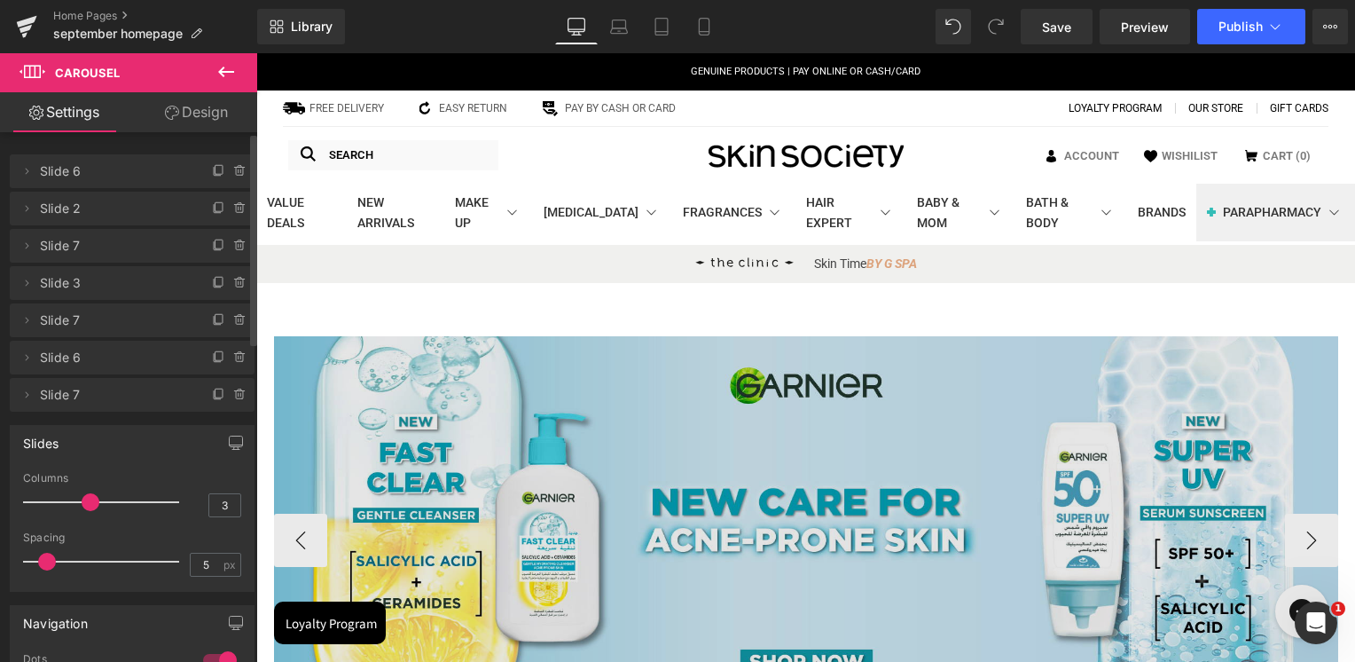
scroll to position [177, 0]
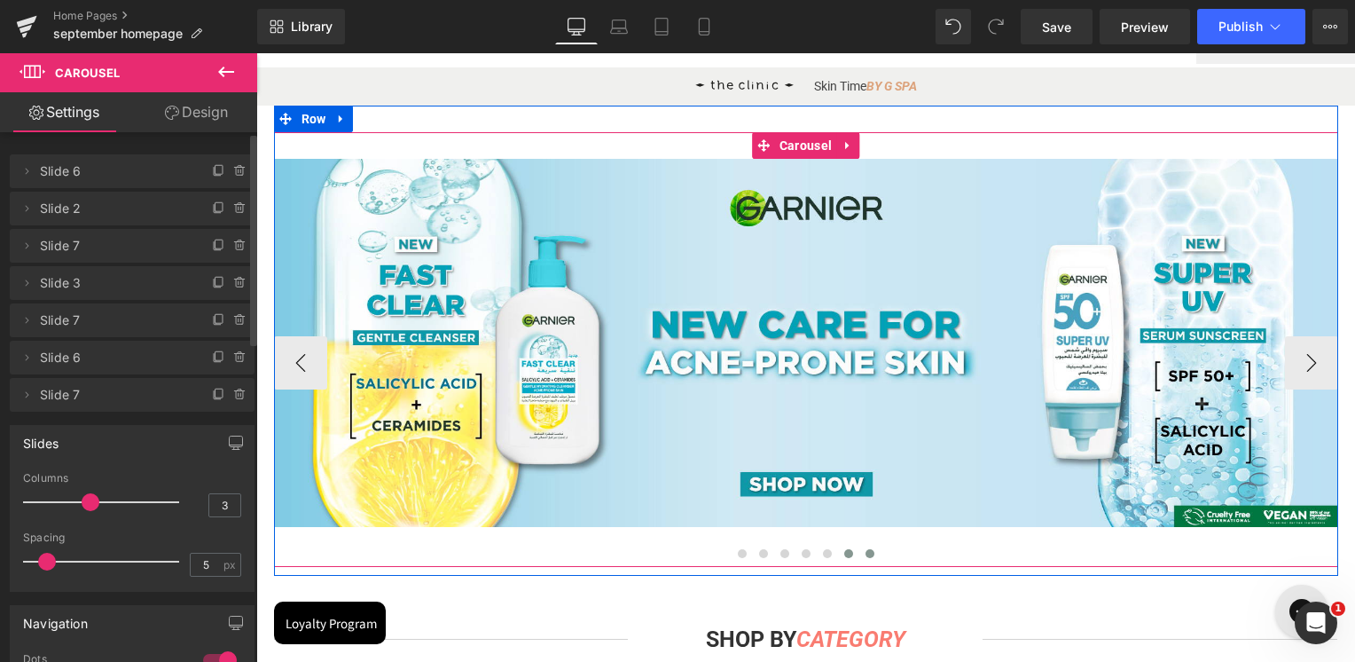
click at [844, 555] on span at bounding box center [848, 553] width 9 height 9
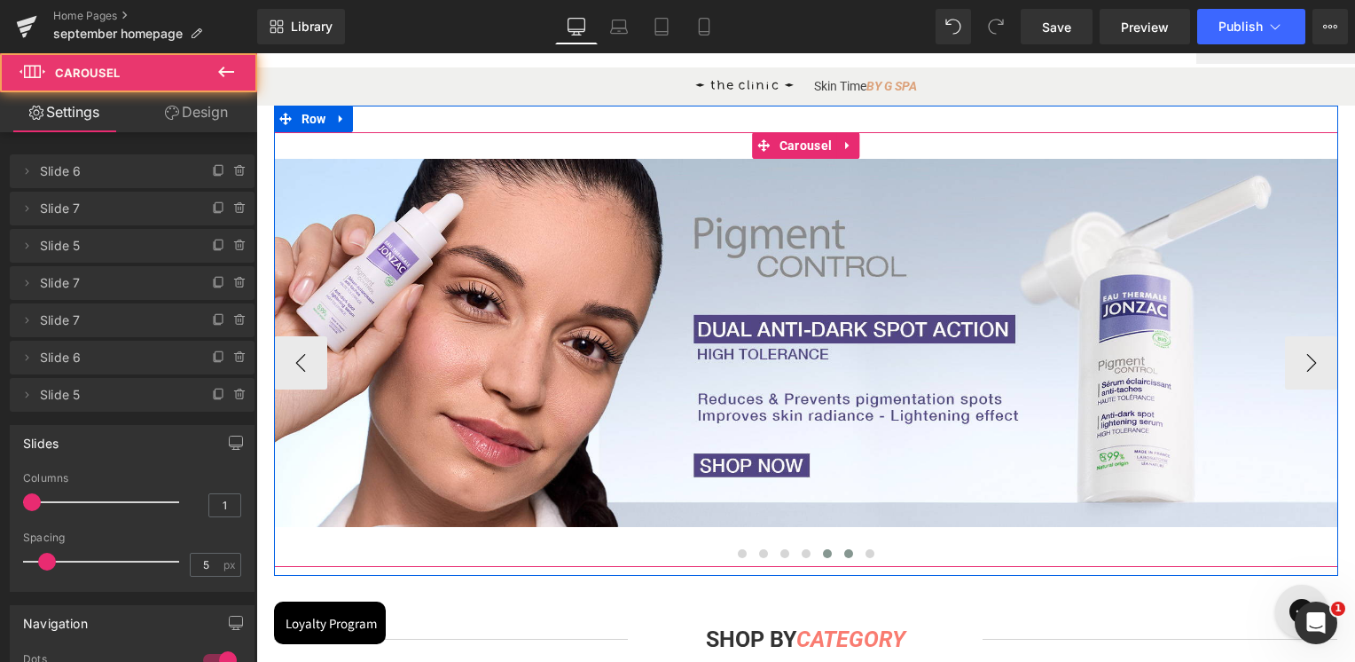
click at [823, 553] on span at bounding box center [827, 553] width 9 height 9
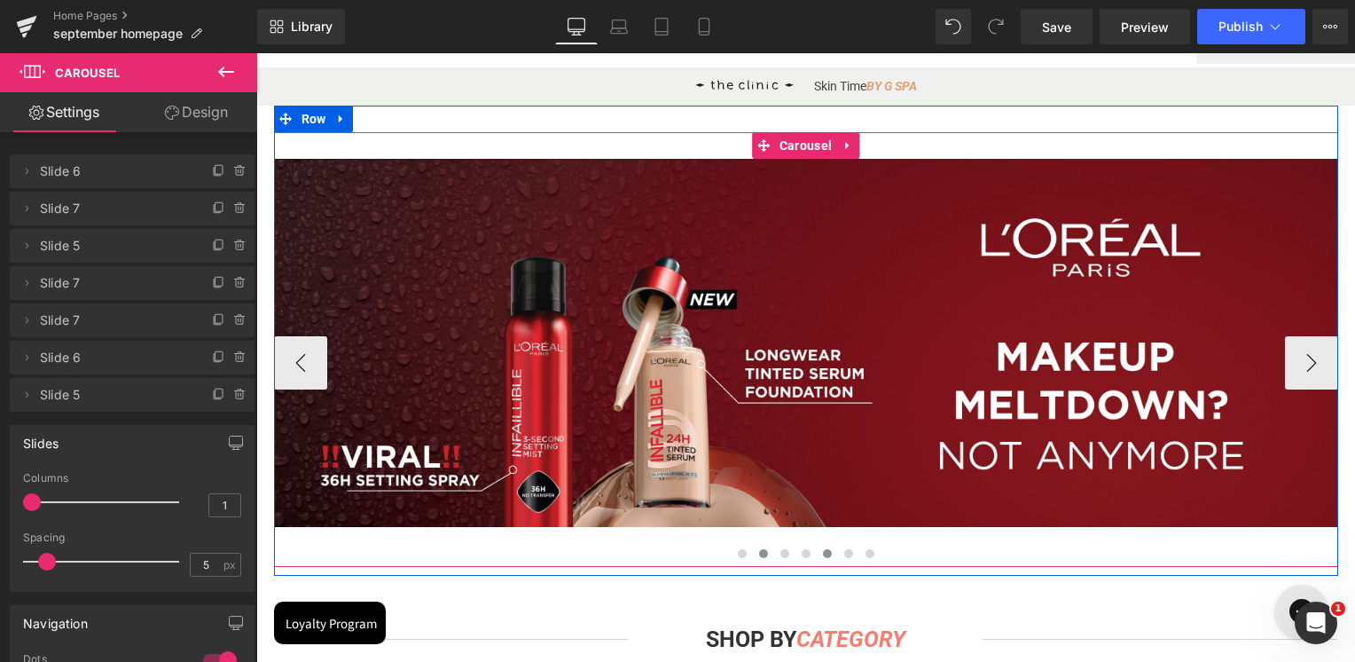
click at [759, 549] on button at bounding box center [763, 554] width 21 height 18
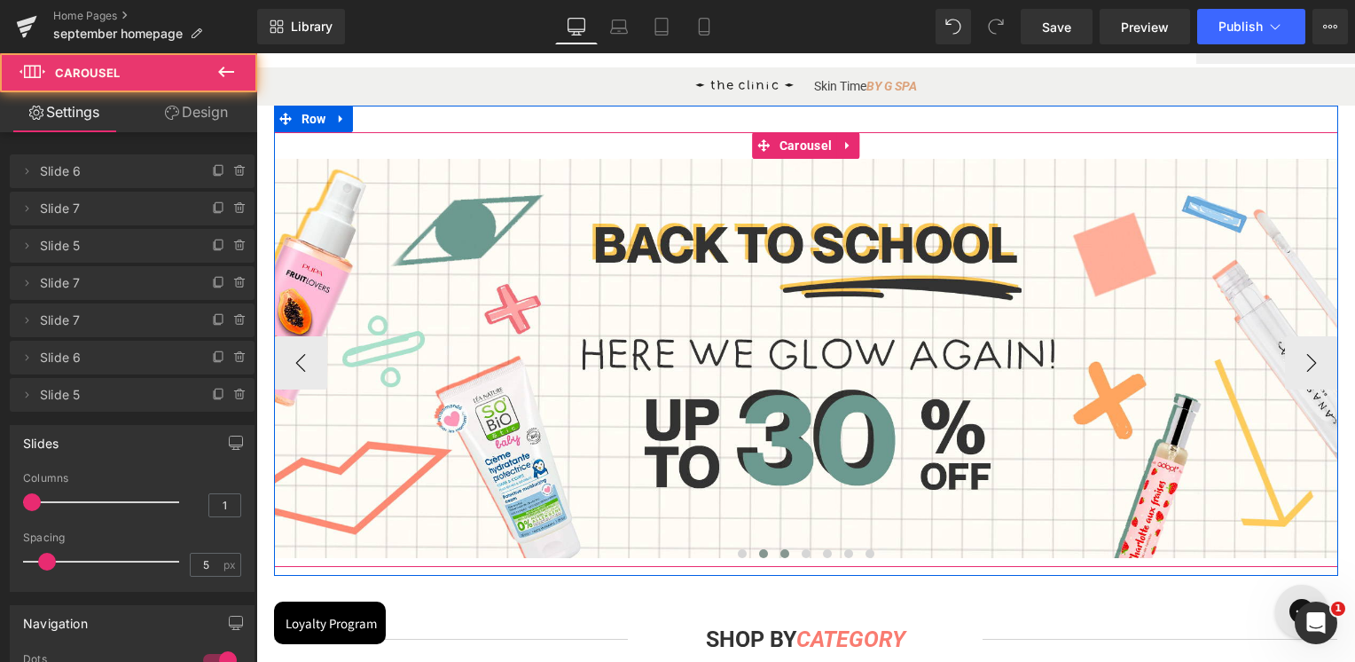
click at [781, 554] on span at bounding box center [785, 553] width 9 height 9
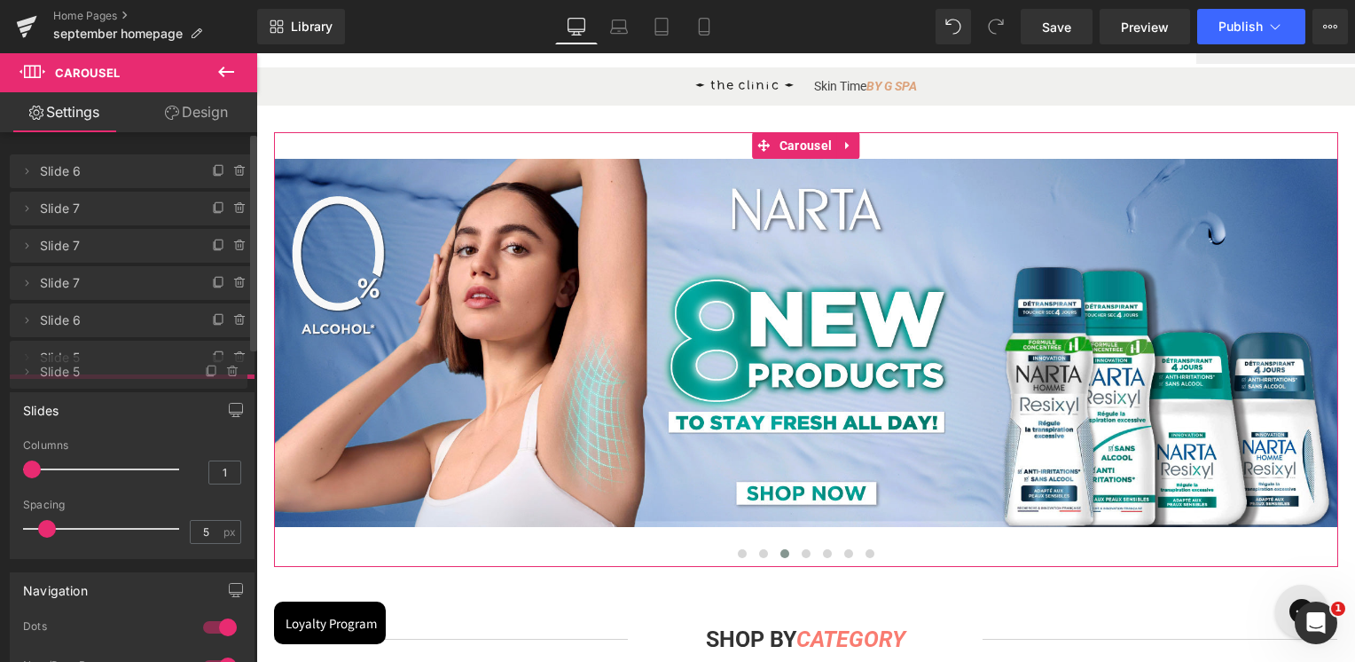
drag, startPoint x: 79, startPoint y: 254, endPoint x: 78, endPoint y: 380, distance: 125.9
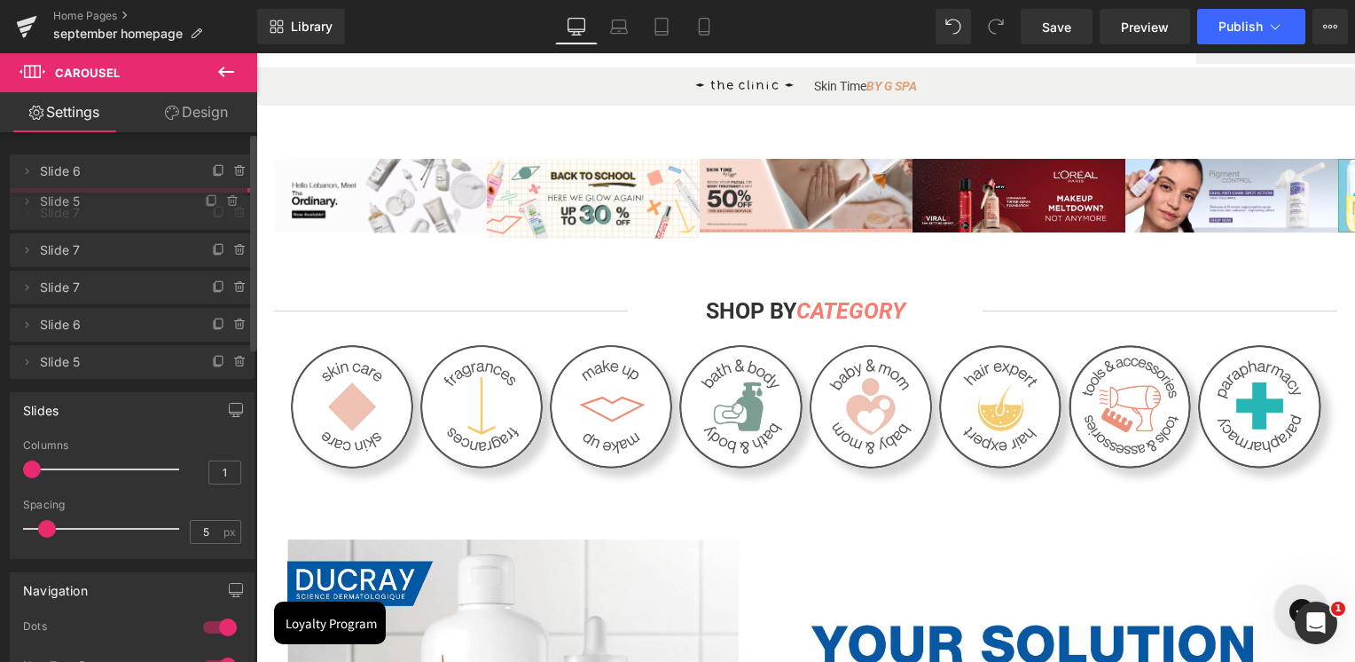
drag, startPoint x: 88, startPoint y: 357, endPoint x: 89, endPoint y: 200, distance: 156.1
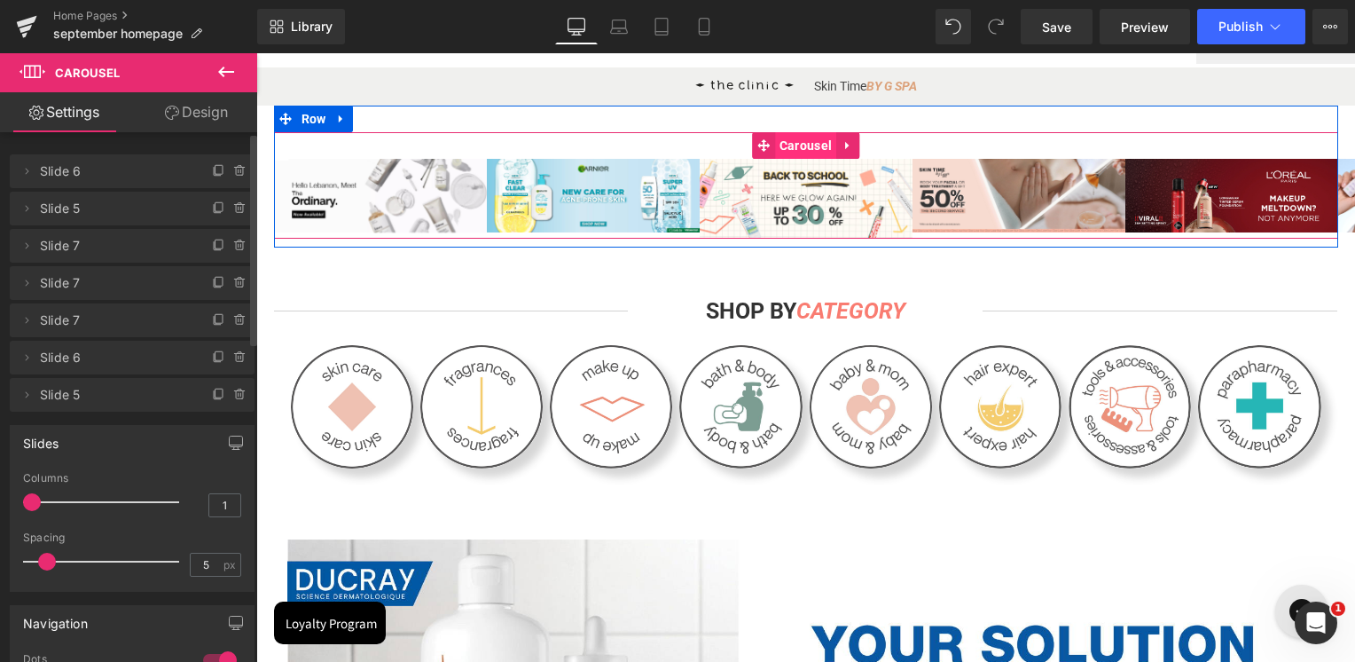
click at [806, 147] on span "Carousel" at bounding box center [805, 145] width 61 height 27
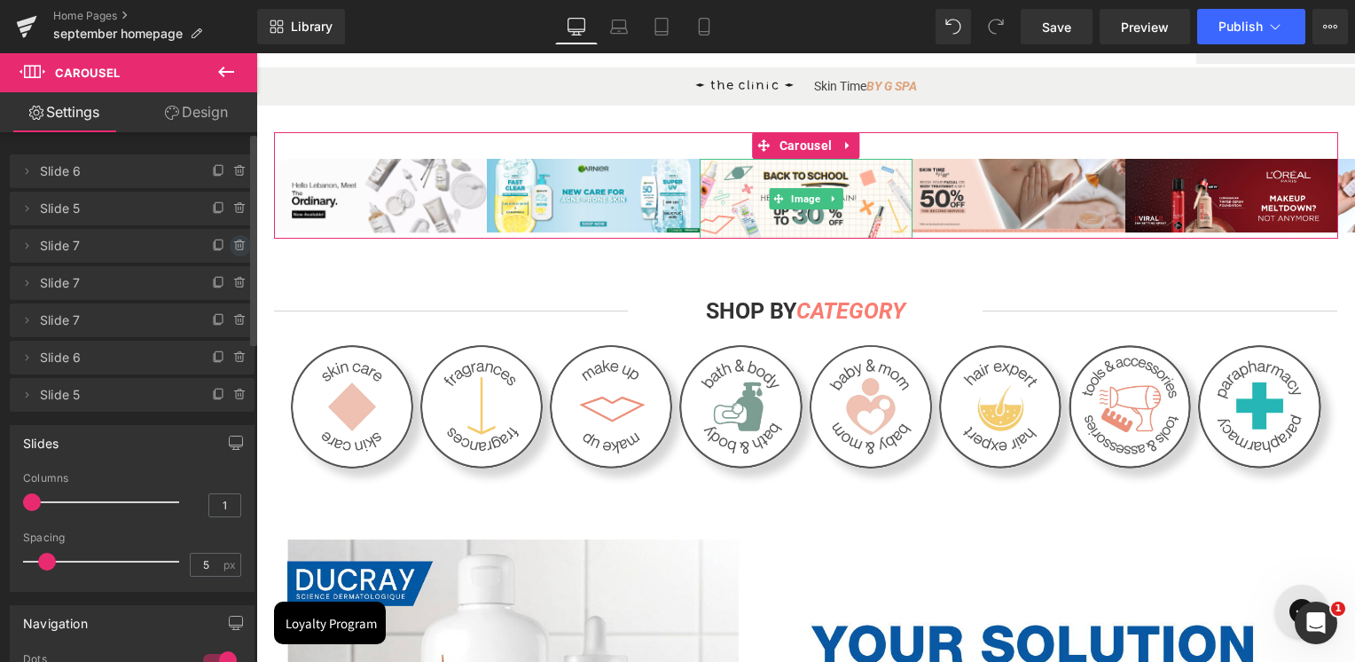
click at [237, 249] on icon at bounding box center [240, 246] width 14 height 14
click at [237, 248] on button "Delete" at bounding box center [221, 246] width 56 height 23
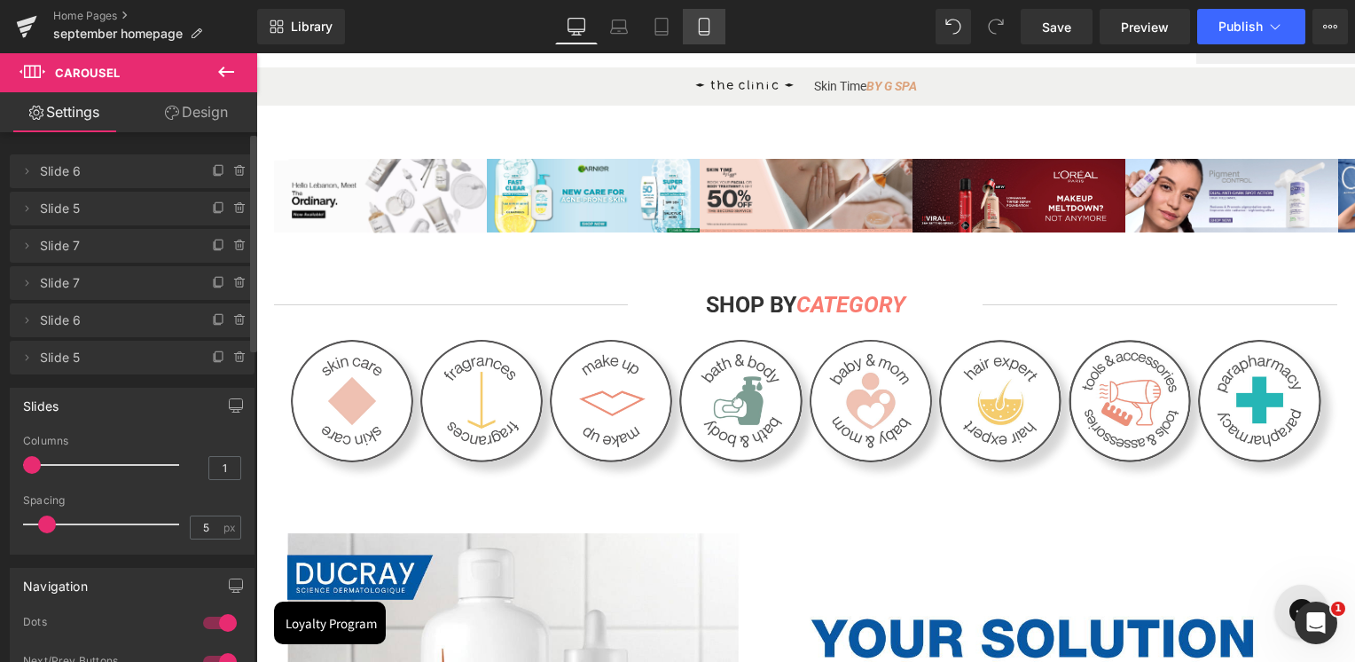
click at [709, 29] on icon at bounding box center [704, 27] width 10 height 17
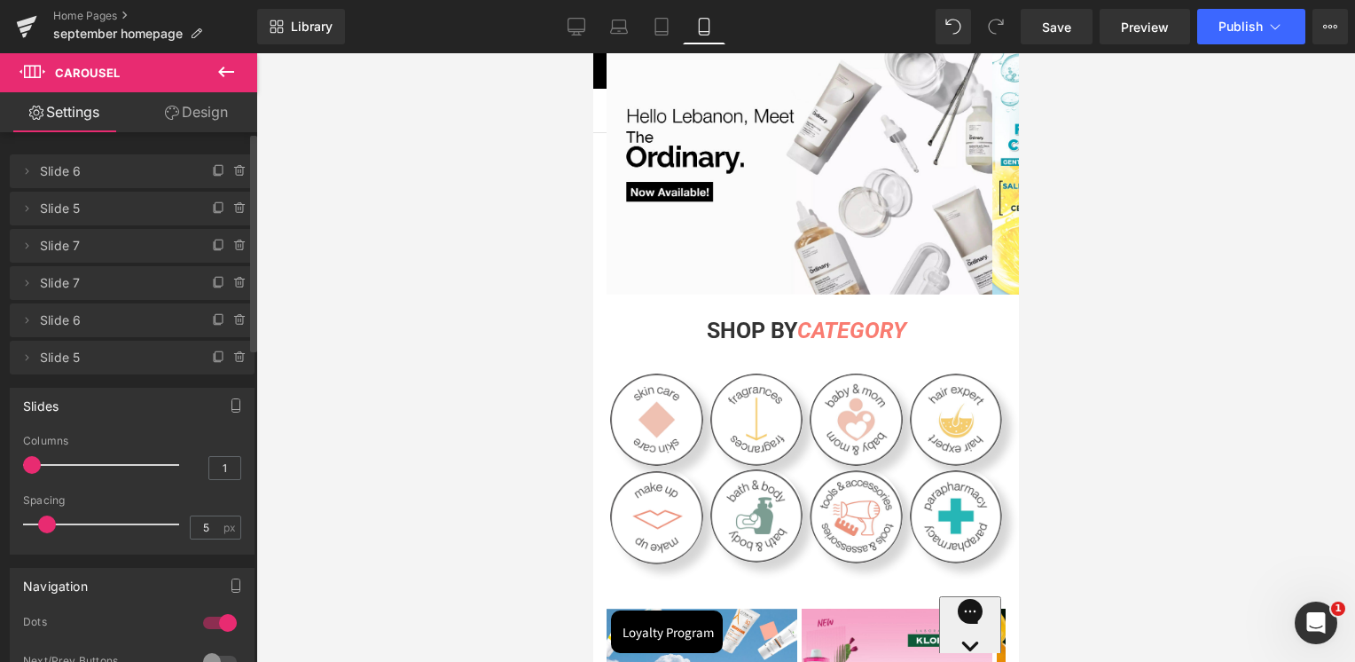
scroll to position [0, 0]
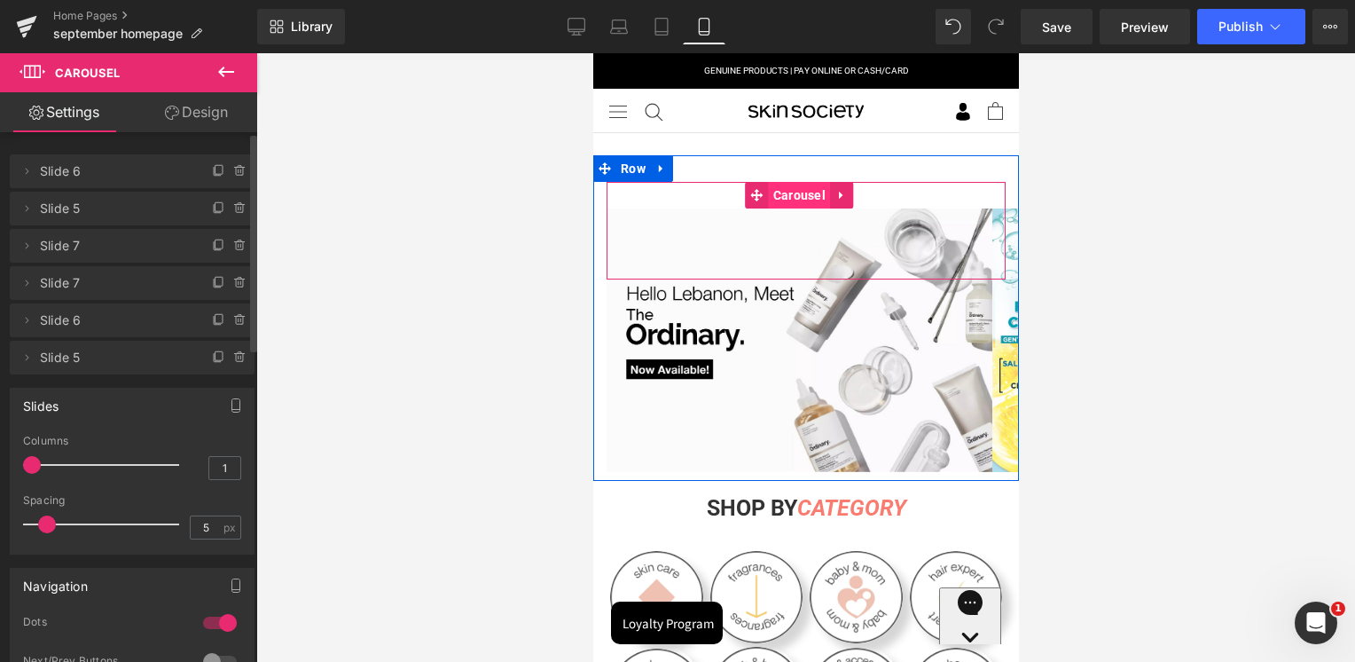
click at [806, 201] on span "Carousel" at bounding box center [798, 195] width 61 height 27
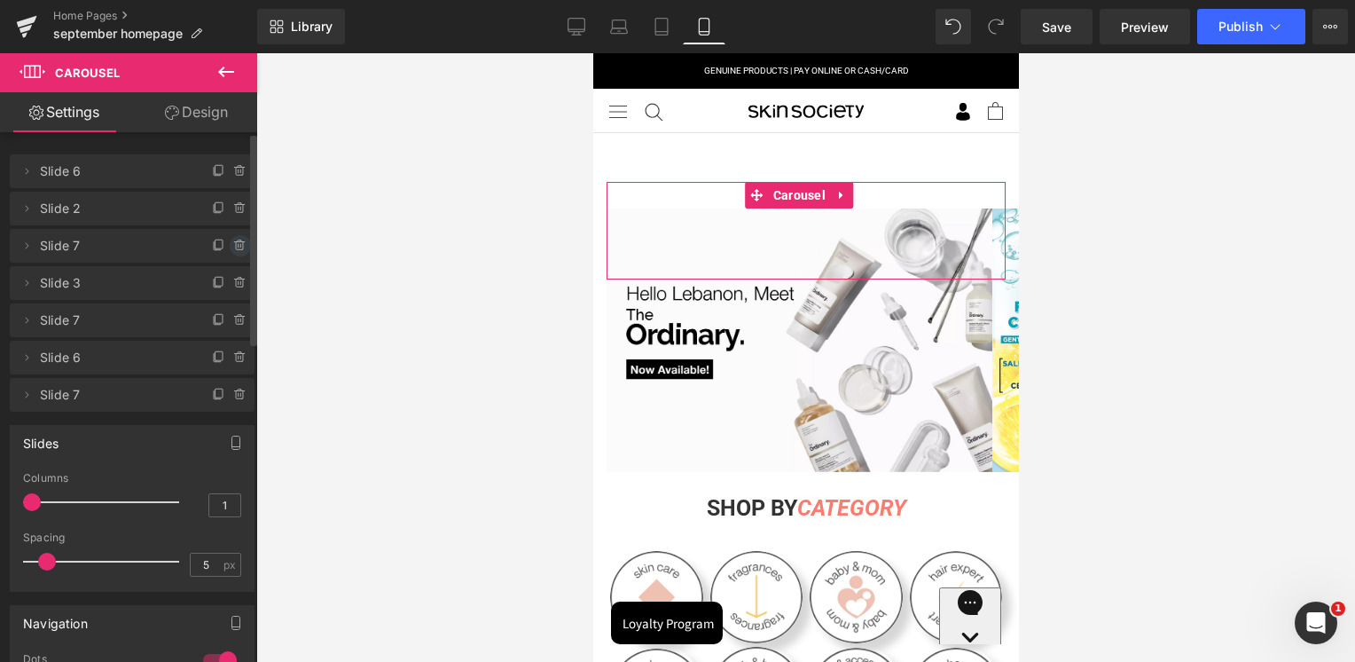
click at [234, 244] on icon at bounding box center [240, 246] width 14 height 14
click at [233, 246] on button "Delete" at bounding box center [221, 246] width 56 height 23
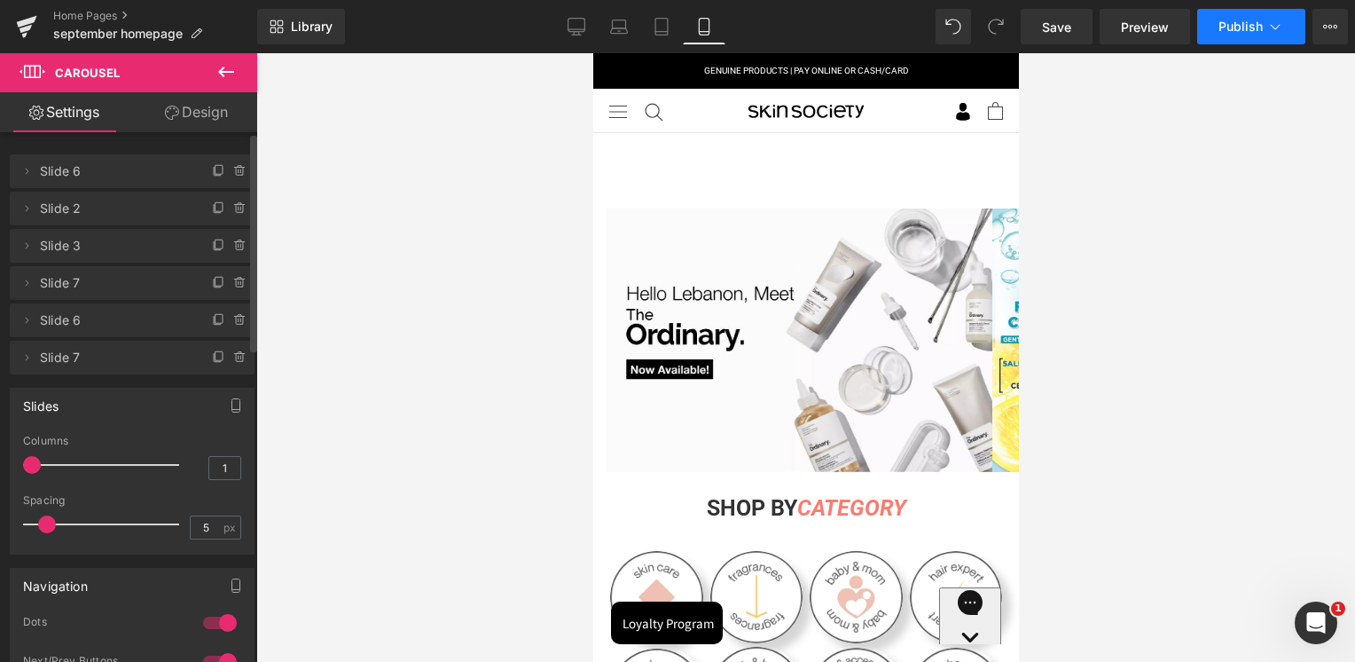
click at [1229, 22] on span "Publish" at bounding box center [1241, 27] width 44 height 14
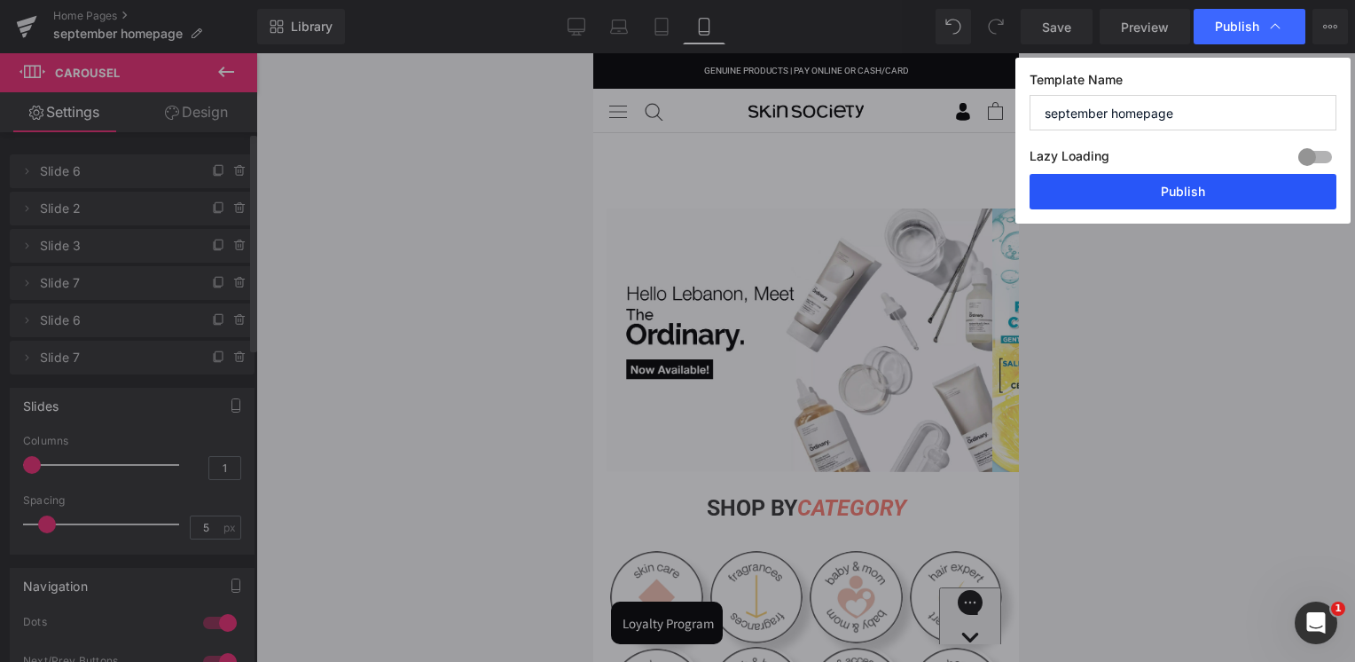
click at [1147, 189] on button "Publish" at bounding box center [1183, 191] width 307 height 35
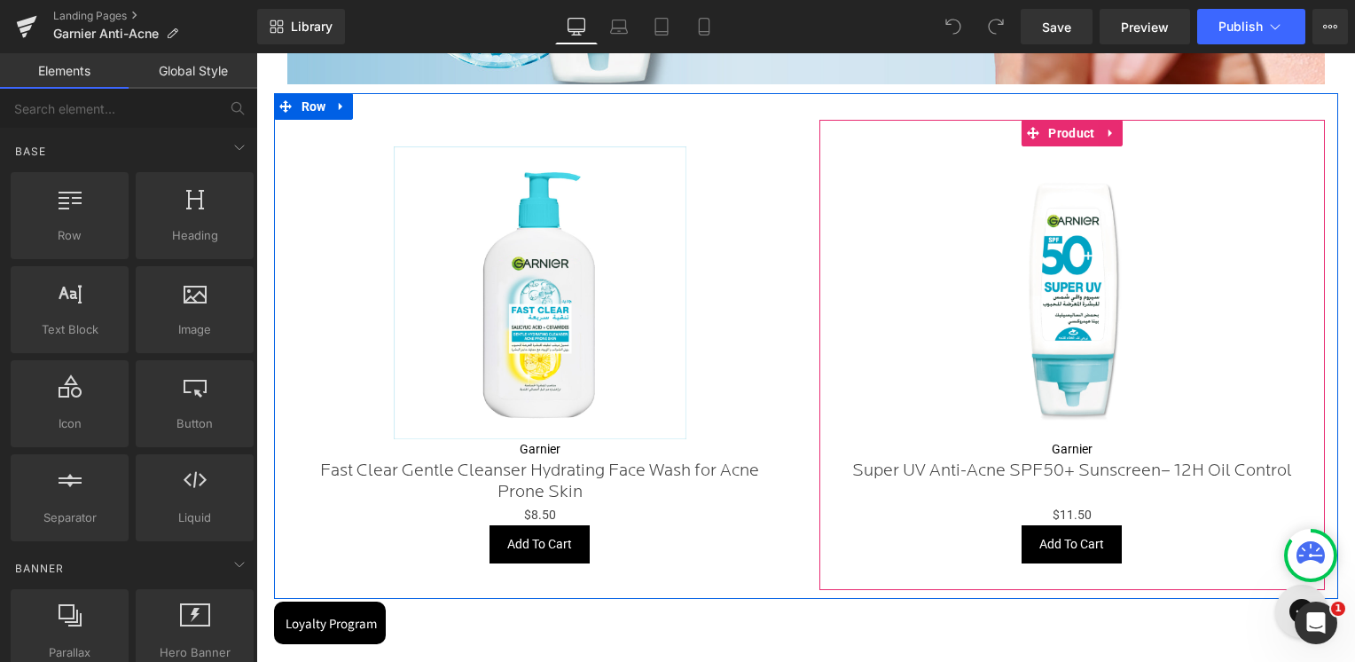
scroll to position [1596, 0]
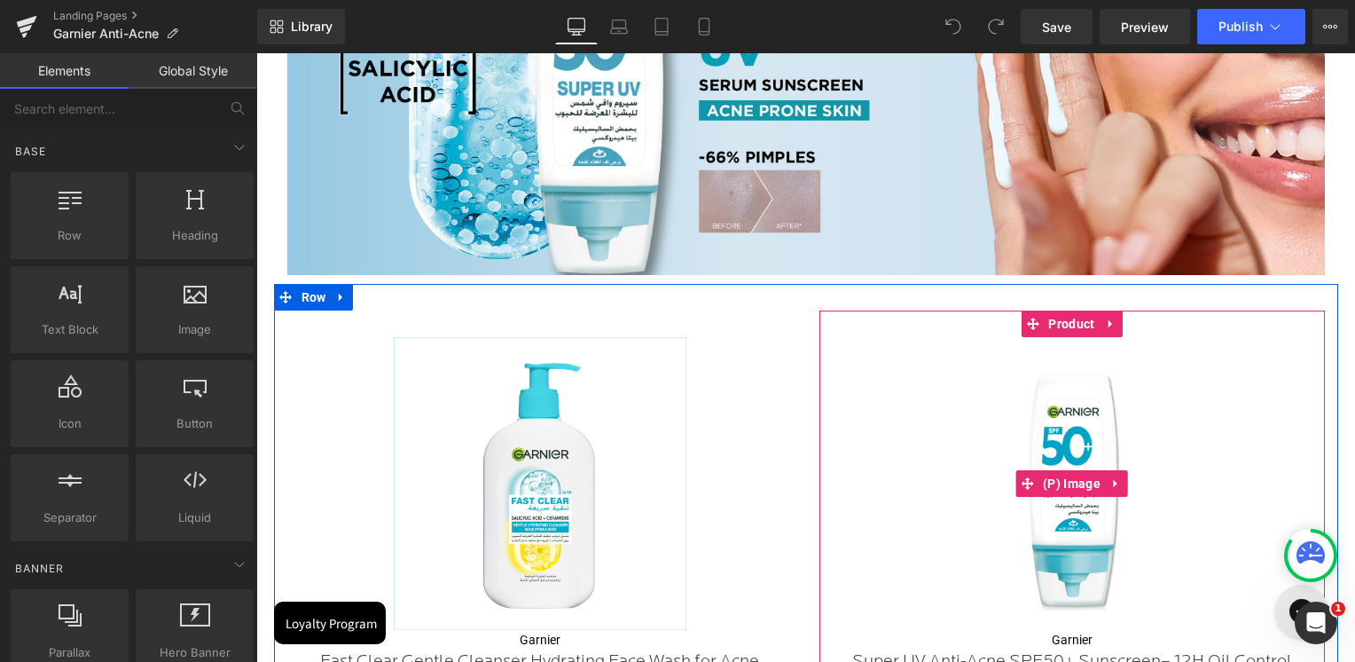
click at [1301, 354] on link "Sale Off" at bounding box center [1072, 483] width 488 height 293
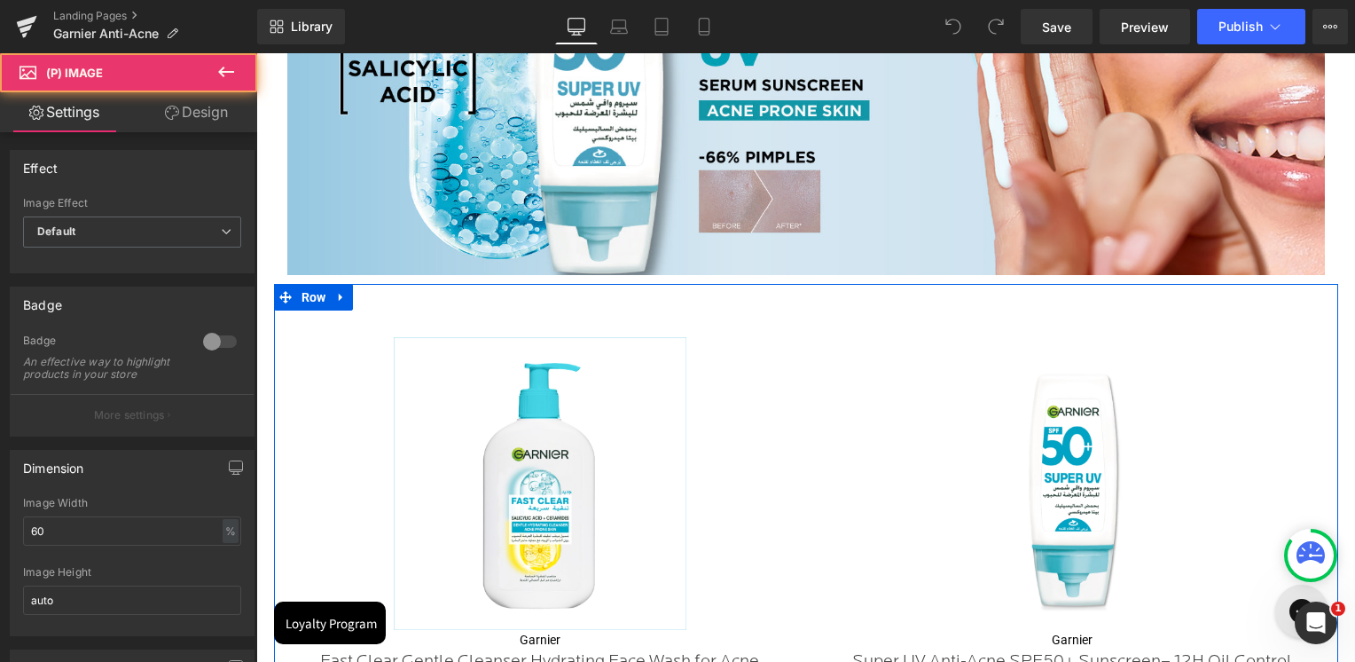
click at [591, 474] on img at bounding box center [540, 483] width 293 height 293
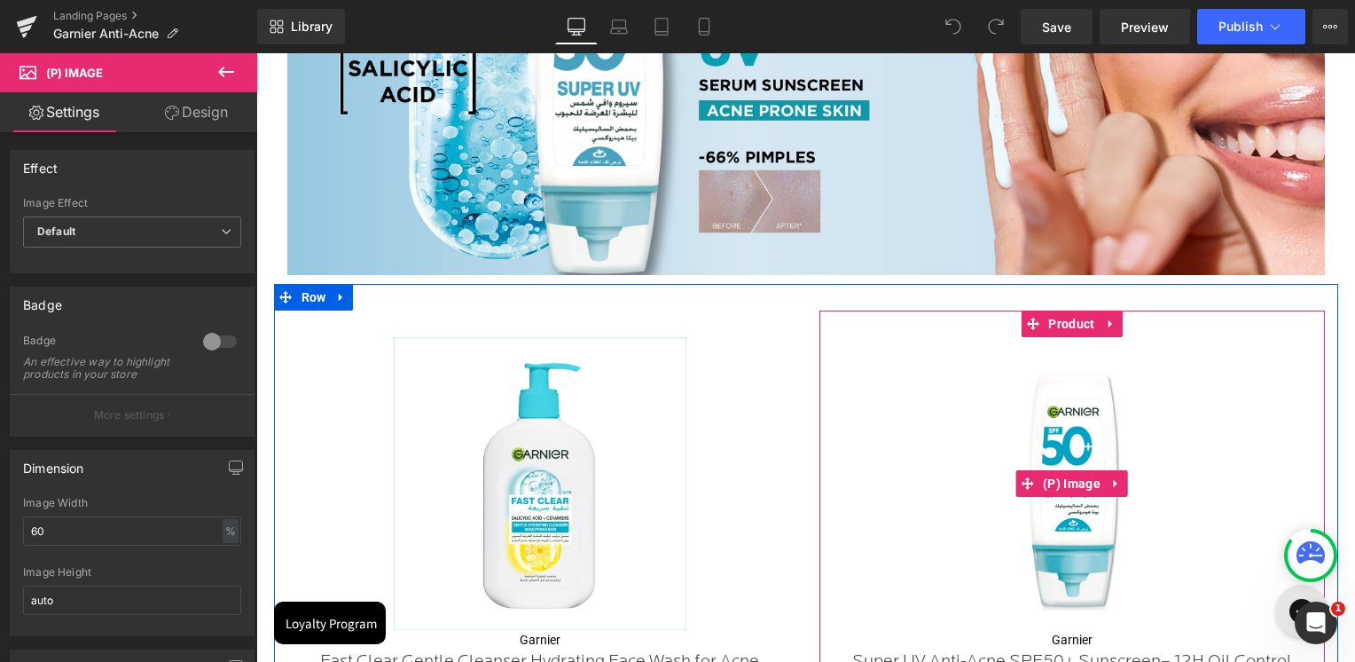
click at [1080, 416] on img at bounding box center [1072, 483] width 293 height 293
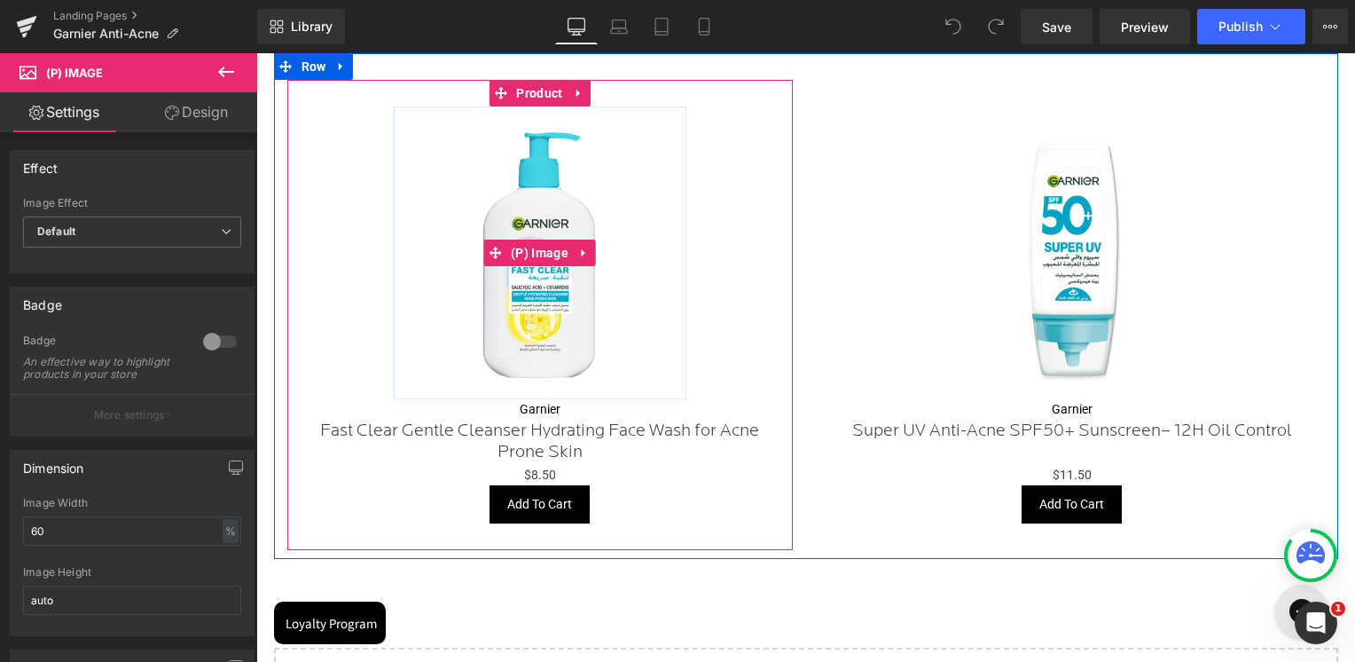
scroll to position [1863, 0]
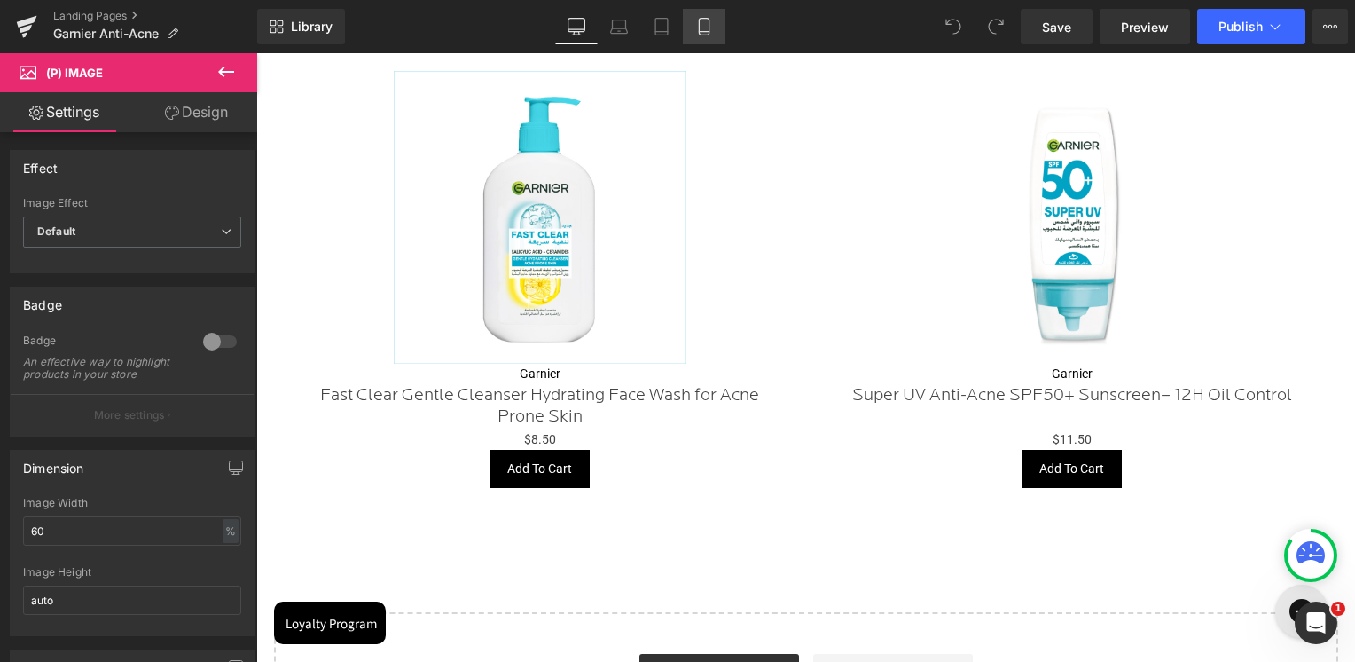
click at [698, 21] on icon at bounding box center [704, 27] width 18 height 18
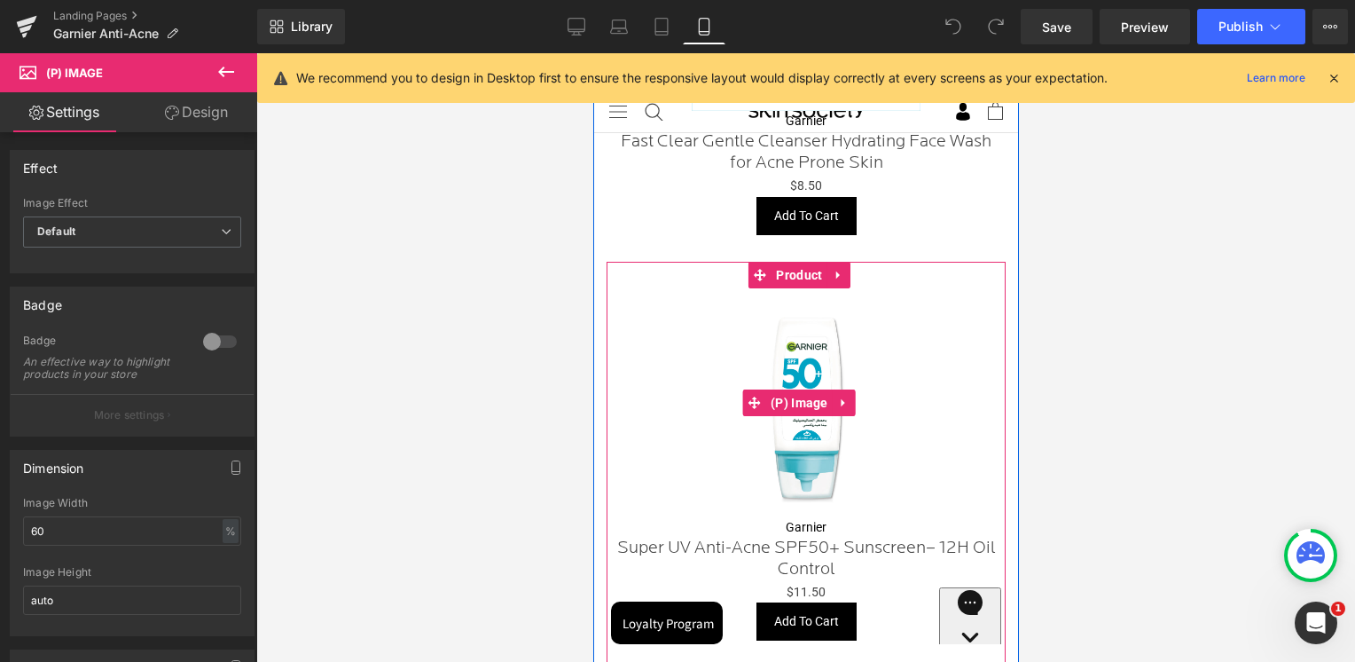
scroll to position [572, 0]
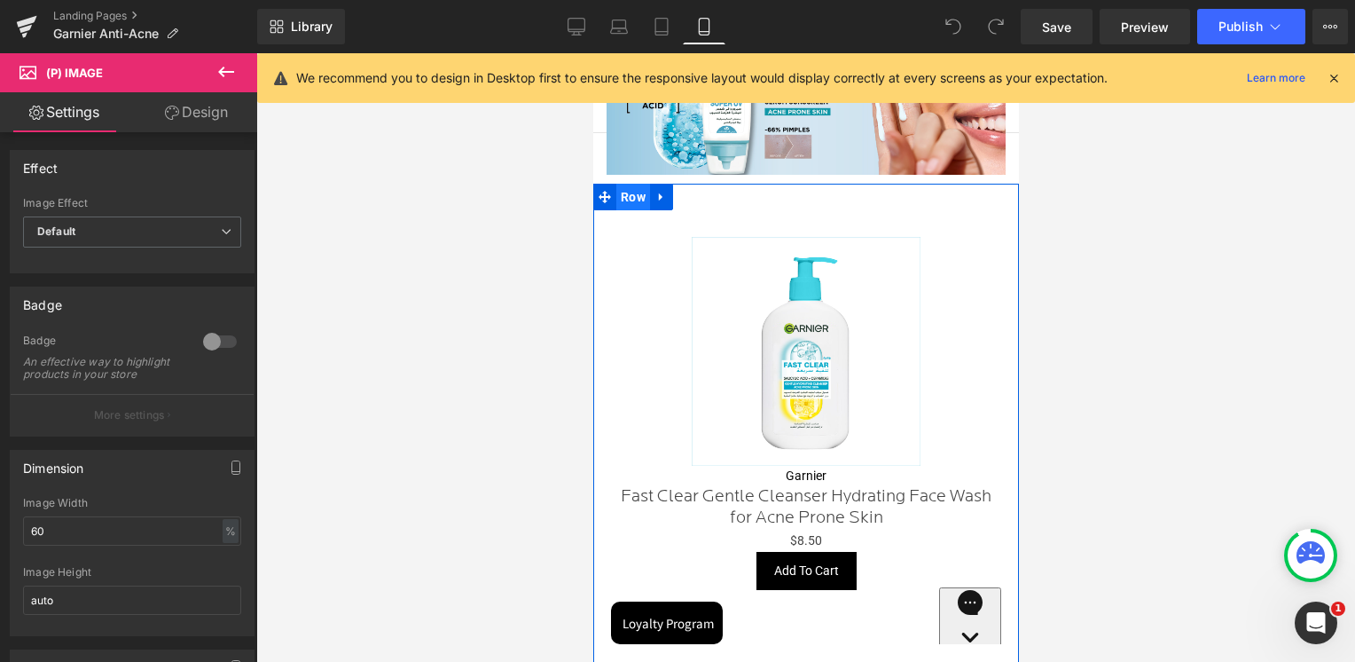
click at [639, 184] on span "Row" at bounding box center [633, 197] width 34 height 27
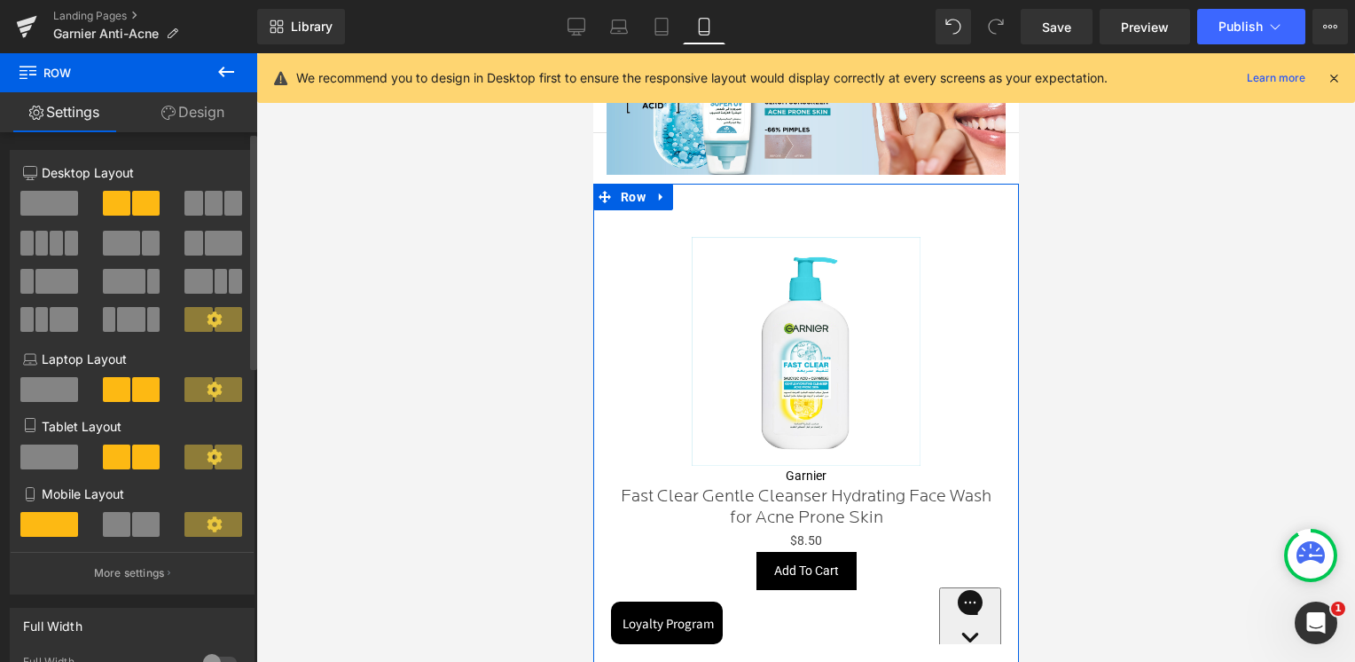
click at [123, 536] on span at bounding box center [116, 524] width 27 height 25
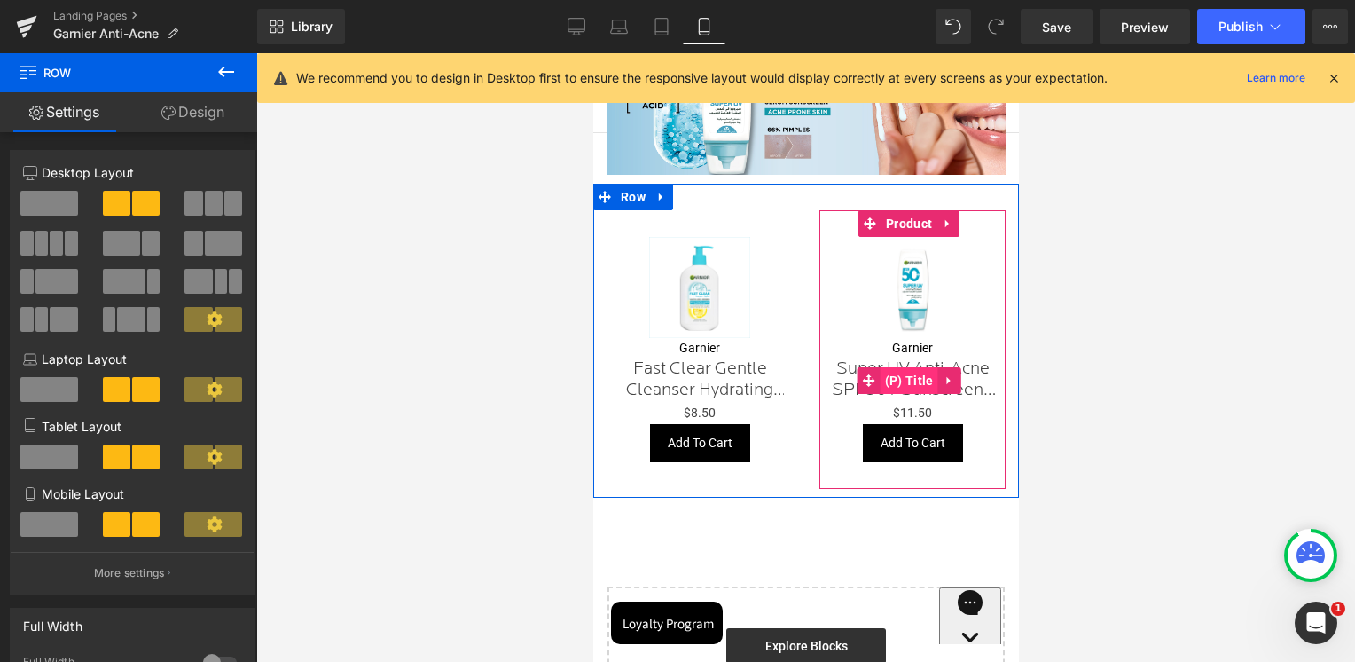
click at [897, 367] on span "(P) Title" at bounding box center [909, 380] width 58 height 27
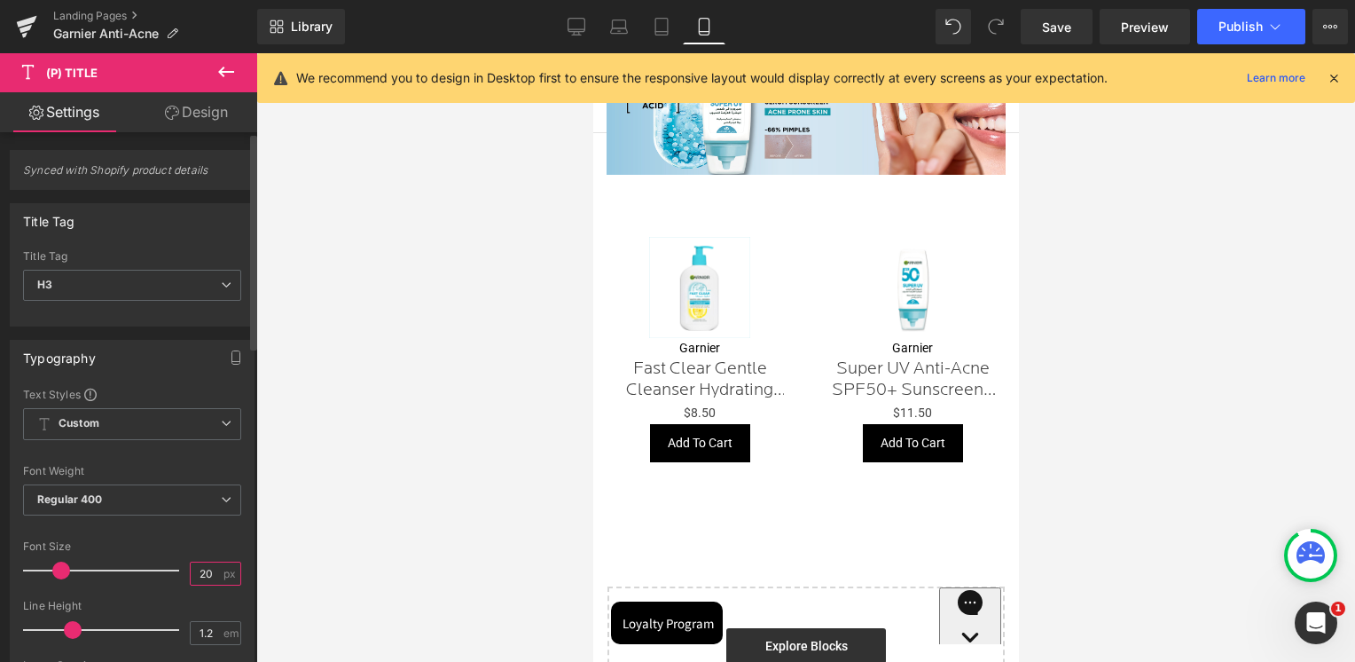
click at [202, 572] on input "20" at bounding box center [206, 573] width 31 height 22
type input "14"
click at [192, 530] on div at bounding box center [132, 530] width 218 height 12
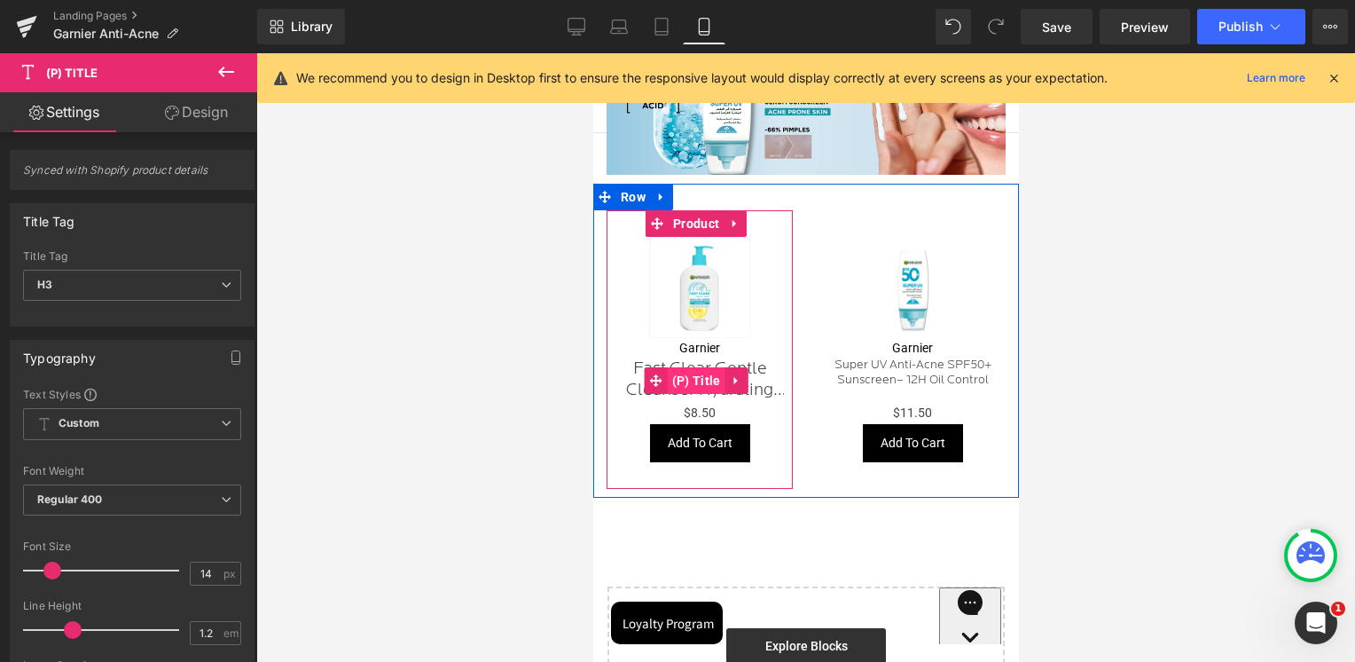
click at [704, 367] on span "(P) Title" at bounding box center [696, 380] width 58 height 27
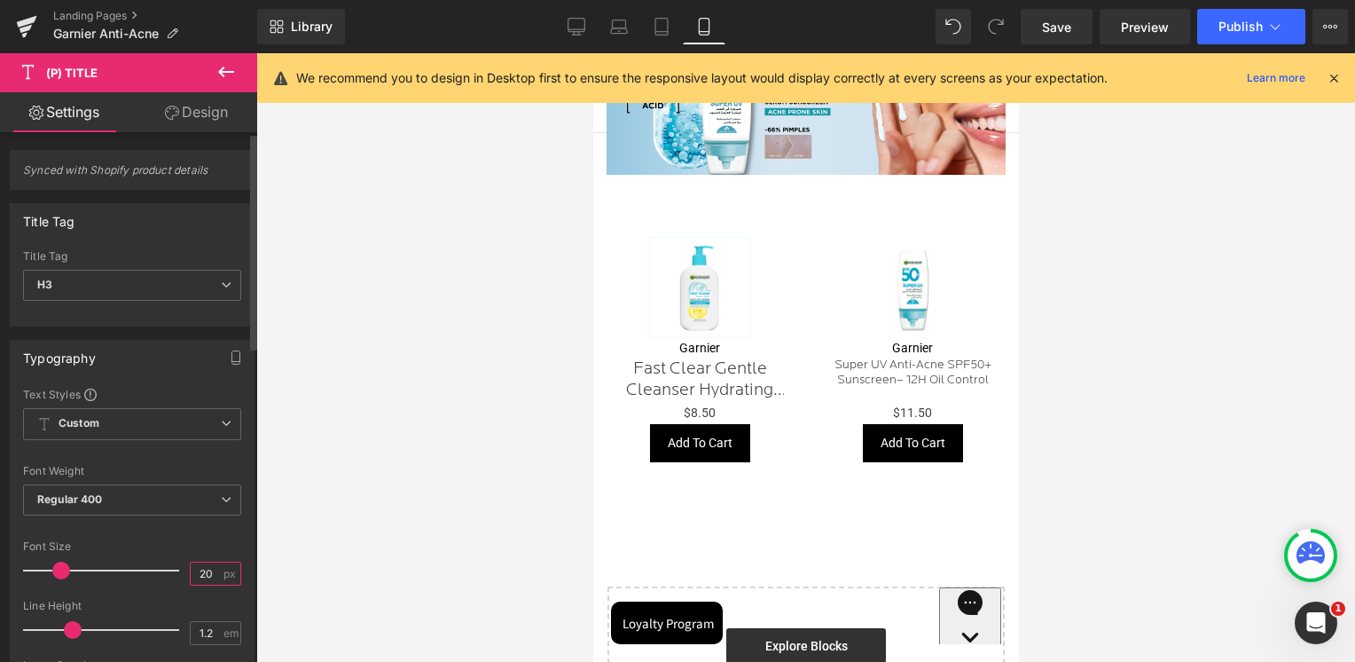
click at [191, 575] on input "20" at bounding box center [206, 573] width 31 height 22
type input "14"
click at [194, 545] on div "Font Size" at bounding box center [132, 546] width 218 height 12
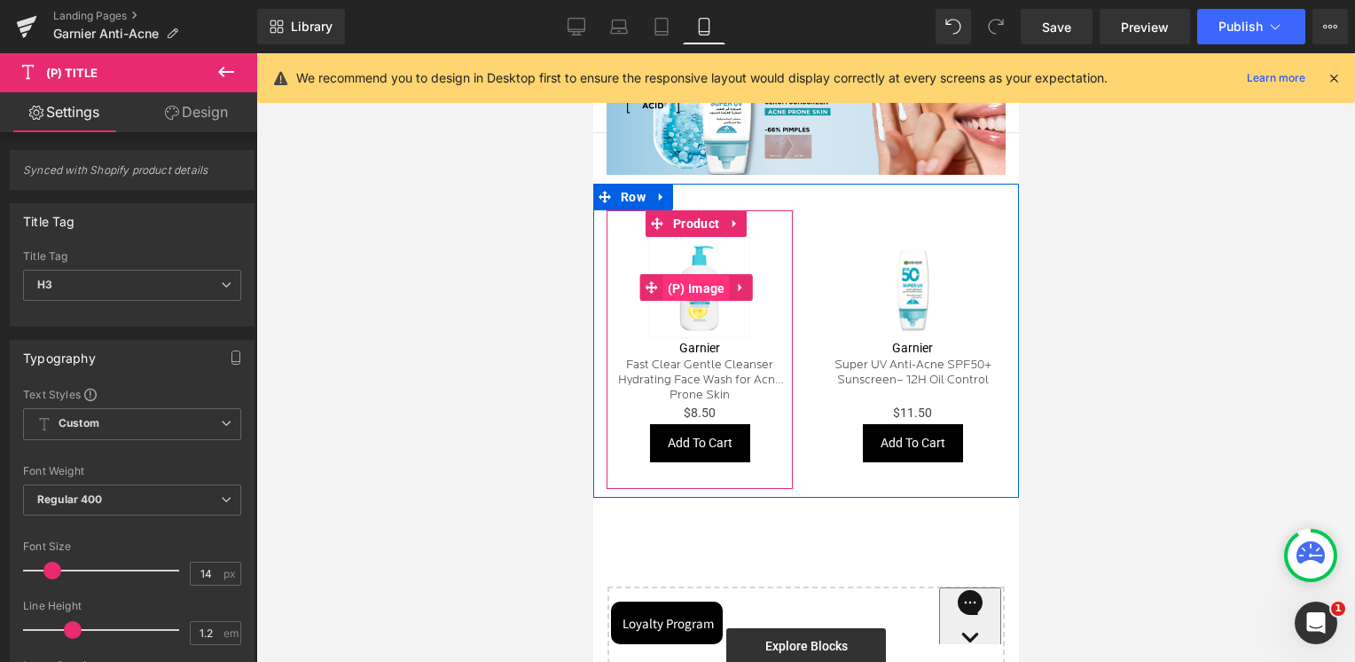
click at [707, 275] on span "(P) Image" at bounding box center [696, 288] width 67 height 27
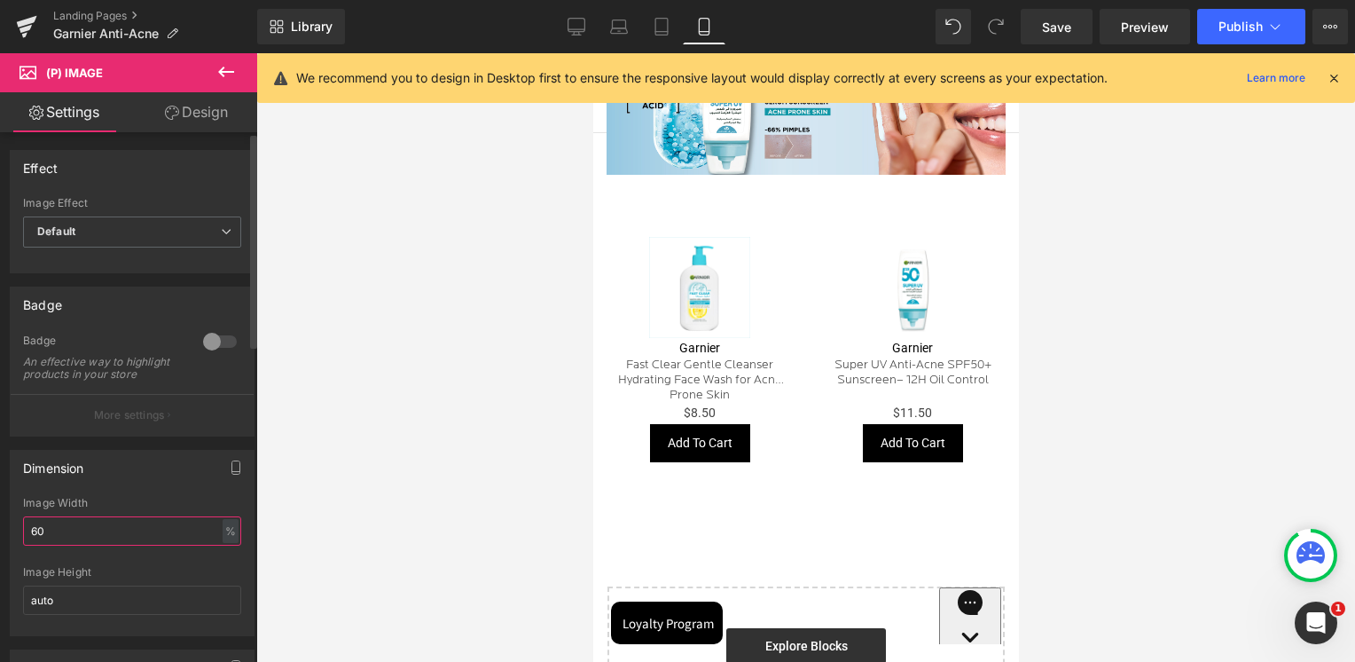
click at [74, 545] on input "60" at bounding box center [132, 530] width 218 height 29
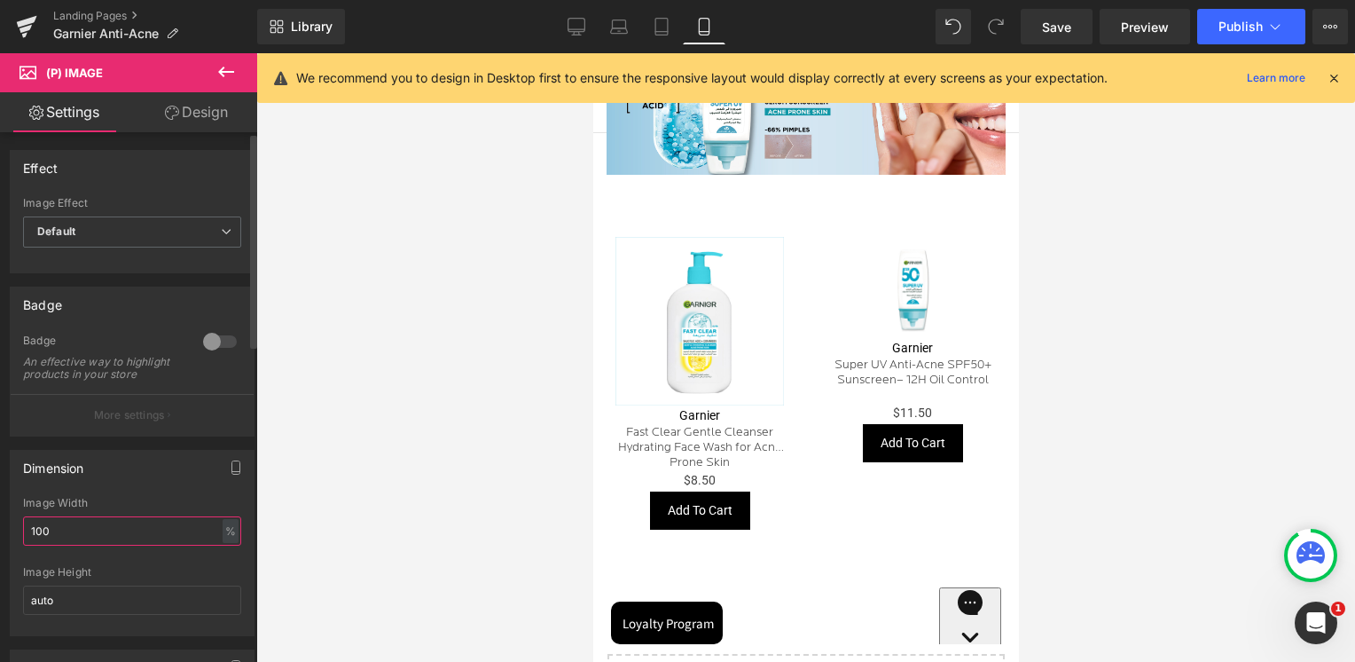
type input "100"
click at [105, 459] on div "Dimension 100% Image Width 100 % % px auto Image Height auto" at bounding box center [132, 543] width 245 height 186
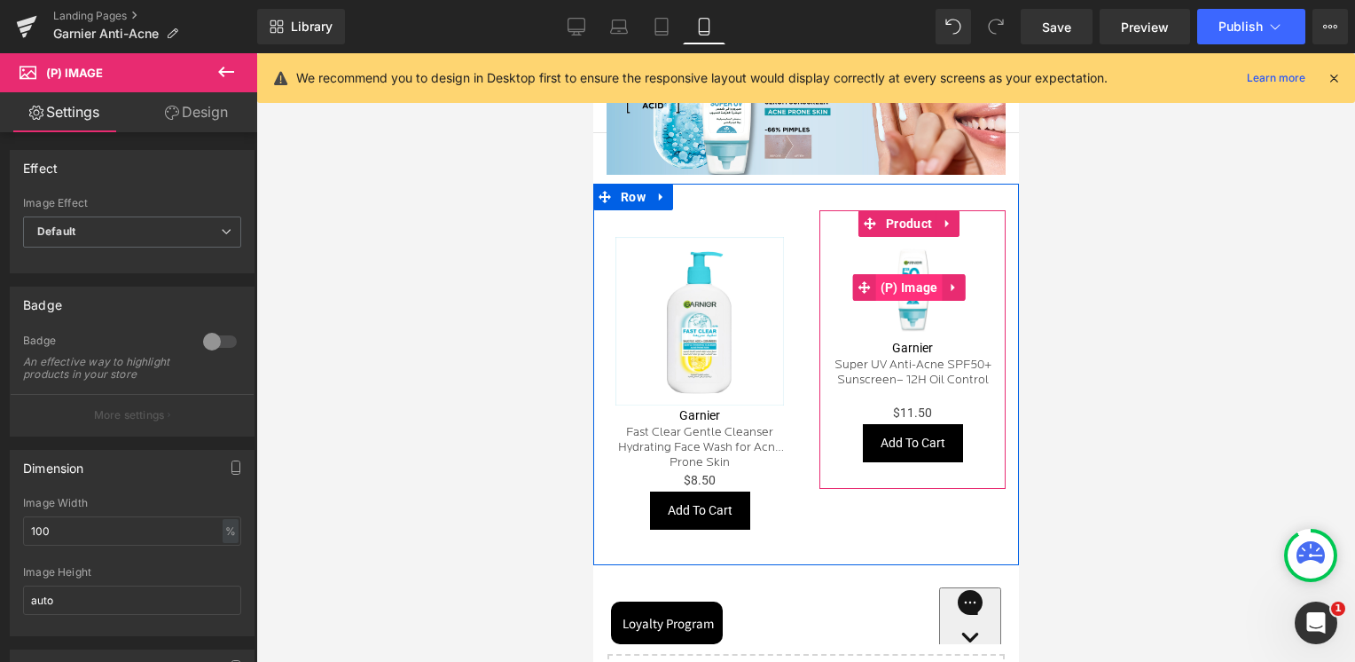
click at [906, 274] on span "(P) Image" at bounding box center [908, 287] width 67 height 27
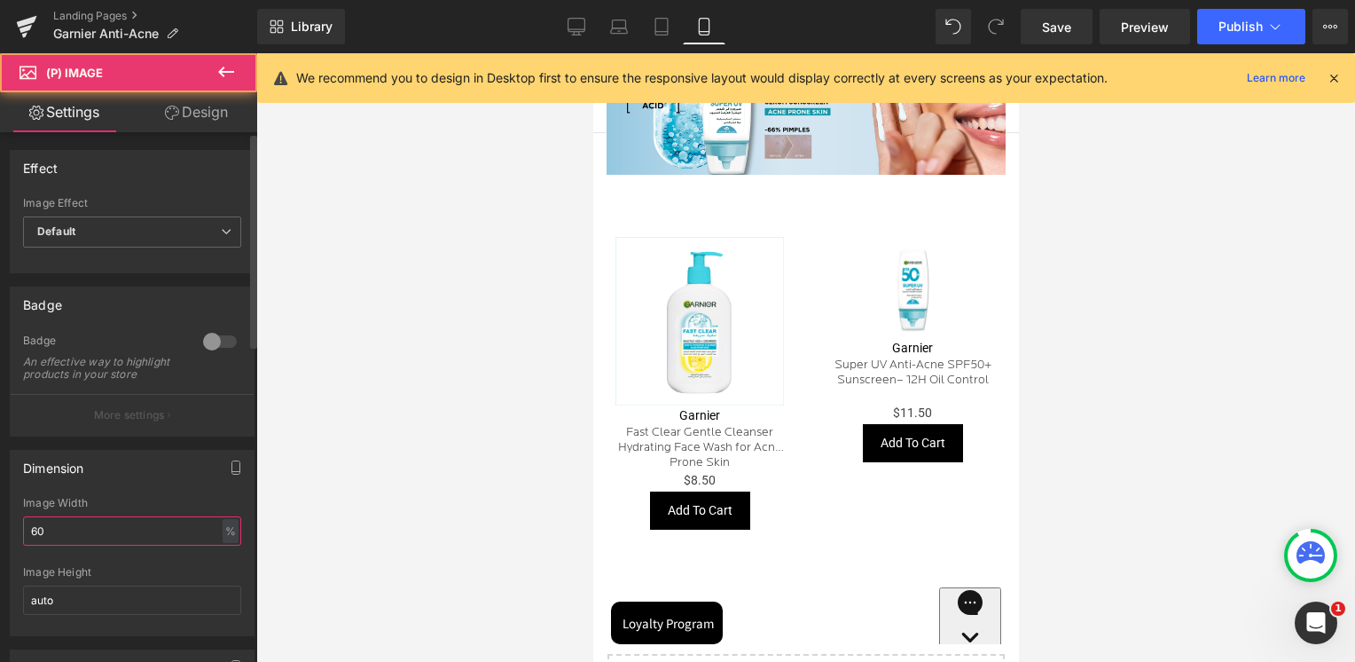
click at [99, 545] on input "60" at bounding box center [132, 530] width 218 height 29
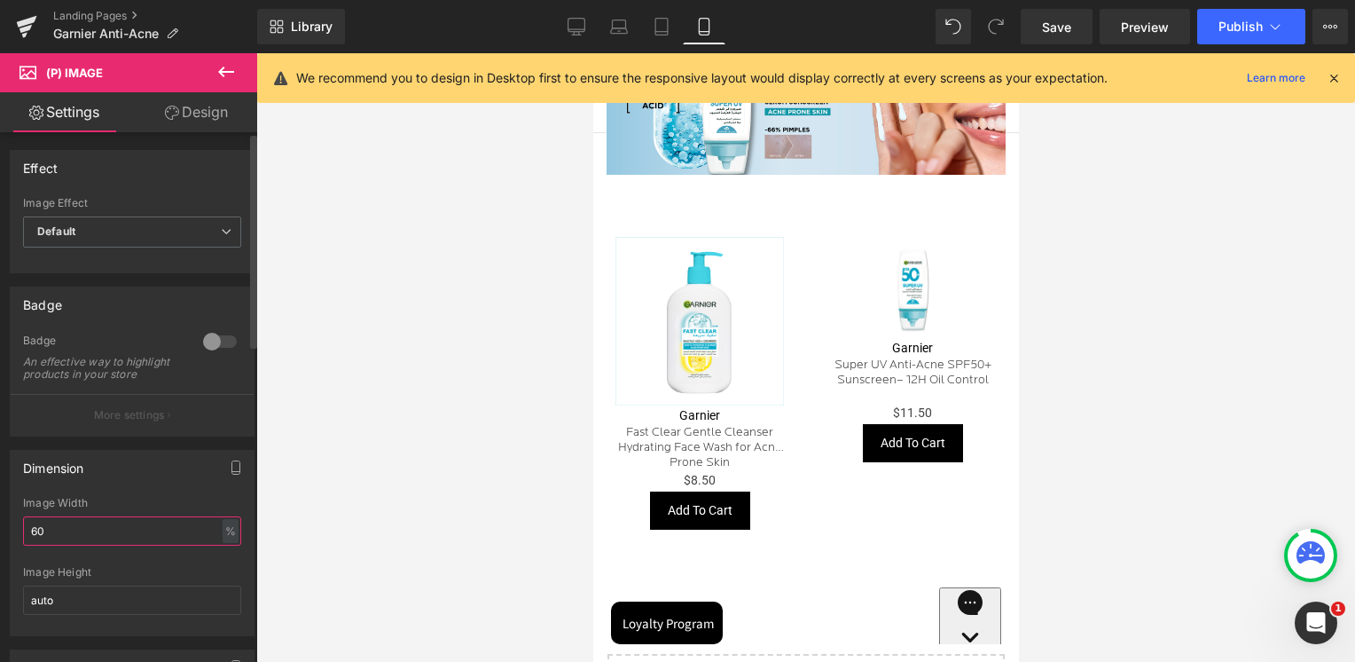
click at [99, 545] on input "60" at bounding box center [132, 530] width 218 height 29
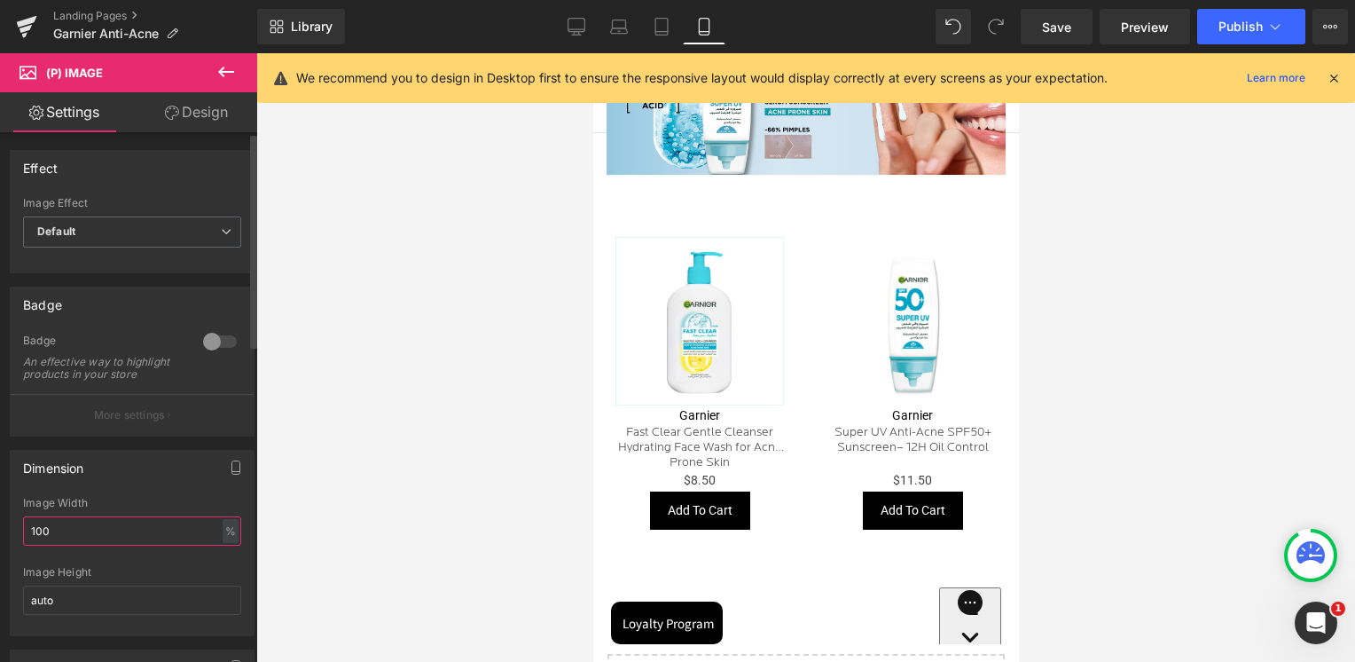
type input "100"
click at [184, 474] on div "Dimension" at bounding box center [132, 468] width 243 height 34
click at [562, 18] on link "Desktop" at bounding box center [576, 26] width 43 height 35
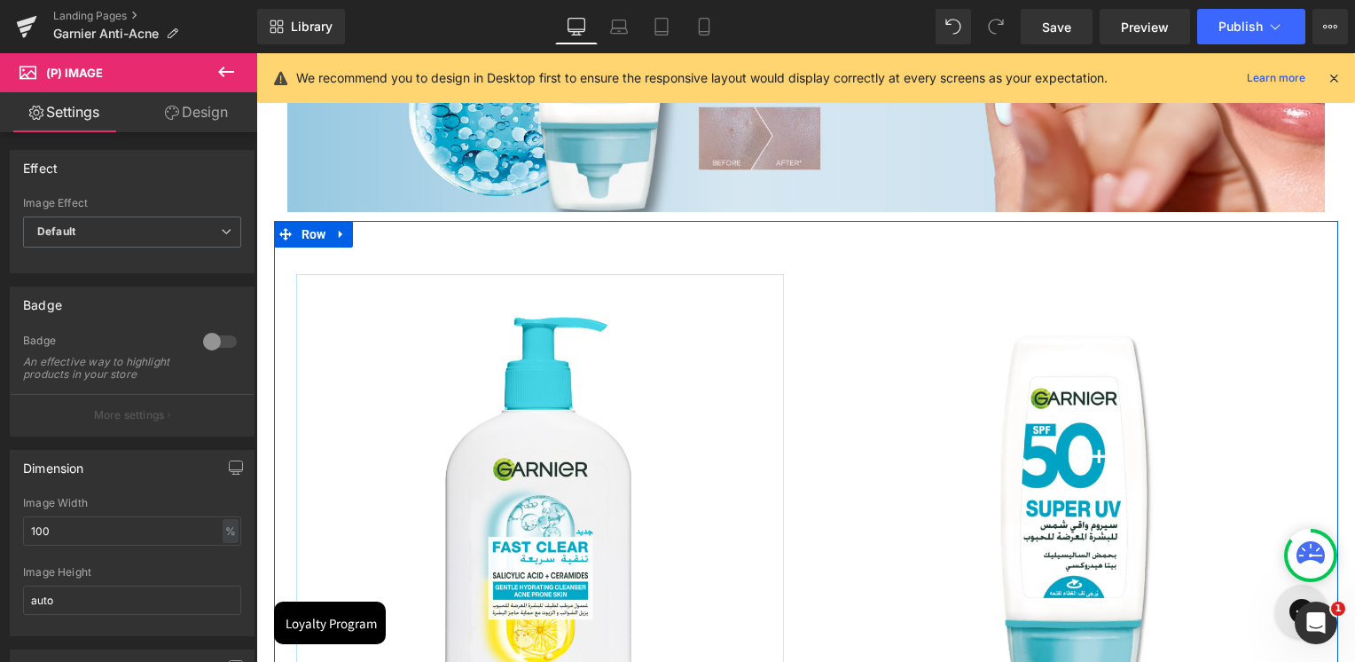
scroll to position [1628, 0]
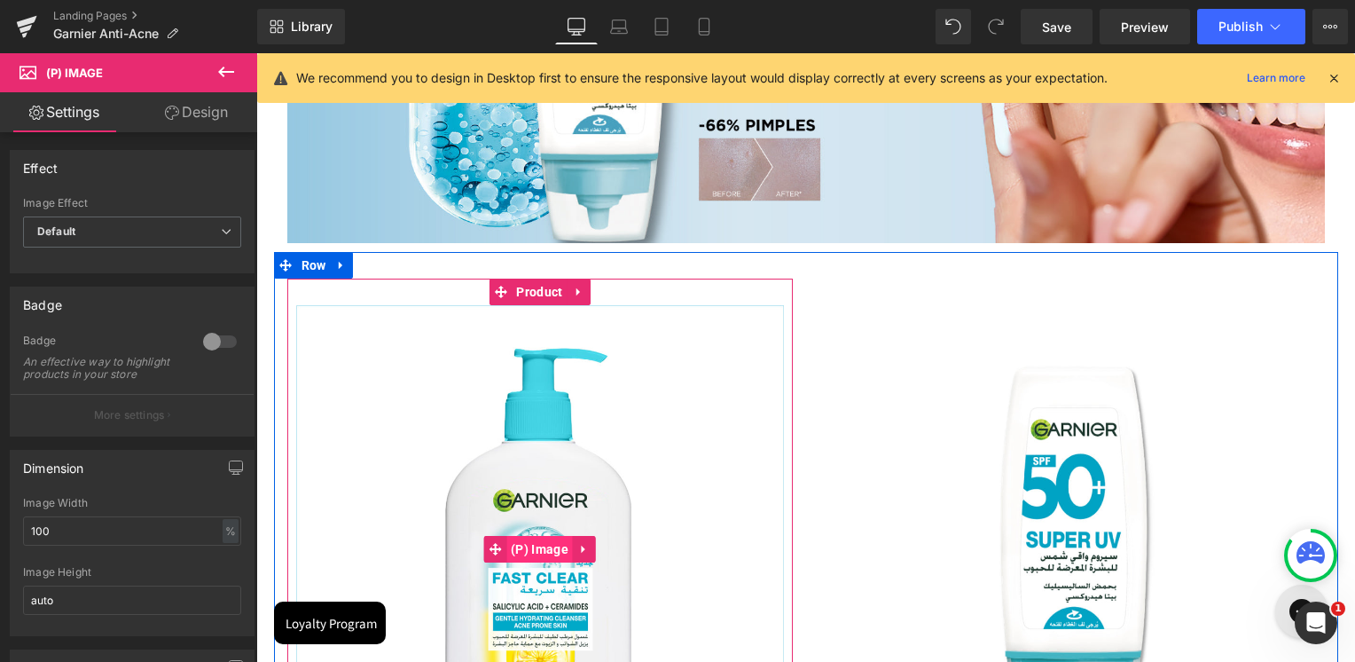
click at [532, 552] on span "(P) Image" at bounding box center [539, 549] width 67 height 27
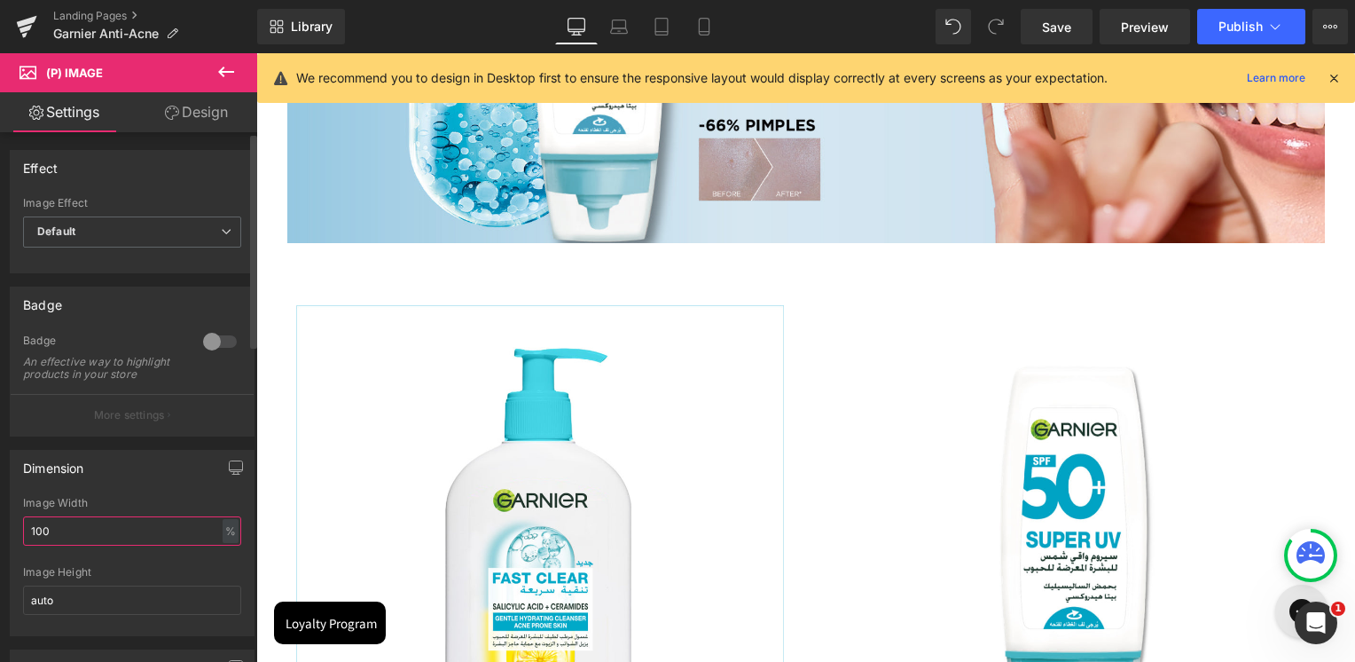
click at [73, 529] on input "100" at bounding box center [132, 530] width 218 height 29
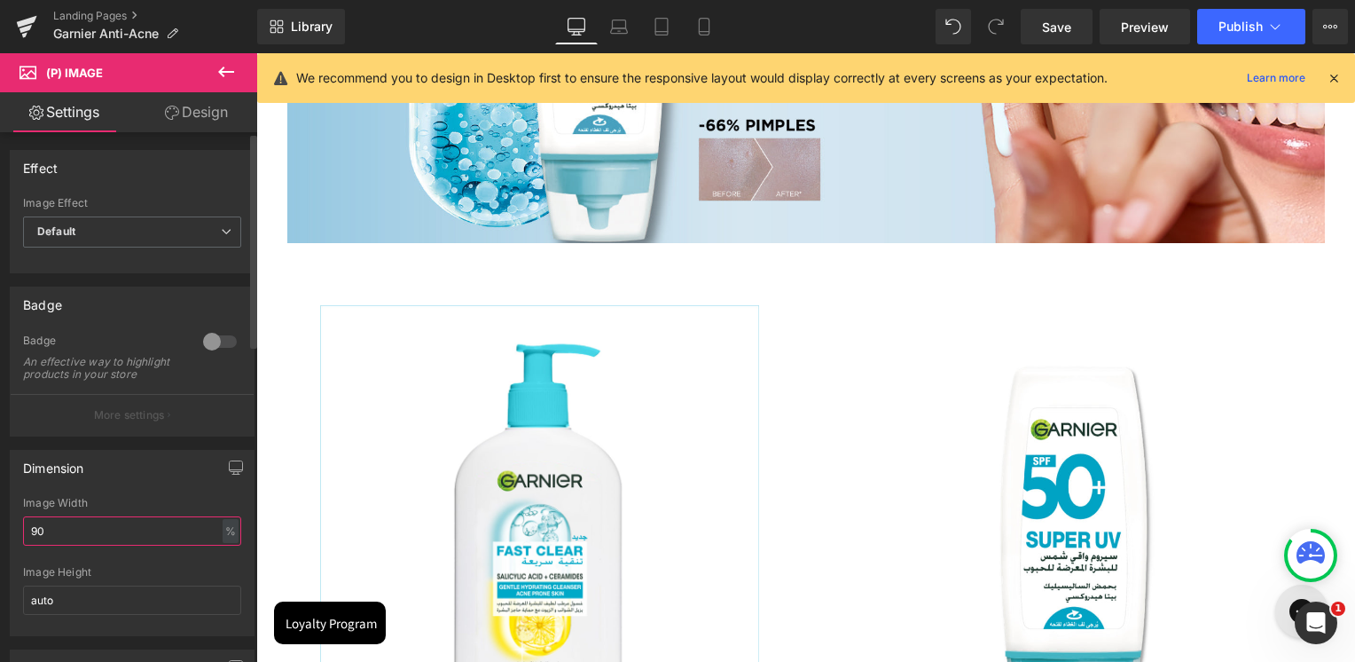
click at [73, 529] on input "90" at bounding box center [132, 530] width 218 height 29
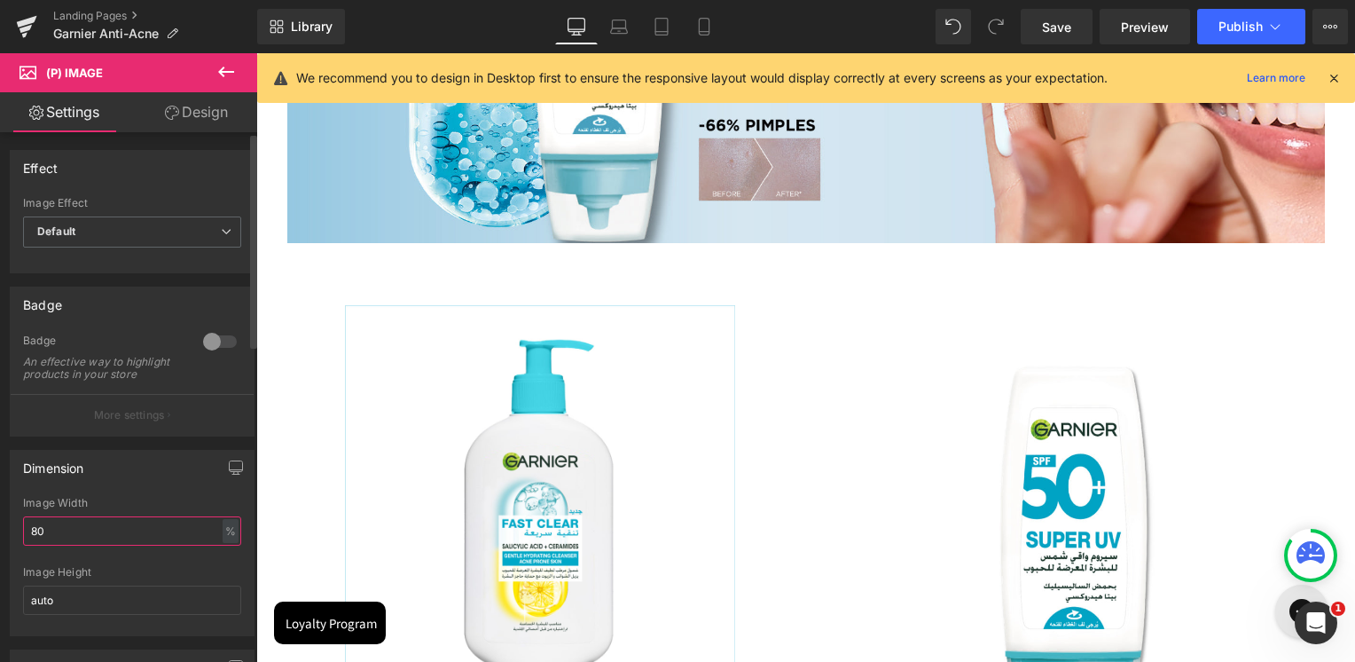
type input "80"
click at [85, 484] on div "Dimension" at bounding box center [132, 468] width 243 height 34
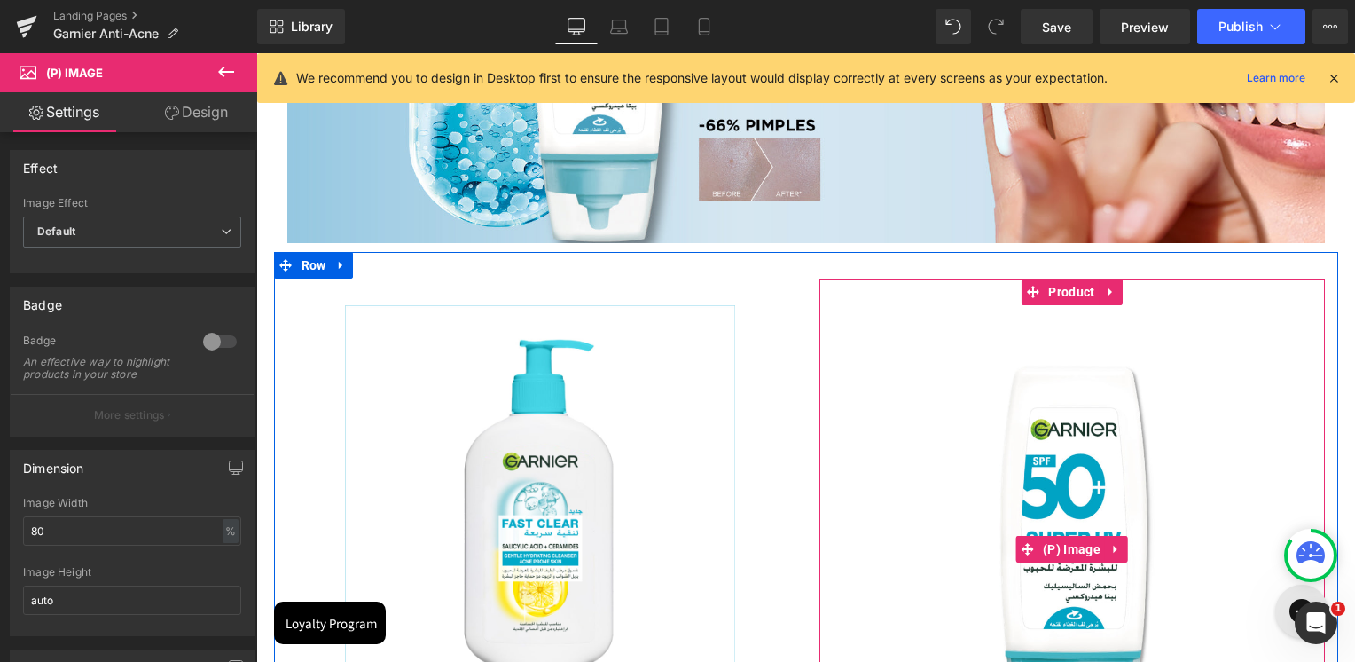
drag, startPoint x: 1068, startPoint y: 555, endPoint x: 447, endPoint y: 539, distance: 621.1
click at [1068, 555] on span "(P) Image" at bounding box center [1072, 549] width 67 height 27
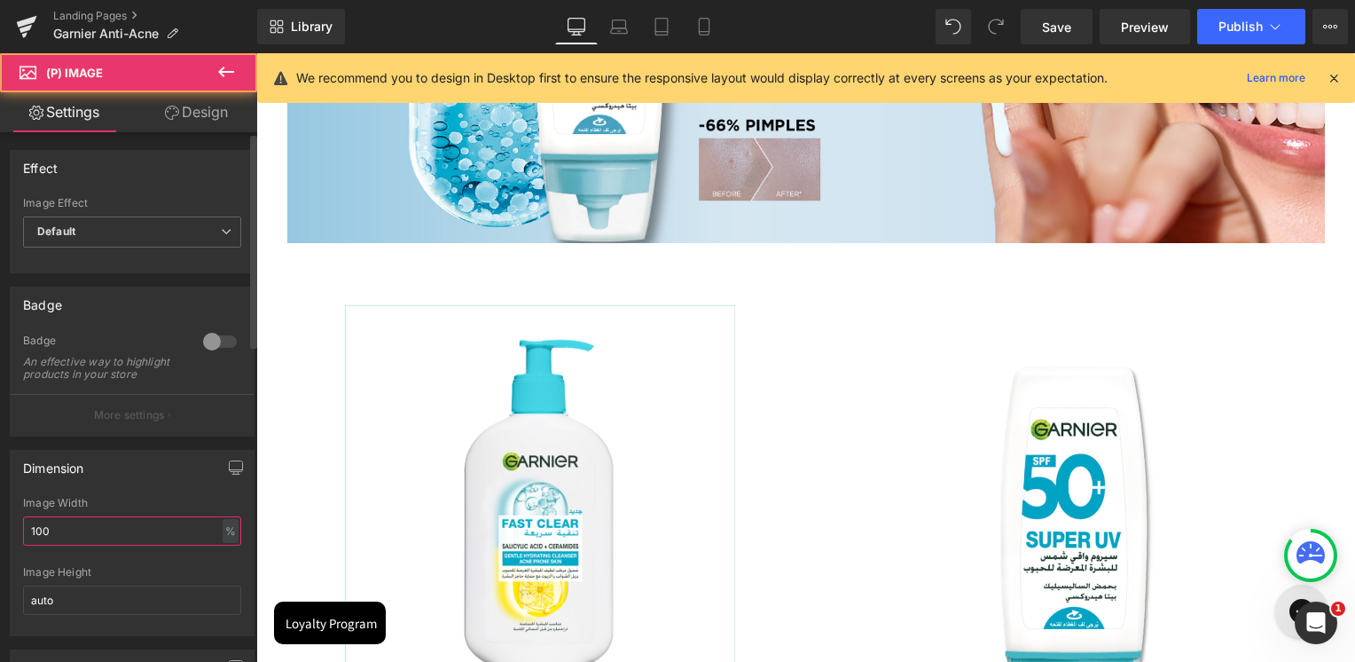
click at [68, 545] on input "100" at bounding box center [132, 530] width 218 height 29
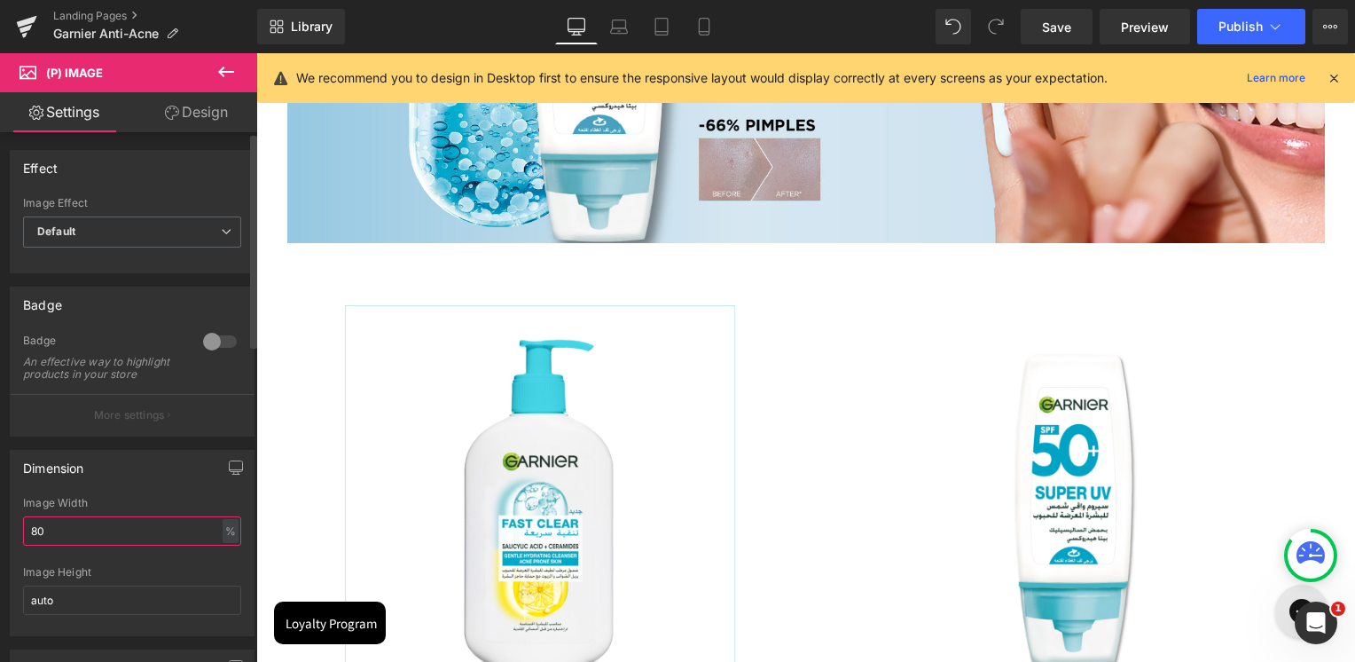
type input "80"
click at [99, 450] on div "Dimension 80% Image Width 80 % % px auto Image Height auto" at bounding box center [132, 536] width 265 height 200
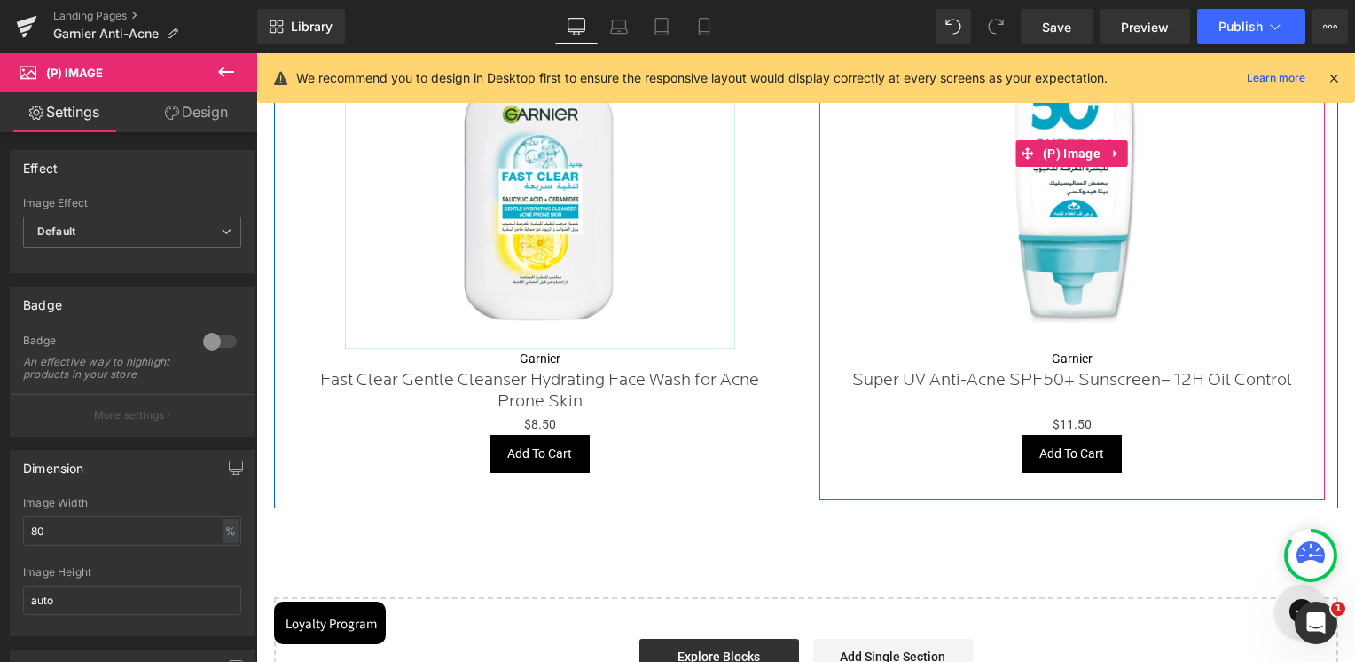
scroll to position [1983, 0]
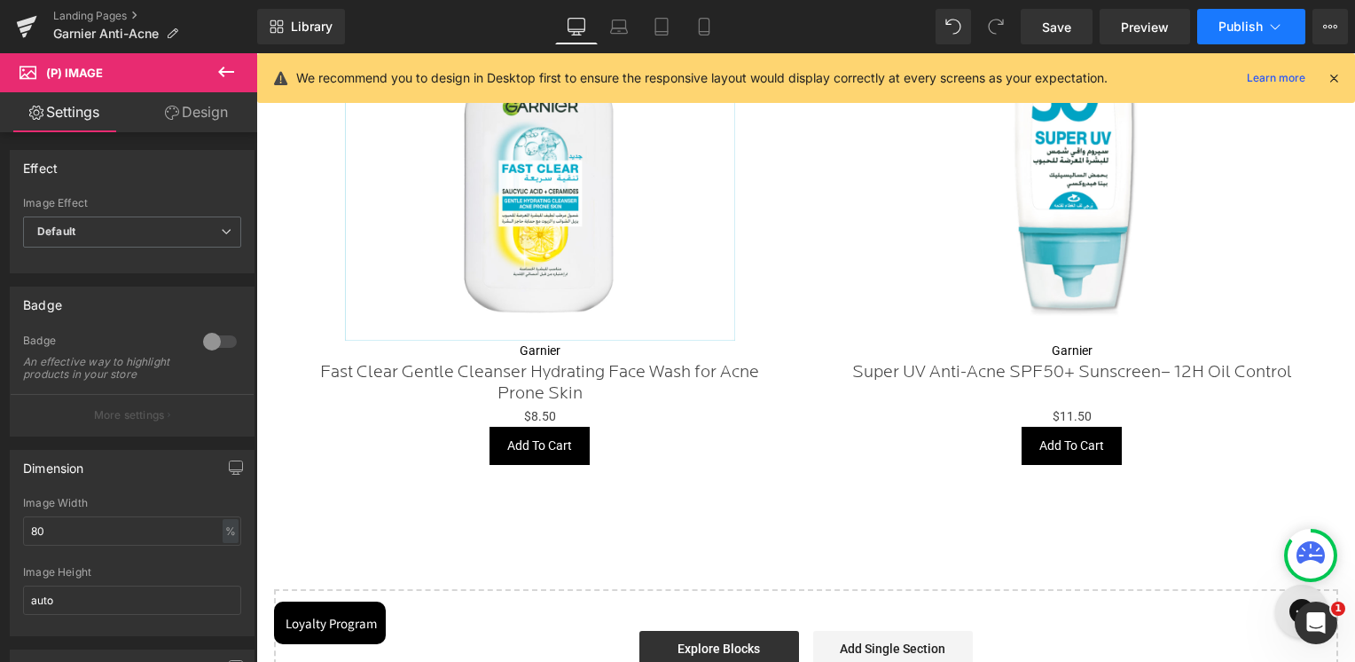
click at [1257, 27] on span "Publish" at bounding box center [1241, 27] width 44 height 14
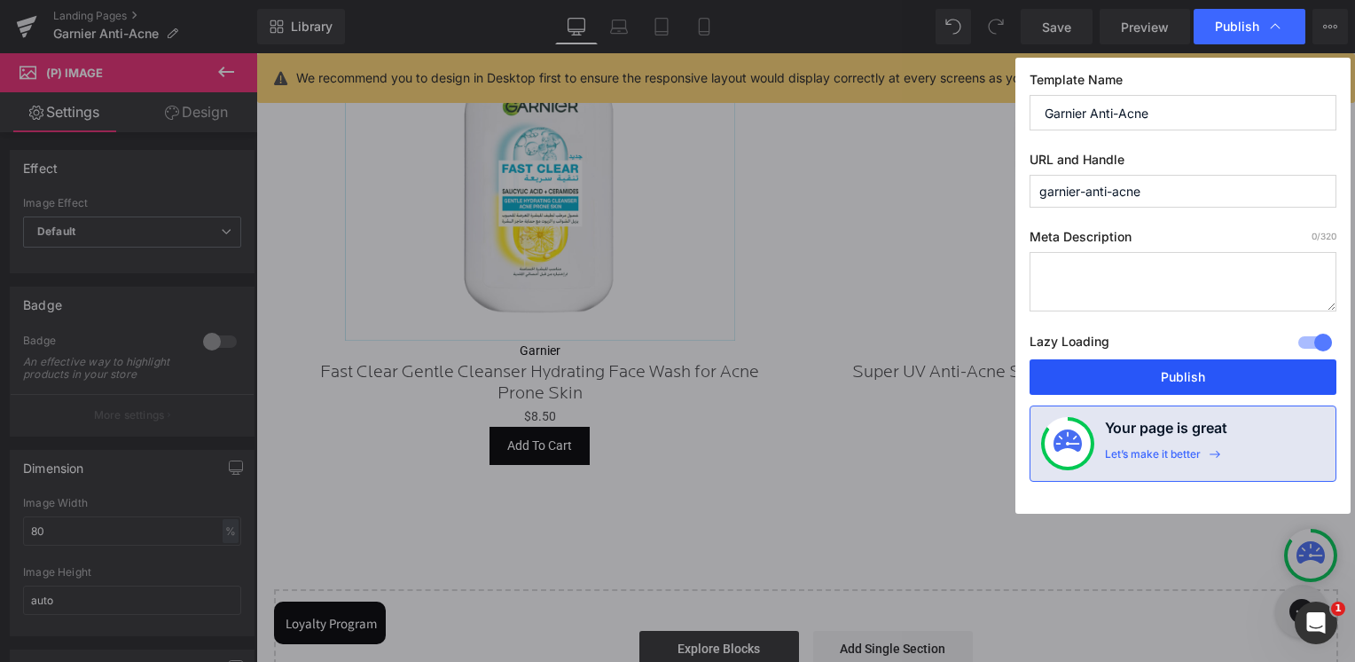
click at [1165, 388] on button "Publish" at bounding box center [1183, 376] width 307 height 35
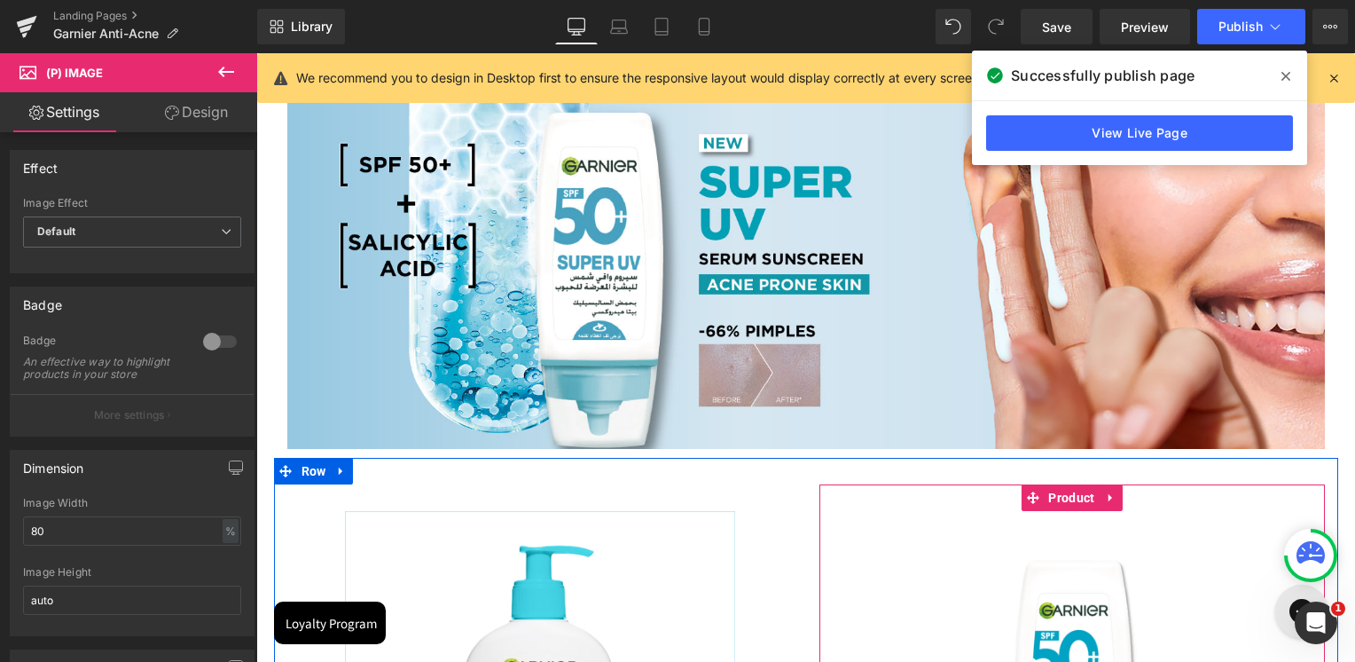
scroll to position [1185, 0]
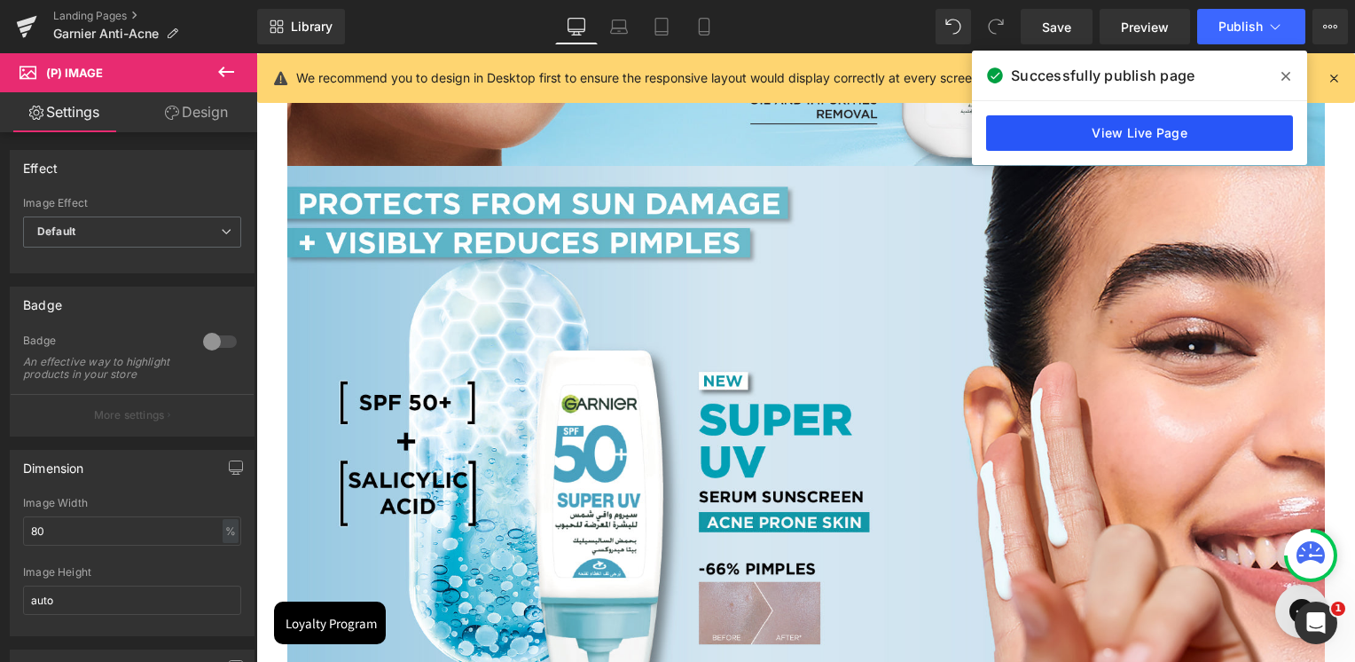
click at [1090, 132] on link "View Live Page" at bounding box center [1139, 132] width 307 height 35
